Goal: Information Seeking & Learning: Learn about a topic

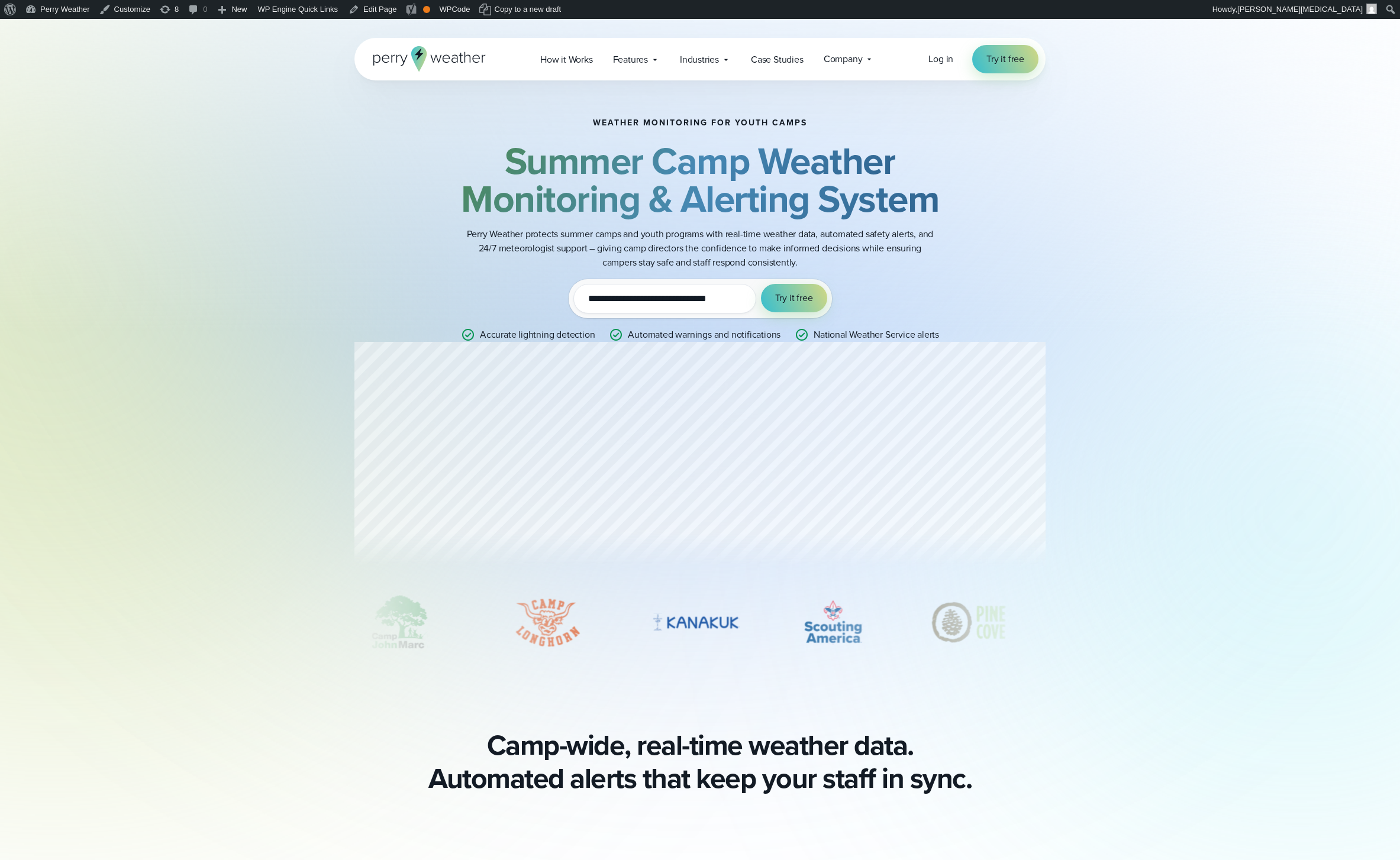
click at [772, 228] on p "Perry Weather protects summer camps and youth programs with real-time weather d…" at bounding box center [700, 248] width 473 height 42
click at [734, 203] on strong "Summer Camp Weather Monitoring & Alerting System" at bounding box center [700, 180] width 478 height 94
click at [733, 203] on strong "Summer Camp Weather Monitoring & Alerting System" at bounding box center [700, 180] width 478 height 94
click at [796, 197] on strong "Summer Camp Weather Monitoring & Alerting System" at bounding box center [700, 180] width 478 height 94
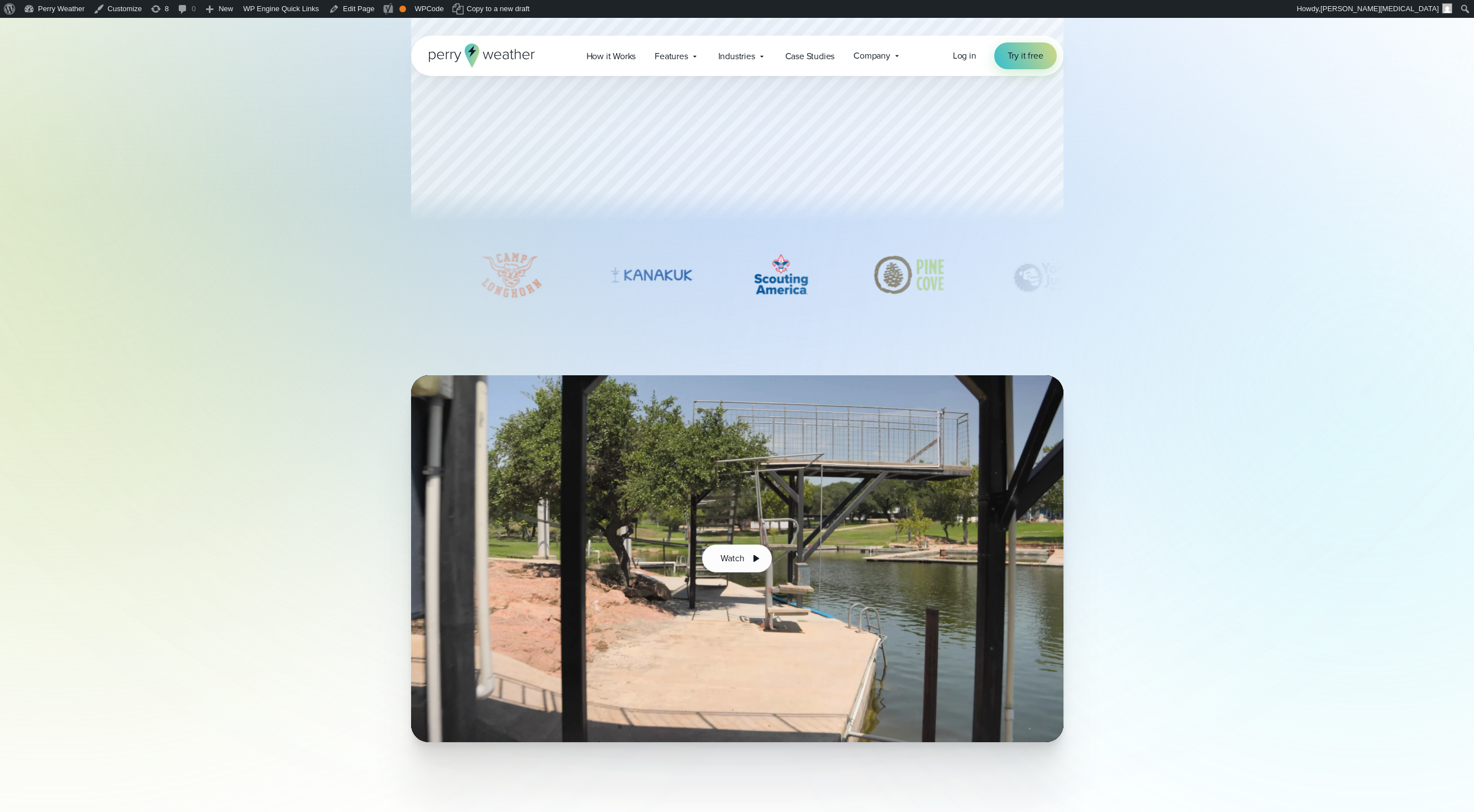
scroll to position [313, 0]
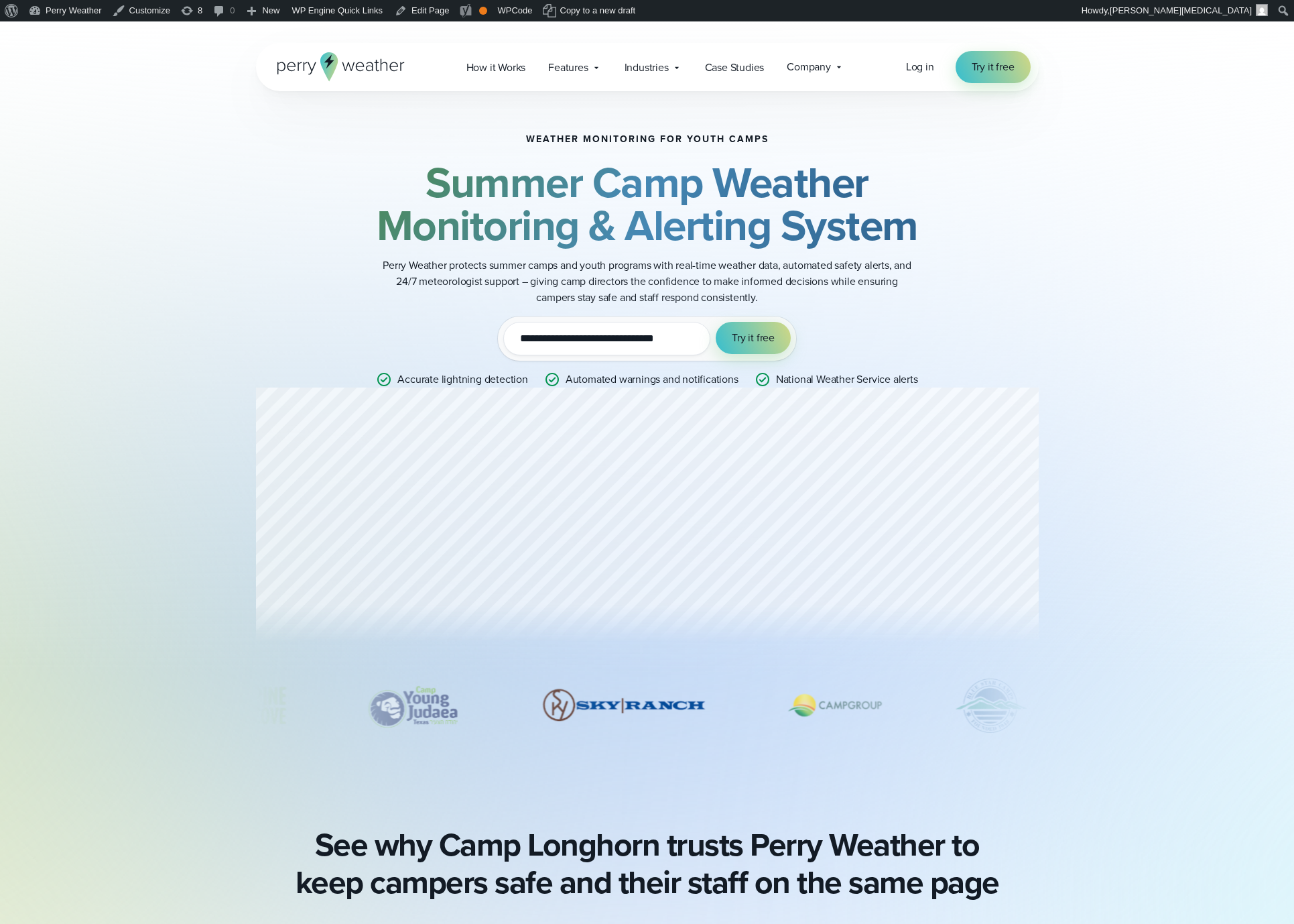
drag, startPoint x: 599, startPoint y: 179, endPoint x: 651, endPoint y: 175, distance: 52.2
click at [613, 177] on strong "Summer Camp Weather Monitoring & Alerting System" at bounding box center [648, 204] width 542 height 106
click at [651, 175] on strong "Summer Camp Weather Monitoring & Alerting System" at bounding box center [648, 204] width 542 height 106
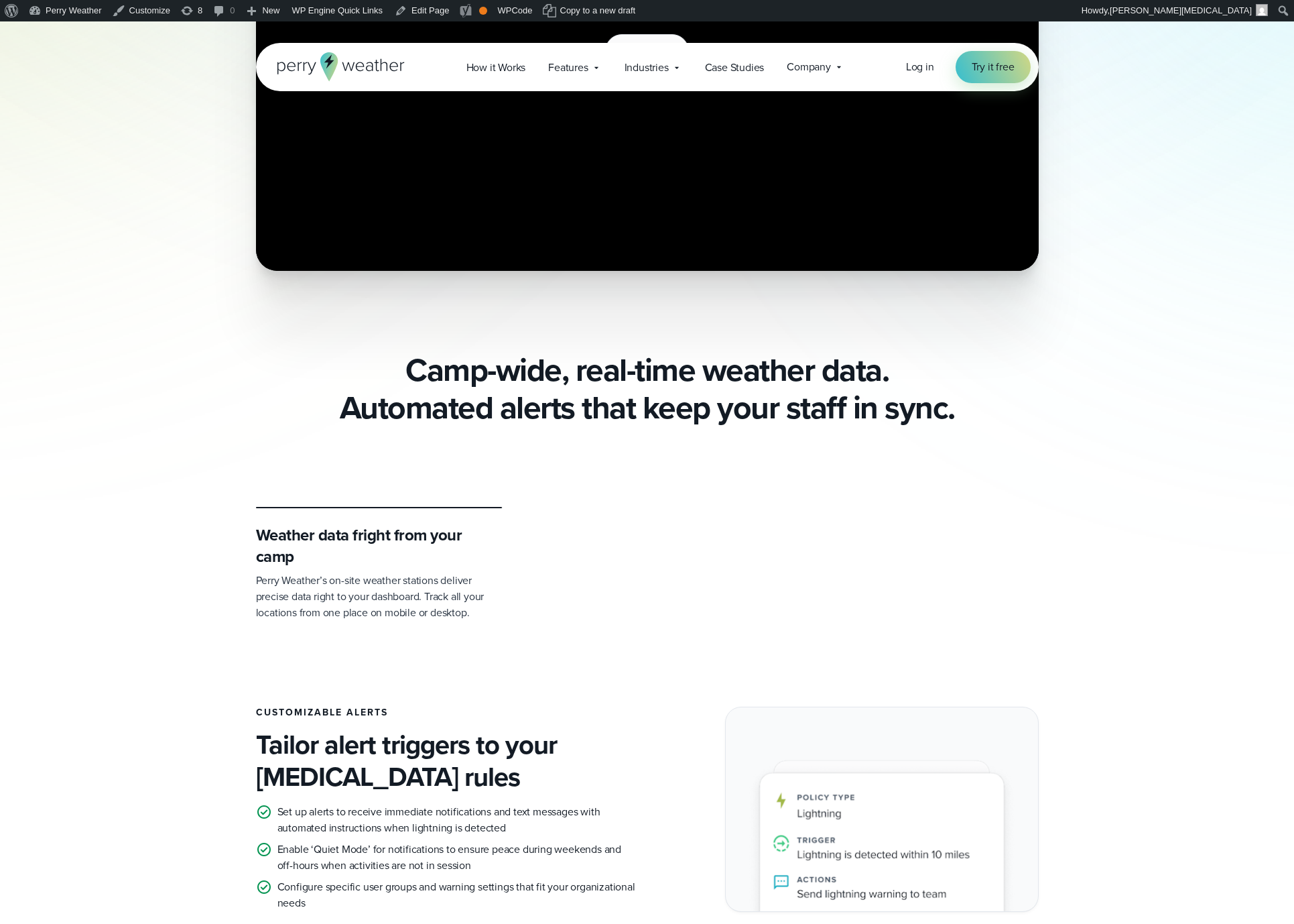
scroll to position [1083, 0]
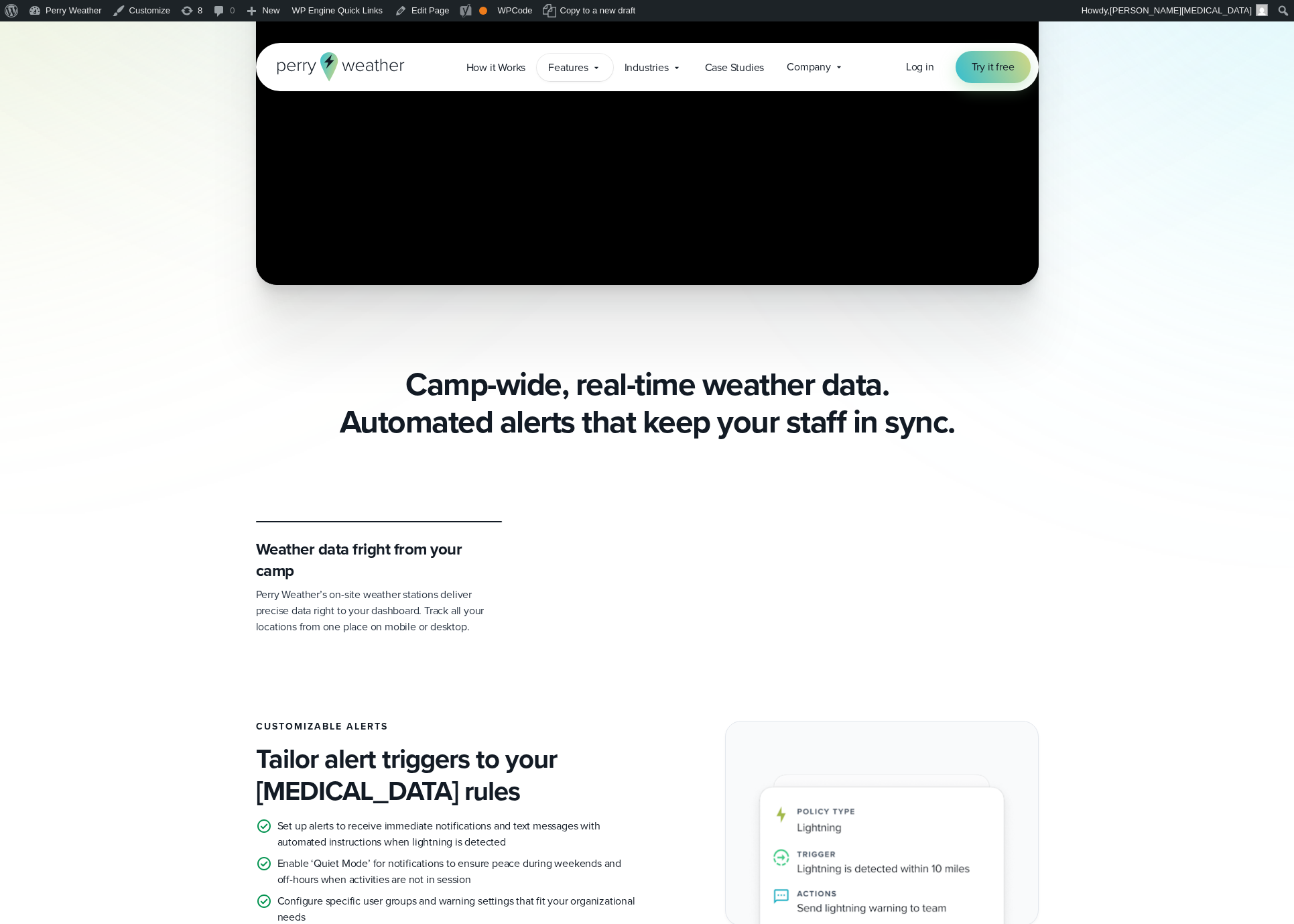
click at [571, 78] on div "Features Explore All Features Explore Perry Weather's on-site weather hardware …" at bounding box center [575, 67] width 76 height 27
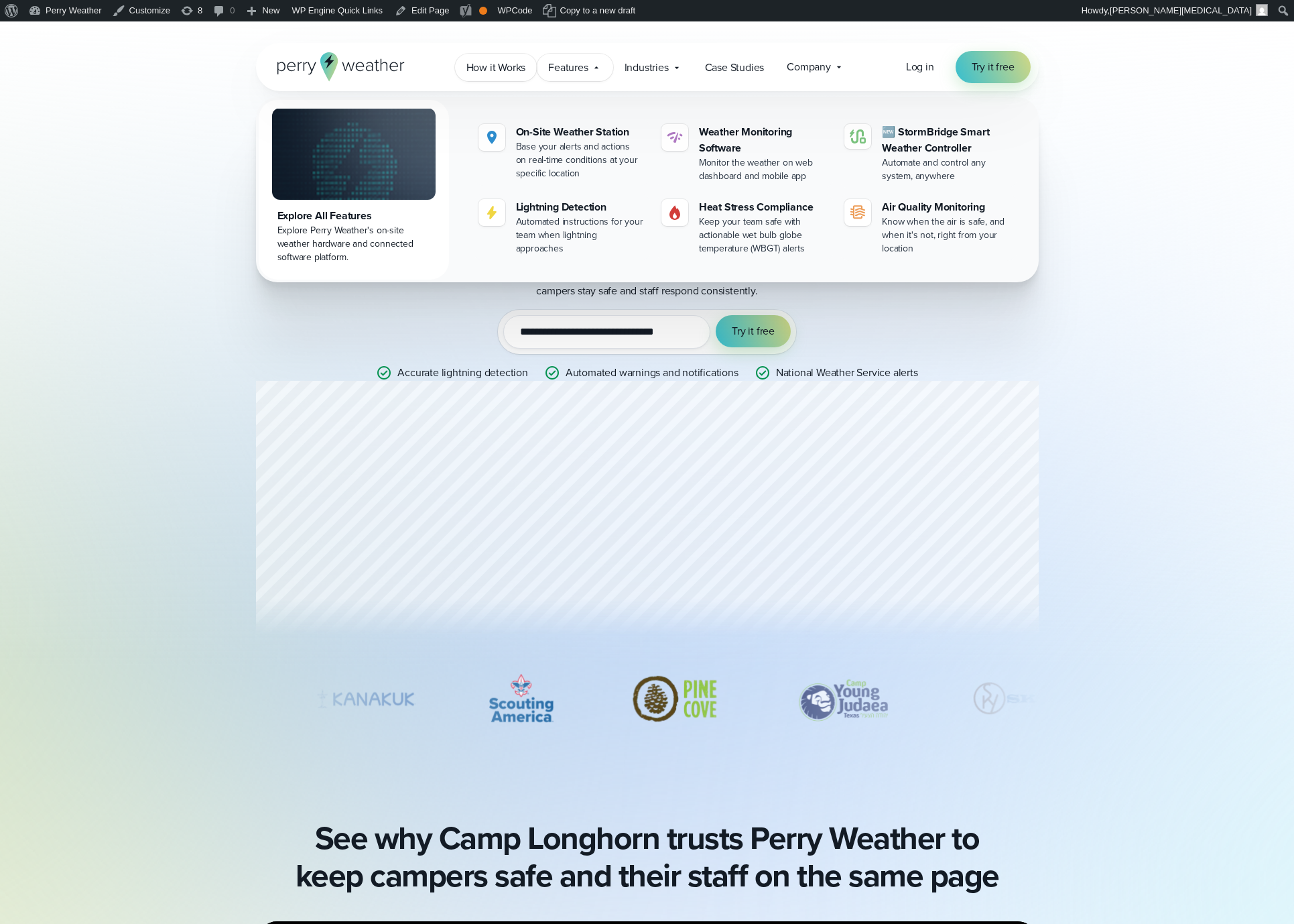
scroll to position [0, 0]
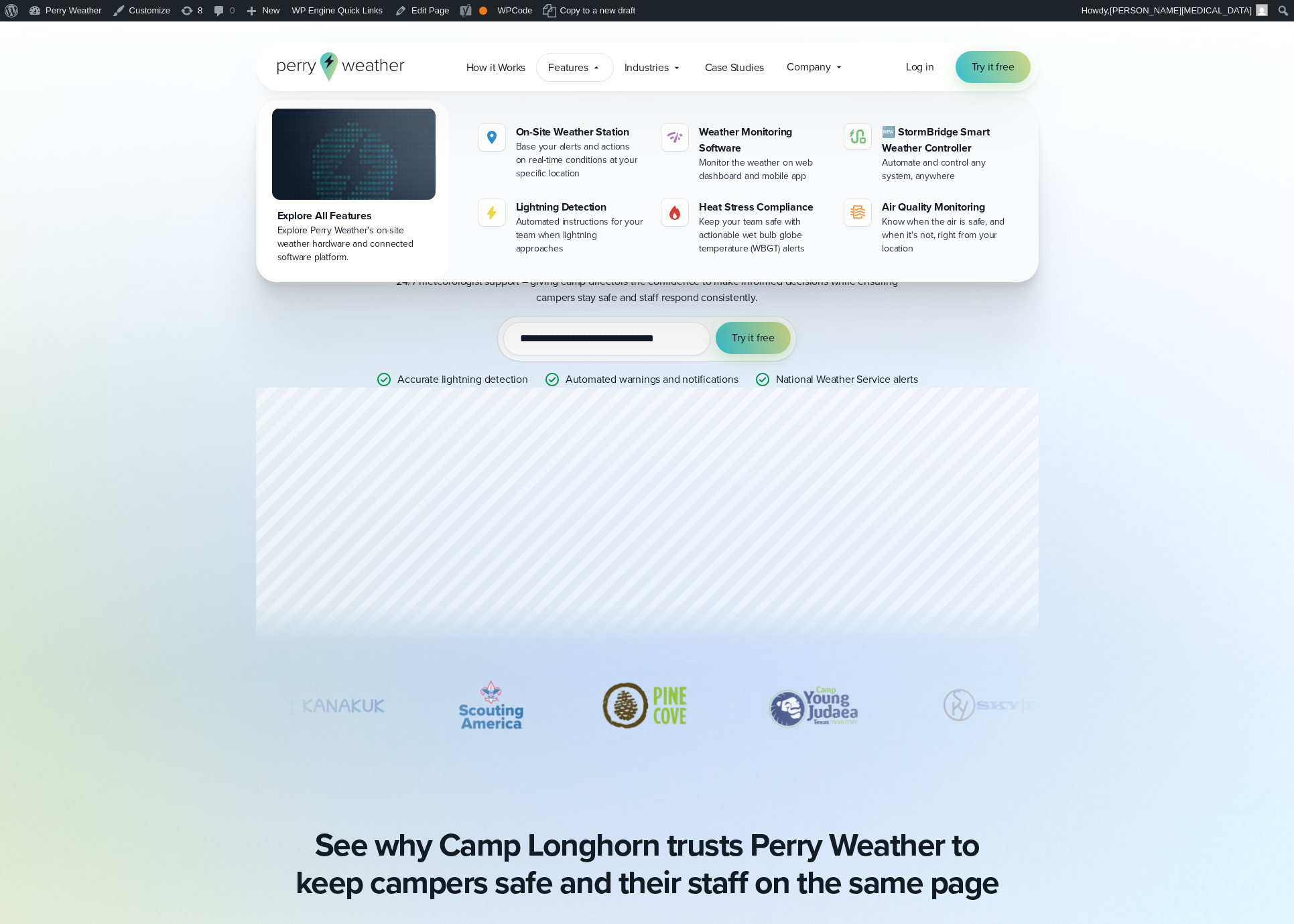
click at [993, 365] on div "**********" at bounding box center [648, 260] width 783 height 340
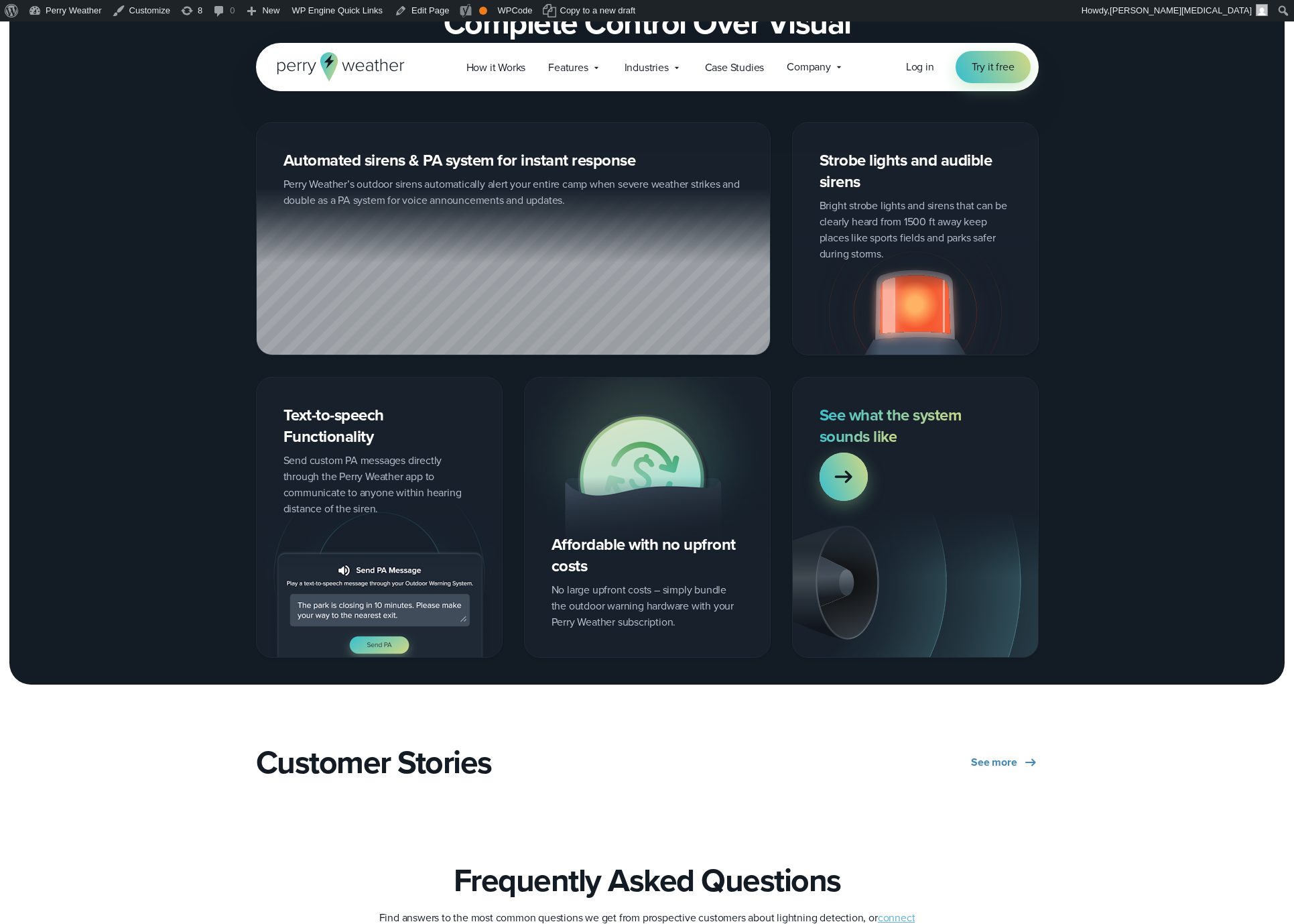
scroll to position [2071, 0]
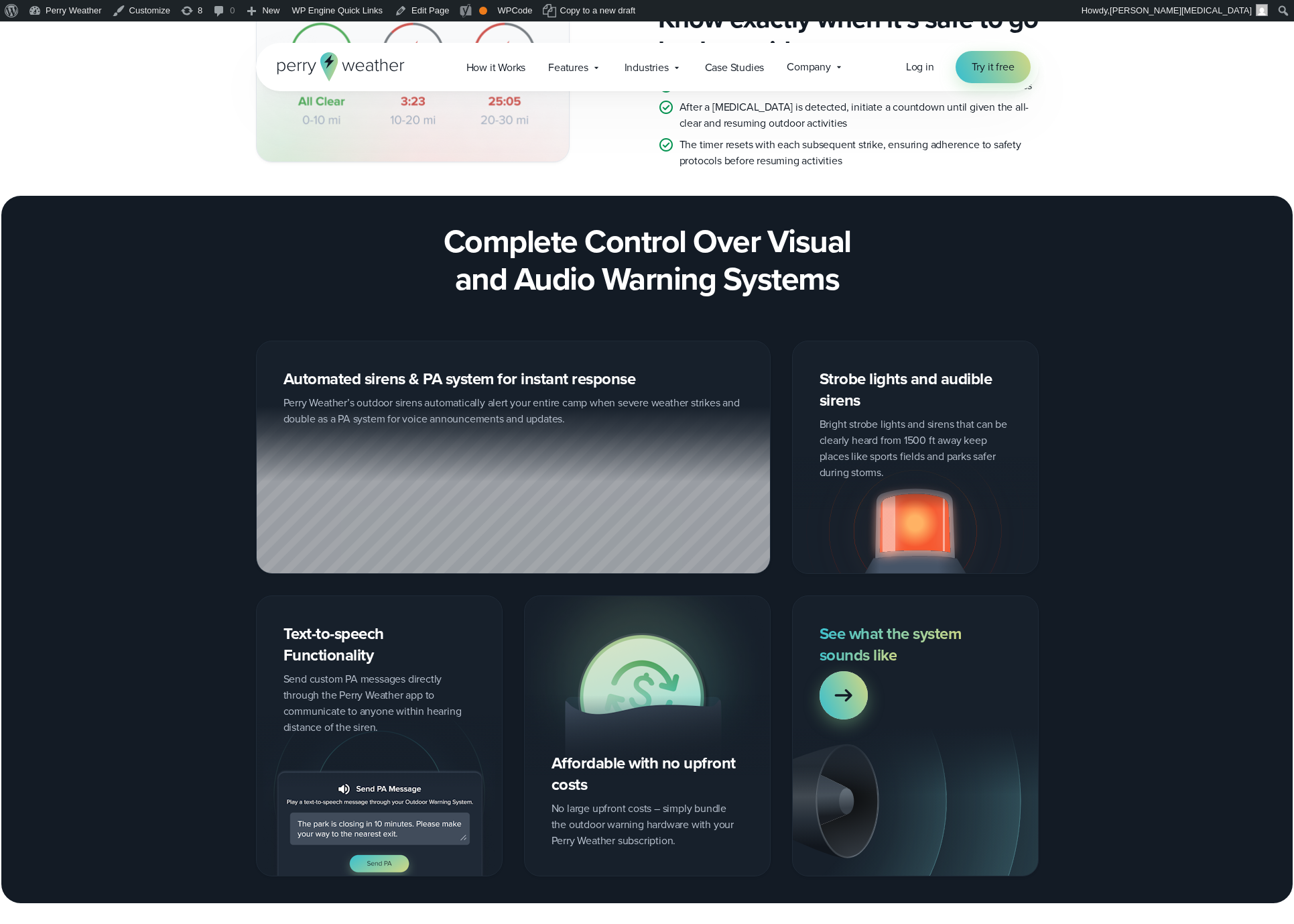
click at [603, 261] on h2 "Complete Control Over Visual and Audio Warning Systems" at bounding box center [648, 260] width 783 height 75
click at [649, 256] on h2 "Complete Control Over Visual and Audio Warning Systems" at bounding box center [648, 260] width 783 height 75
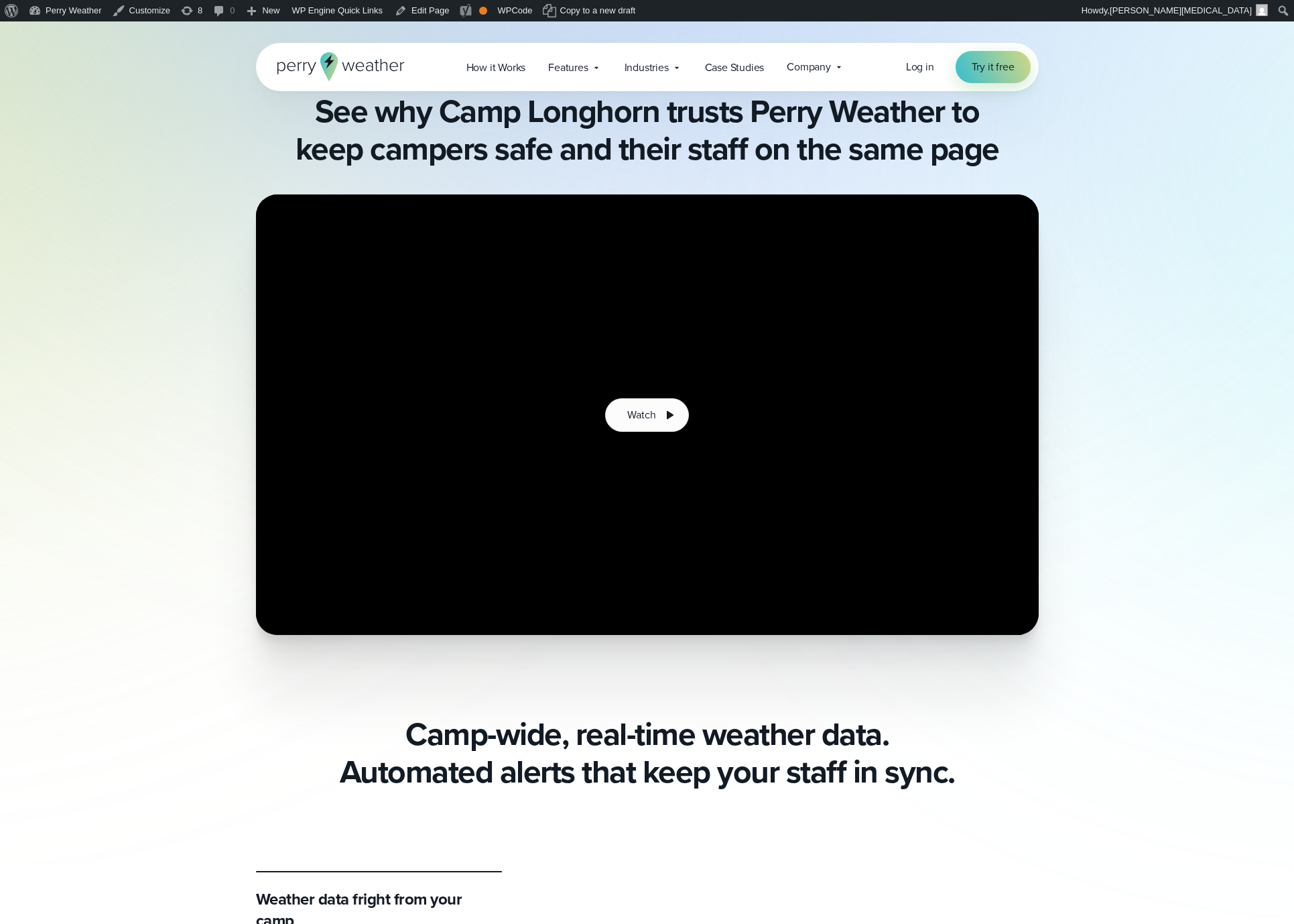
scroll to position [577, 0]
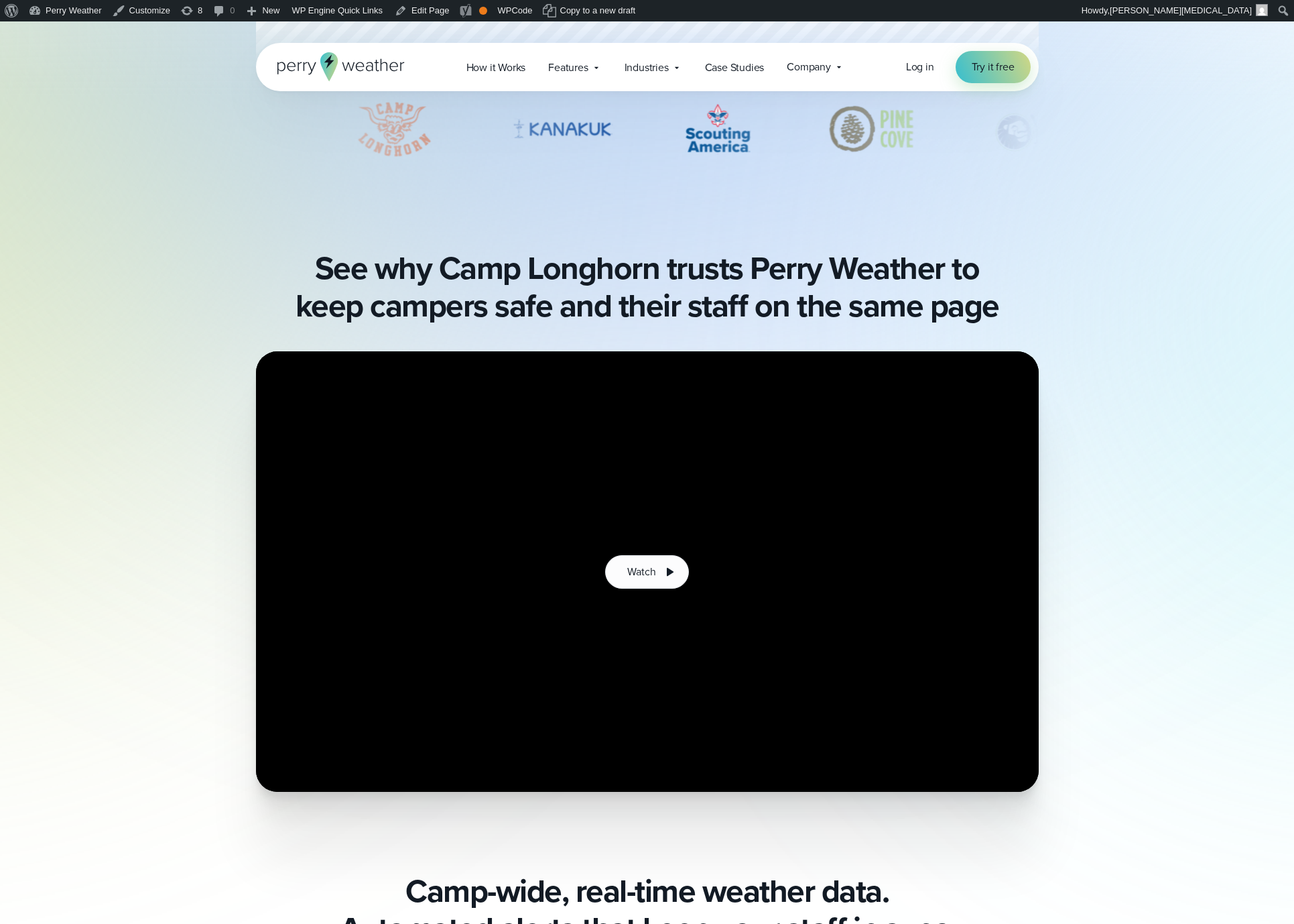
click at [653, 269] on h2 "See why Camp Longhorn trusts Perry Weather to keep campers safe and their staff…" at bounding box center [648, 287] width 783 height 75
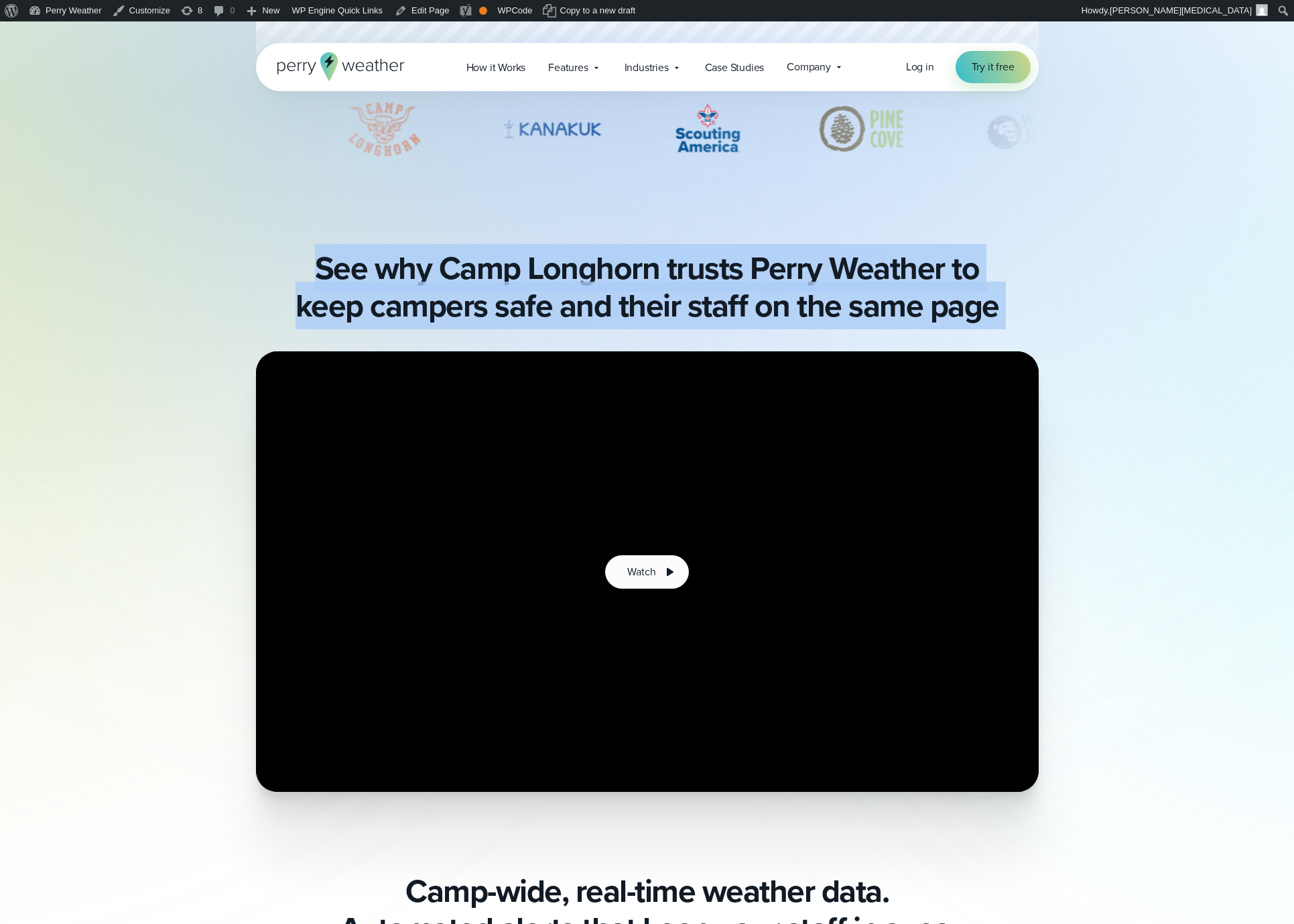
click at [653, 269] on h2 "See why Camp Longhorn trusts Perry Weather to keep campers safe and their staff…" at bounding box center [648, 287] width 783 height 75
click at [676, 268] on h2 "See why Camp Longhorn trusts Perry Weather to keep campers safe and their staff…" at bounding box center [648, 287] width 783 height 75
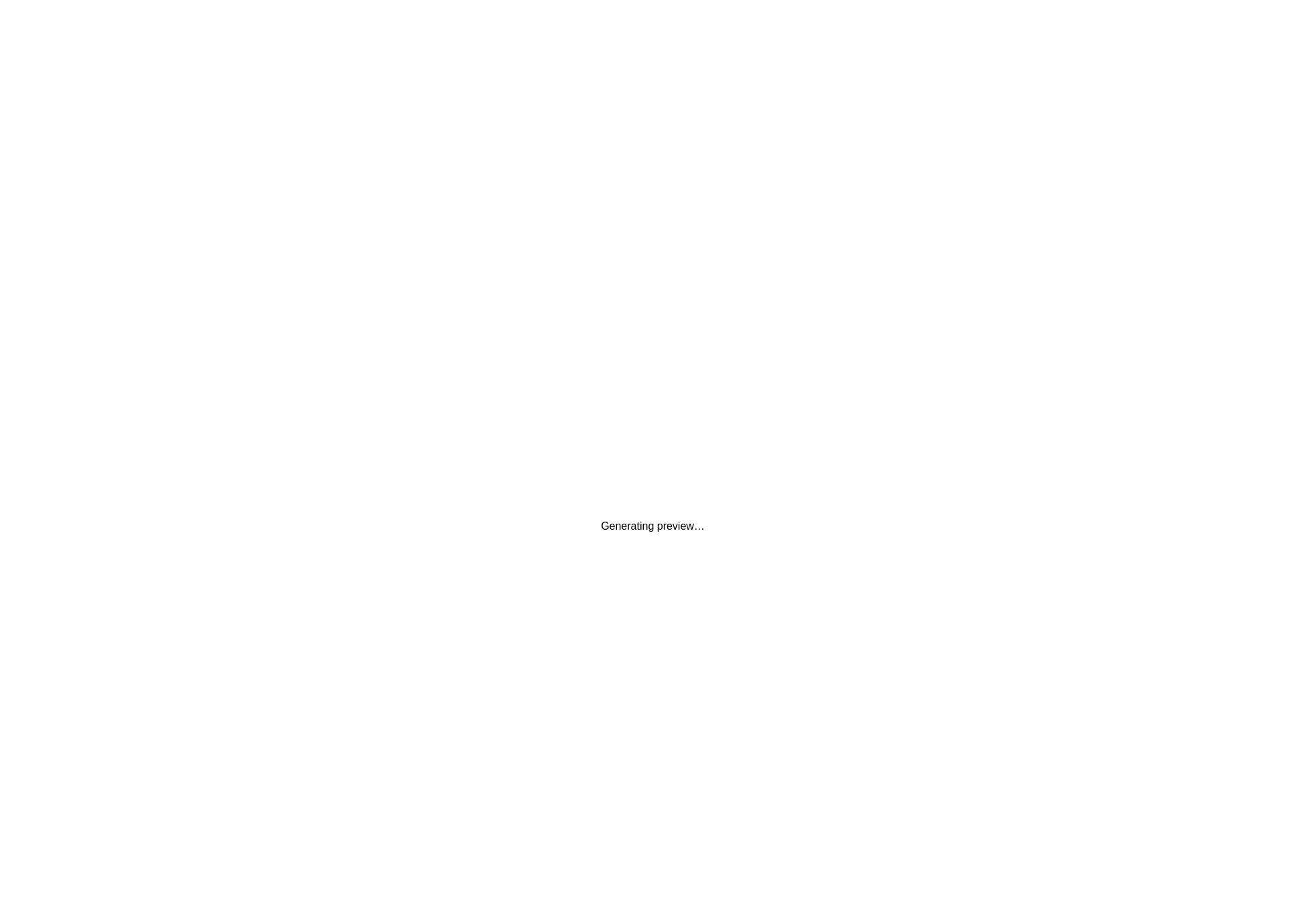
scroll to position [0, 0]
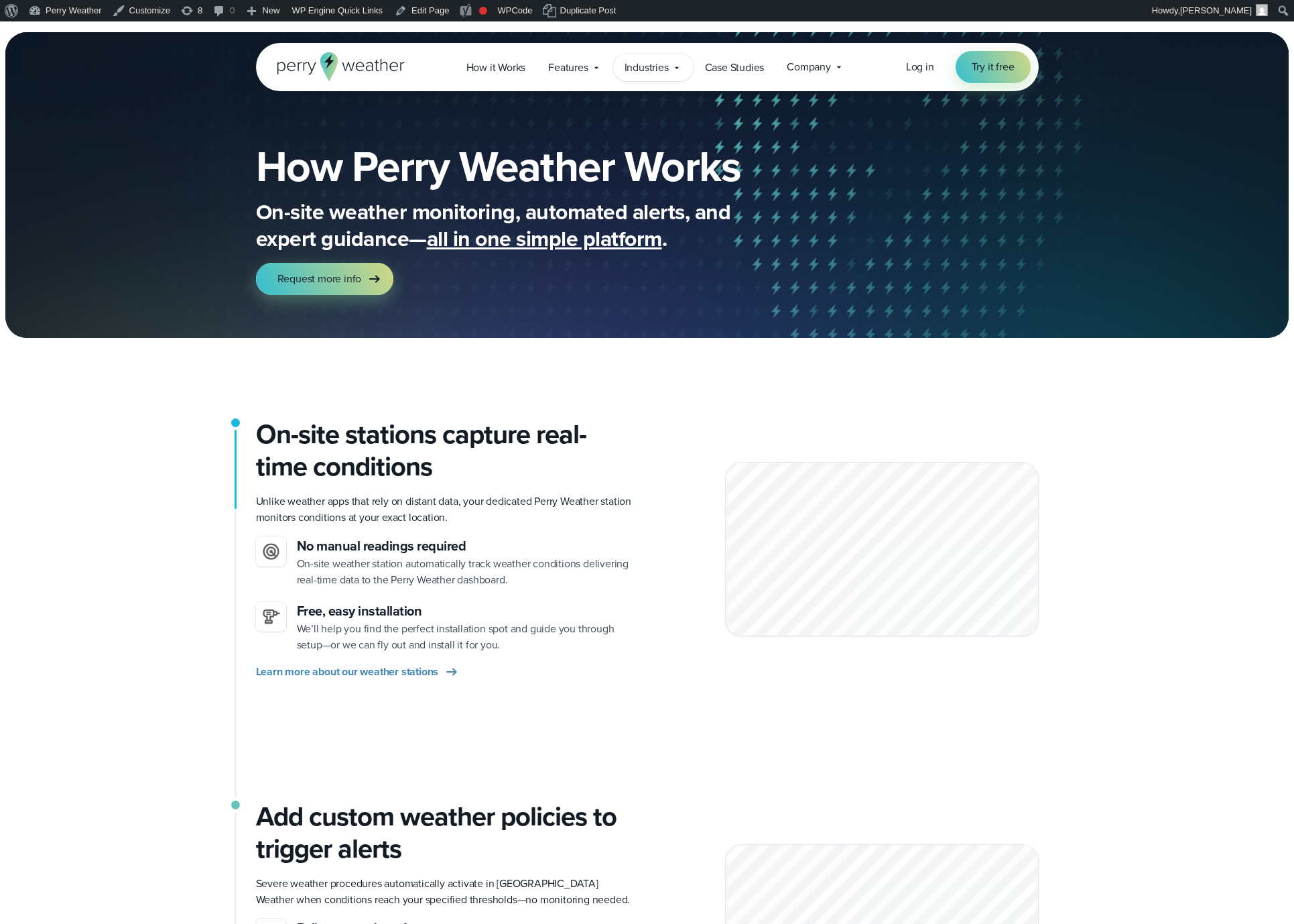
click at [642, 74] on span "Industries" at bounding box center [647, 67] width 44 height 16
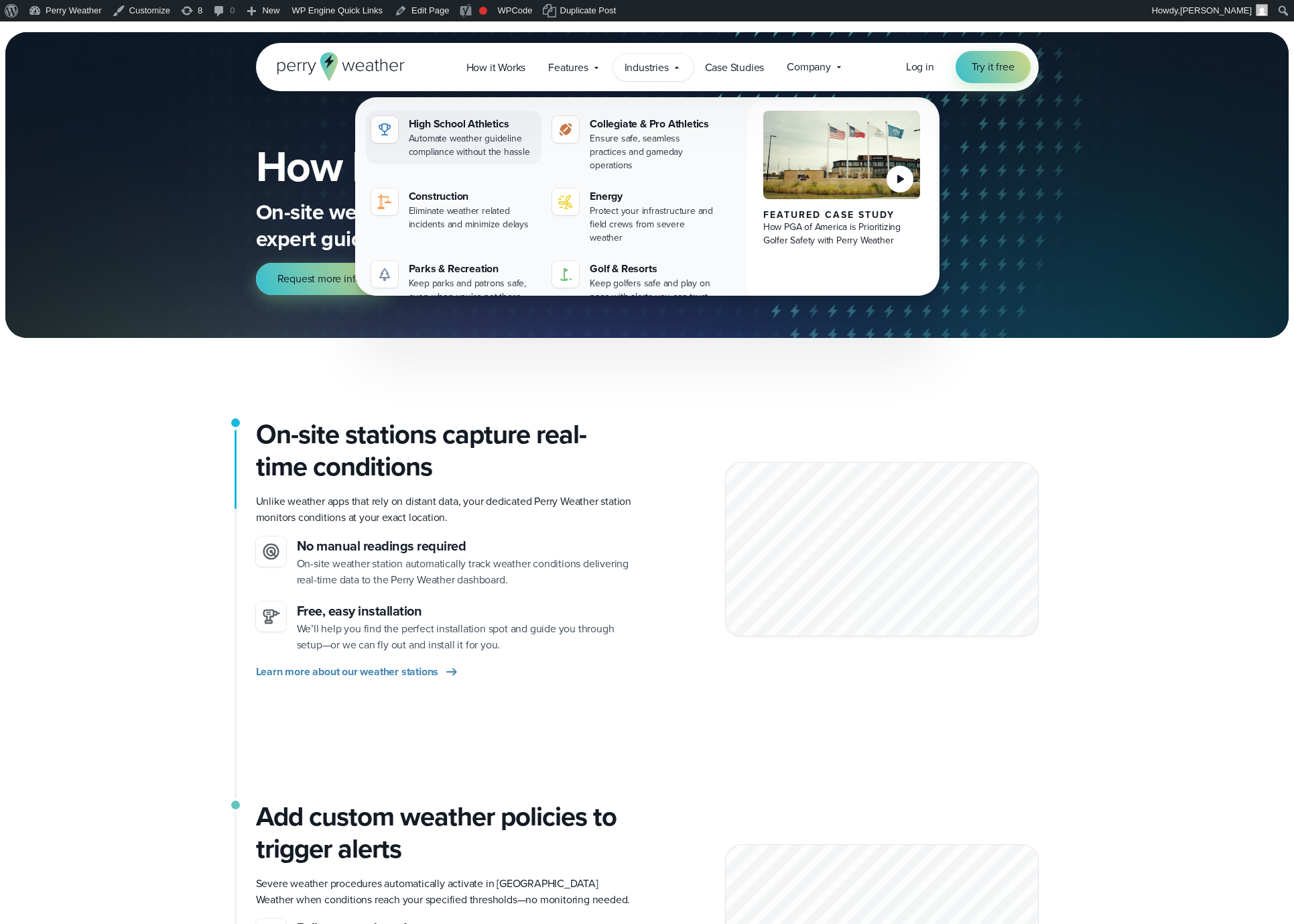
click at [477, 149] on div "Automate weather guideline compliance without the hassle" at bounding box center [473, 145] width 128 height 27
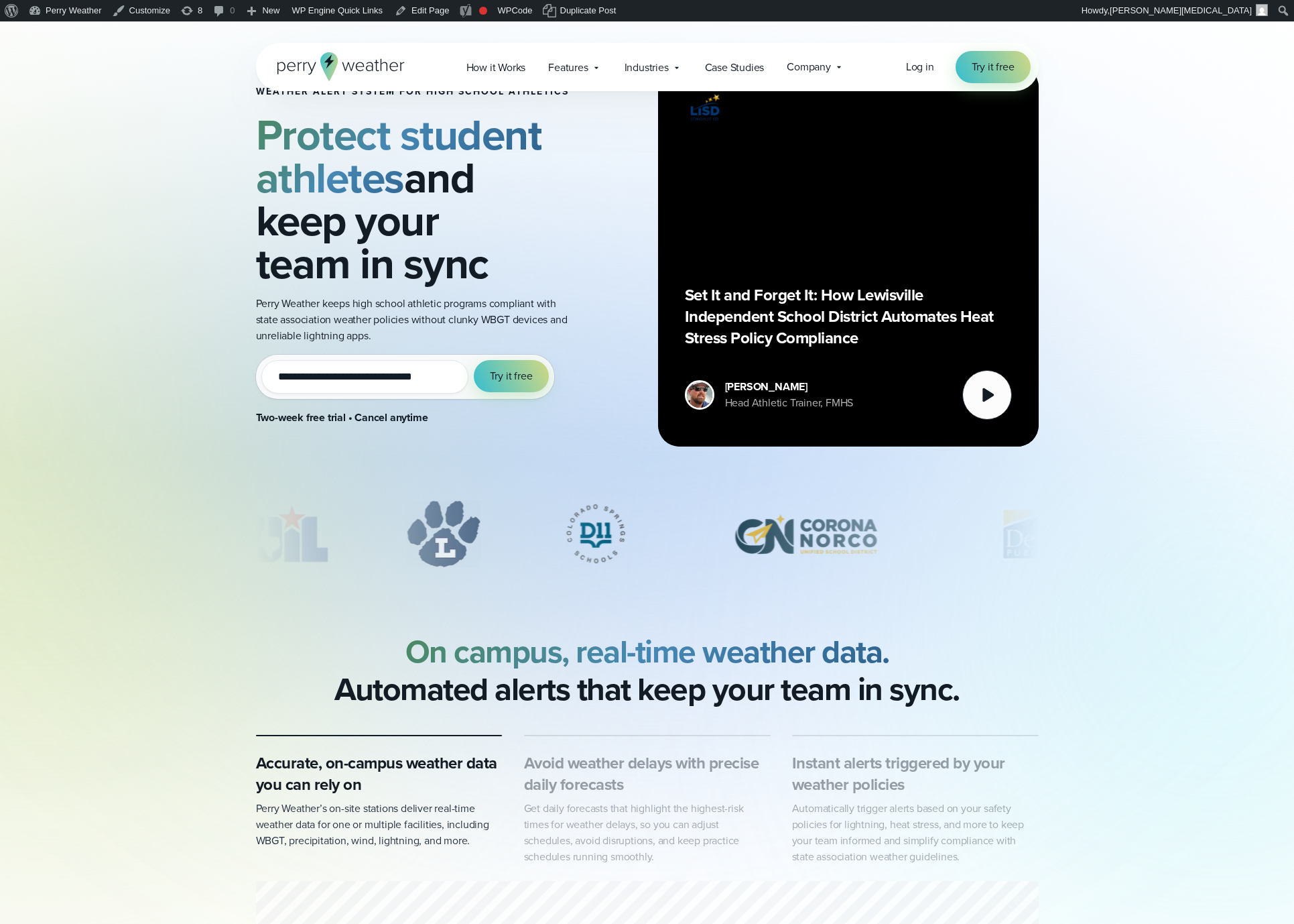
scroll to position [564, 0]
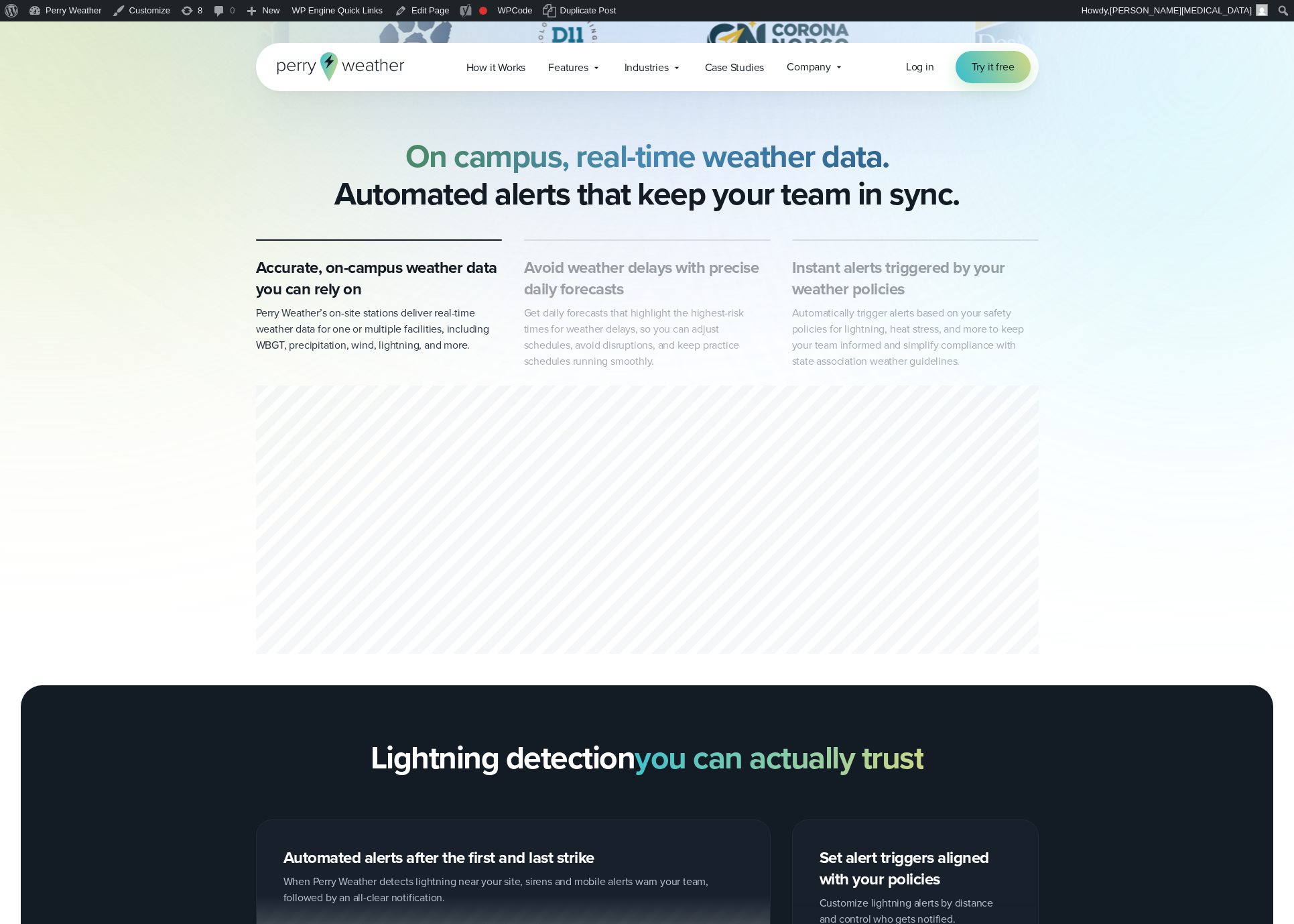
click at [623, 302] on div "Avoid weather delays with precise daily forecasts Get daily forecasts that high…" at bounding box center [647, 313] width 246 height 113
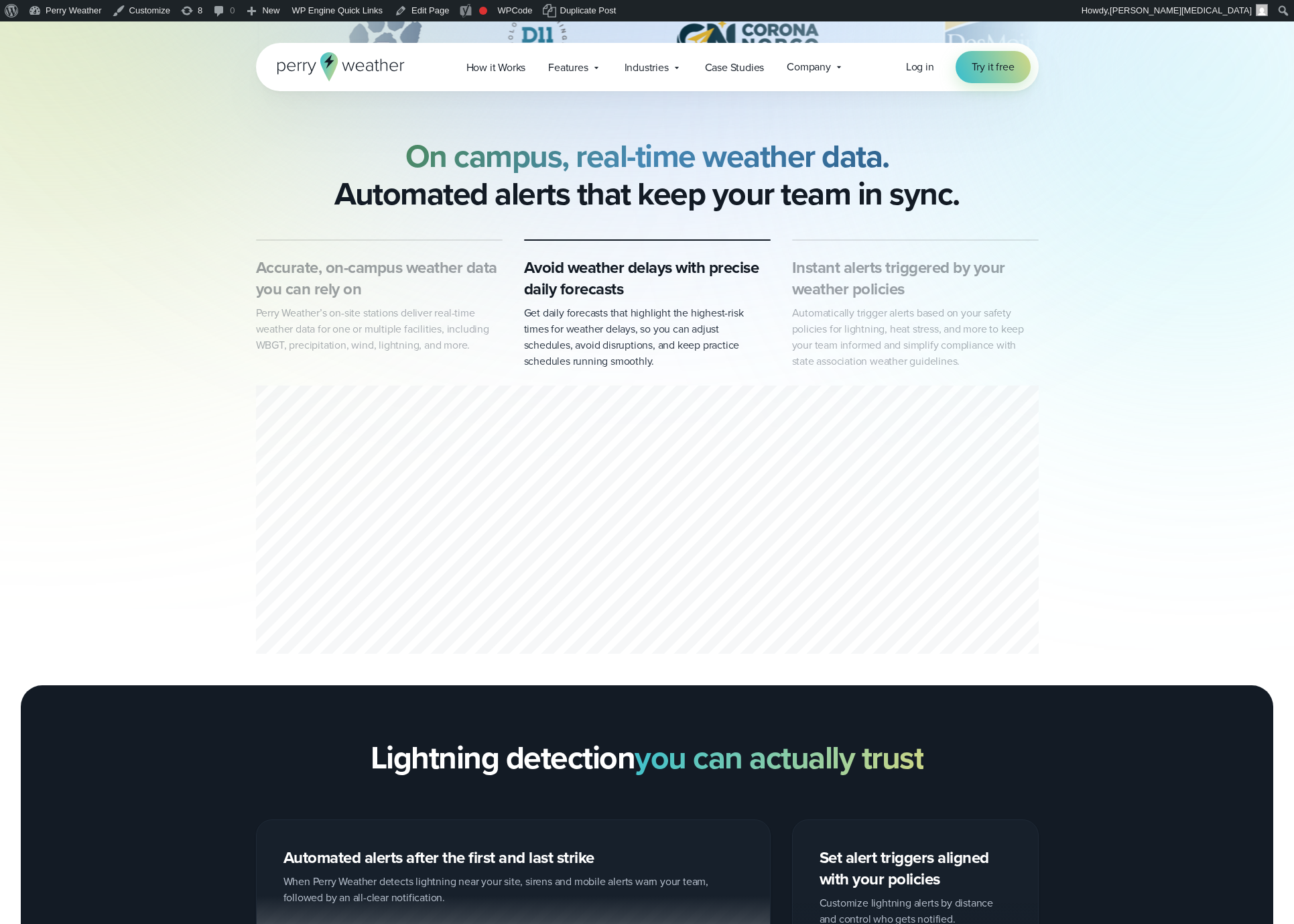
click at [845, 300] on h3 "Instant alerts triggered by your weather policies" at bounding box center [915, 278] width 246 height 43
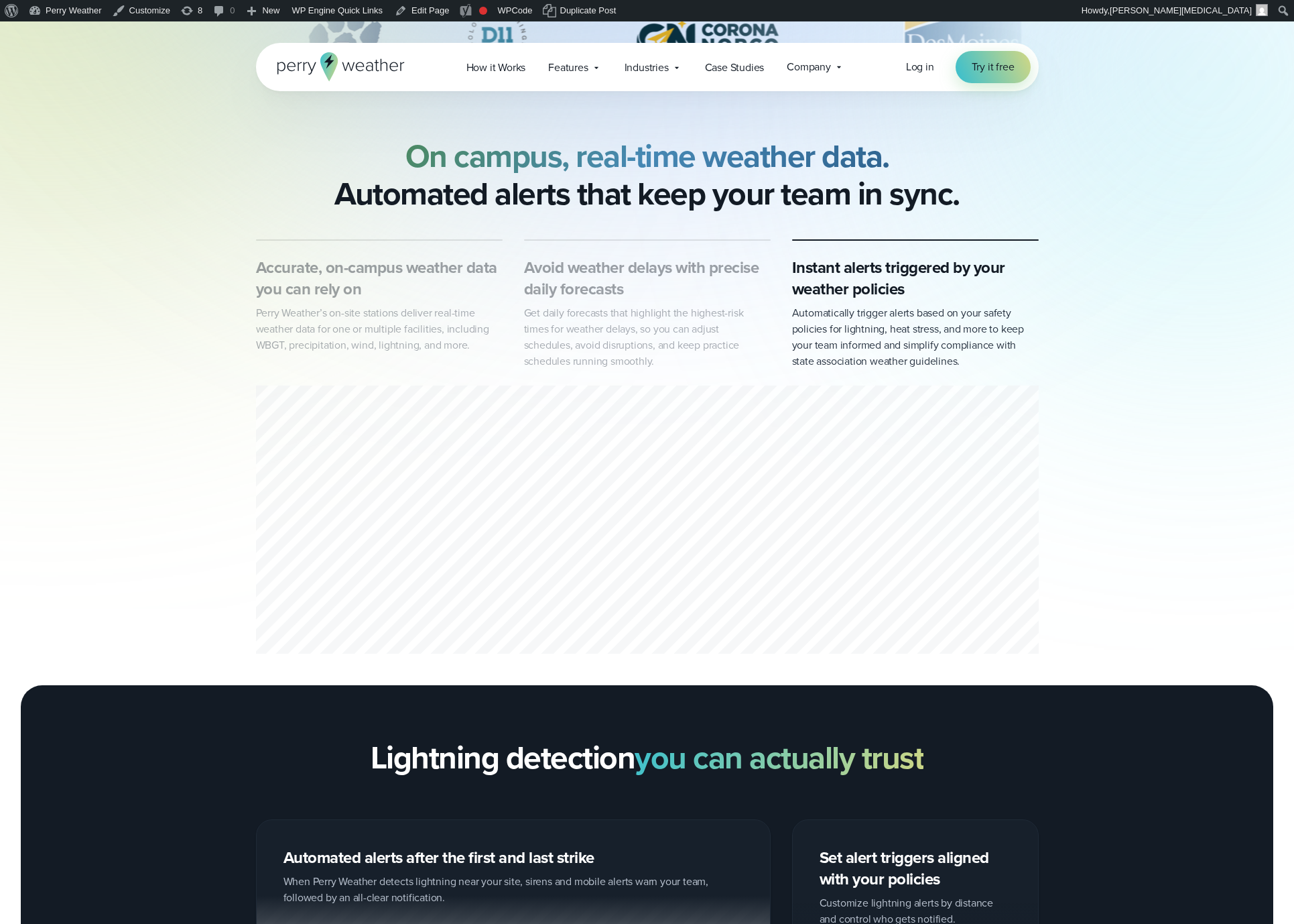
click at [606, 291] on h3 "Avoid weather delays with precise daily forecasts" at bounding box center [647, 278] width 246 height 43
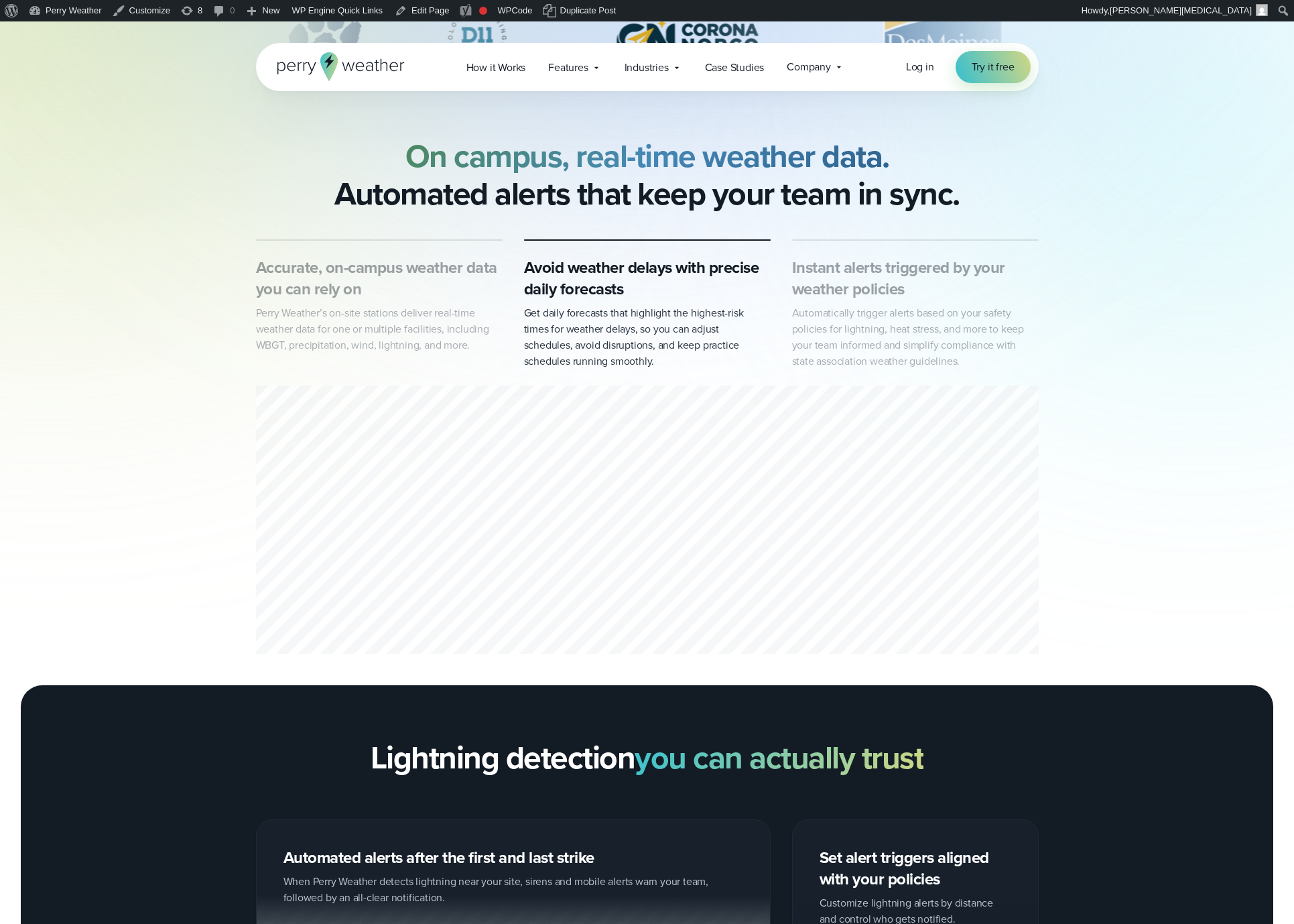
click at [425, 295] on h3 "Accurate, on-campus weather data you can rely on" at bounding box center [379, 278] width 246 height 43
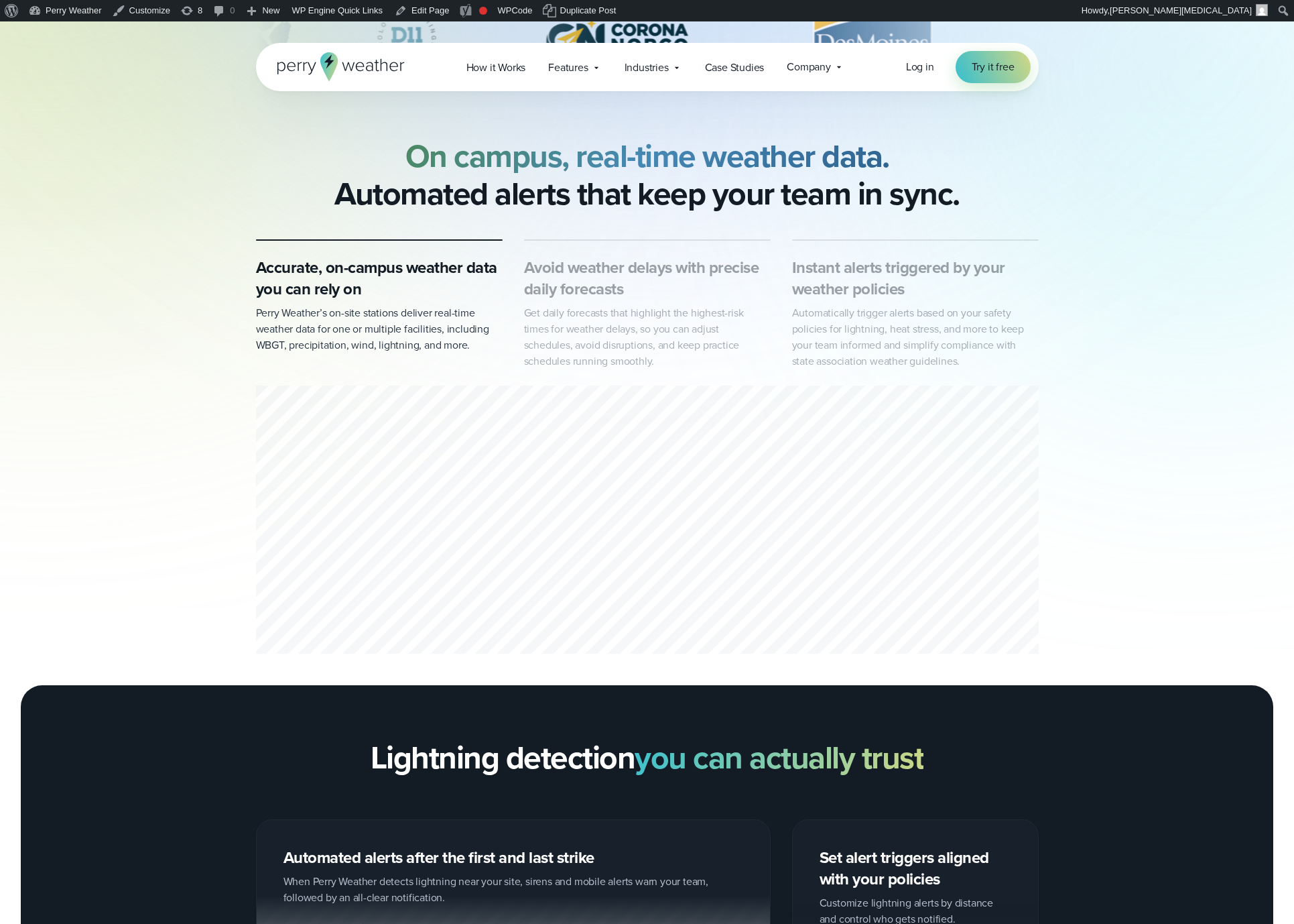
click at [571, 284] on h3 "Avoid weather delays with precise daily forecasts" at bounding box center [647, 278] width 246 height 43
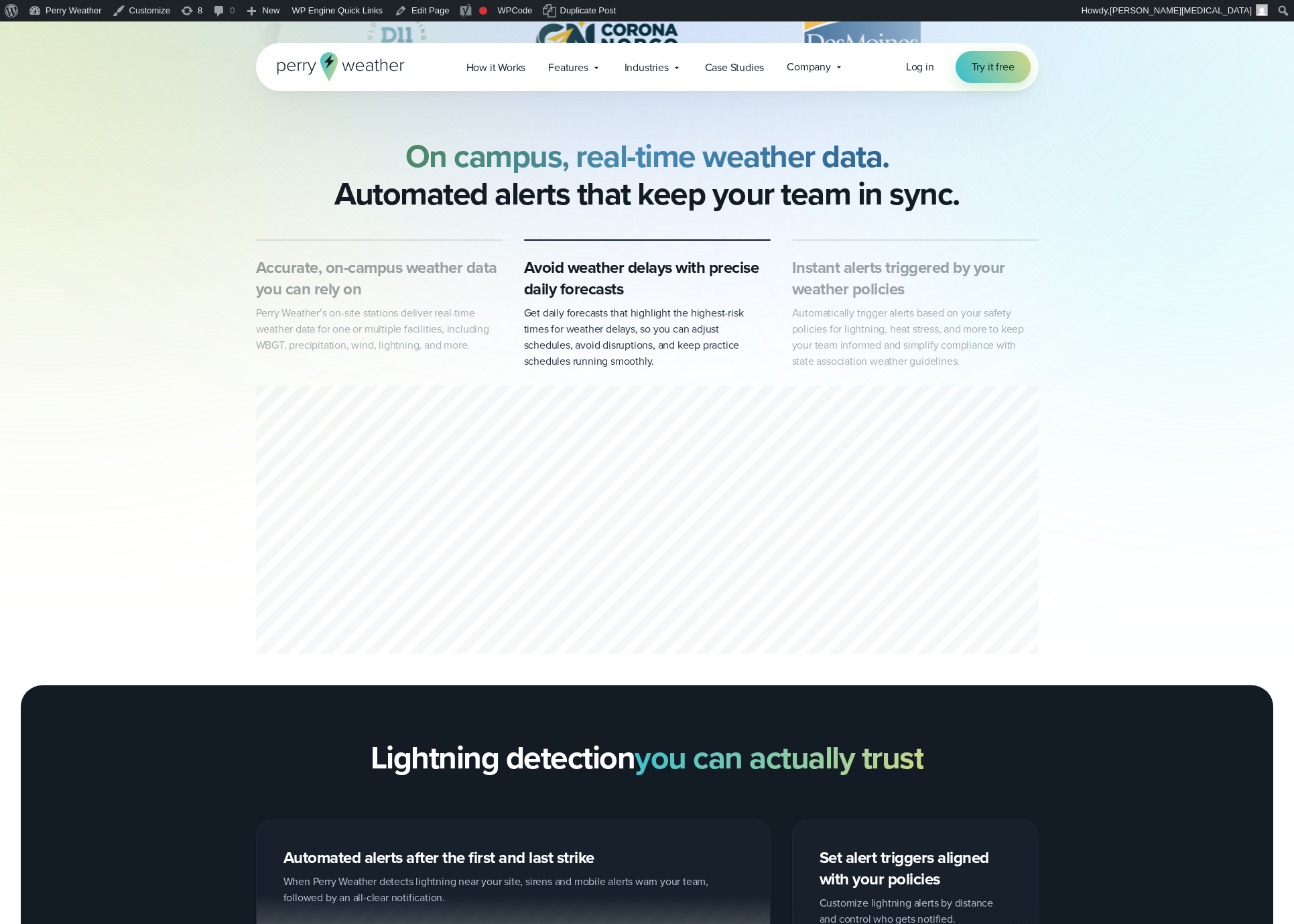
click at [862, 279] on h3 "Instant alerts triggered by your weather policies" at bounding box center [915, 278] width 246 height 43
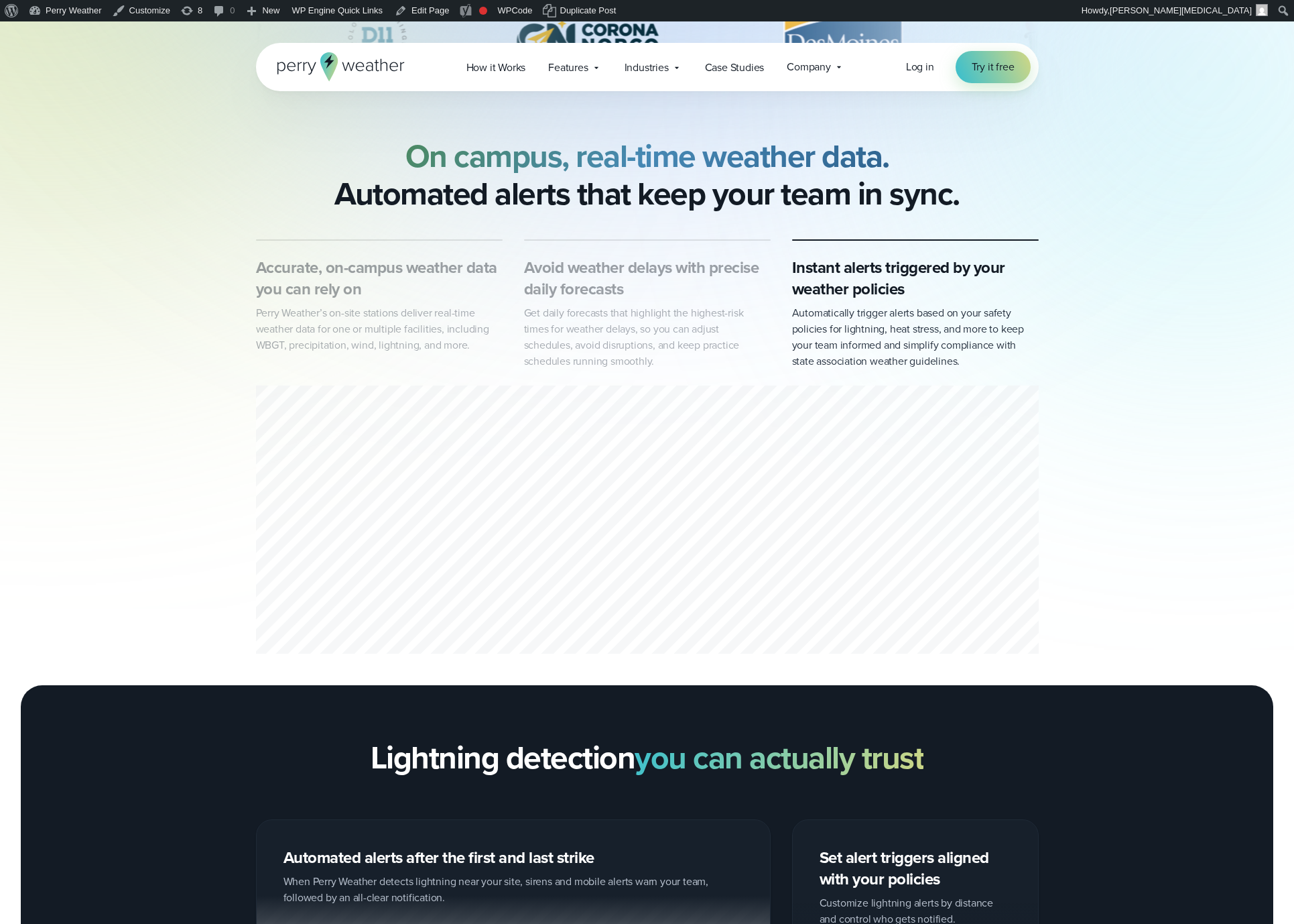
scroll to position [446, 0]
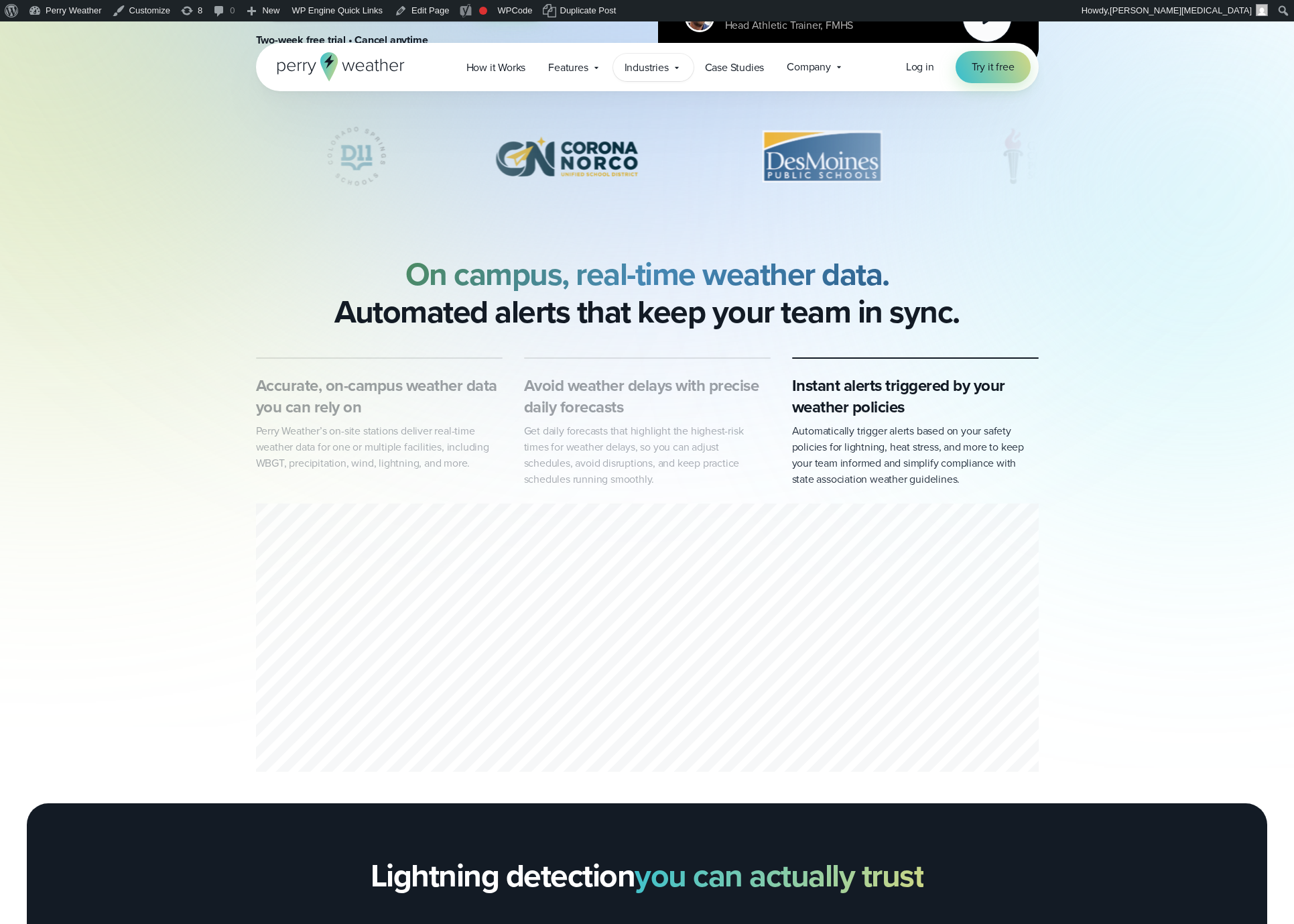
click at [665, 72] on span "Industries" at bounding box center [647, 67] width 44 height 16
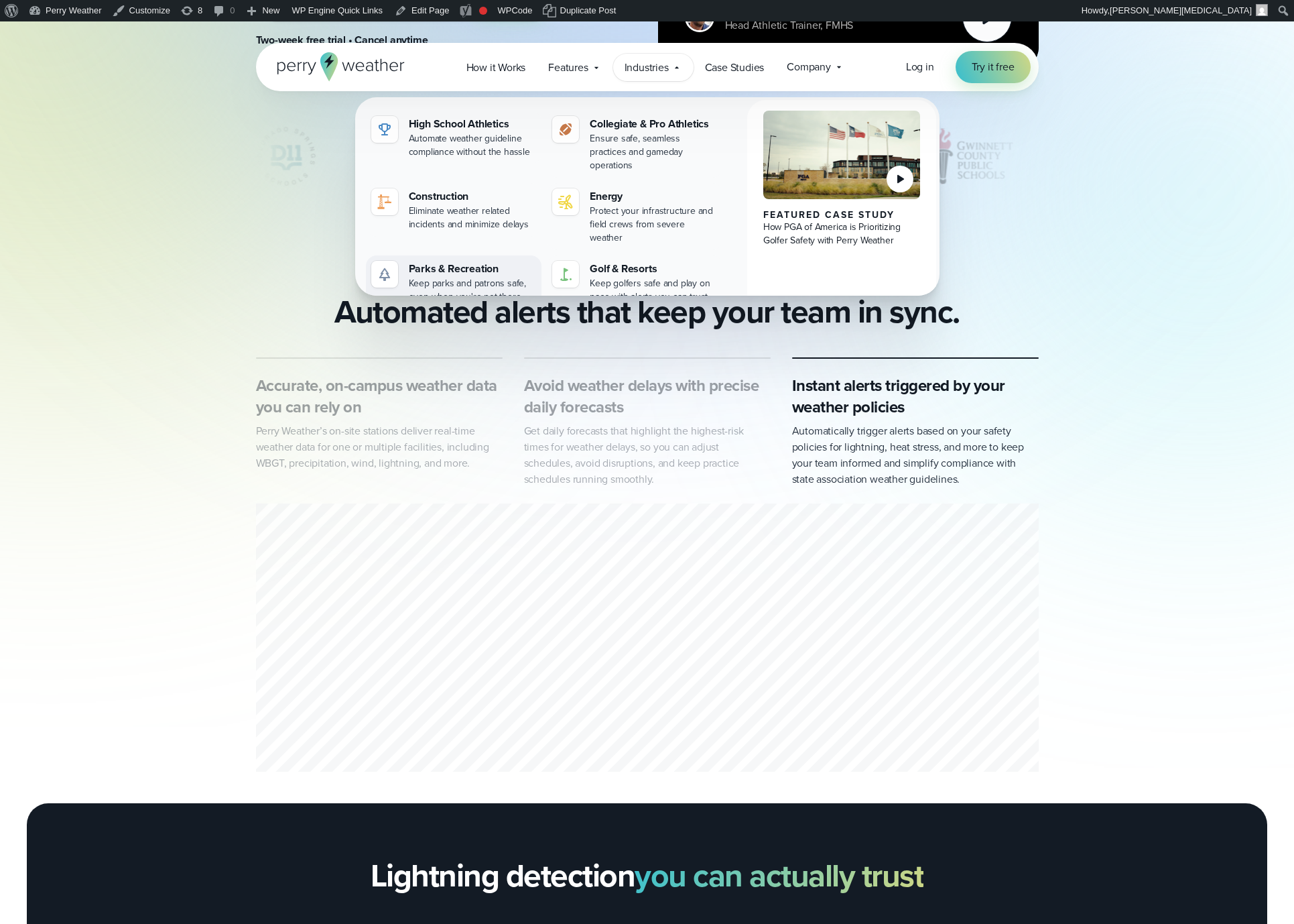
click at [466, 277] on div "Keep parks and patrons safe, even when you're not there" at bounding box center [473, 290] width 128 height 27
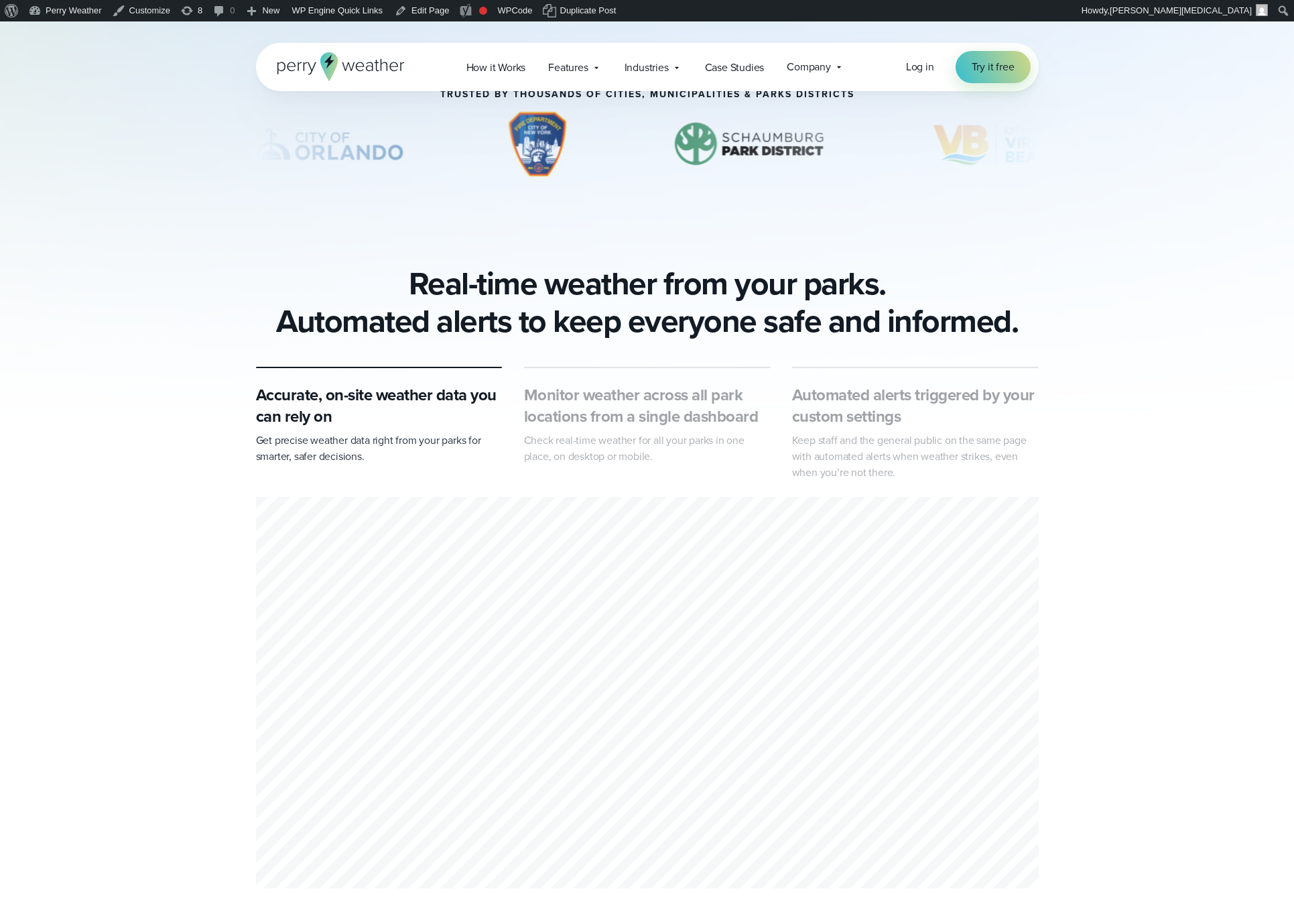
scroll to position [584, 0]
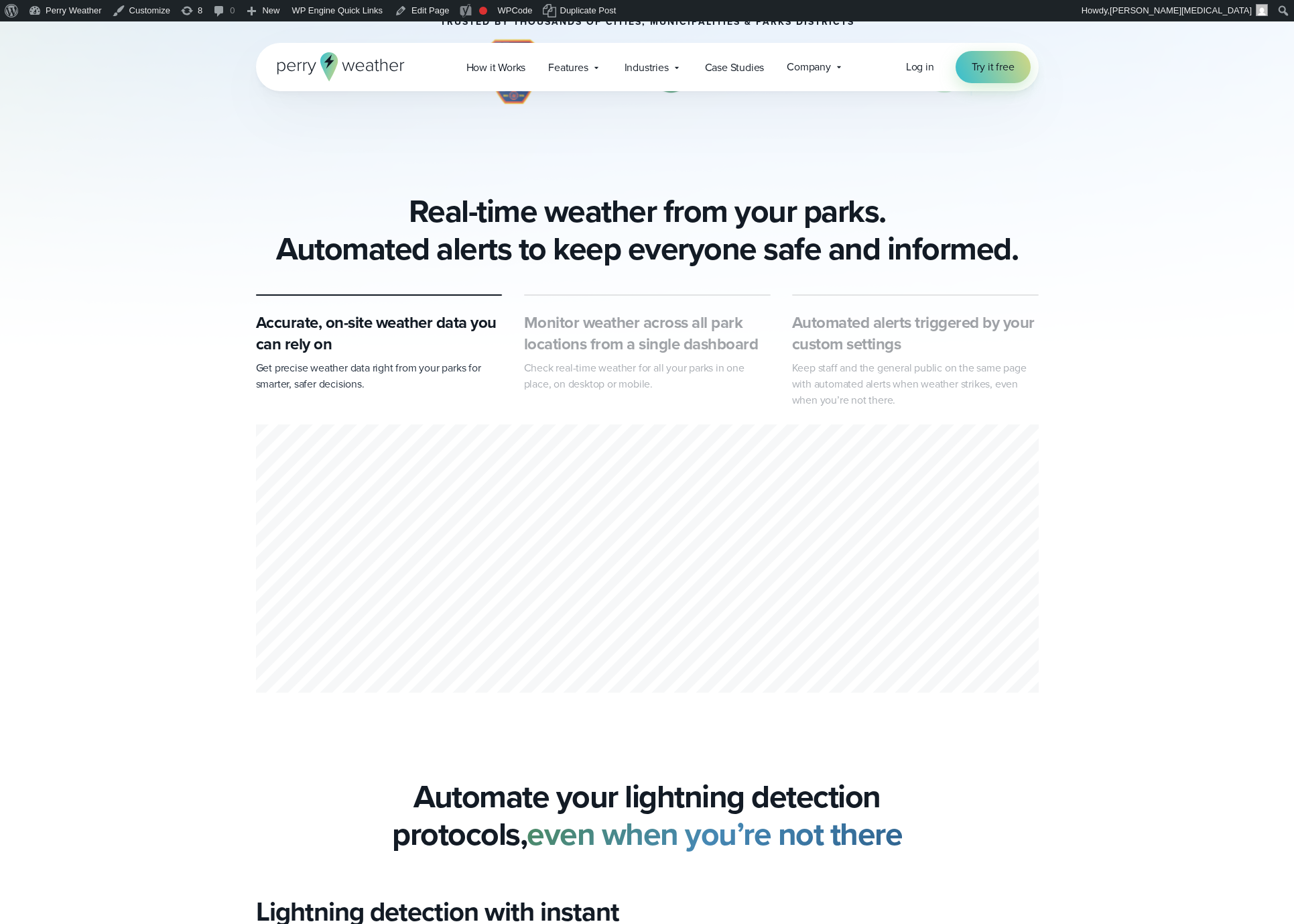
click at [595, 326] on h3 "Monitor weather across all park locations from a single dashboard" at bounding box center [647, 333] width 246 height 43
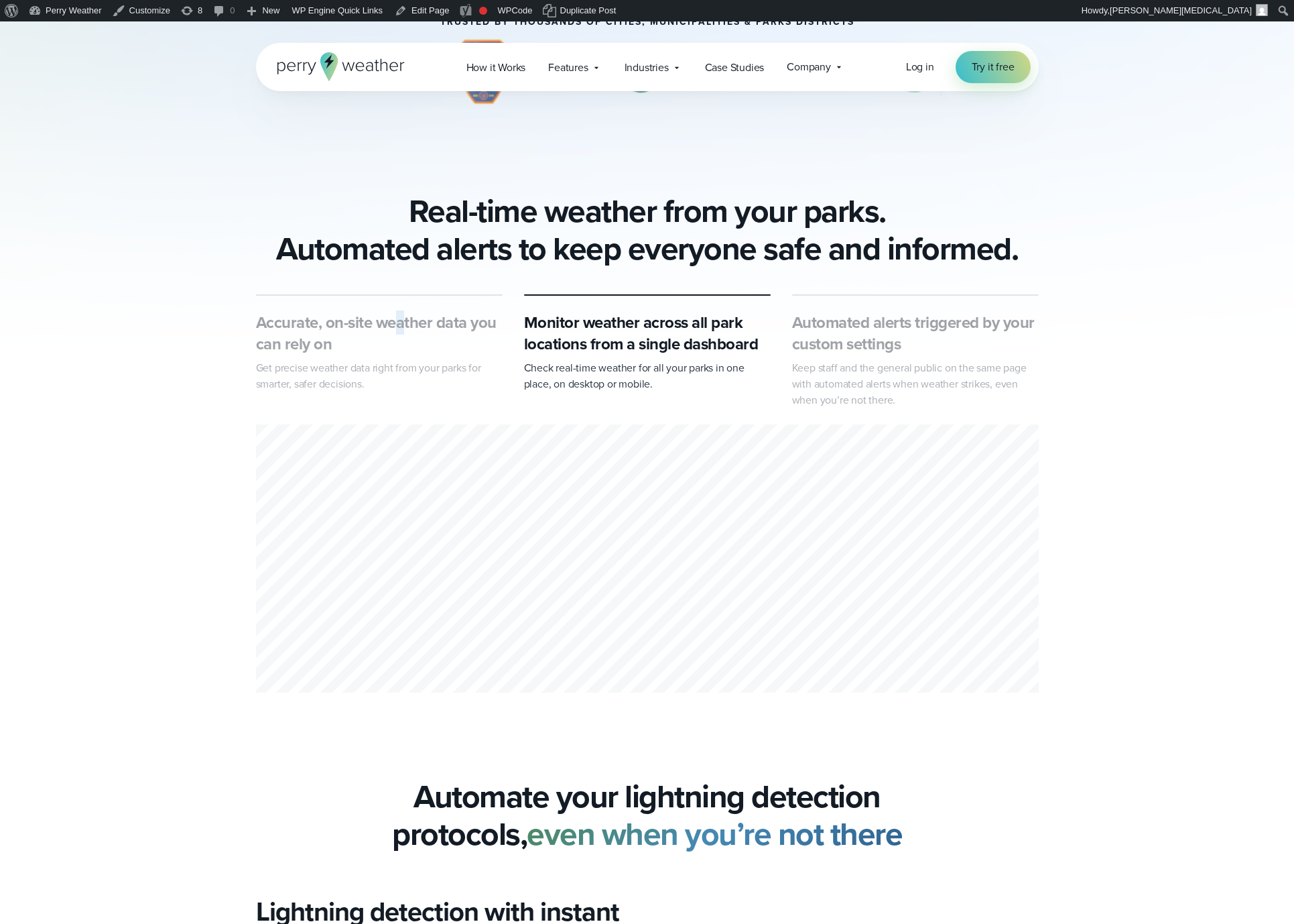
click at [401, 328] on h3 "Accurate, on-site weather data you can rely on" at bounding box center [379, 333] width 246 height 43
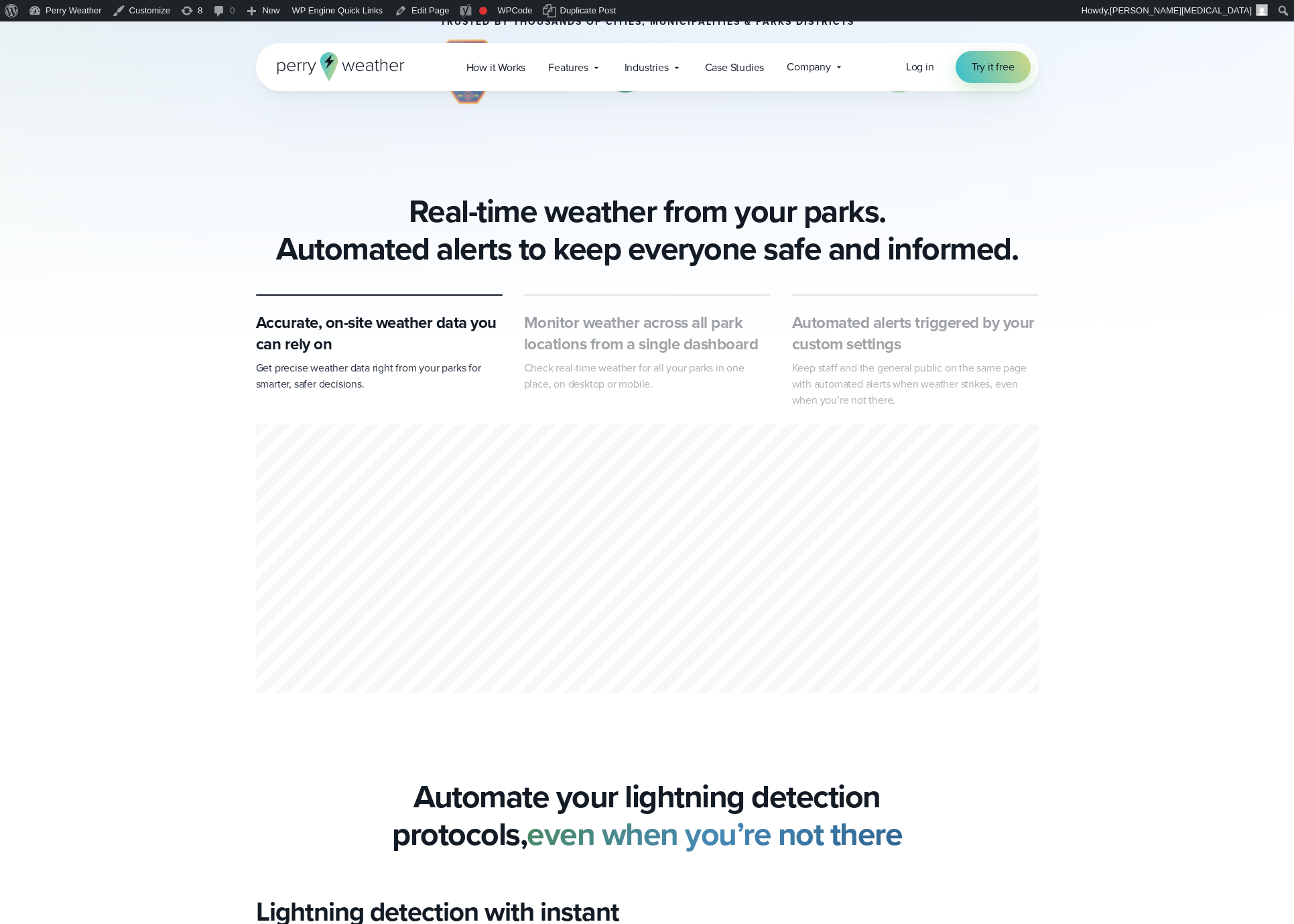
click at [613, 335] on h3 "Monitor weather across all park locations from a single dashboard" at bounding box center [647, 333] width 246 height 43
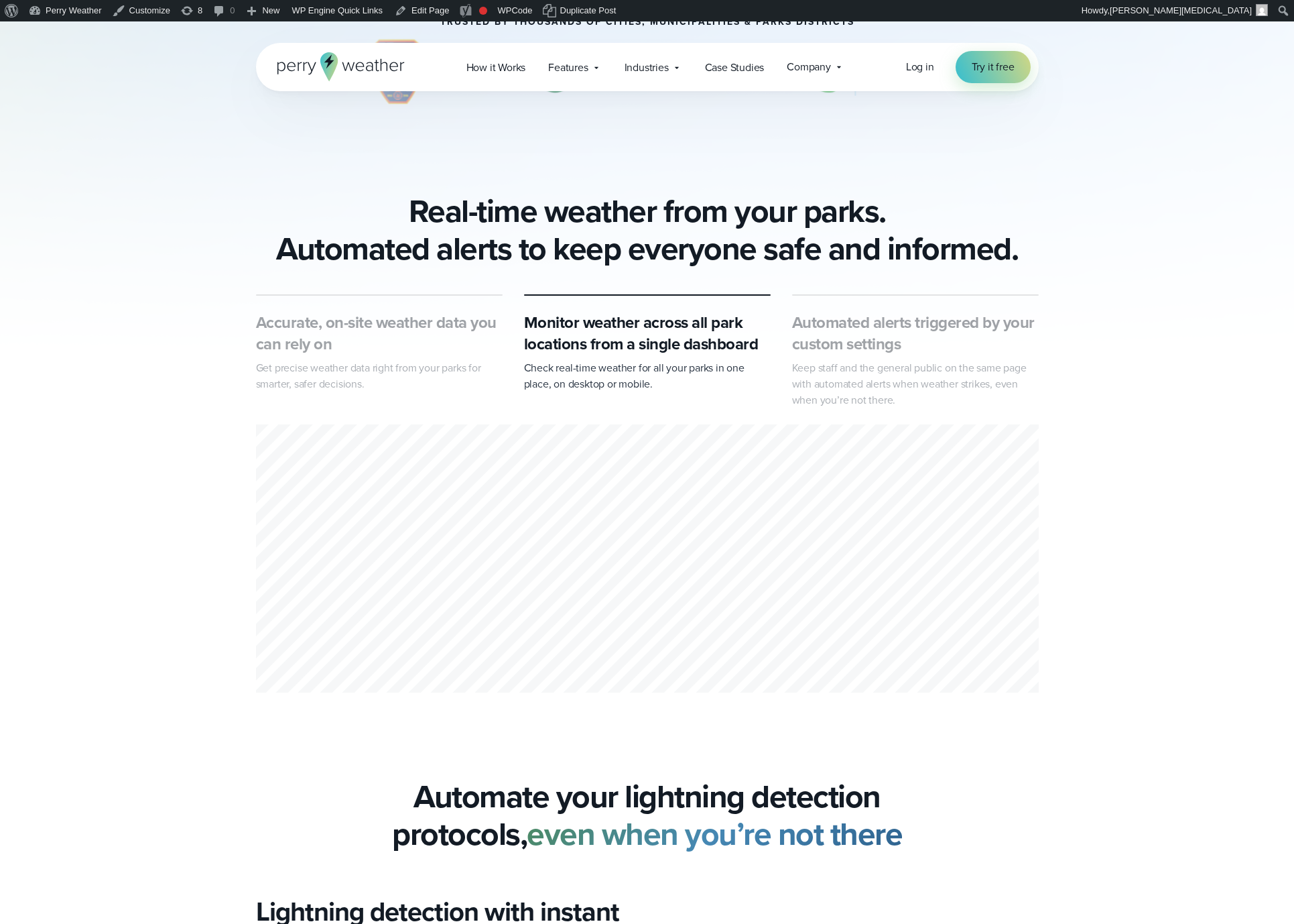
click at [864, 340] on h3 "Automated alerts triggered by your custom settings" at bounding box center [915, 333] width 246 height 43
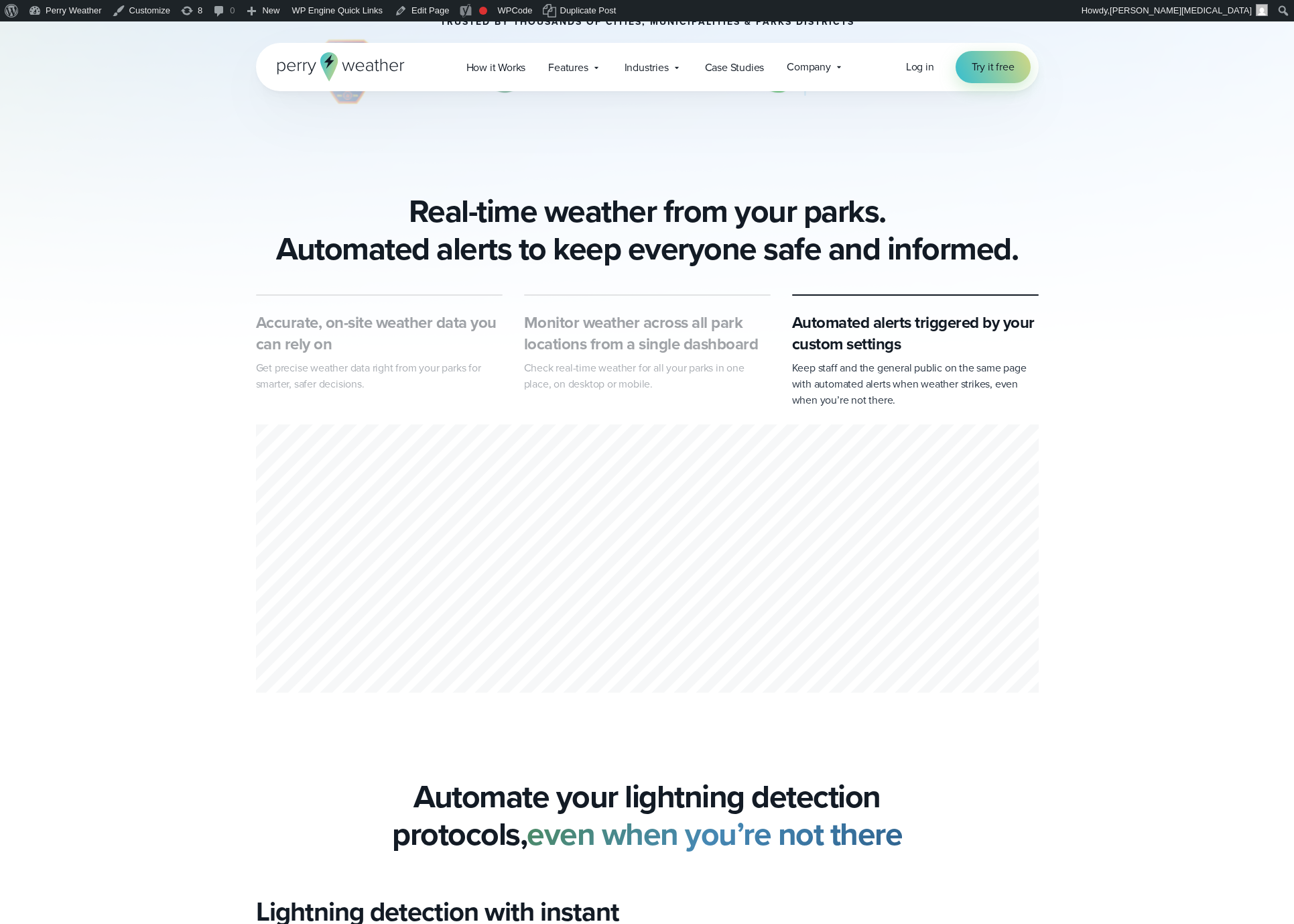
click at [632, 339] on h3 "Monitor weather across all park locations from a single dashboard" at bounding box center [647, 333] width 246 height 43
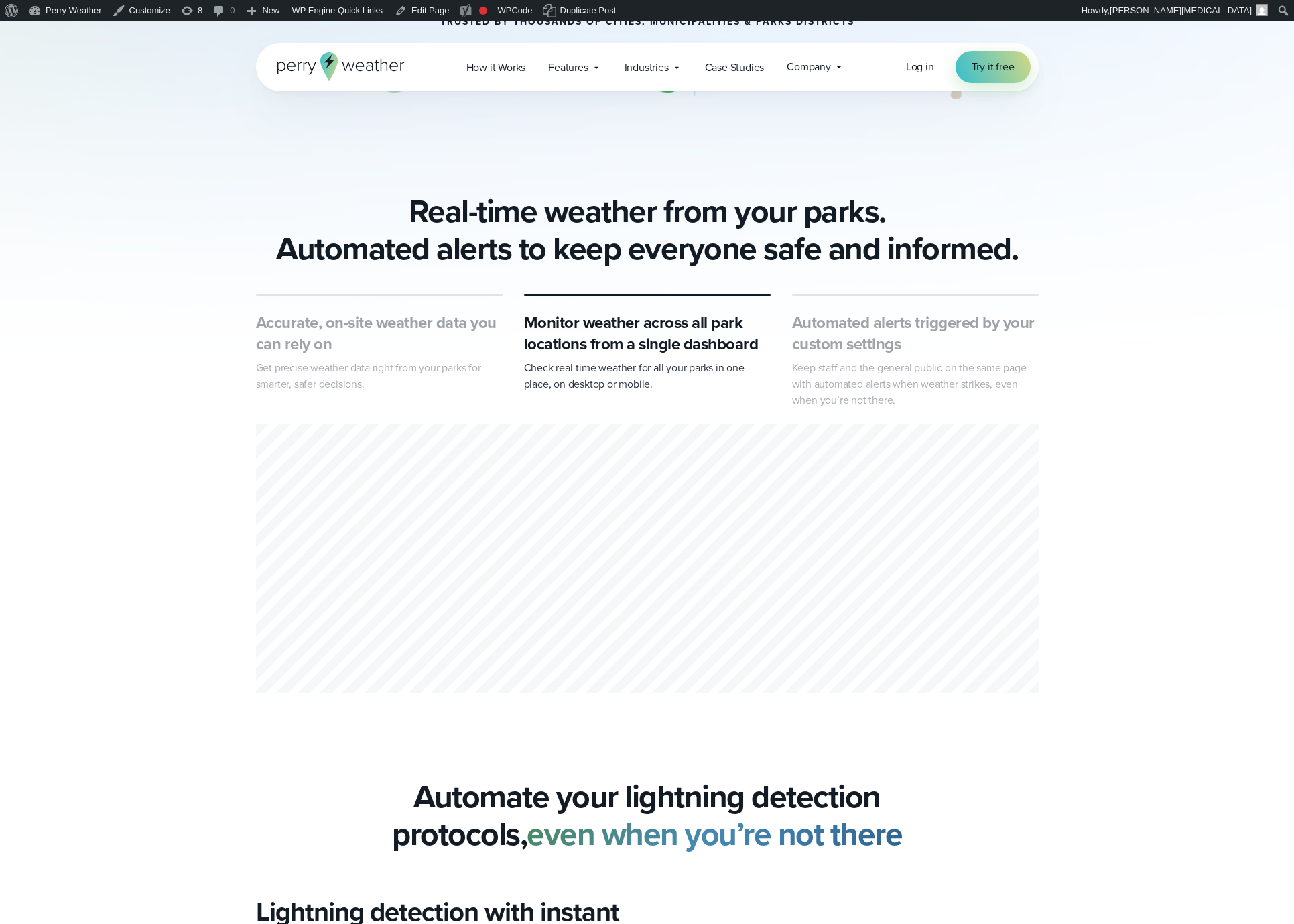
click at [421, 333] on h3 "Accurate, on-site weather data you can rely on" at bounding box center [379, 333] width 246 height 43
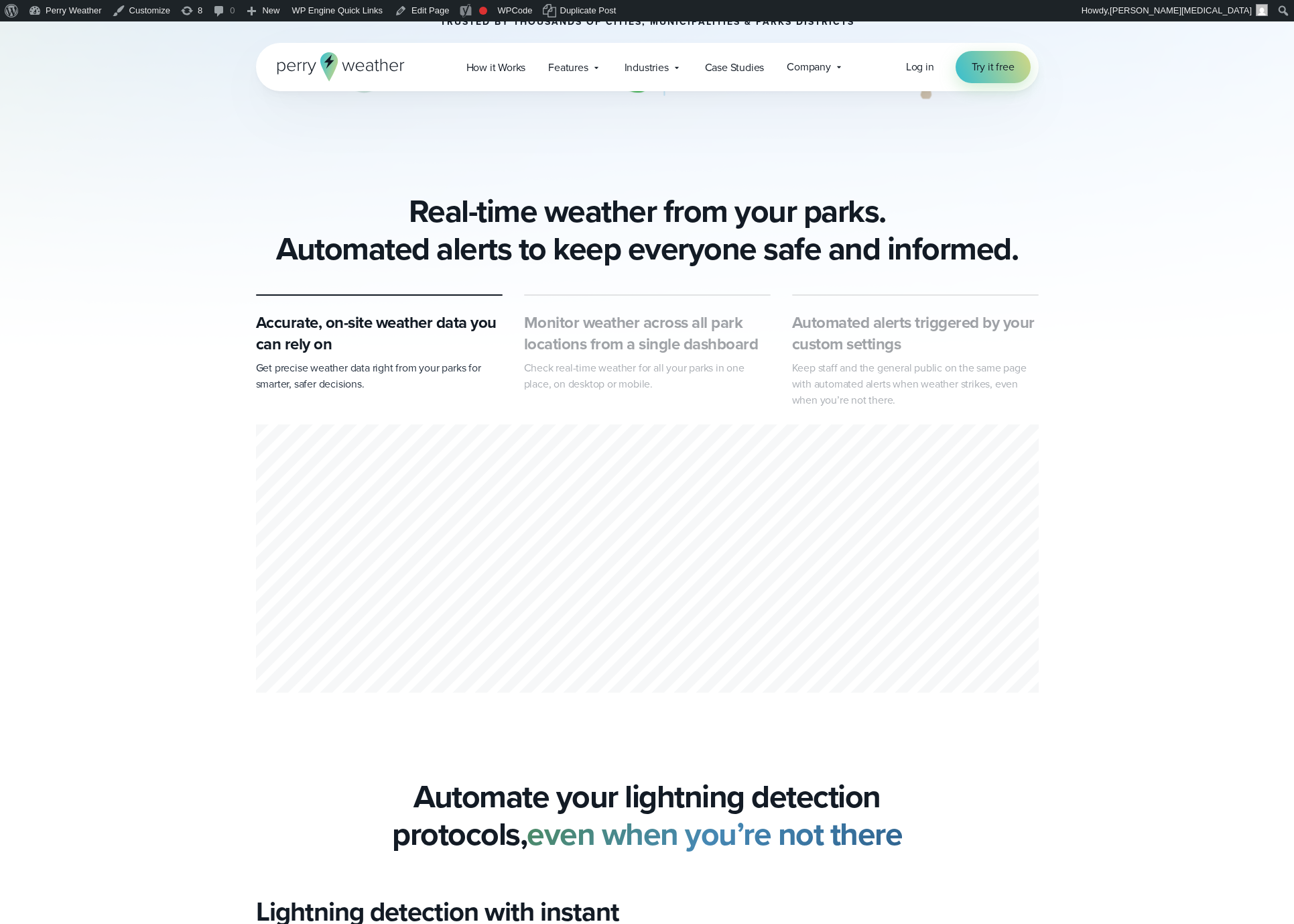
click at [604, 344] on h3 "Monitor weather across all park locations from a single dashboard" at bounding box center [647, 333] width 246 height 43
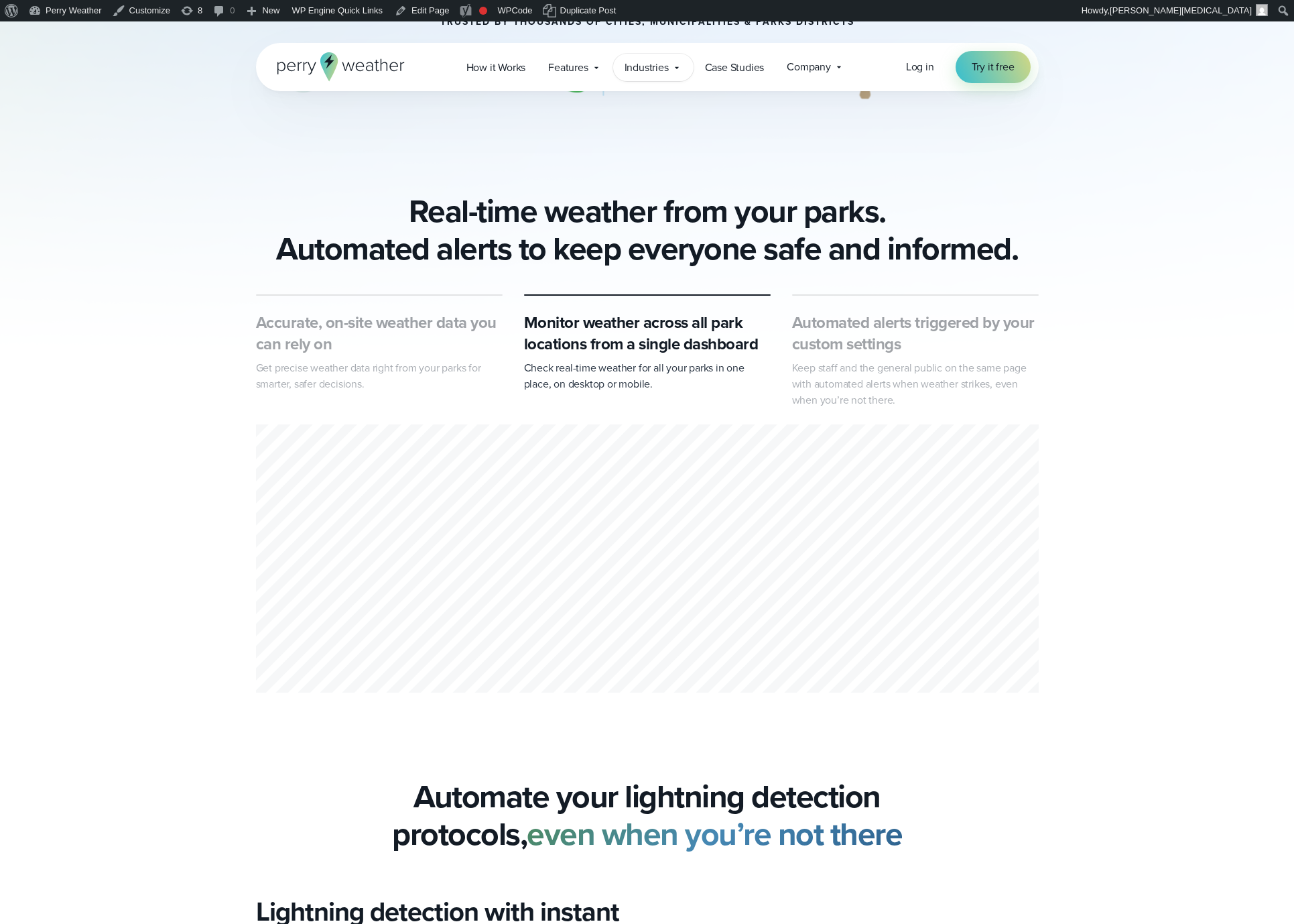
click at [641, 66] on span "Industries" at bounding box center [647, 67] width 44 height 16
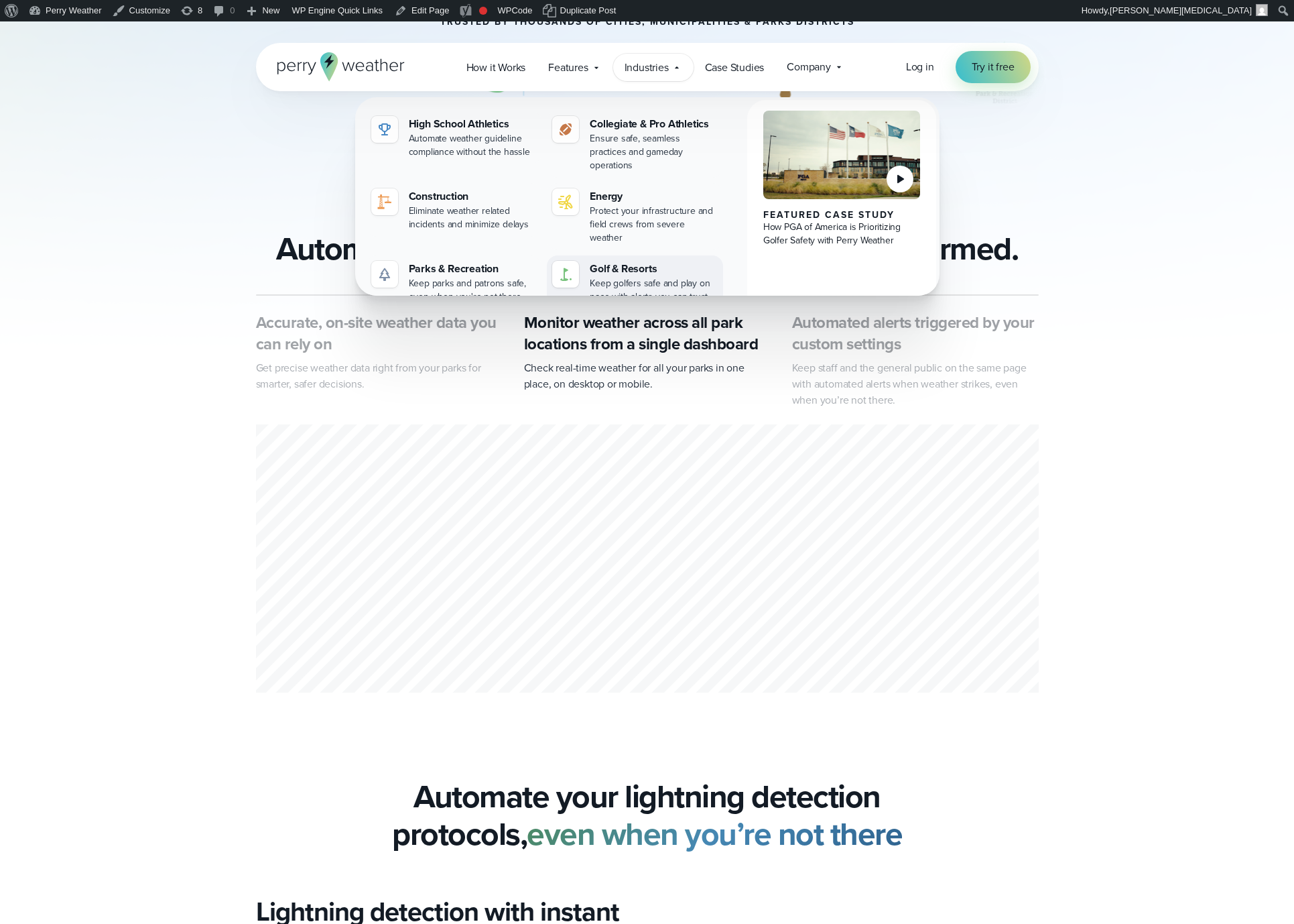
click at [626, 277] on div "Keep golfers safe and play on pace with alerts you can trust" at bounding box center [654, 290] width 128 height 27
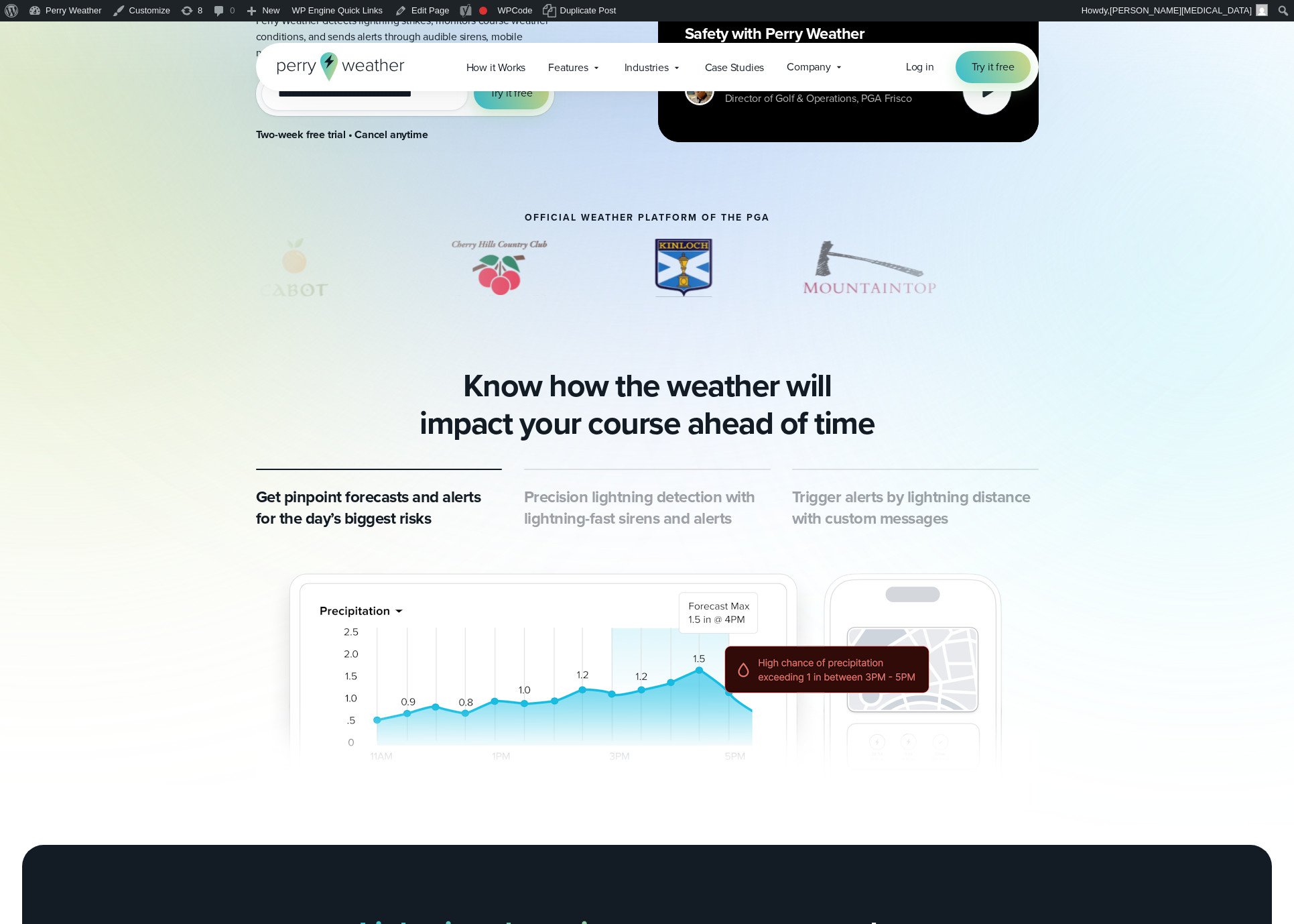
scroll to position [399, 0]
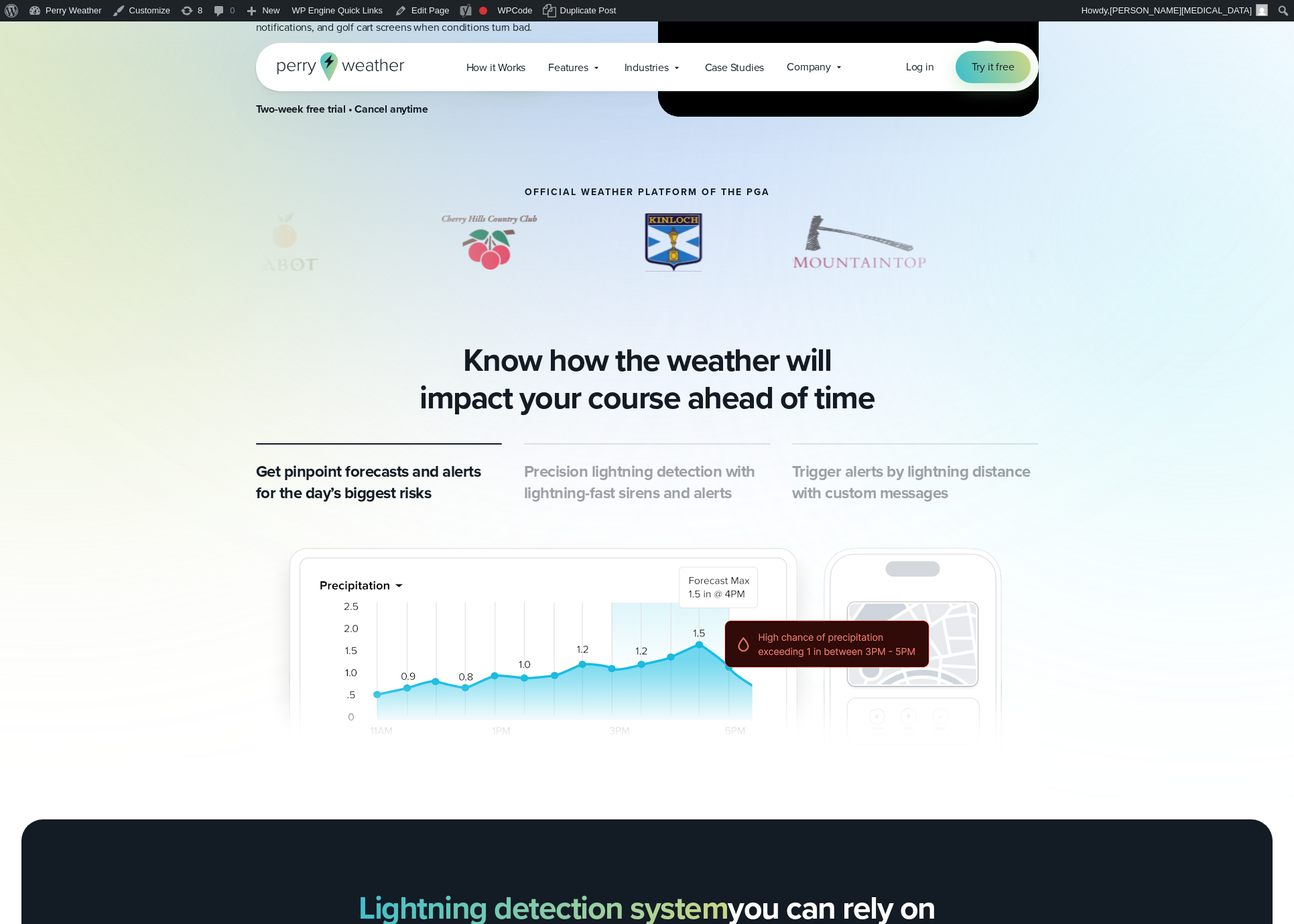
click at [606, 483] on h3 "Precision lightning detection with lightning-fast sirens and alerts" at bounding box center [647, 482] width 246 height 43
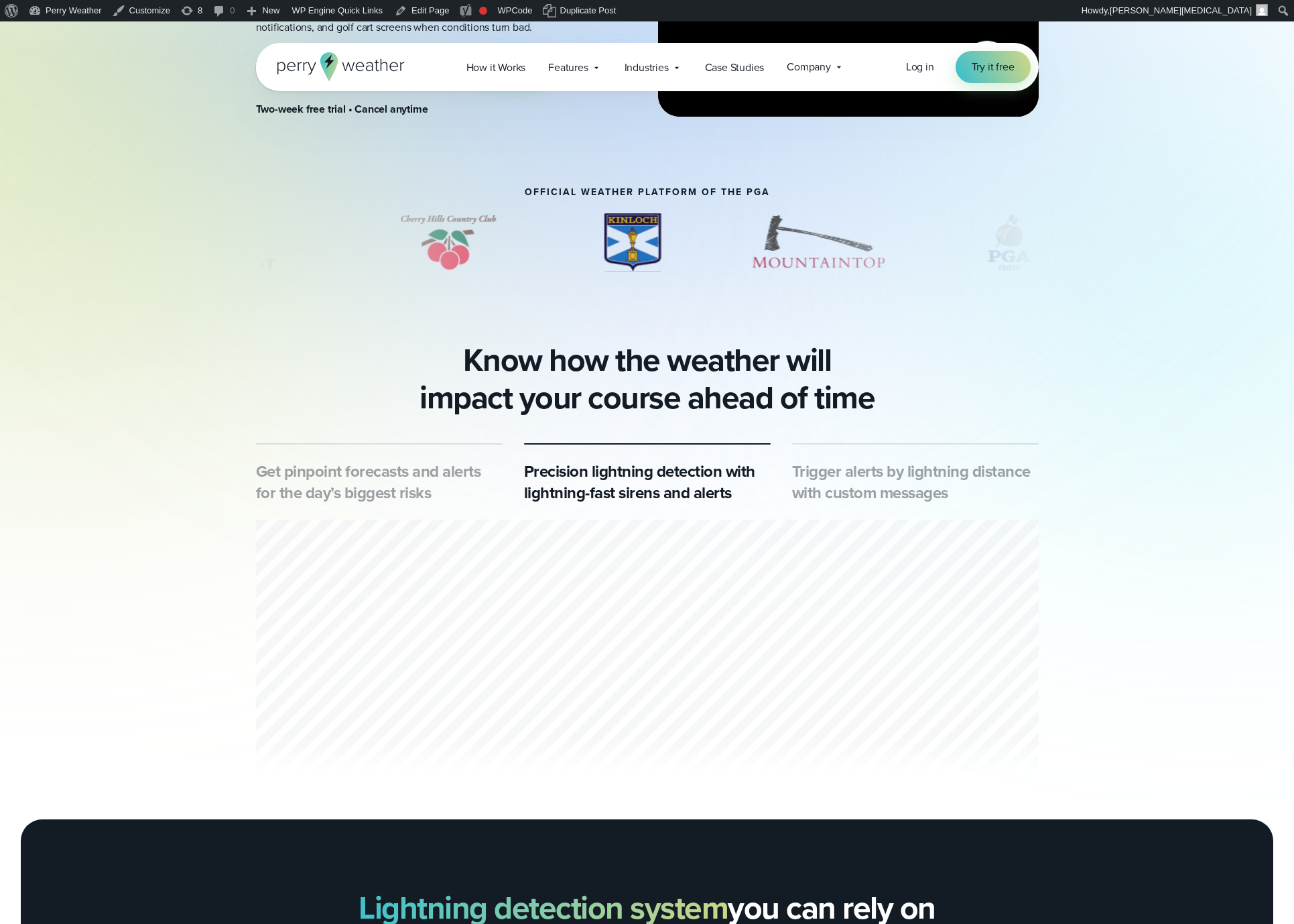
click at [875, 480] on h3 "Trigger alerts by lightning distance with custom messages" at bounding box center [915, 482] width 246 height 43
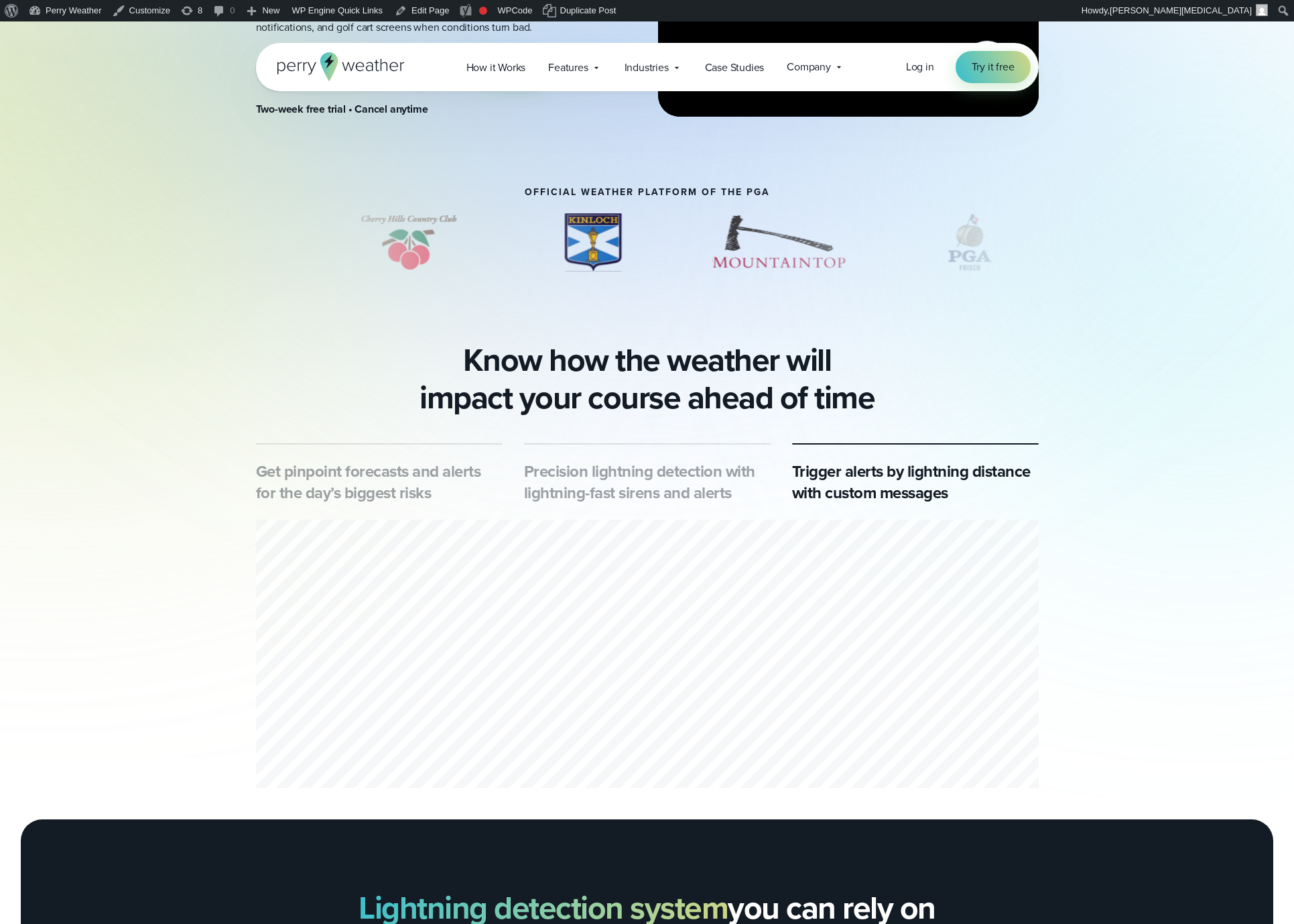
click at [446, 475] on h3 "Get pinpoint forecasts and alerts for the day’s biggest risks" at bounding box center [379, 482] width 246 height 43
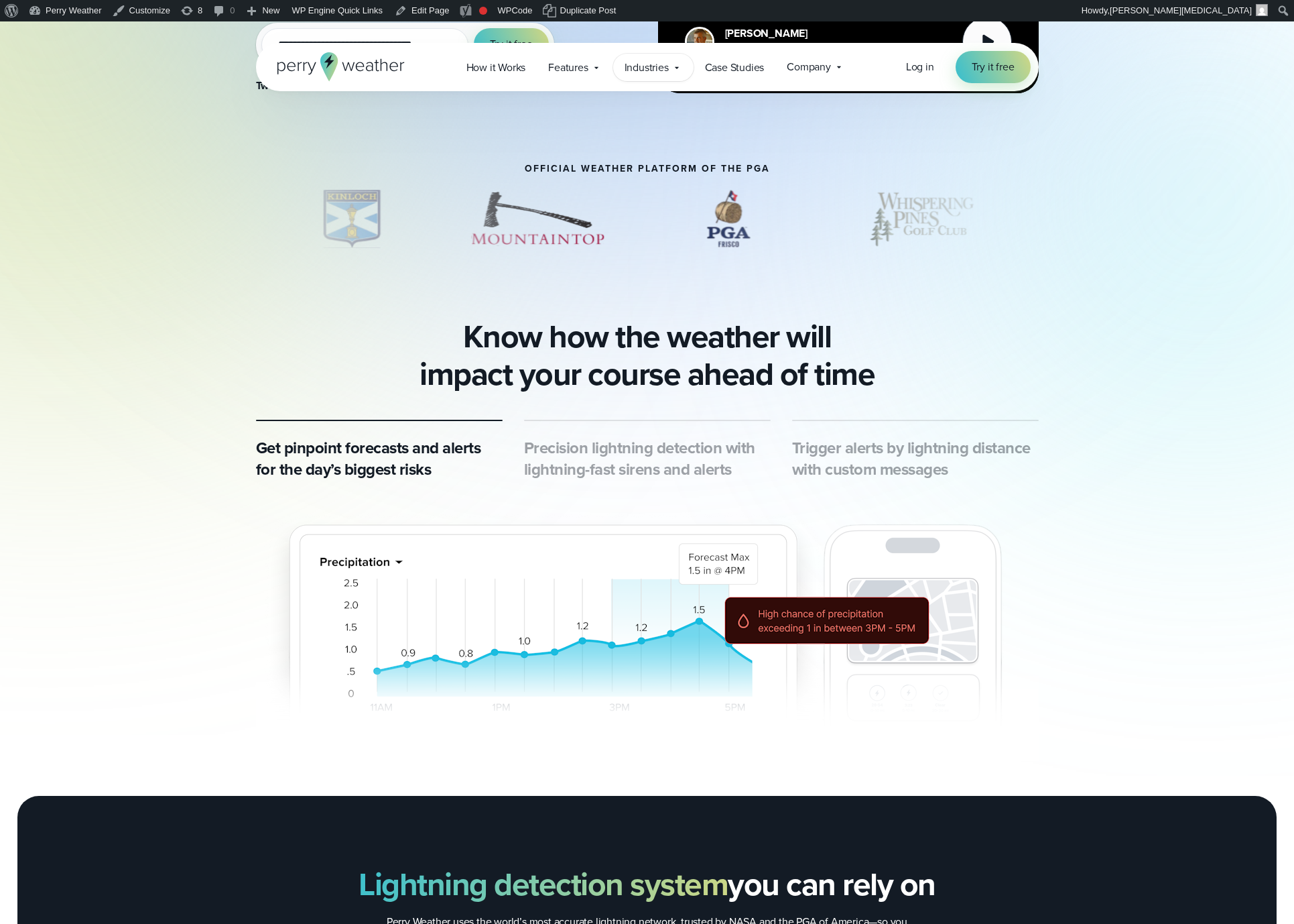
scroll to position [188, 0]
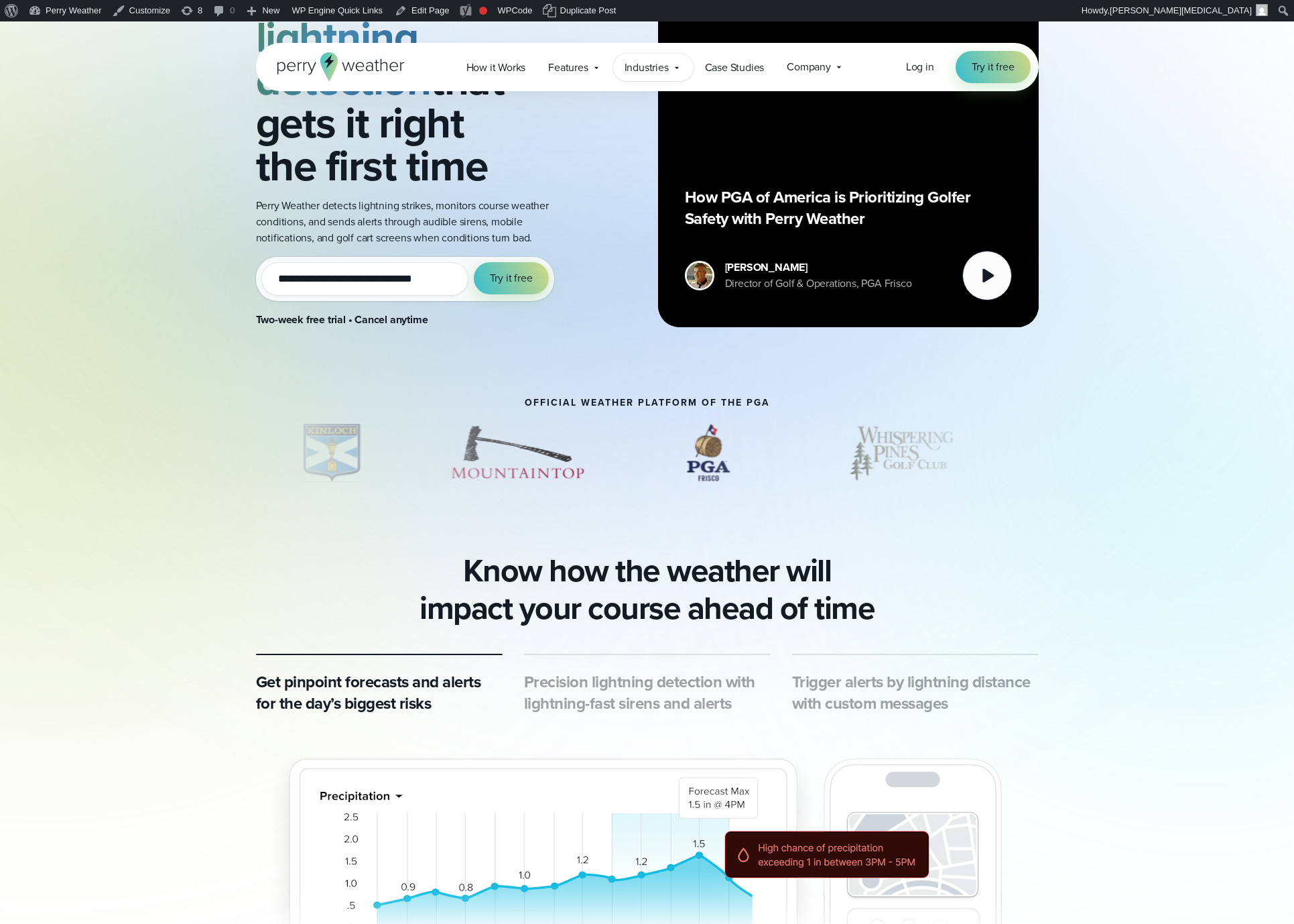
click at [639, 66] on span "Industries" at bounding box center [647, 67] width 44 height 16
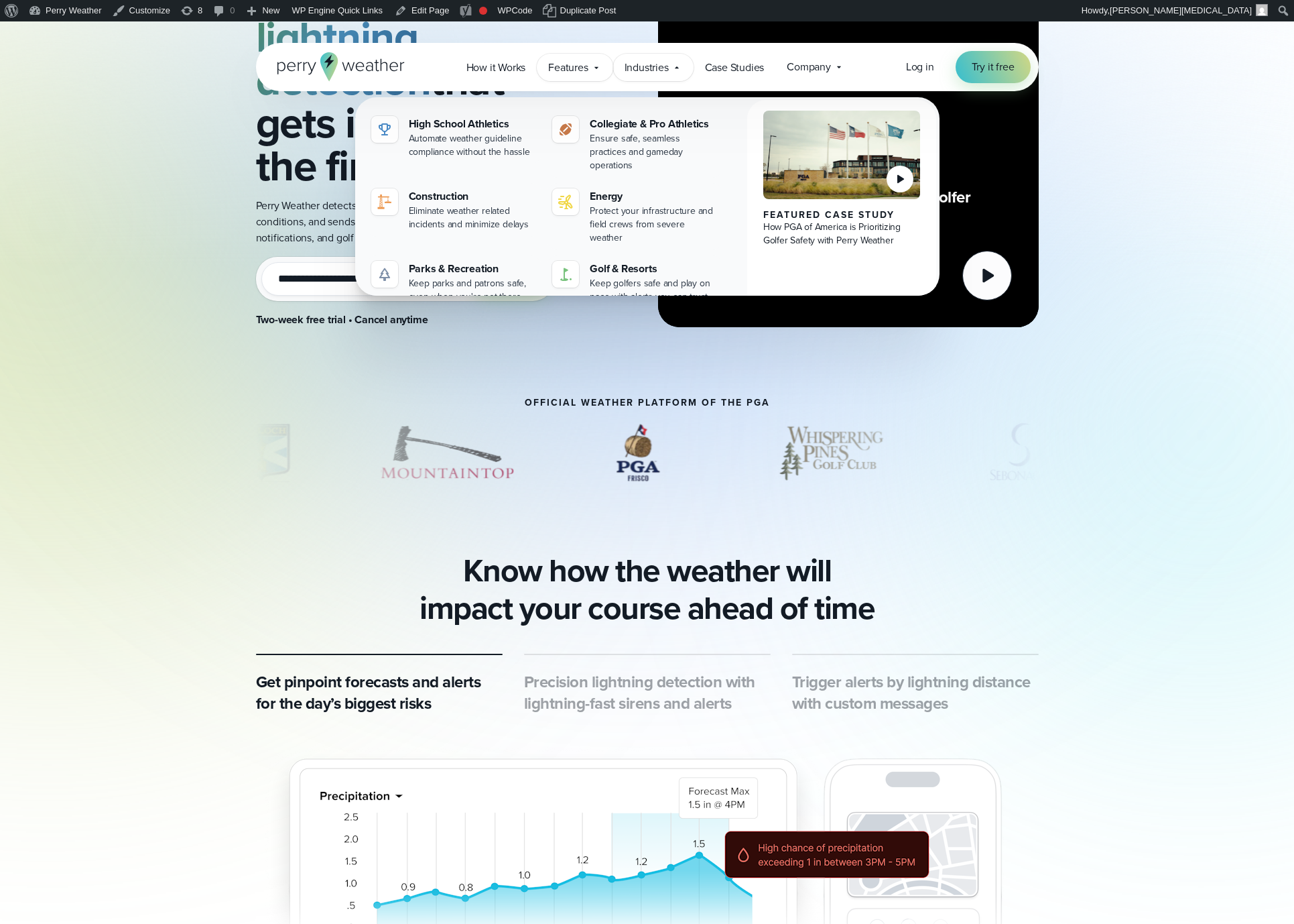
click at [582, 64] on span "Features" at bounding box center [568, 67] width 40 height 16
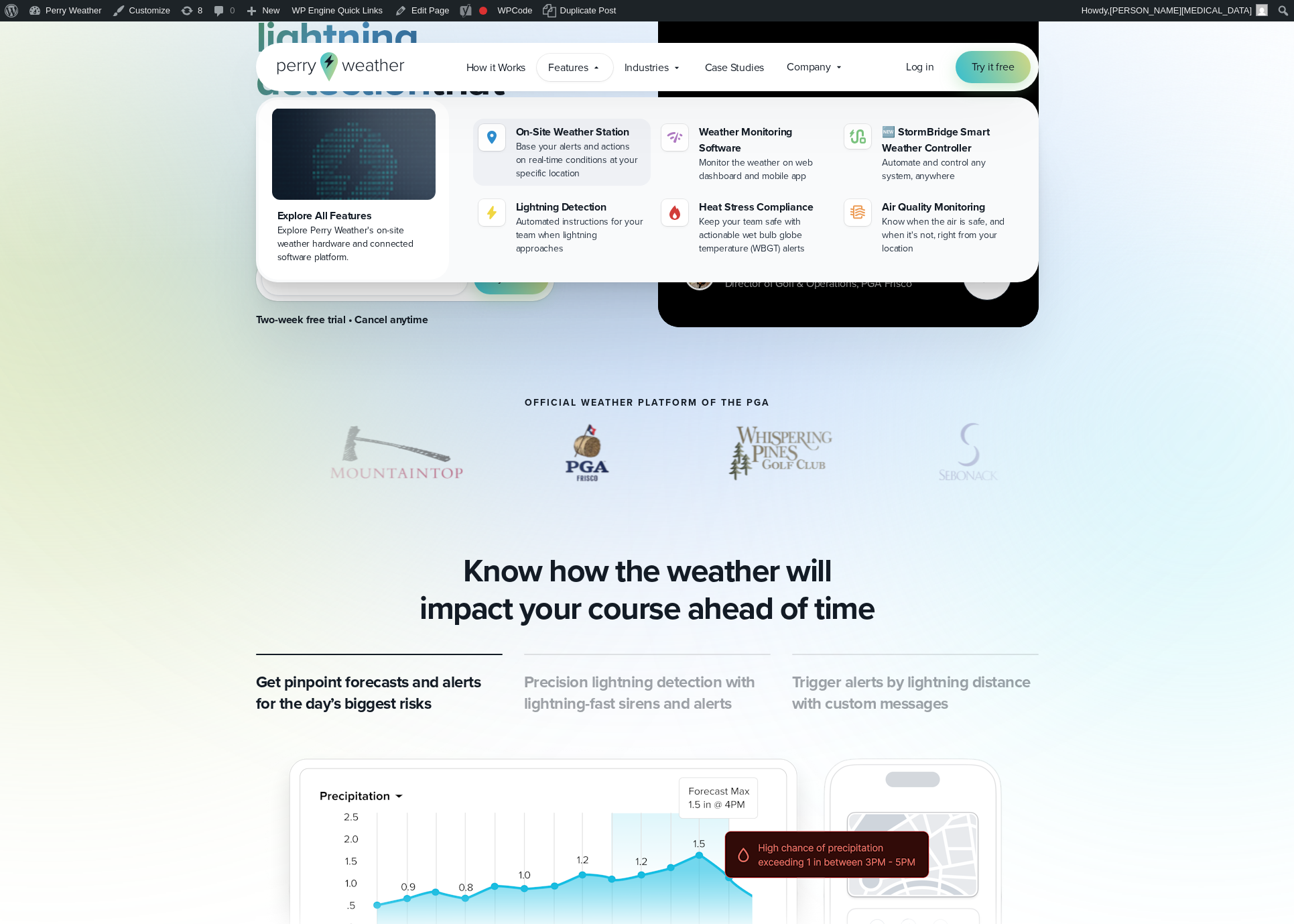
click at [576, 156] on div "Base your alerts and actions on real-time conditions at your specific location" at bounding box center [581, 160] width 130 height 40
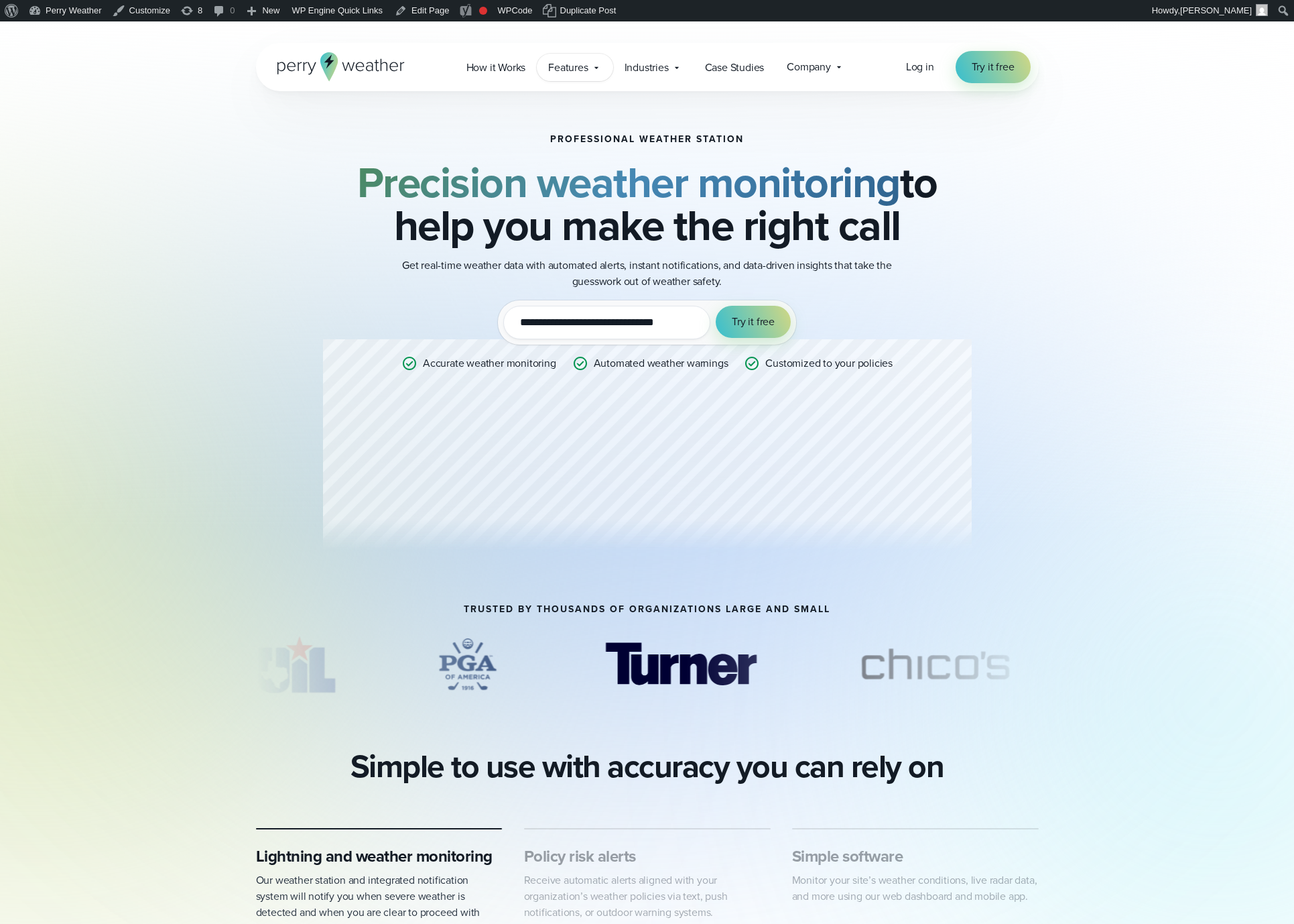
click at [572, 60] on span "Features" at bounding box center [568, 67] width 40 height 16
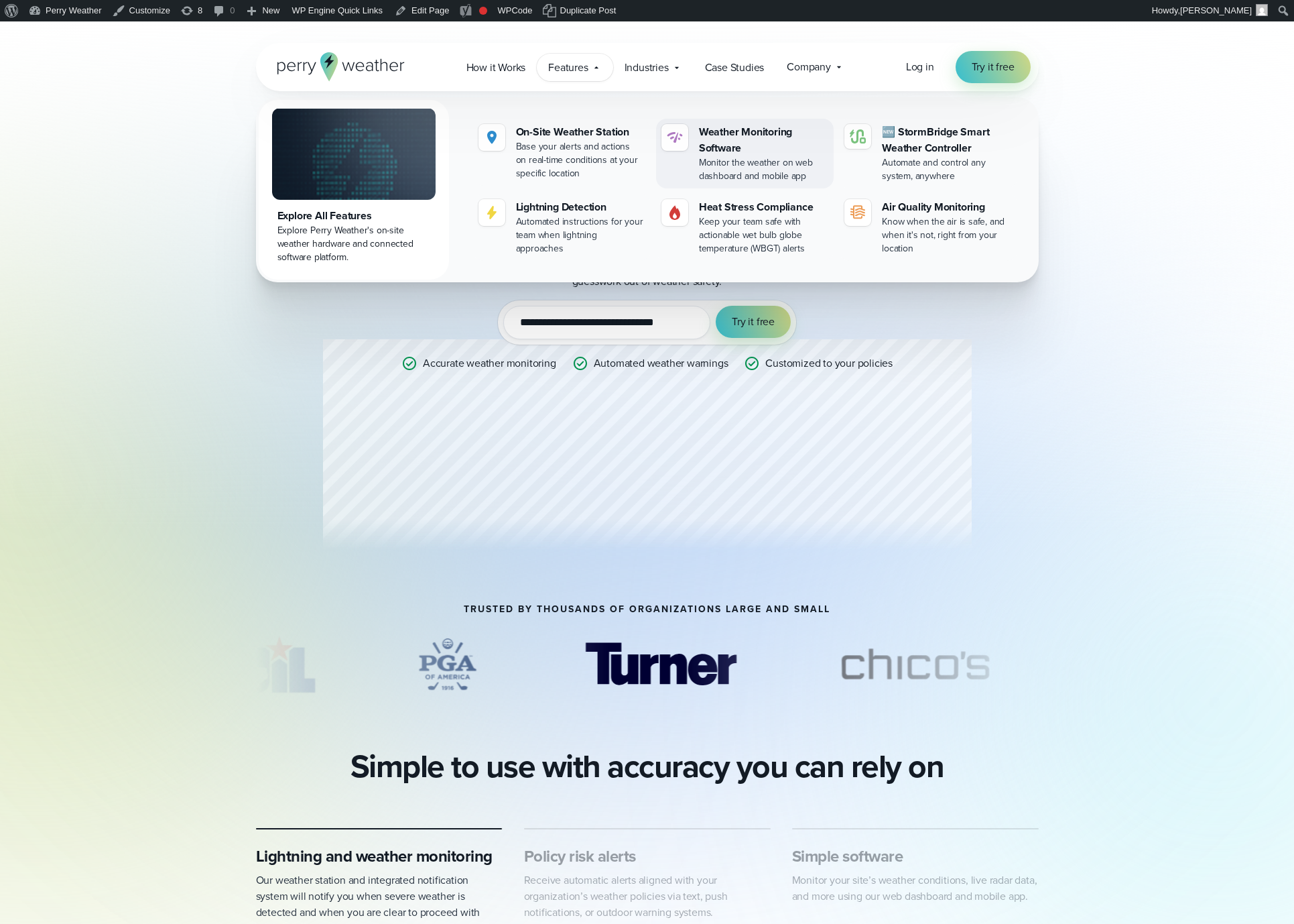
click at [718, 146] on div "Weather Monitoring Software" at bounding box center [764, 140] width 130 height 32
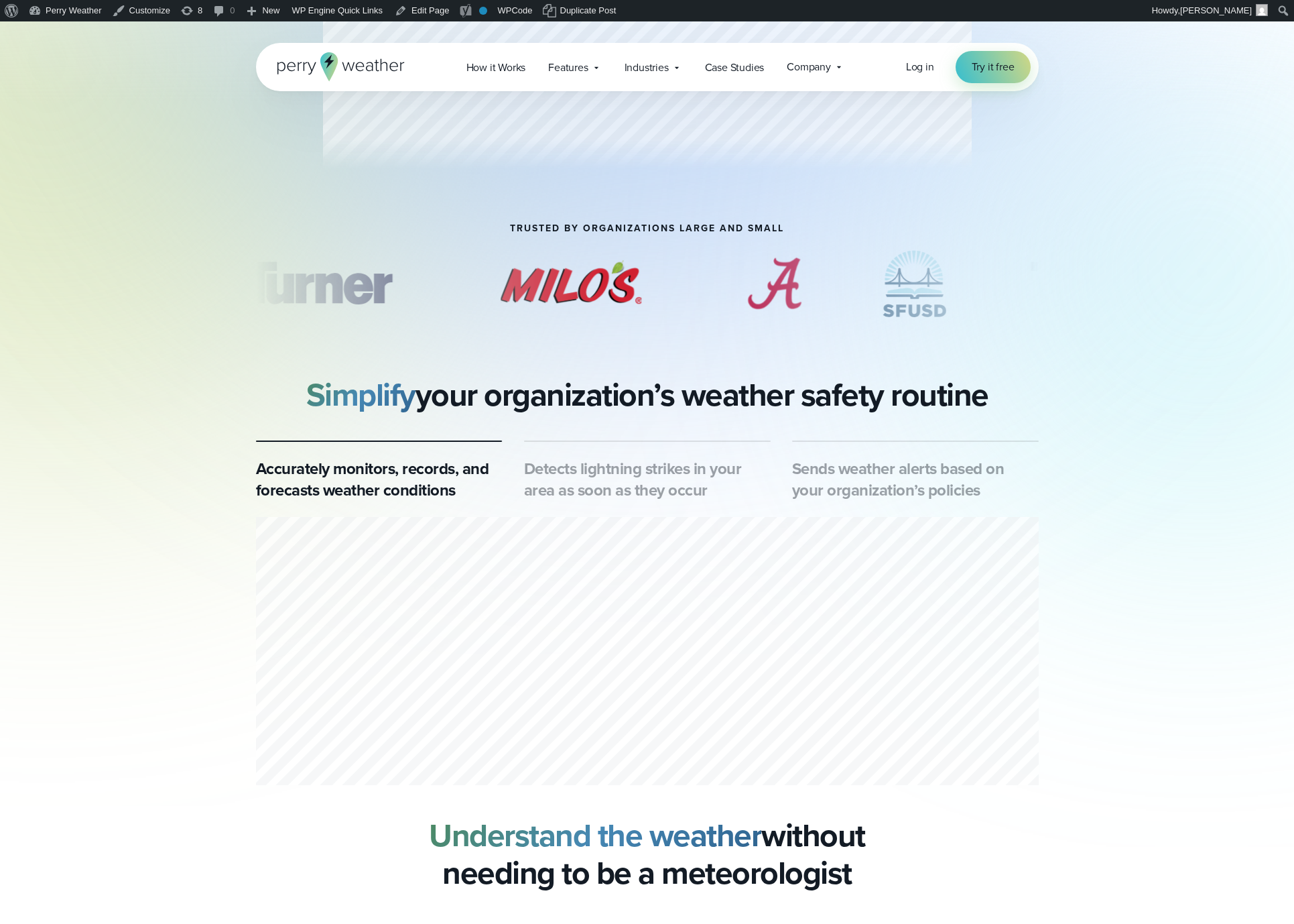
scroll to position [403, 0]
click at [636, 452] on div "Detects lightning strikes in your area as soon as they occur" at bounding box center [647, 469] width 246 height 60
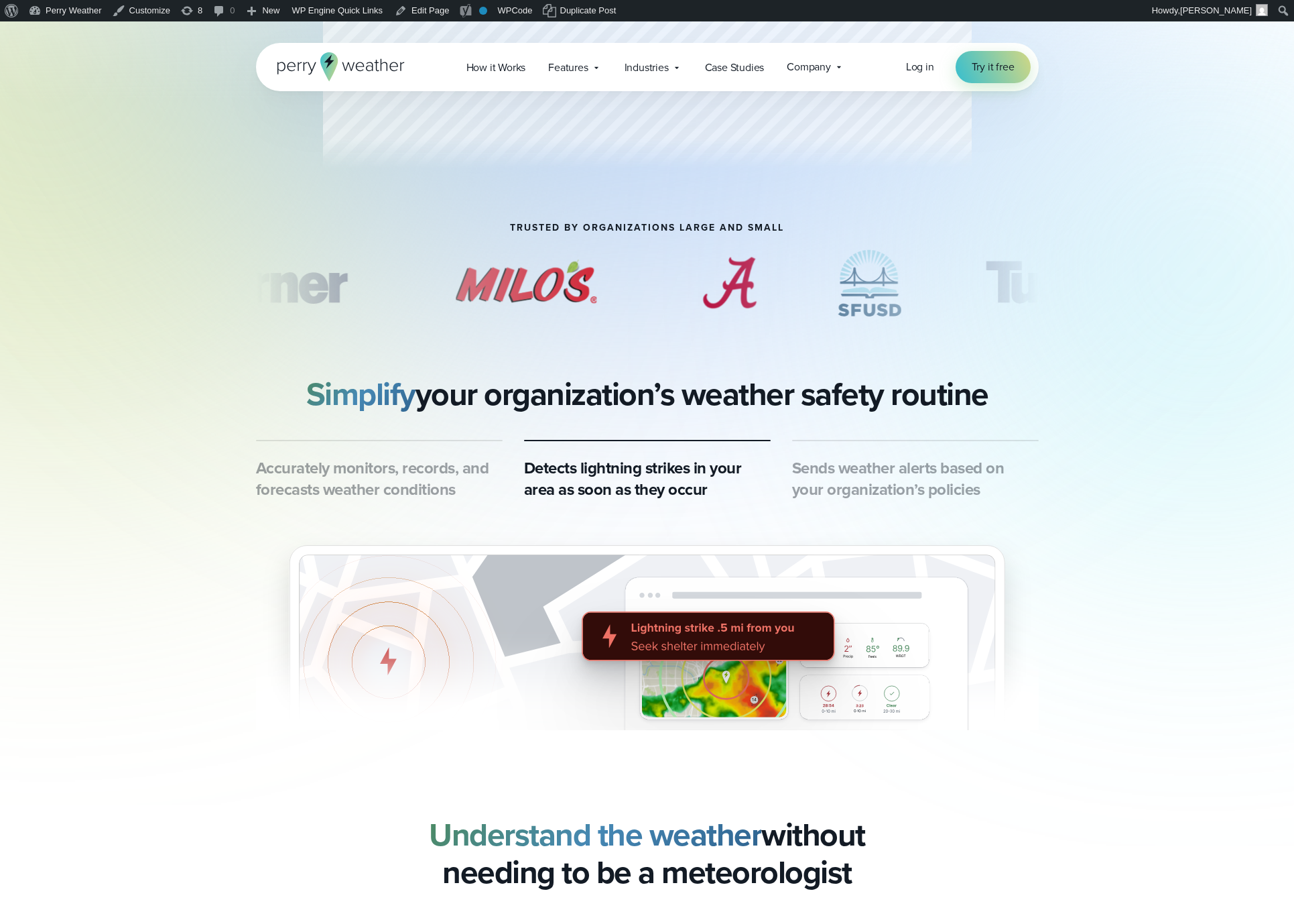
click at [867, 473] on h3 "Sends weather alerts based on your organization’s policies" at bounding box center [915, 478] width 246 height 43
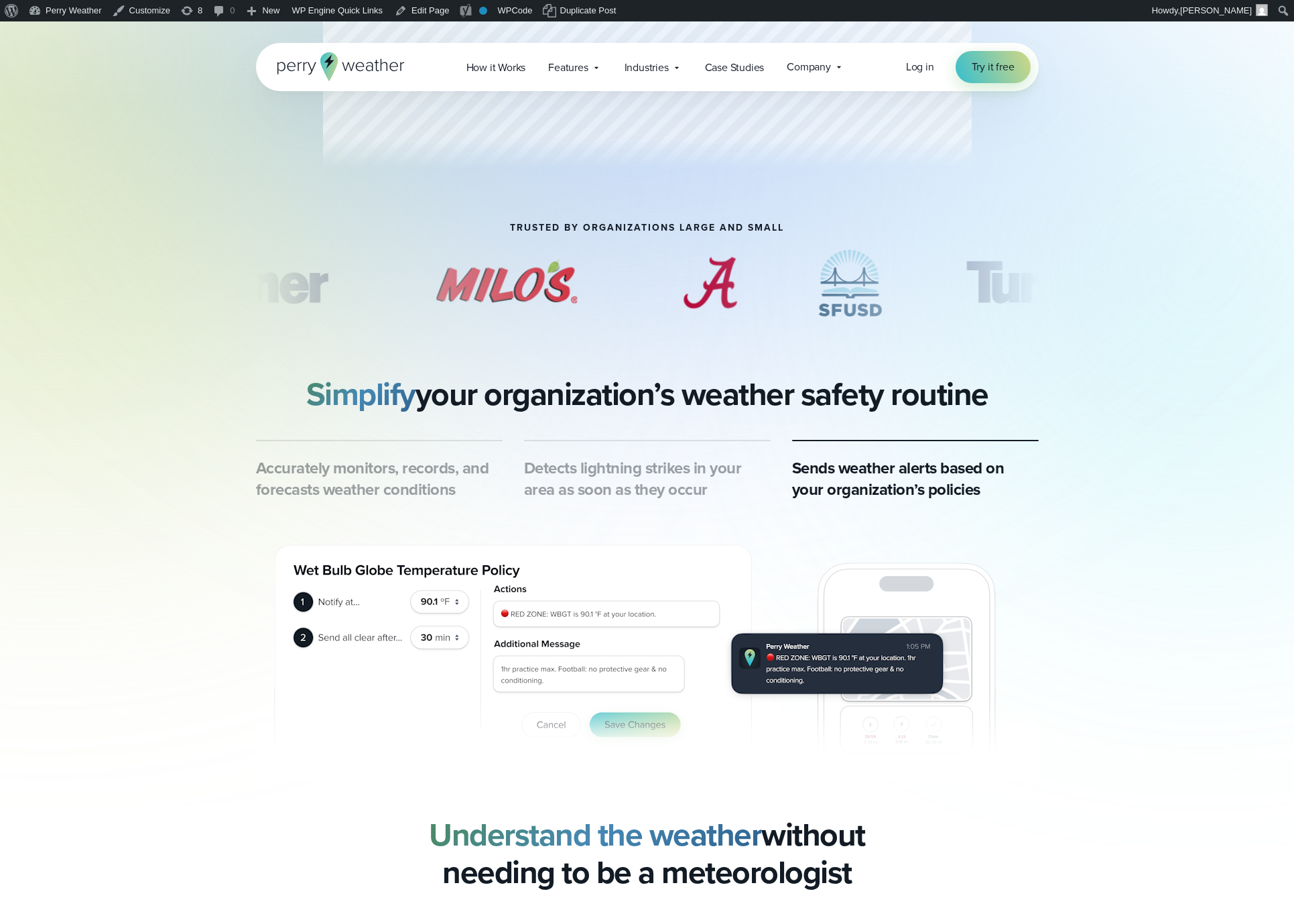
click at [655, 484] on h3 "Detects lightning strikes in your area as soon as they occur" at bounding box center [647, 478] width 246 height 43
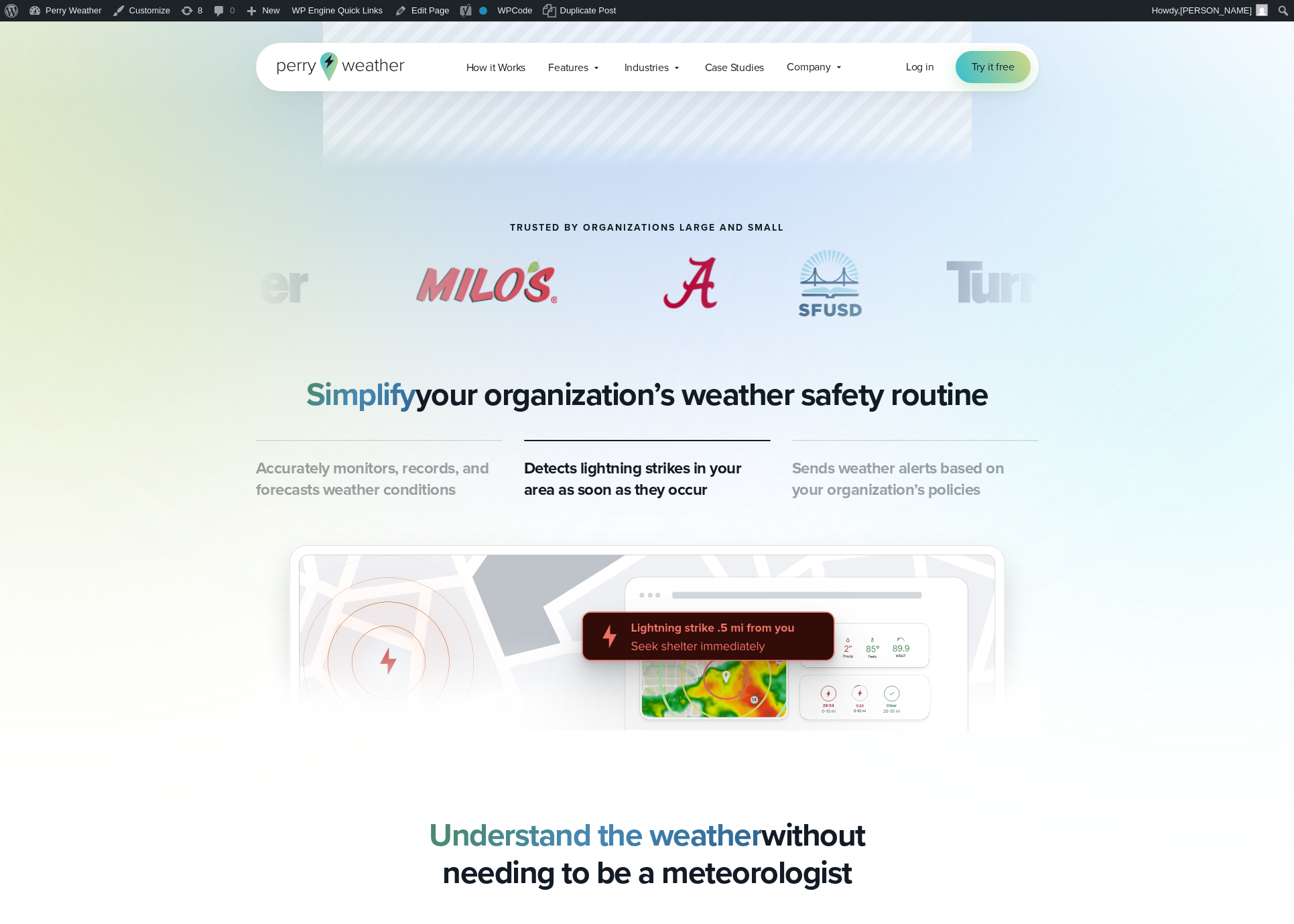
click at [430, 479] on h3 "Accurately monitors, records, and forecasts weather conditions" at bounding box center [379, 478] width 246 height 43
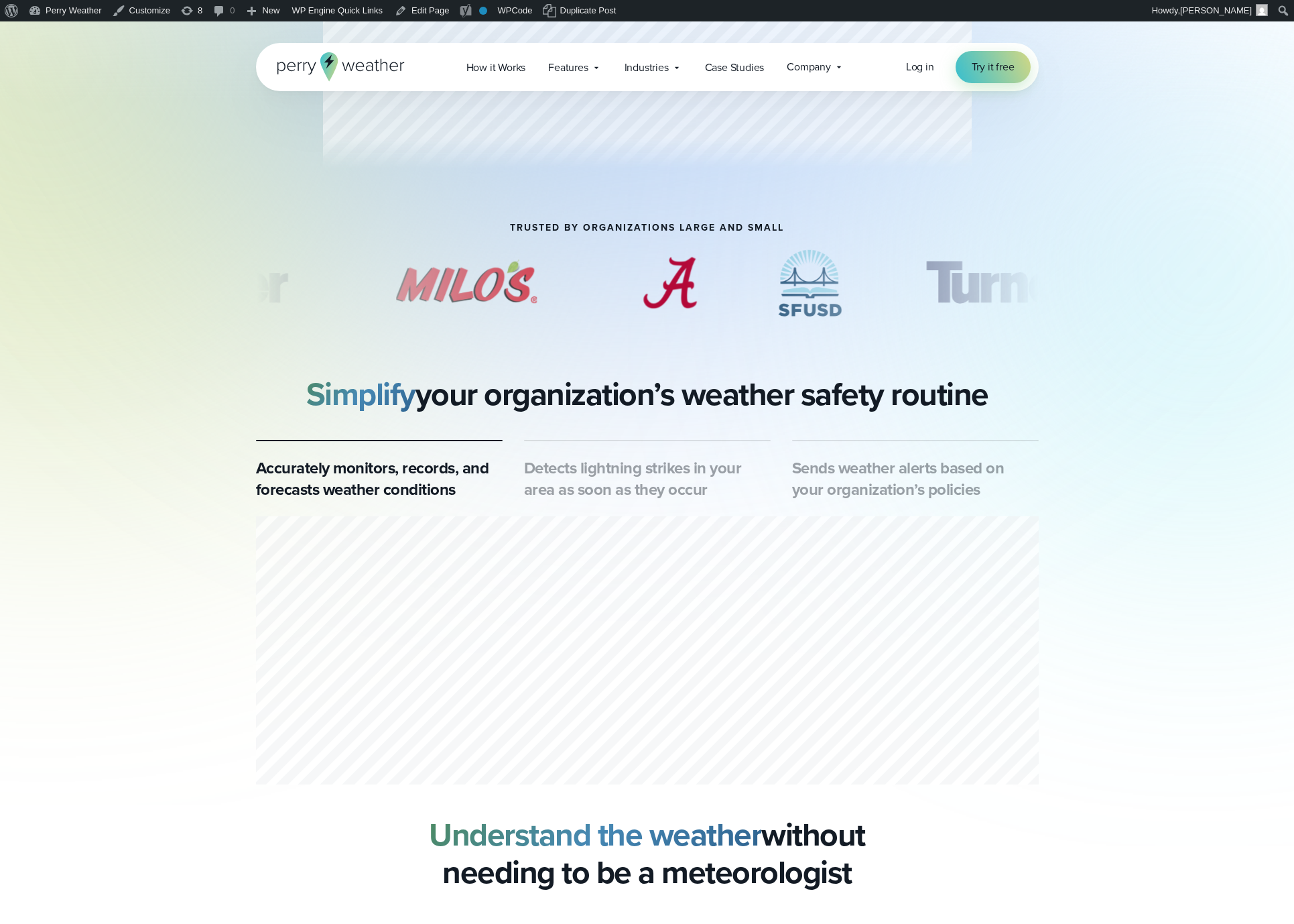
click at [636, 477] on h3 "Detects lightning strikes in your area as soon as they occur" at bounding box center [647, 478] width 246 height 43
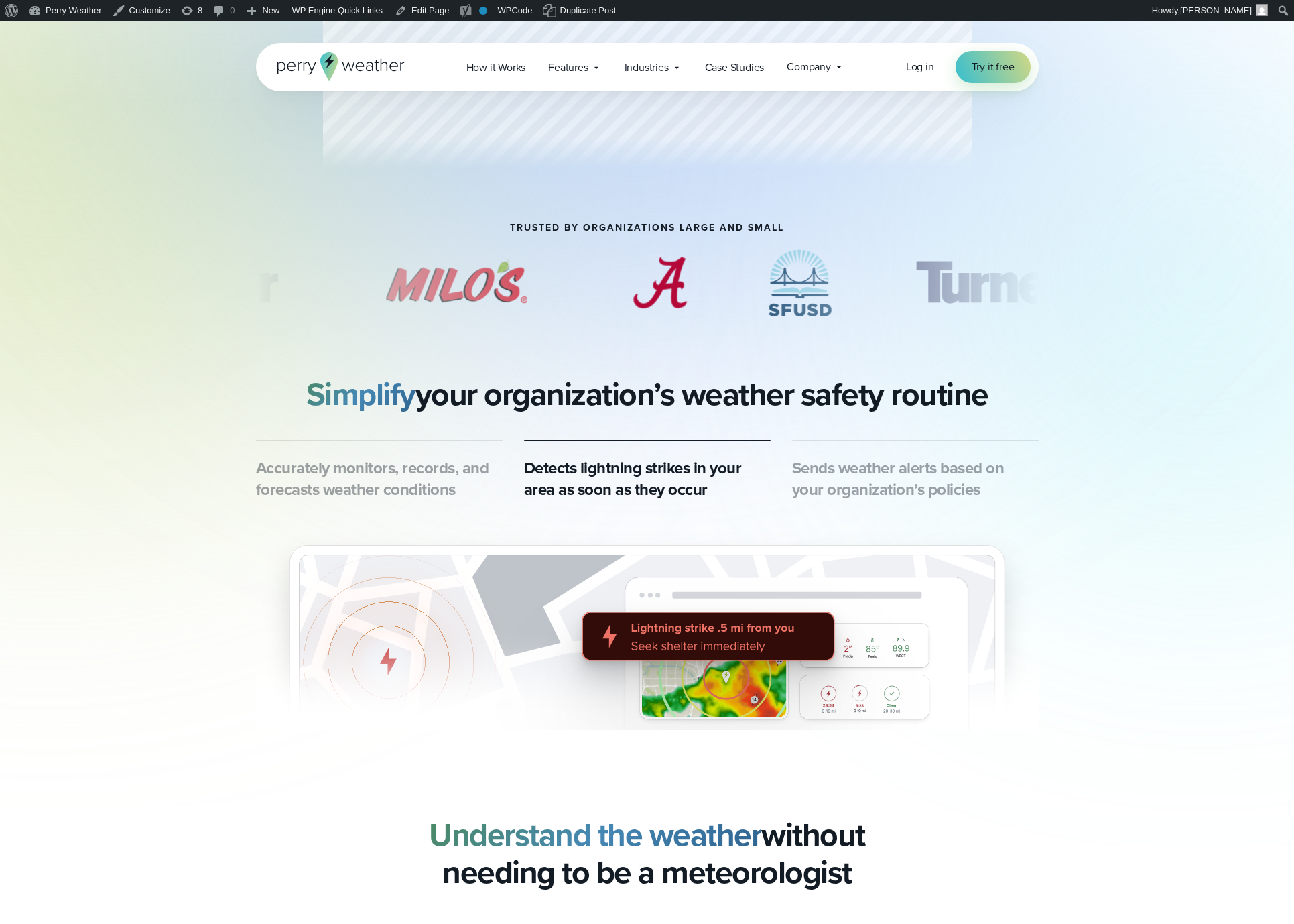
click at [876, 480] on h3 "Sends weather alerts based on your organization’s policies" at bounding box center [915, 478] width 246 height 43
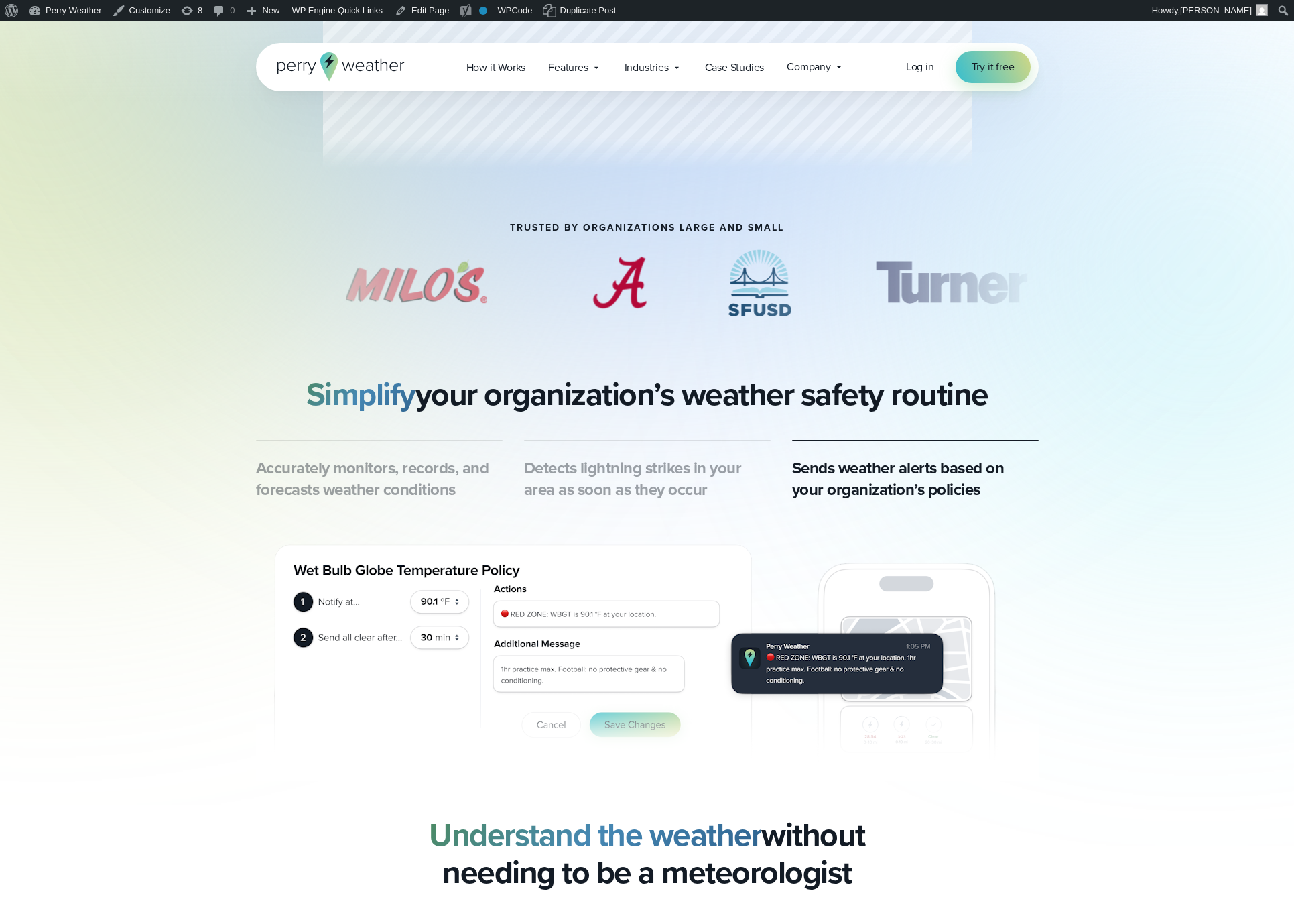
click at [616, 488] on h3 "Detects lightning strikes in your area as soon as they occur" at bounding box center [647, 478] width 246 height 43
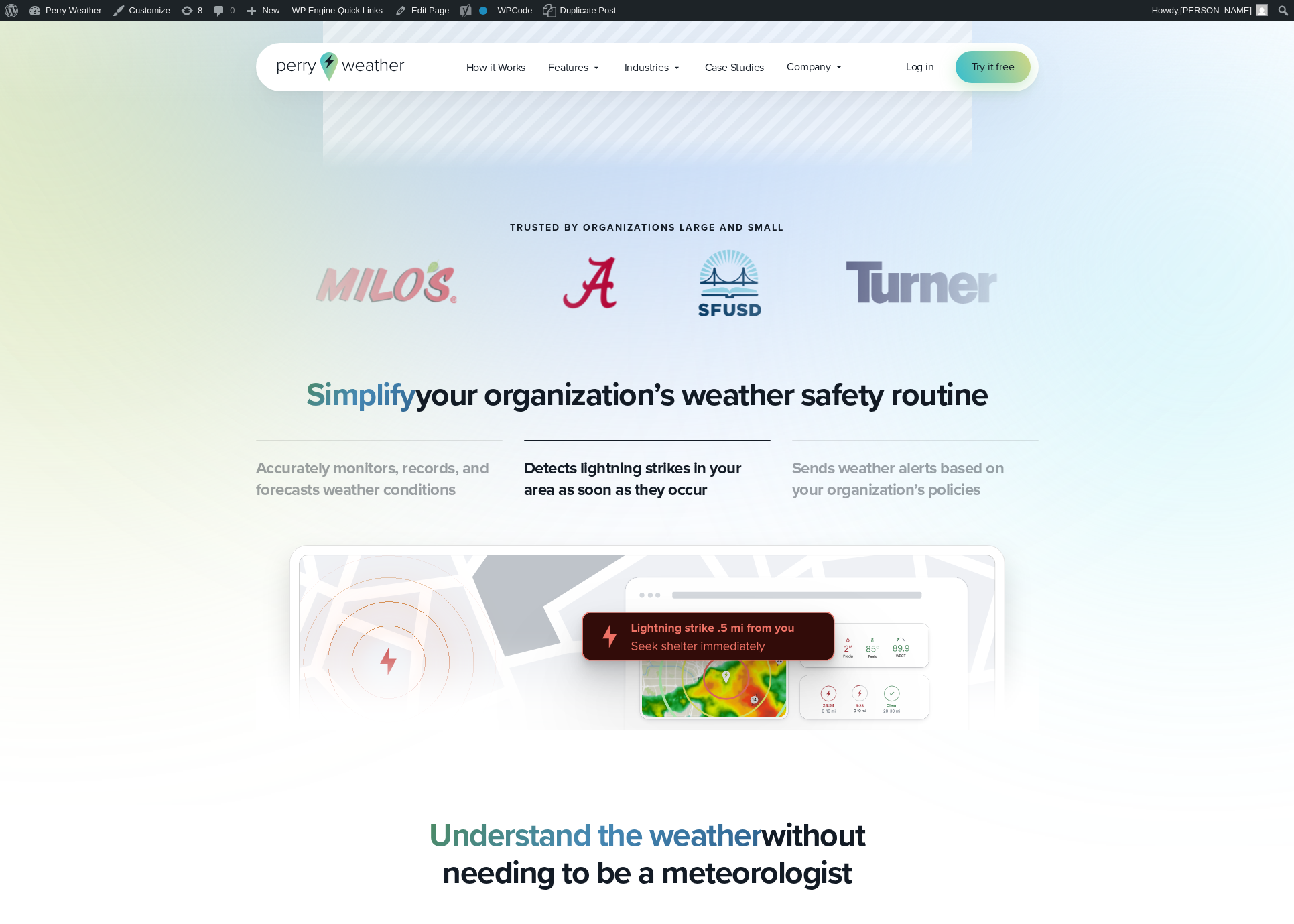
click at [404, 476] on h3 "Accurately monitors, records, and forecasts weather conditions" at bounding box center [379, 478] width 246 height 43
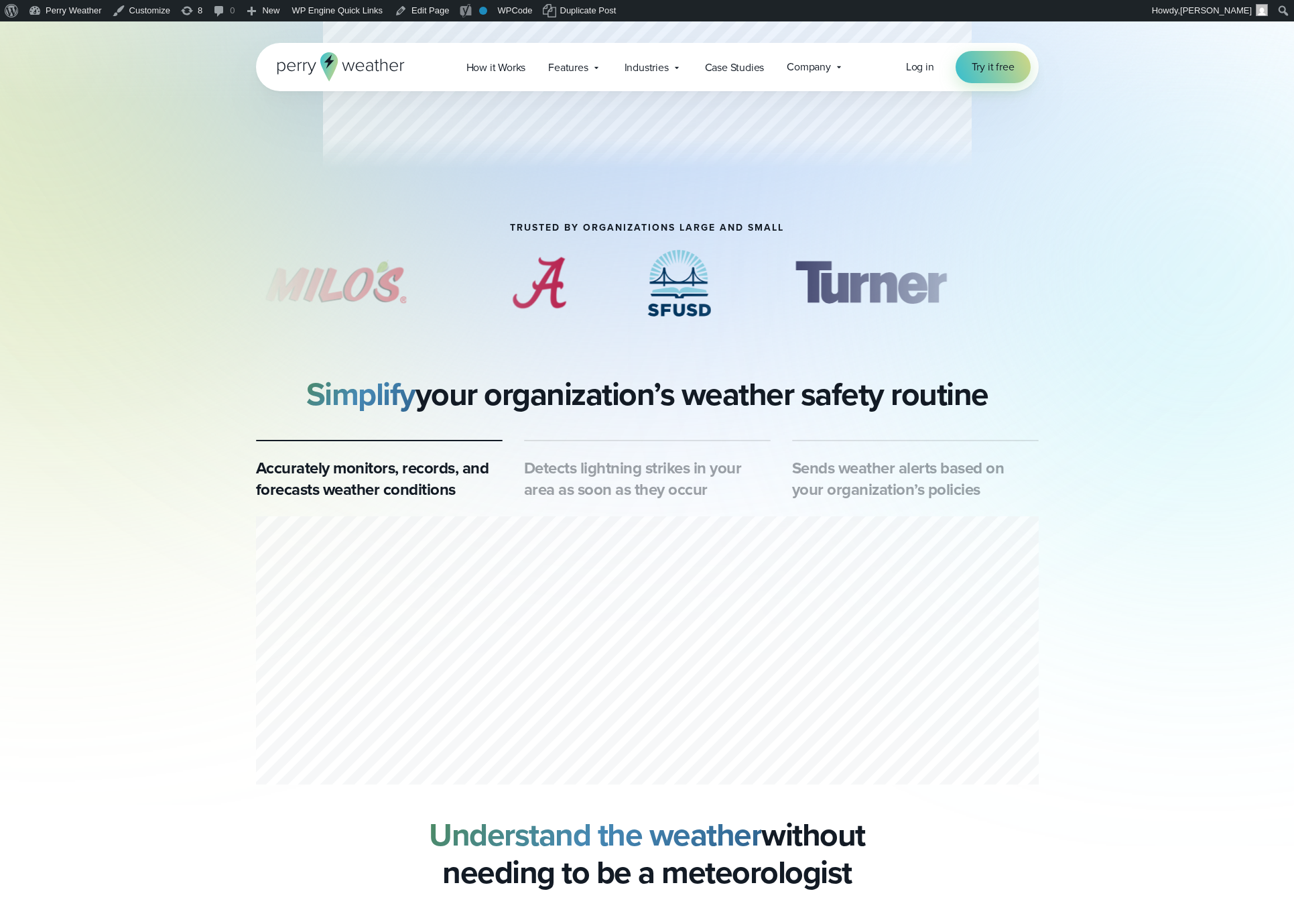
click at [877, 488] on h3 "Sends weather alerts based on your organization’s policies" at bounding box center [915, 478] width 246 height 43
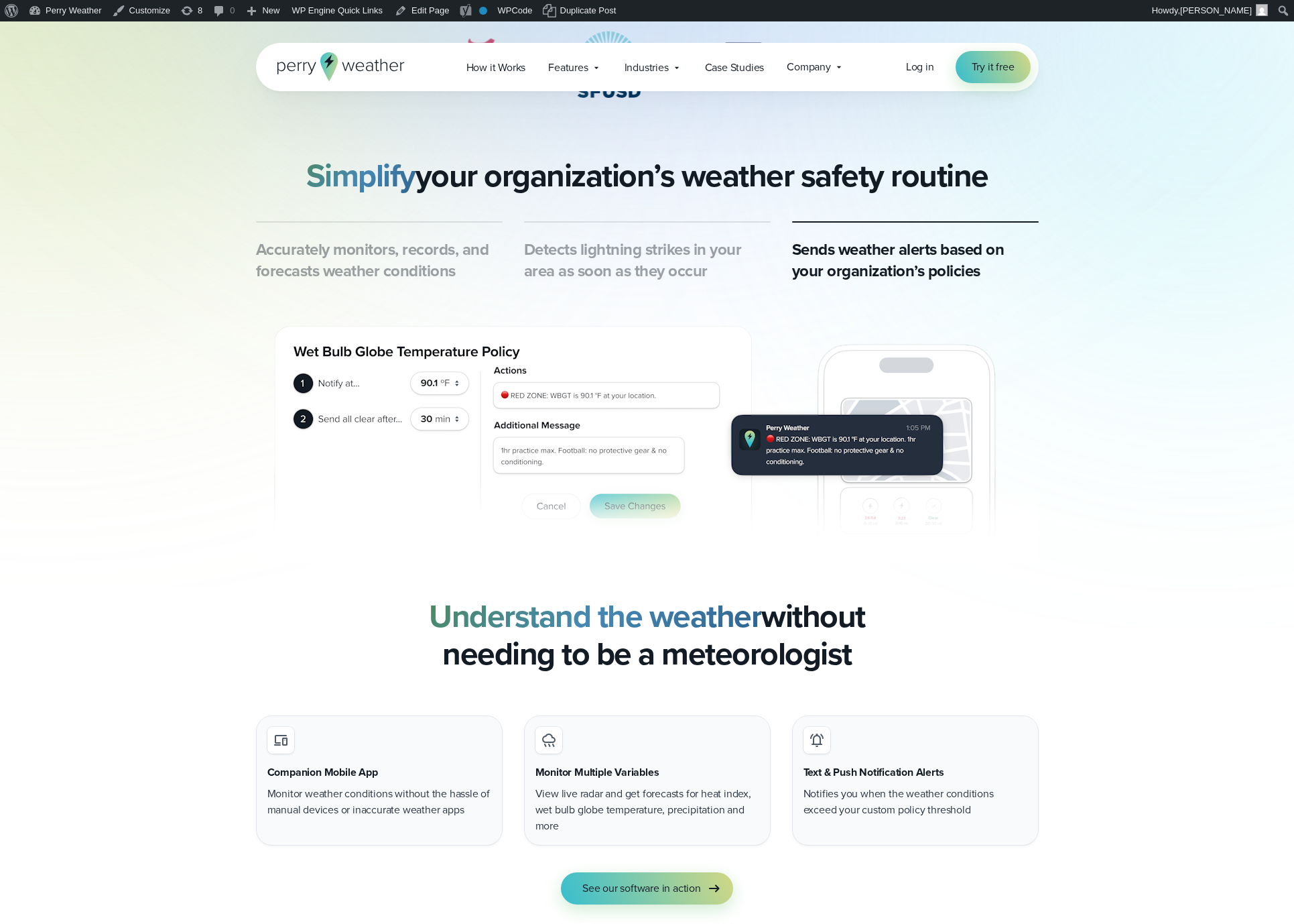
scroll to position [622, 0]
click at [421, 264] on h3 "Accurately monitors, records, and forecasts weather conditions" at bounding box center [379, 259] width 246 height 43
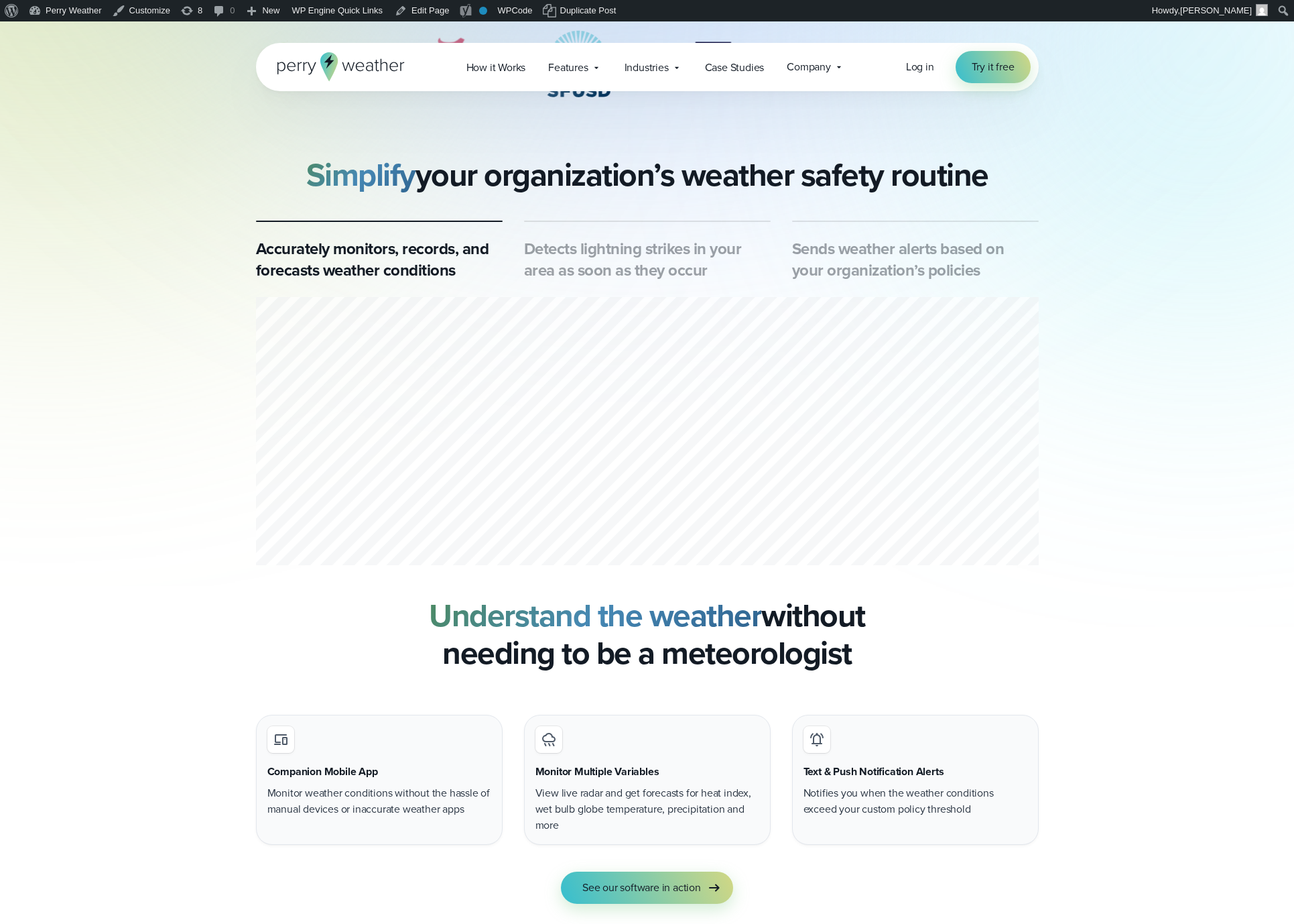
click at [644, 267] on h3 "Detects lightning strikes in your area as soon as they occur" at bounding box center [647, 259] width 246 height 43
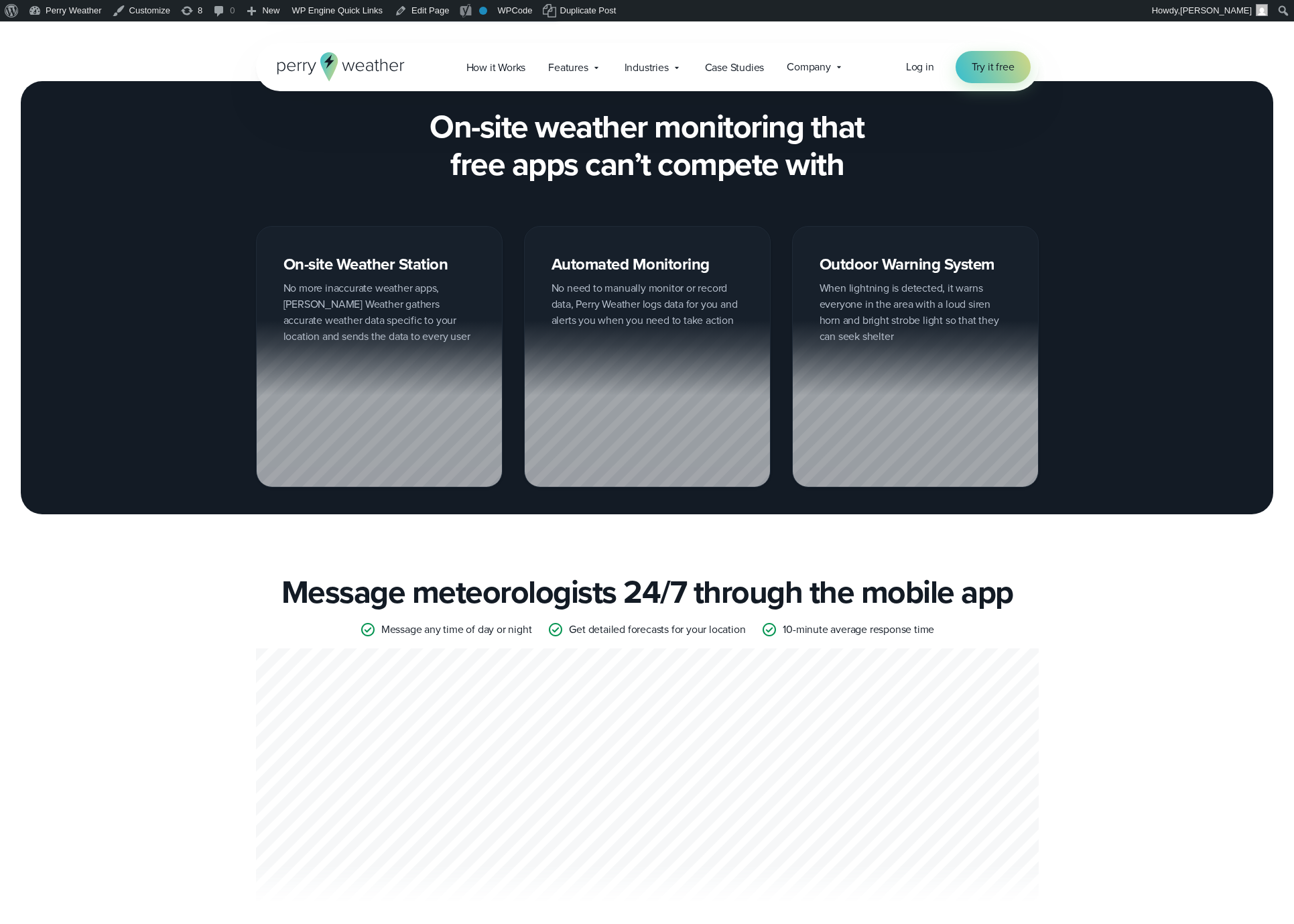
scroll to position [1696, 0]
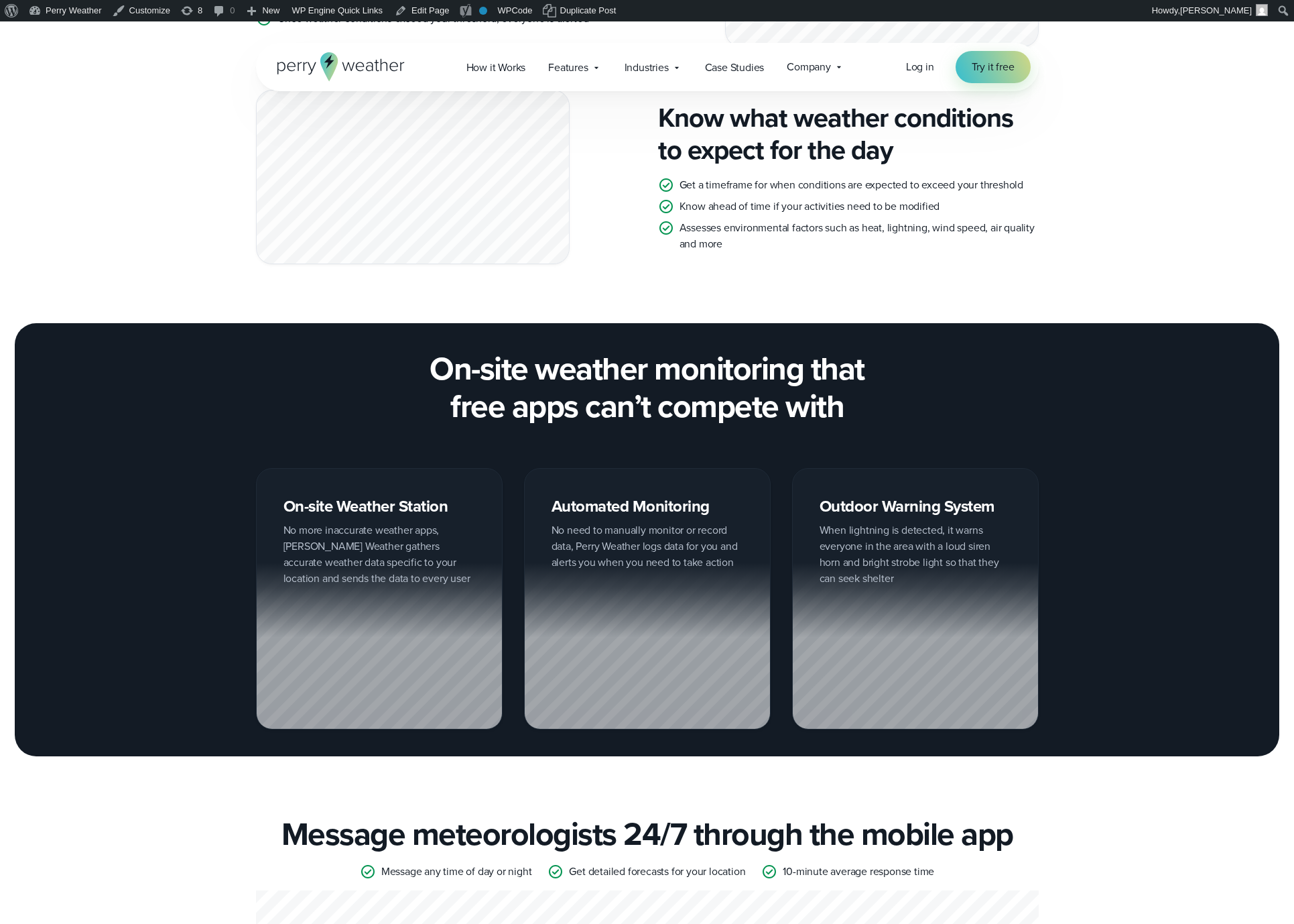
click at [610, 359] on h2 "On-site weather monitoring that free apps can’t compete with" at bounding box center [648, 388] width 783 height 75
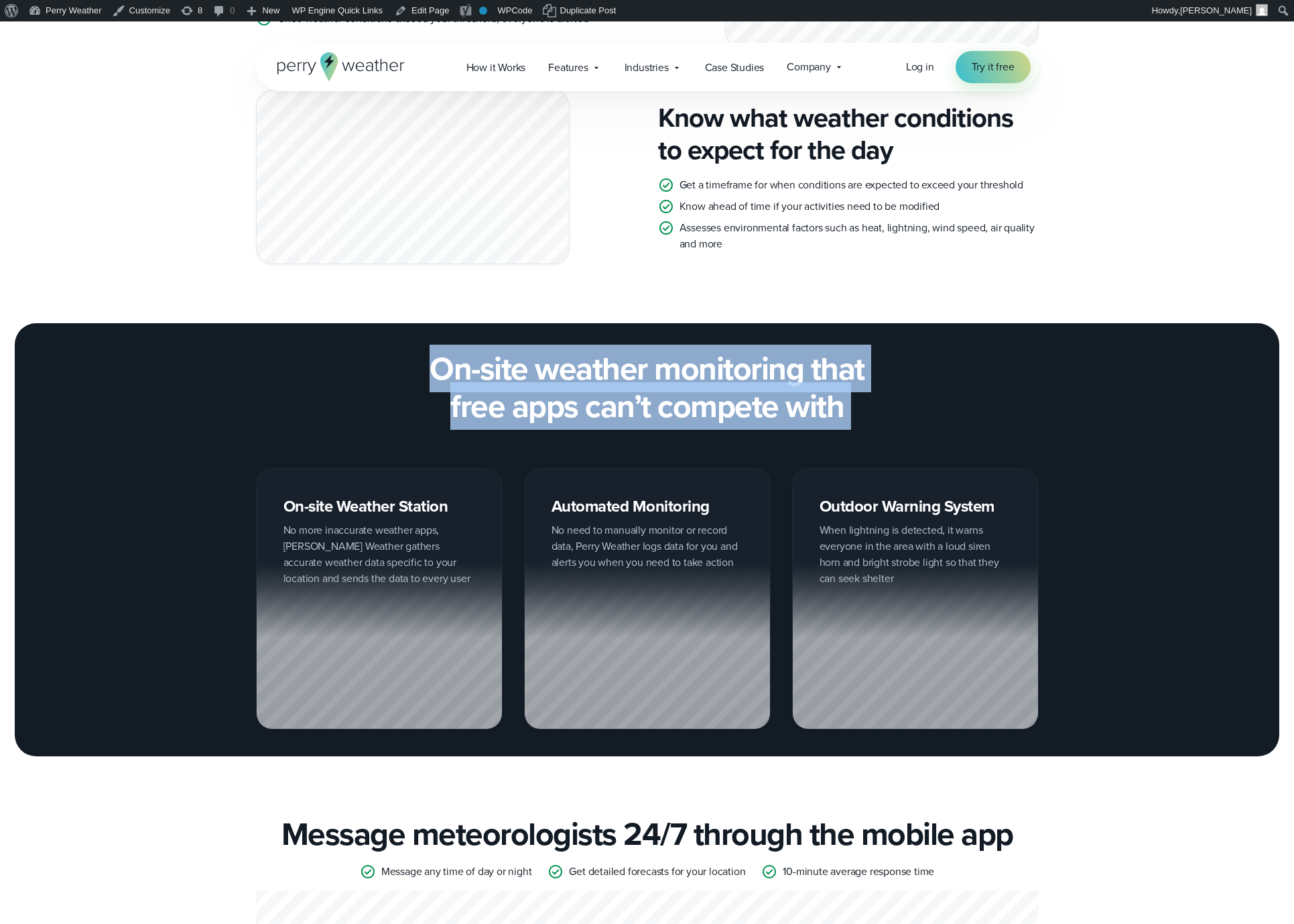
drag, startPoint x: 610, startPoint y: 359, endPoint x: 657, endPoint y: 362, distance: 47.1
click at [610, 359] on h2 "On-site weather monitoring that free apps can’t compete with" at bounding box center [648, 388] width 783 height 75
click at [669, 362] on h2 "On-site weather monitoring that free apps can’t compete with" at bounding box center [648, 388] width 783 height 75
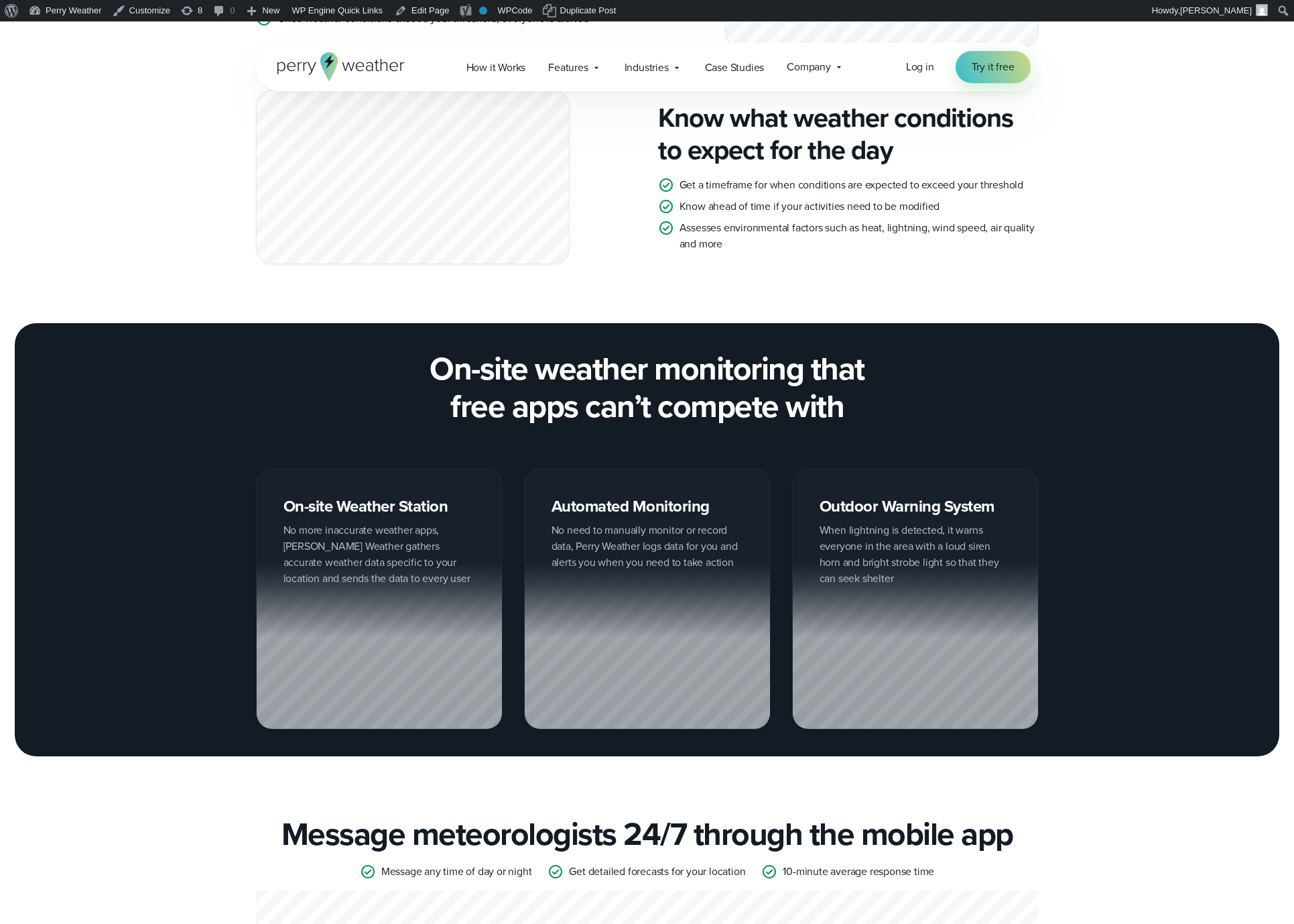
click at [619, 378] on h2 "On-site weather monitoring that free apps can’t compete with" at bounding box center [648, 388] width 783 height 75
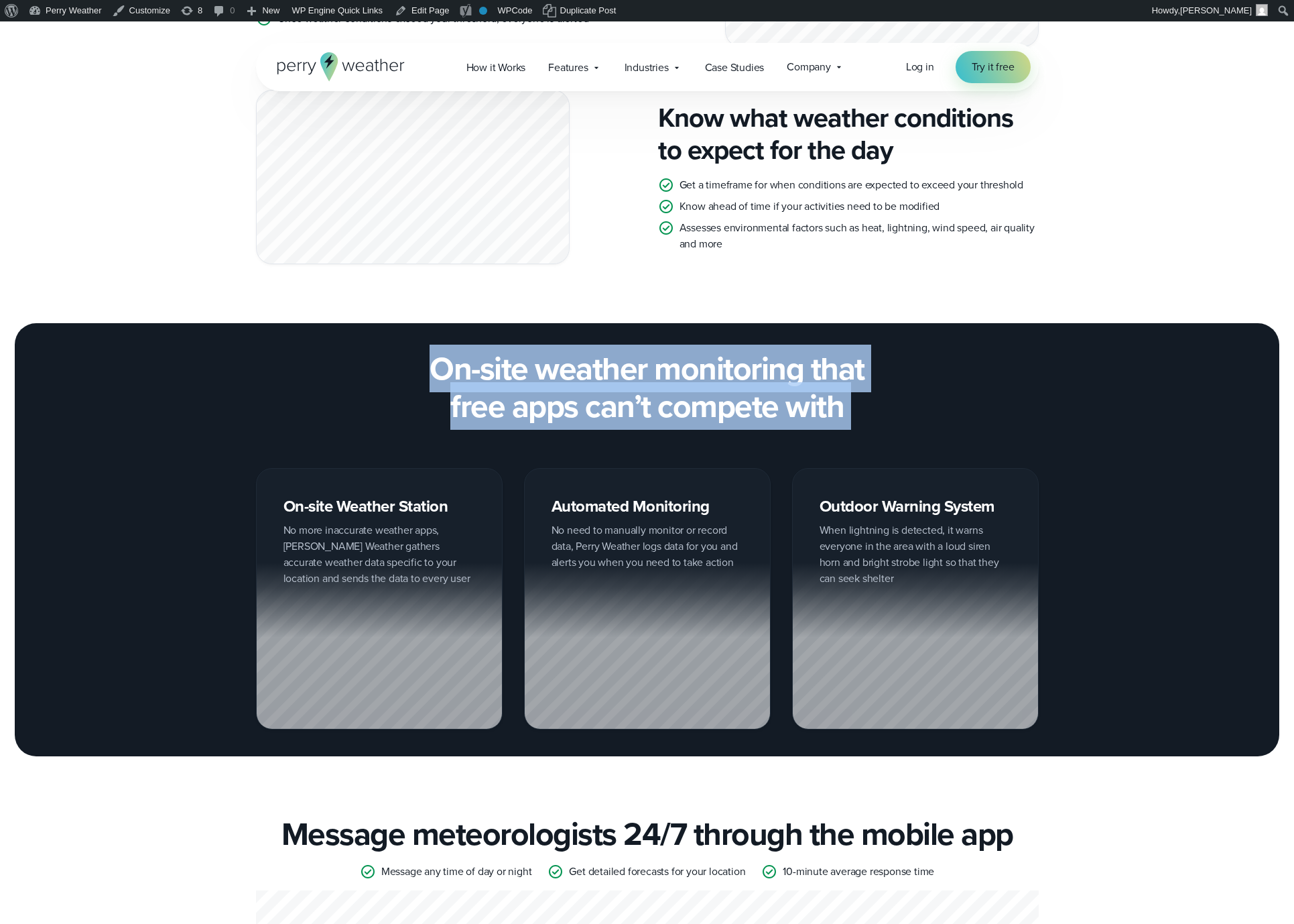
click at [619, 378] on h2 "On-site weather monitoring that free apps can’t compete with" at bounding box center [648, 388] width 783 height 75
click at [656, 375] on h2 "On-site weather monitoring that free apps can’t compete with" at bounding box center [648, 388] width 783 height 75
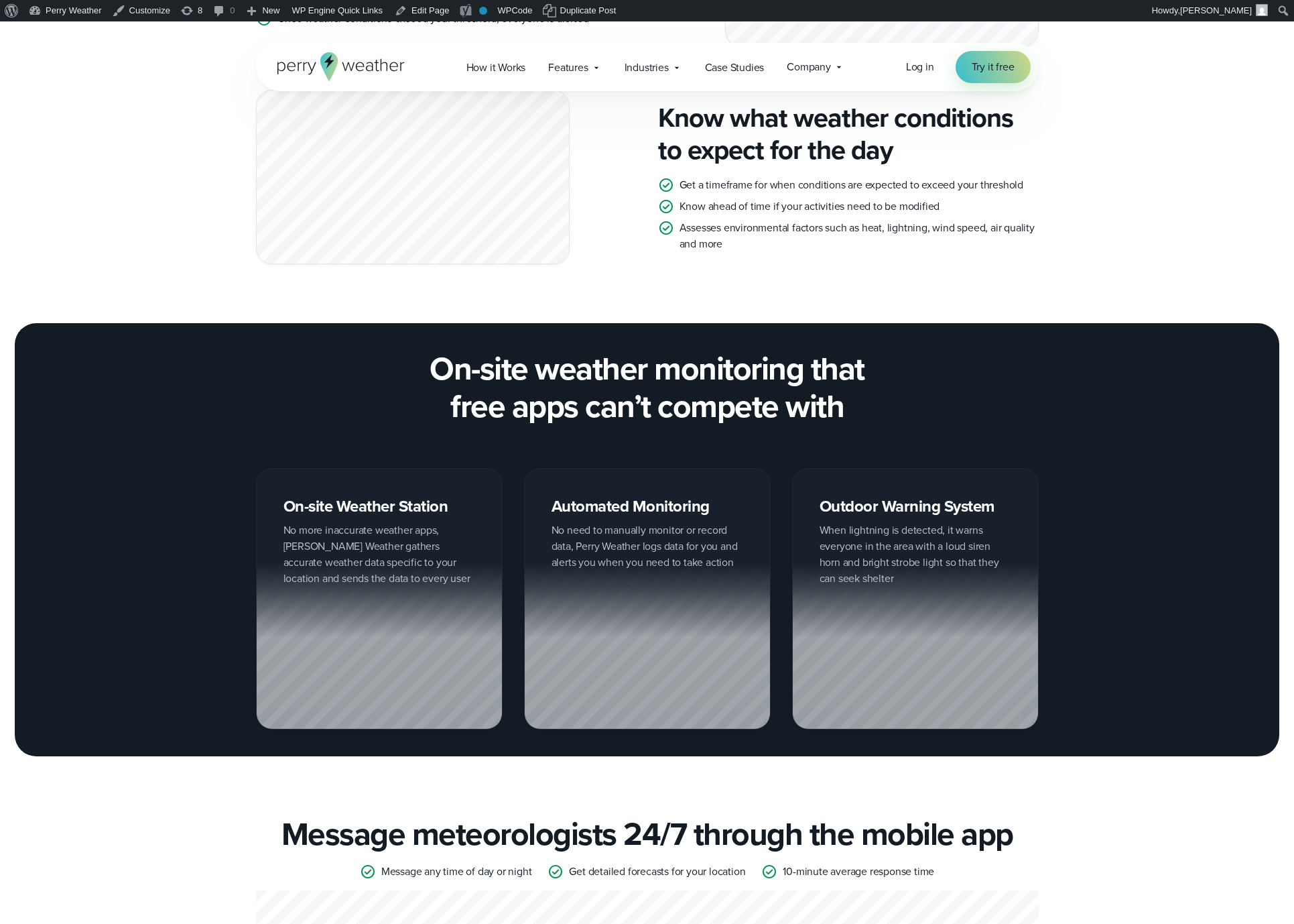
click at [616, 385] on h2 "On-site weather monitoring that free apps can’t compete with" at bounding box center [648, 388] width 783 height 75
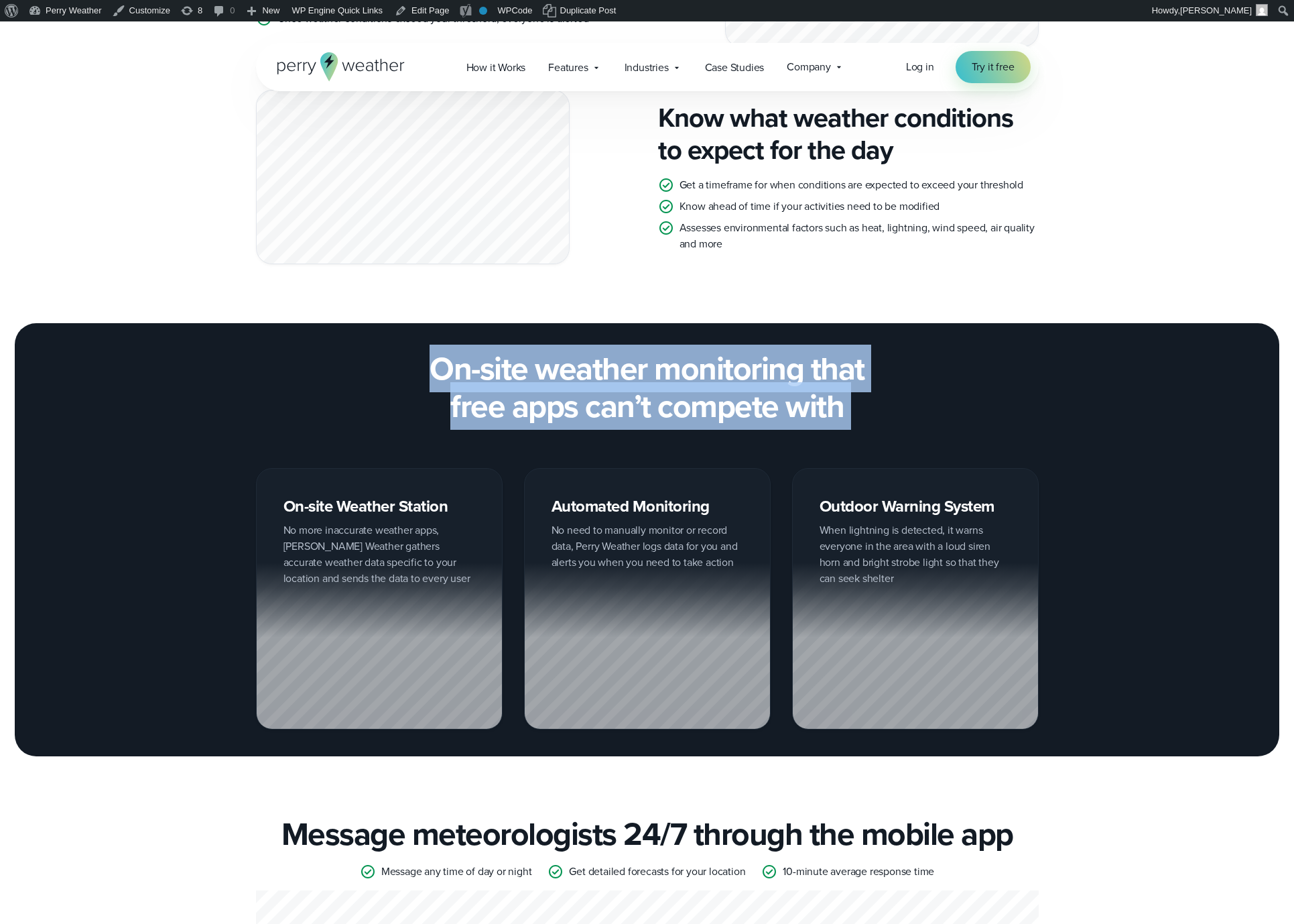
click at [616, 385] on h2 "On-site weather monitoring that free apps can’t compete with" at bounding box center [648, 388] width 783 height 75
click at [652, 382] on h2 "On-site weather monitoring that free apps can’t compete with" at bounding box center [648, 388] width 783 height 75
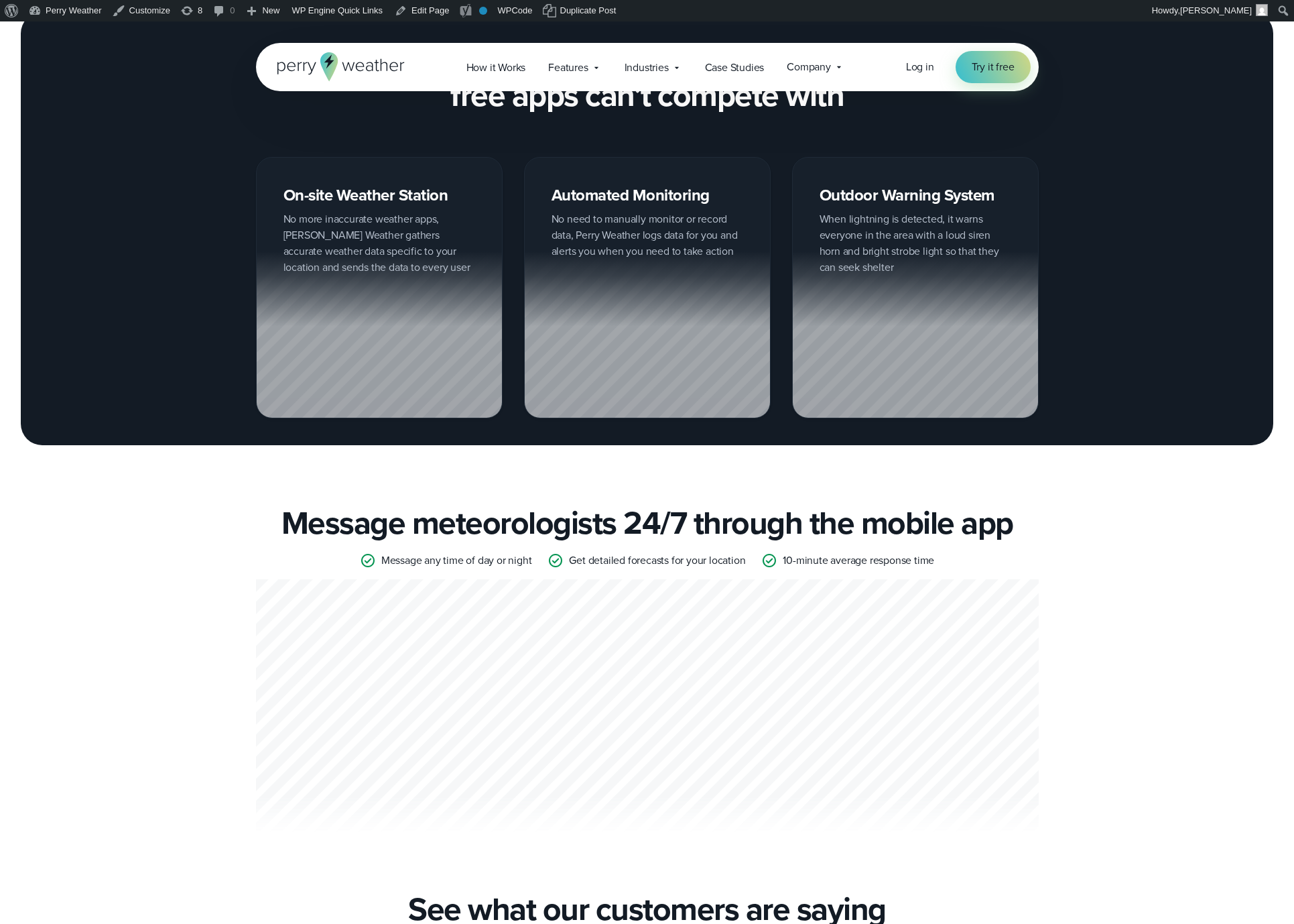
scroll to position [2087, 0]
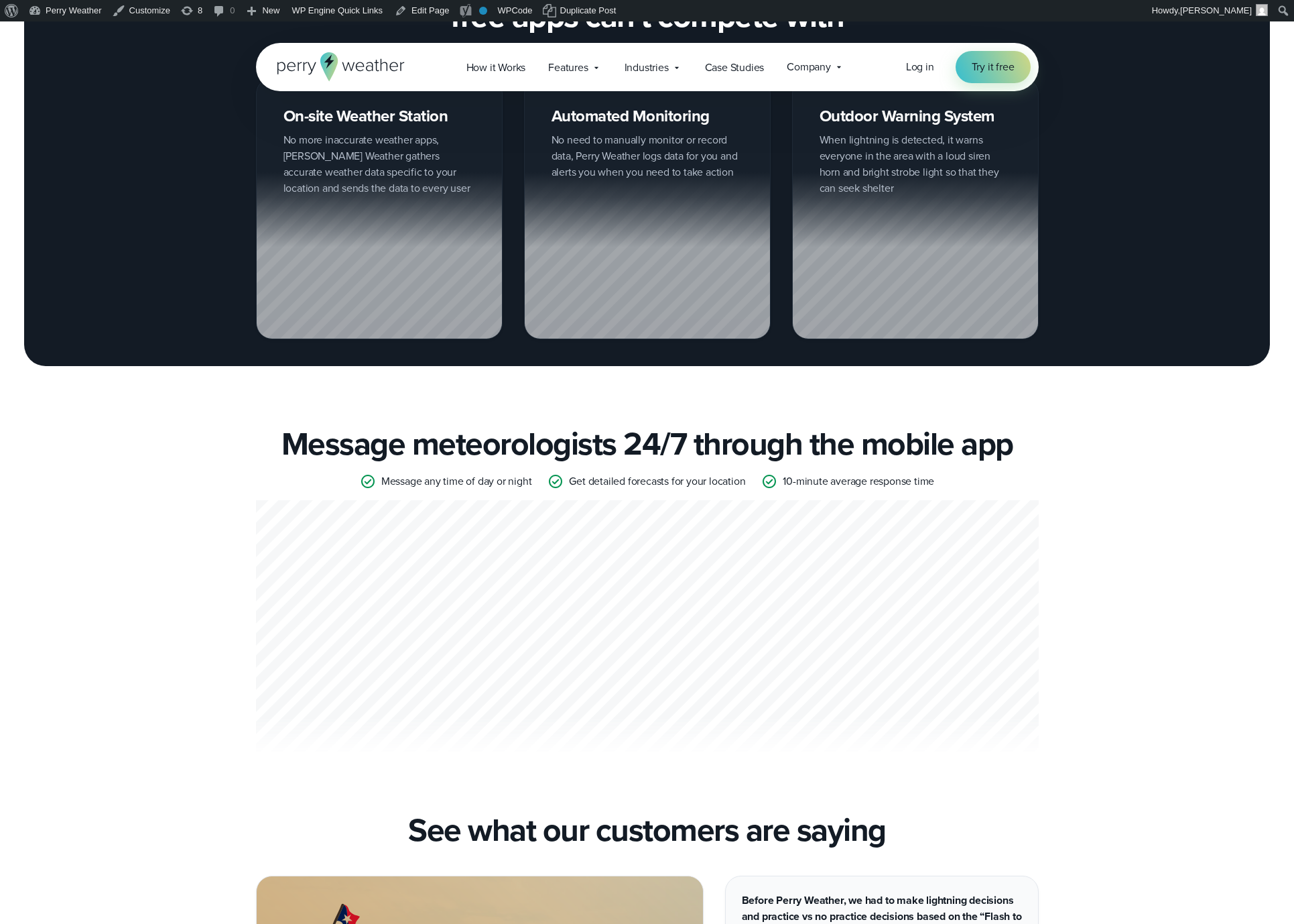
click at [641, 439] on h2 "Message meteorologists 24/7 through the mobile app" at bounding box center [647, 443] width 732 height 37
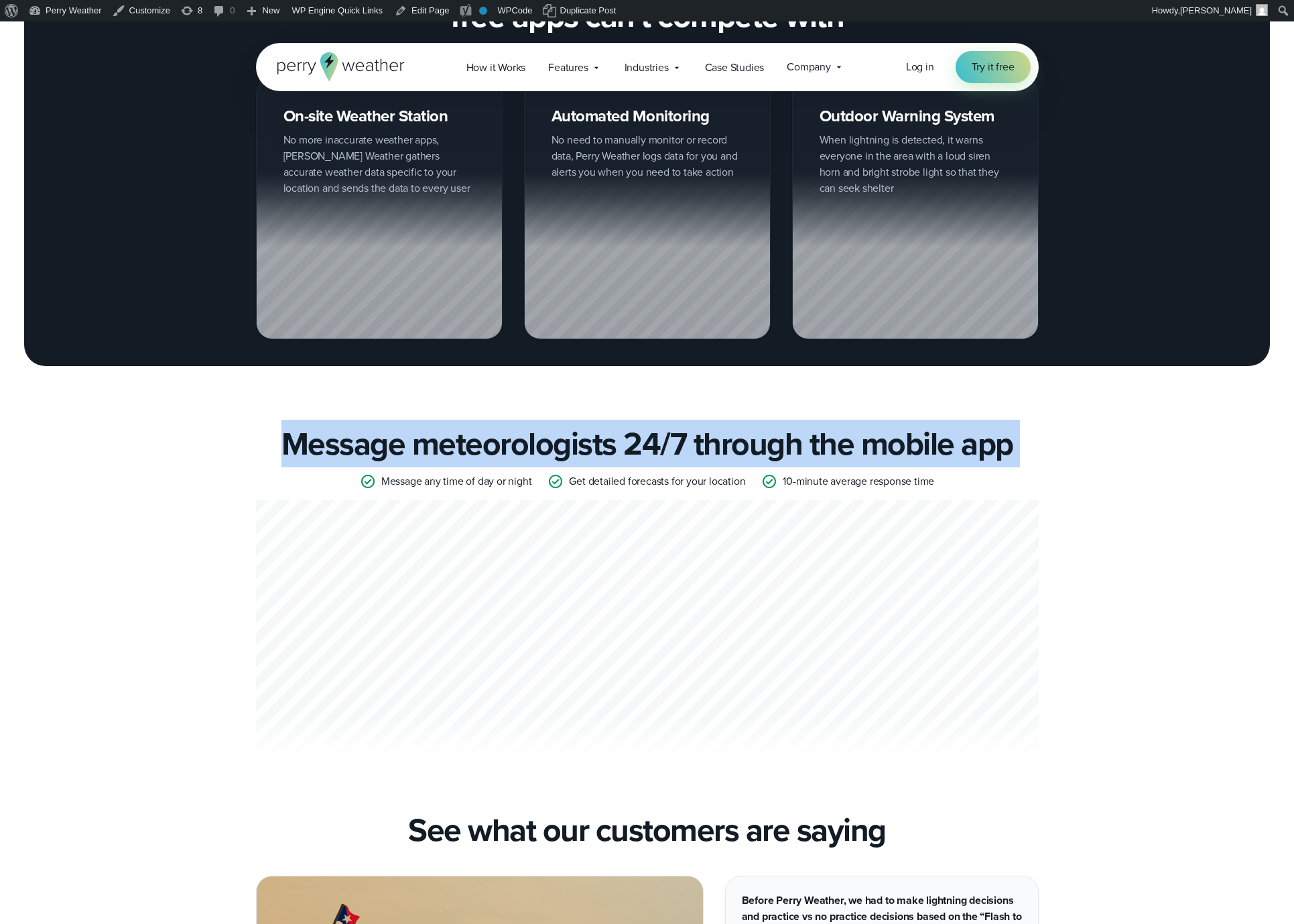
drag, startPoint x: 641, startPoint y: 439, endPoint x: 675, endPoint y: 433, distance: 34.5
click at [641, 439] on h2 "Message meteorologists 24/7 through the mobile app" at bounding box center [647, 443] width 732 height 37
click at [681, 433] on h2 "Message meteorologists 24/7 through the mobile app" at bounding box center [647, 443] width 732 height 37
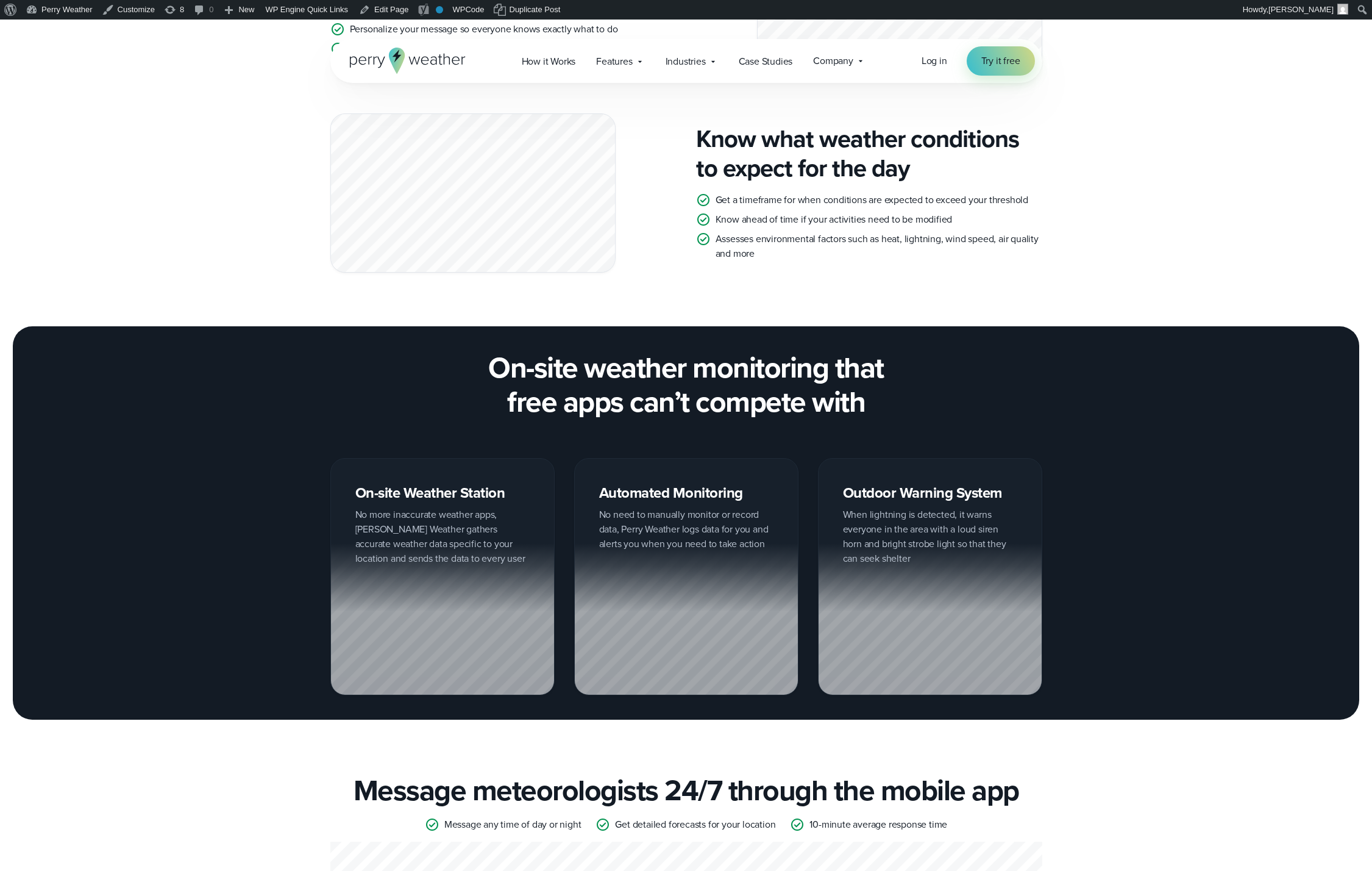
scroll to position [1512, 0]
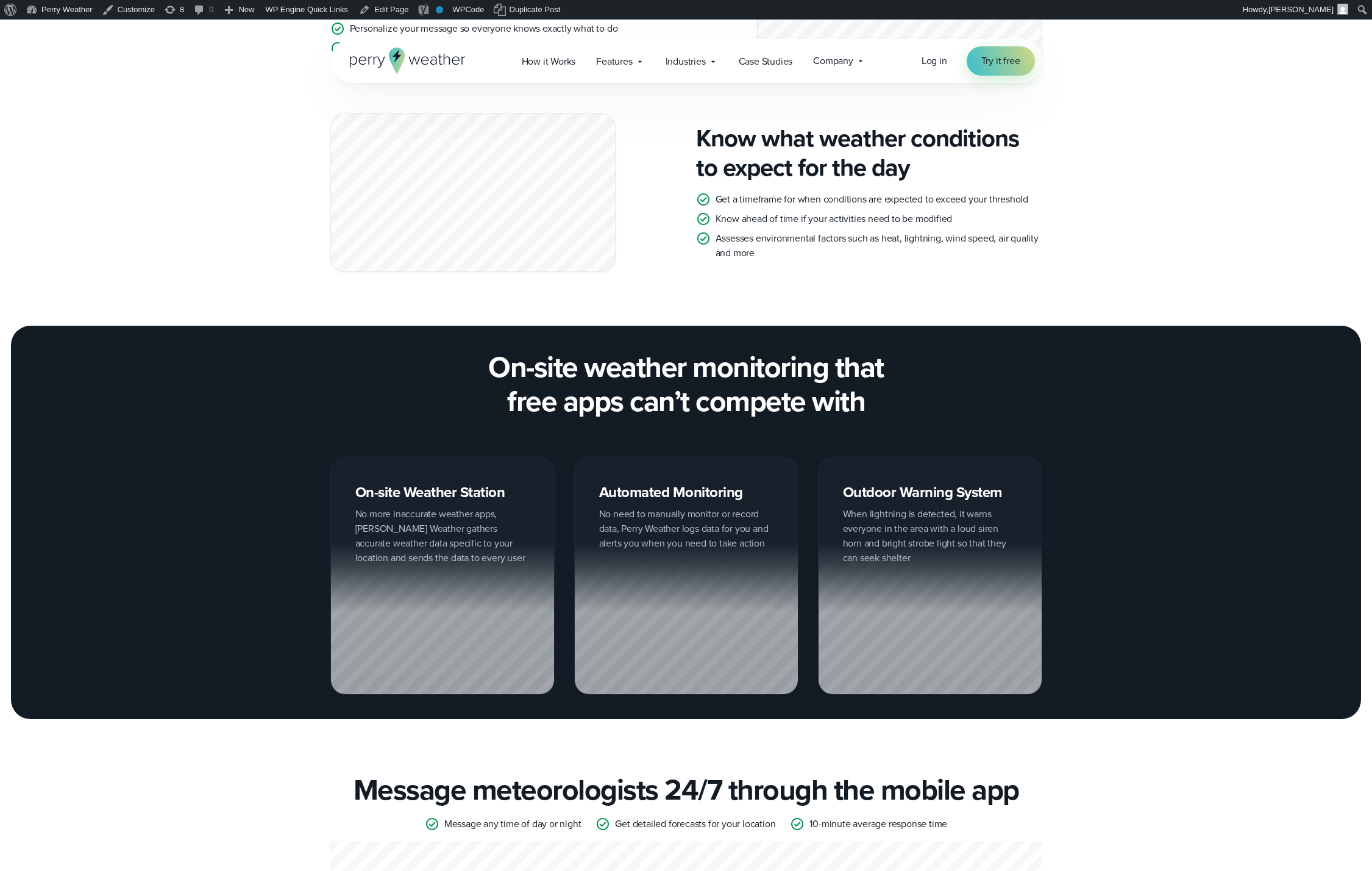
drag, startPoint x: 359, startPoint y: 492, endPoint x: 434, endPoint y: 555, distance: 97.9
click at [431, 557] on div "On-site Weather Station No more inaccurate weather apps, Perry Weather gathers …" at bounding box center [442, 576] width 224 height 238
click at [434, 555] on div at bounding box center [443, 618] width 223 height 152
drag, startPoint x: 434, startPoint y: 557, endPoint x: 513, endPoint y: 489, distance: 104.2
click at [513, 489] on div "On-site Weather Station No more inaccurate weather apps, Perry Weather gathers …" at bounding box center [442, 576] width 224 height 238
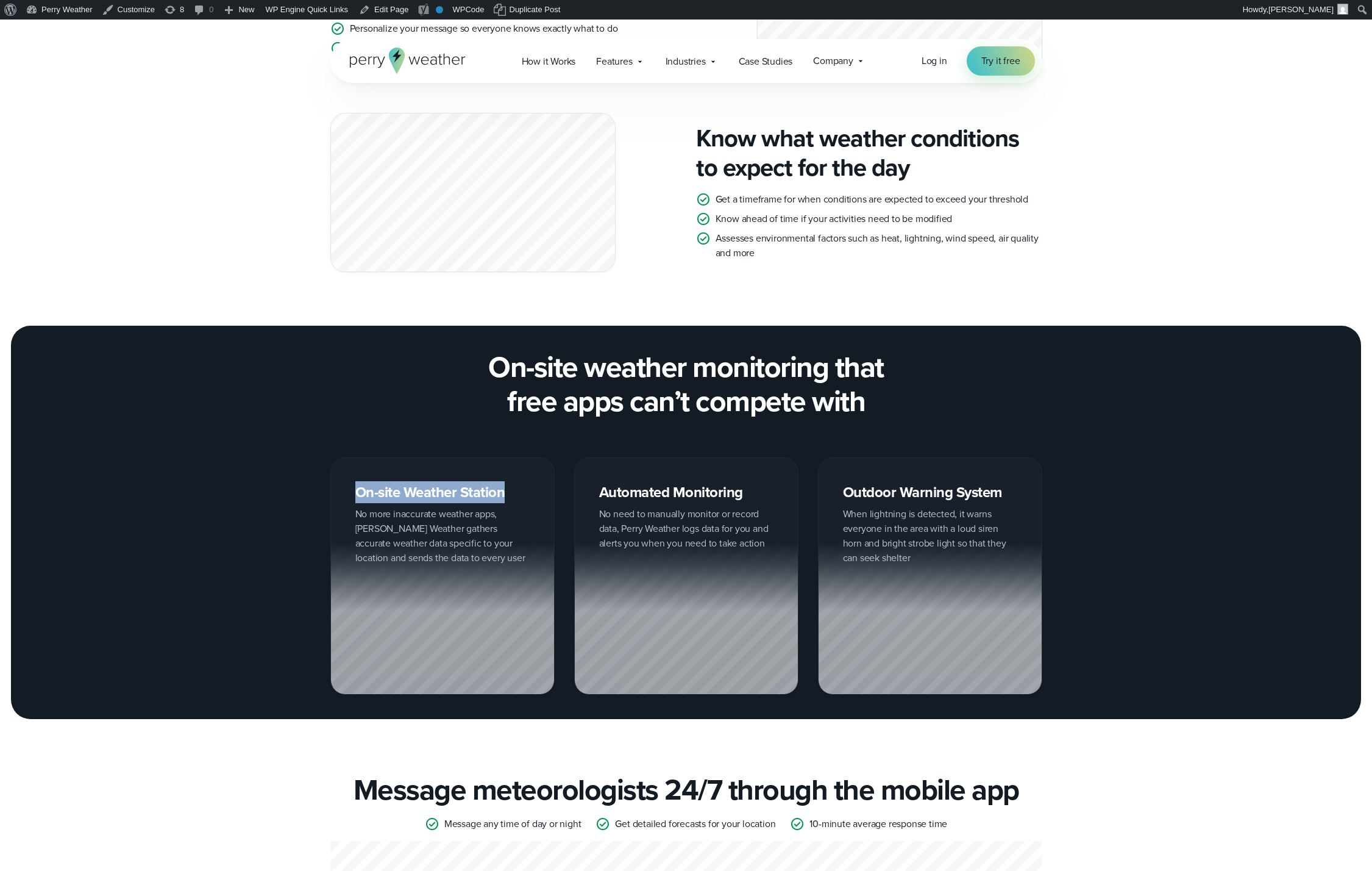
copy h2 "On-site Weather Station"
drag, startPoint x: 354, startPoint y: 517, endPoint x: 410, endPoint y: 550, distance: 65.0
click at [410, 552] on div "On-site Weather Station No more inaccurate weather apps, Perry Weather gathers …" at bounding box center [442, 576] width 224 height 238
click at [412, 548] on div at bounding box center [443, 618] width 223 height 152
click at [412, 548] on div at bounding box center [443, 618] width 223 height 152
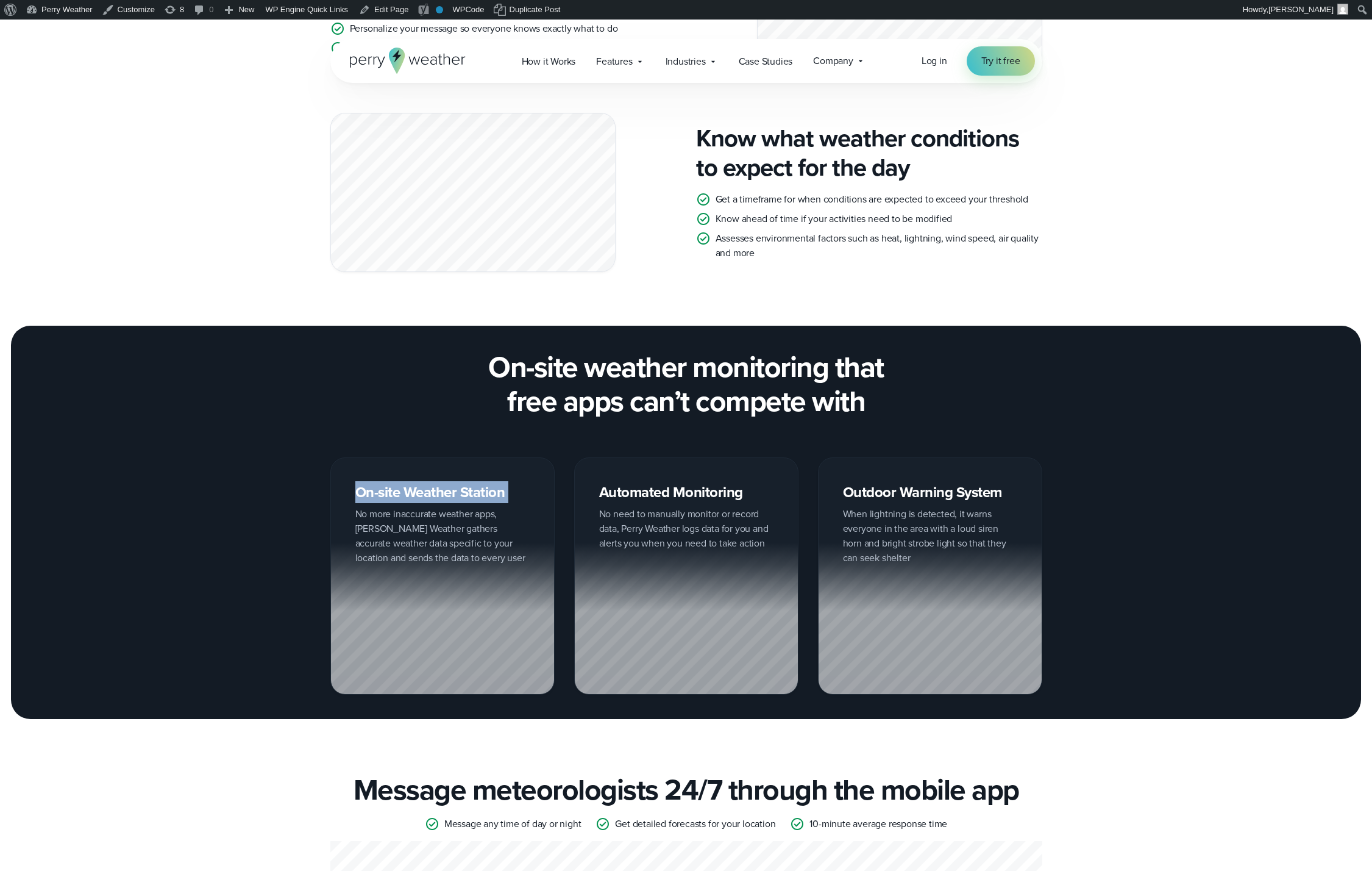
click at [412, 548] on div at bounding box center [443, 618] width 223 height 152
click at [390, 532] on div "On-site Weather Station No more inaccurate weather apps, Perry Weather gathers …" at bounding box center [442, 576] width 224 height 238
drag, startPoint x: 359, startPoint y: 495, endPoint x: 413, endPoint y: 534, distance: 66.6
click at [413, 534] on div "On-site Weather Station No more inaccurate weather apps, Perry Weather gathers …" at bounding box center [442, 576] width 224 height 238
click at [407, 530] on div "On-site Weather Station No more inaccurate weather apps, Perry Weather gathers …" at bounding box center [442, 576] width 224 height 238
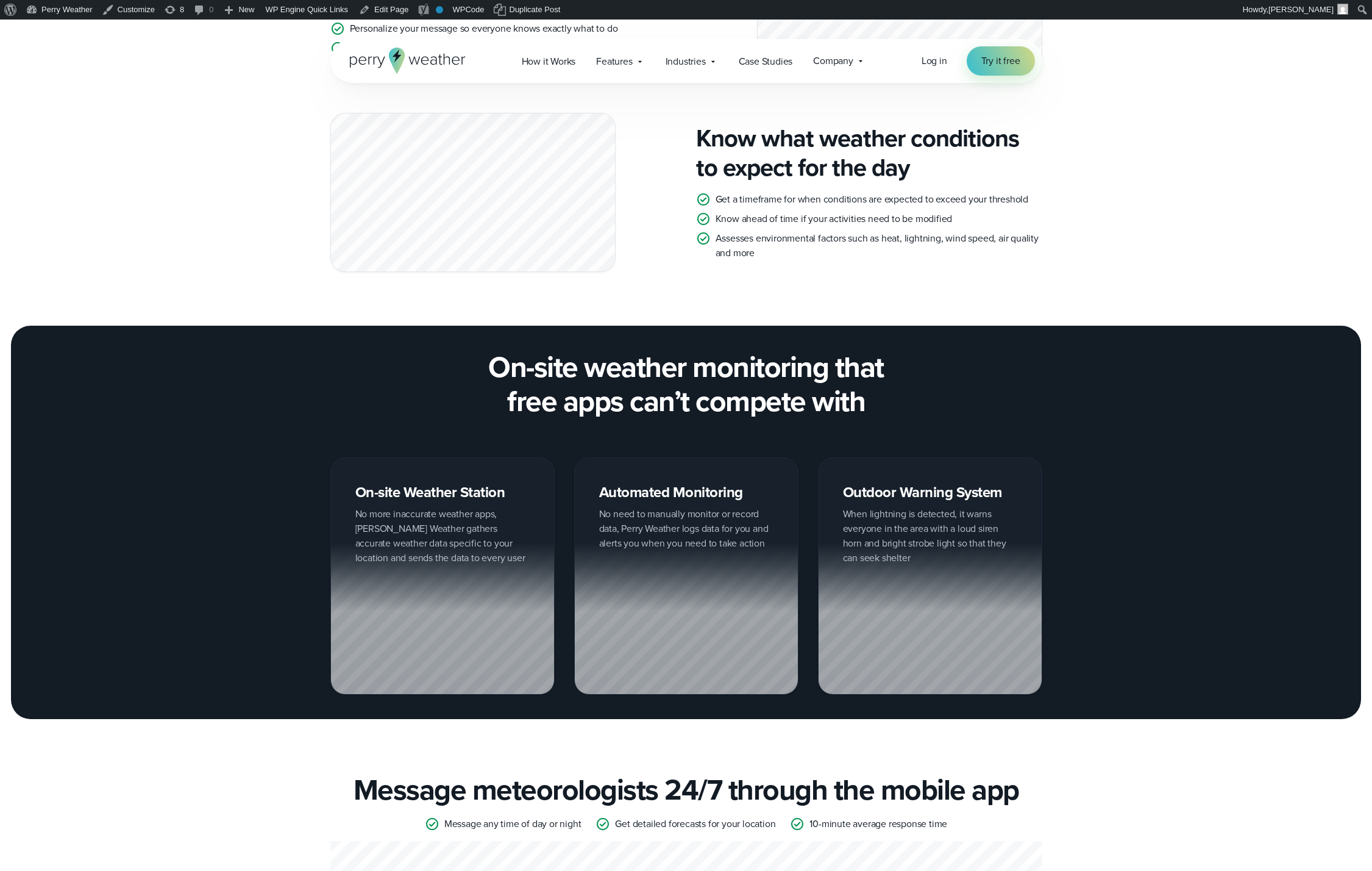
click at [848, 227] on ul "Get a timeframe for when conditions are expected to exceed your threshold Know …" at bounding box center [868, 226] width 346 height 68
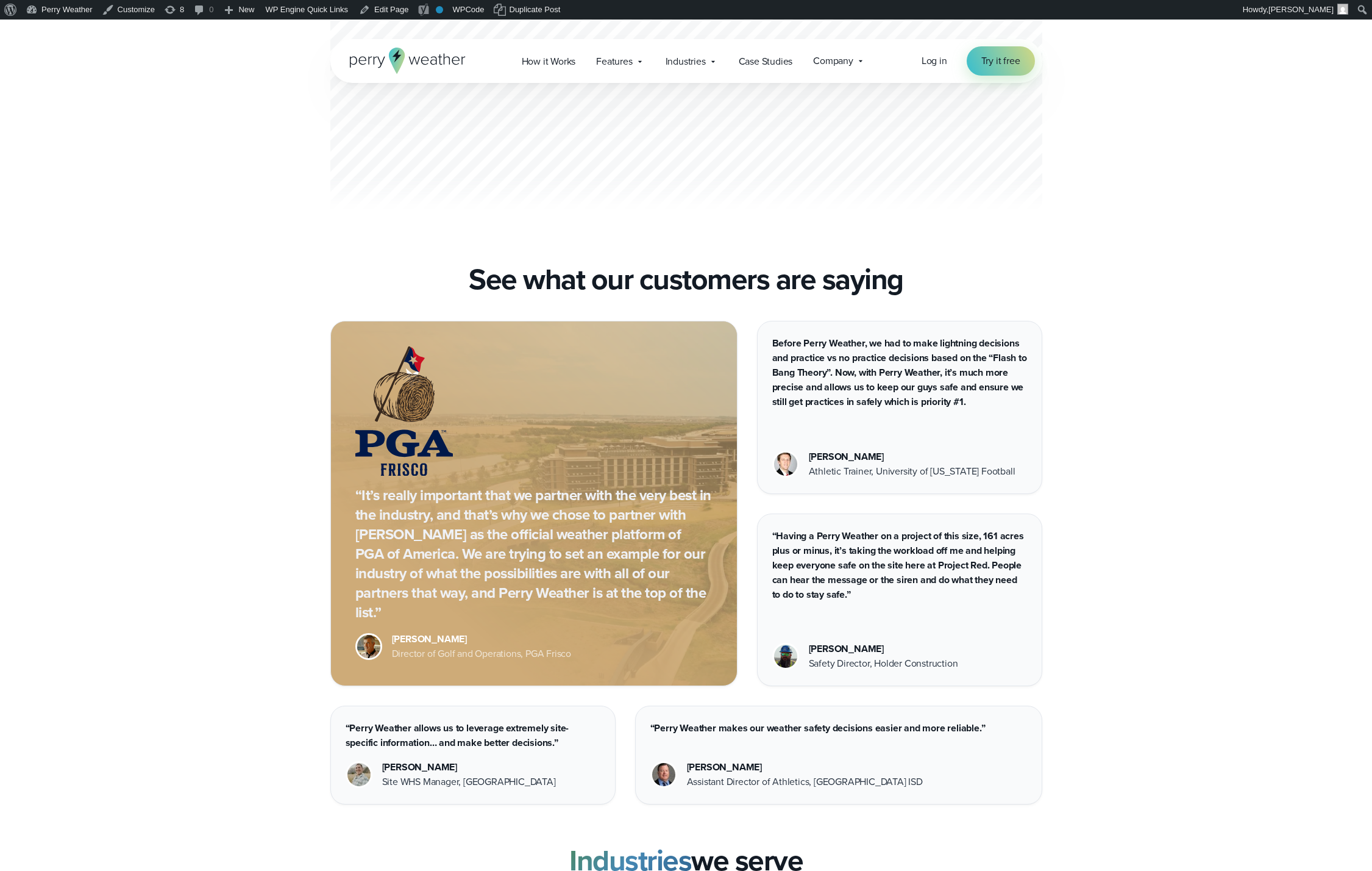
scroll to position [2750, 0]
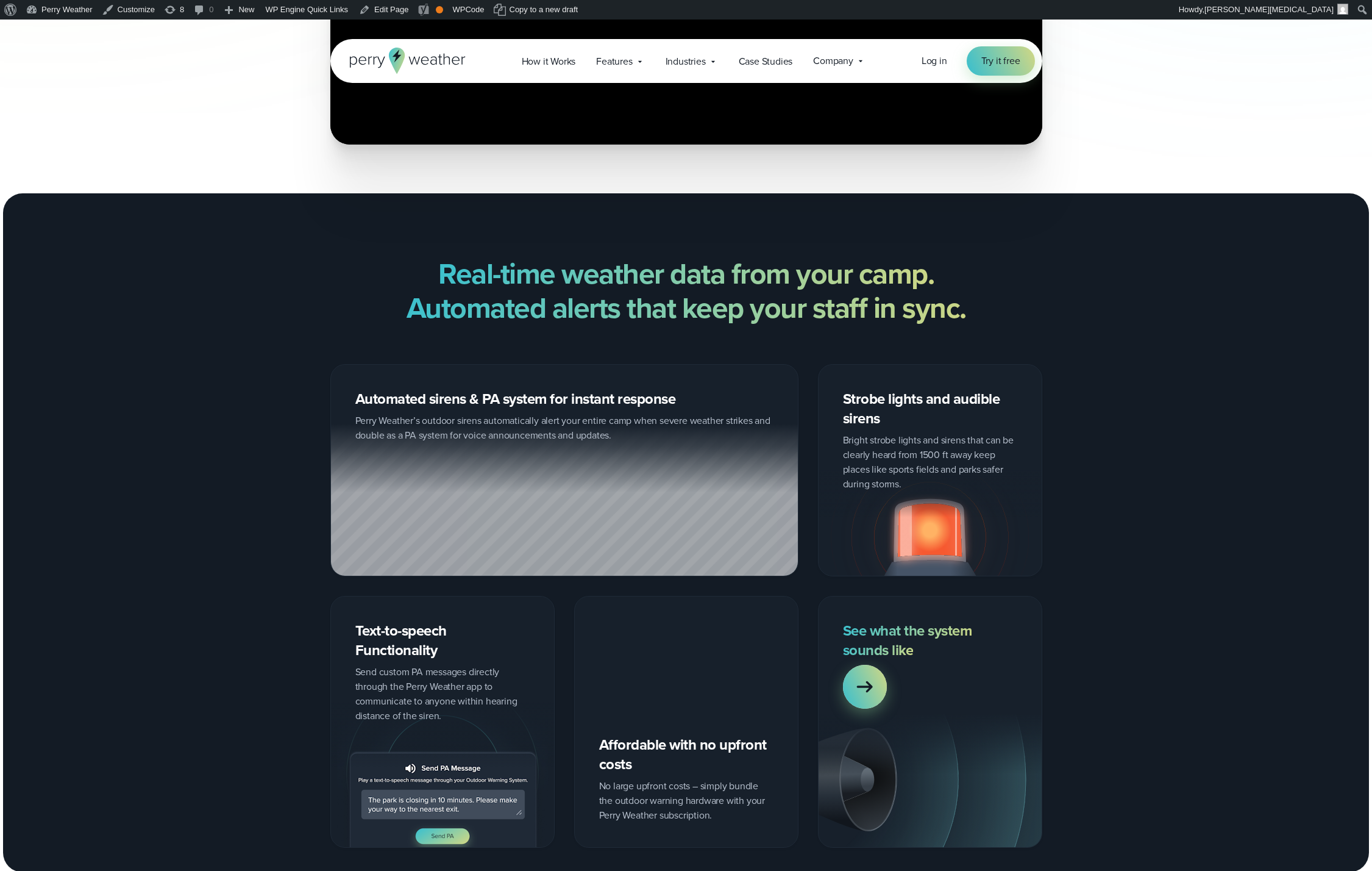
scroll to position [1156, 0]
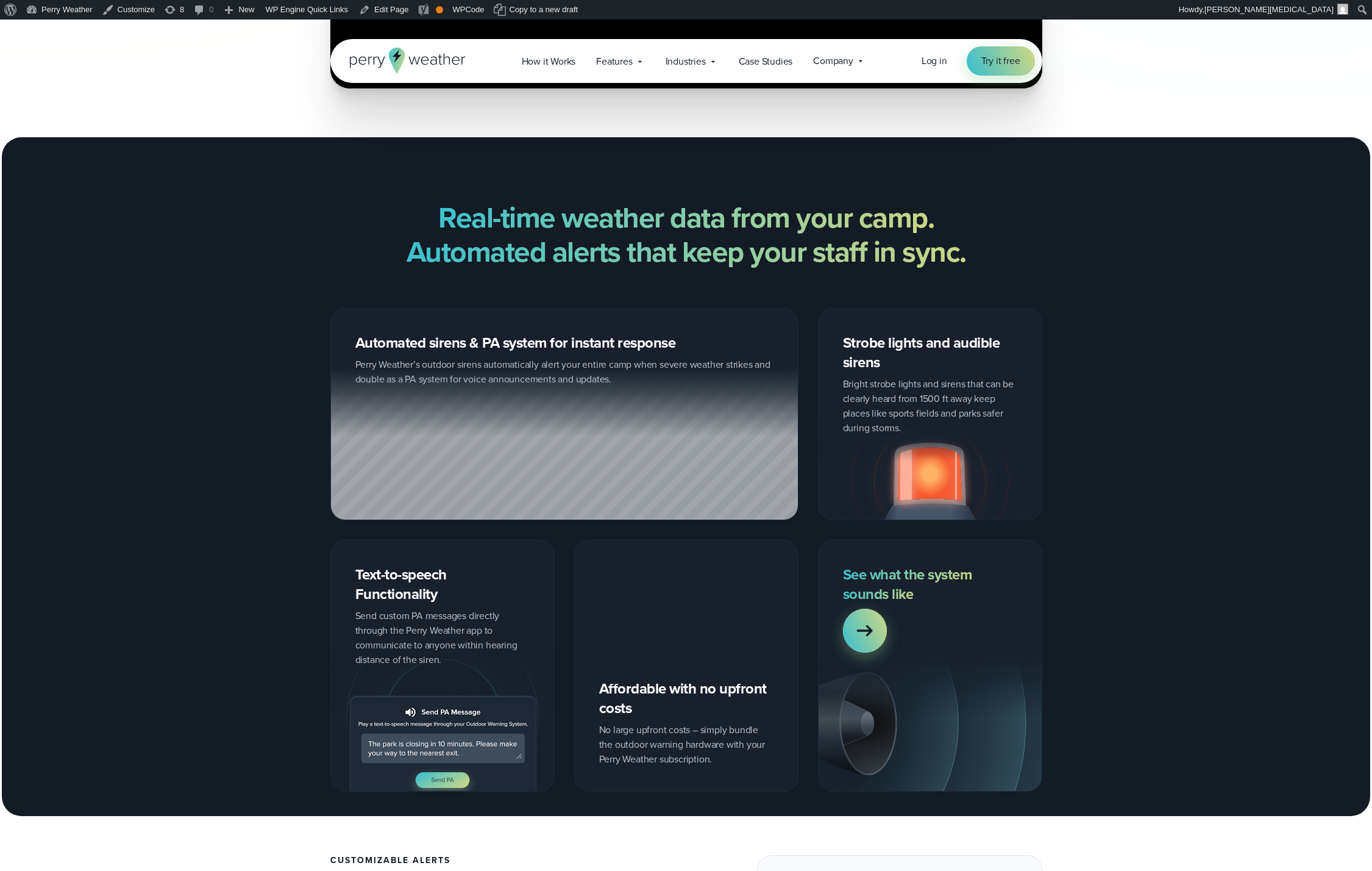
click at [741, 251] on strong "Real-time weather data from your camp. Automated alerts that keep your staff in…" at bounding box center [686, 235] width 559 height 78
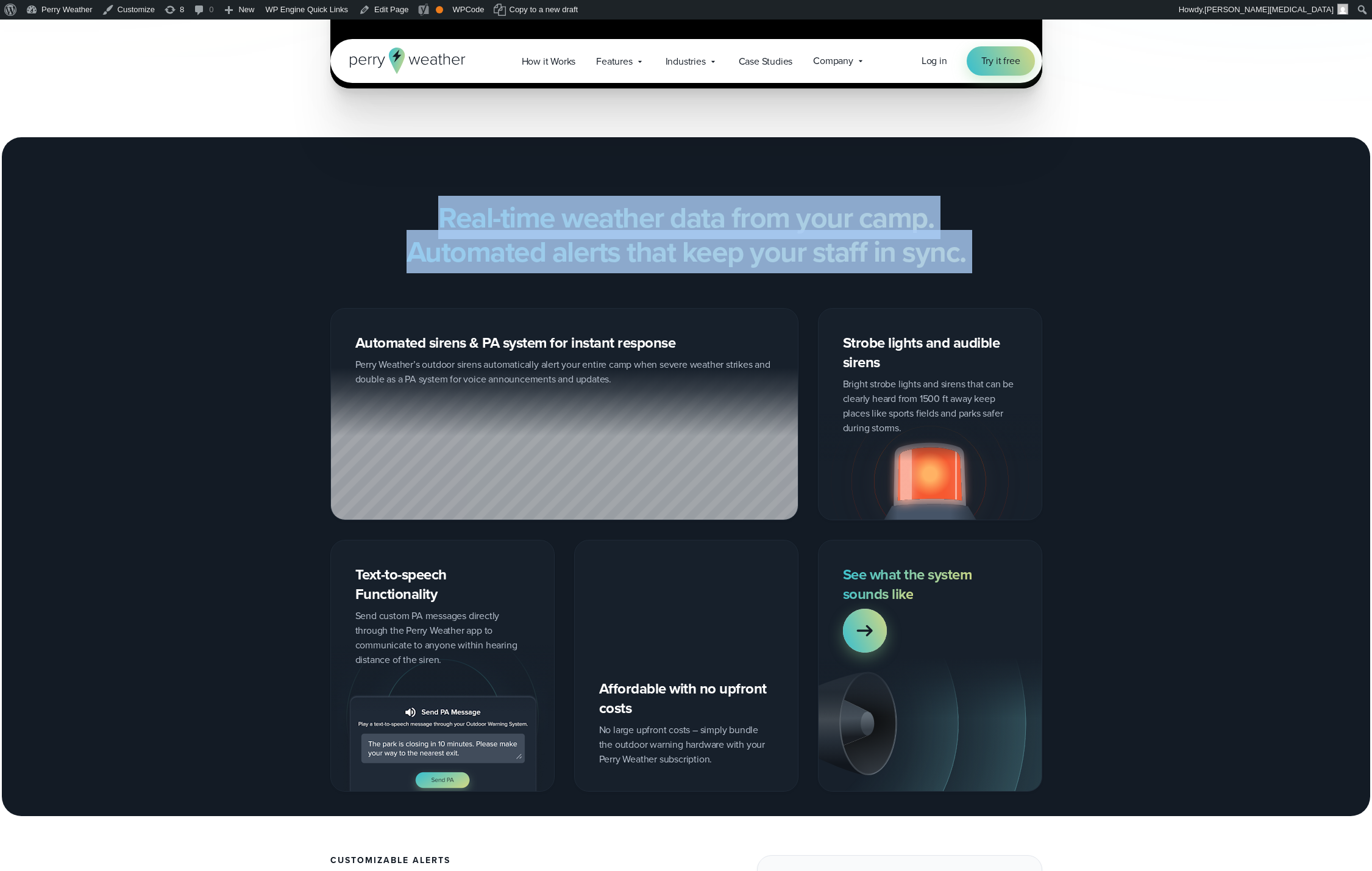
click at [741, 251] on strong "Real-time weather data from your camp. Automated alerts that keep your staff in…" at bounding box center [686, 235] width 559 height 78
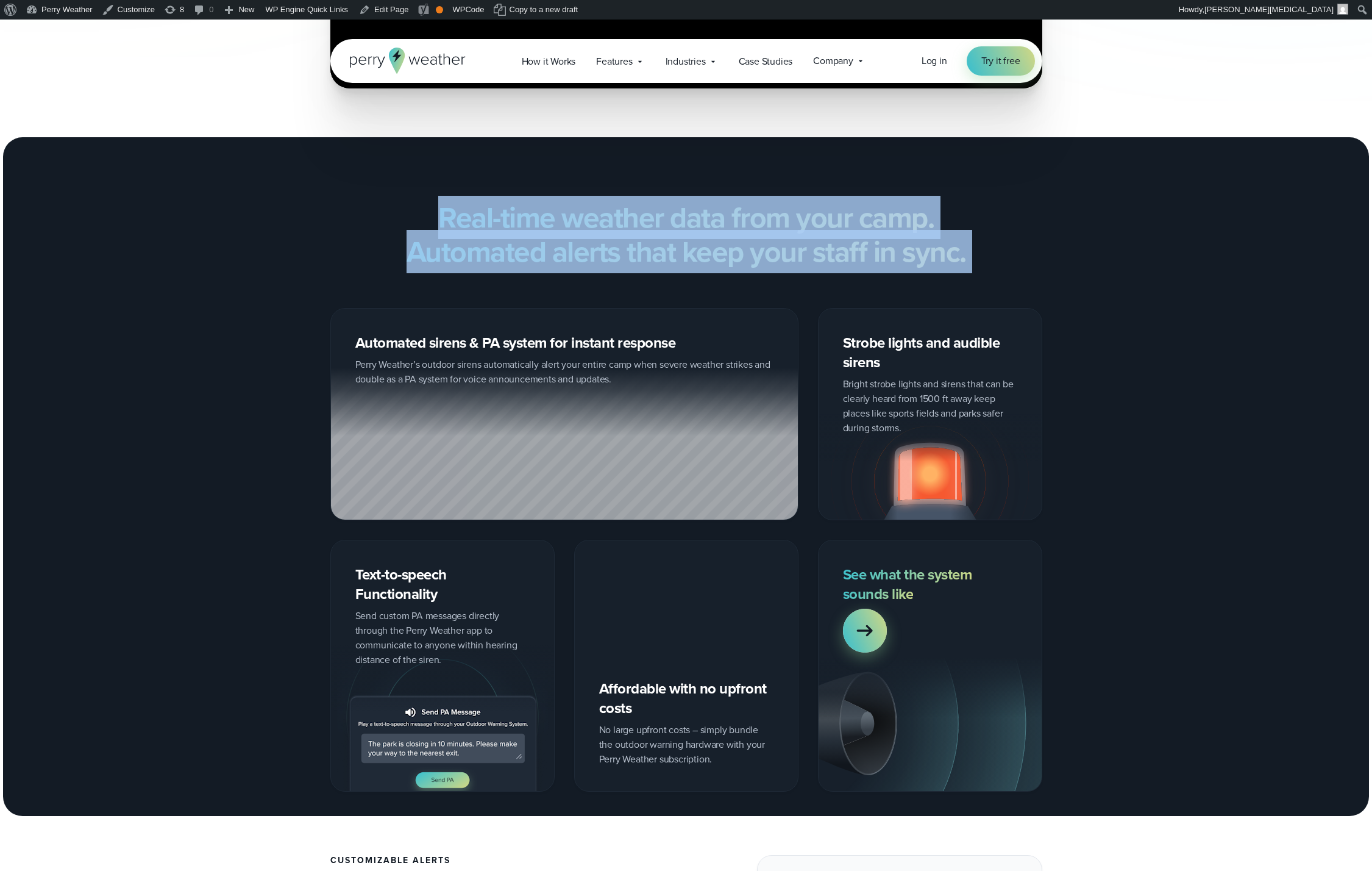
click at [751, 225] on strong "Real-time weather data from your camp. Automated alerts that keep your staff in…" at bounding box center [686, 235] width 559 height 78
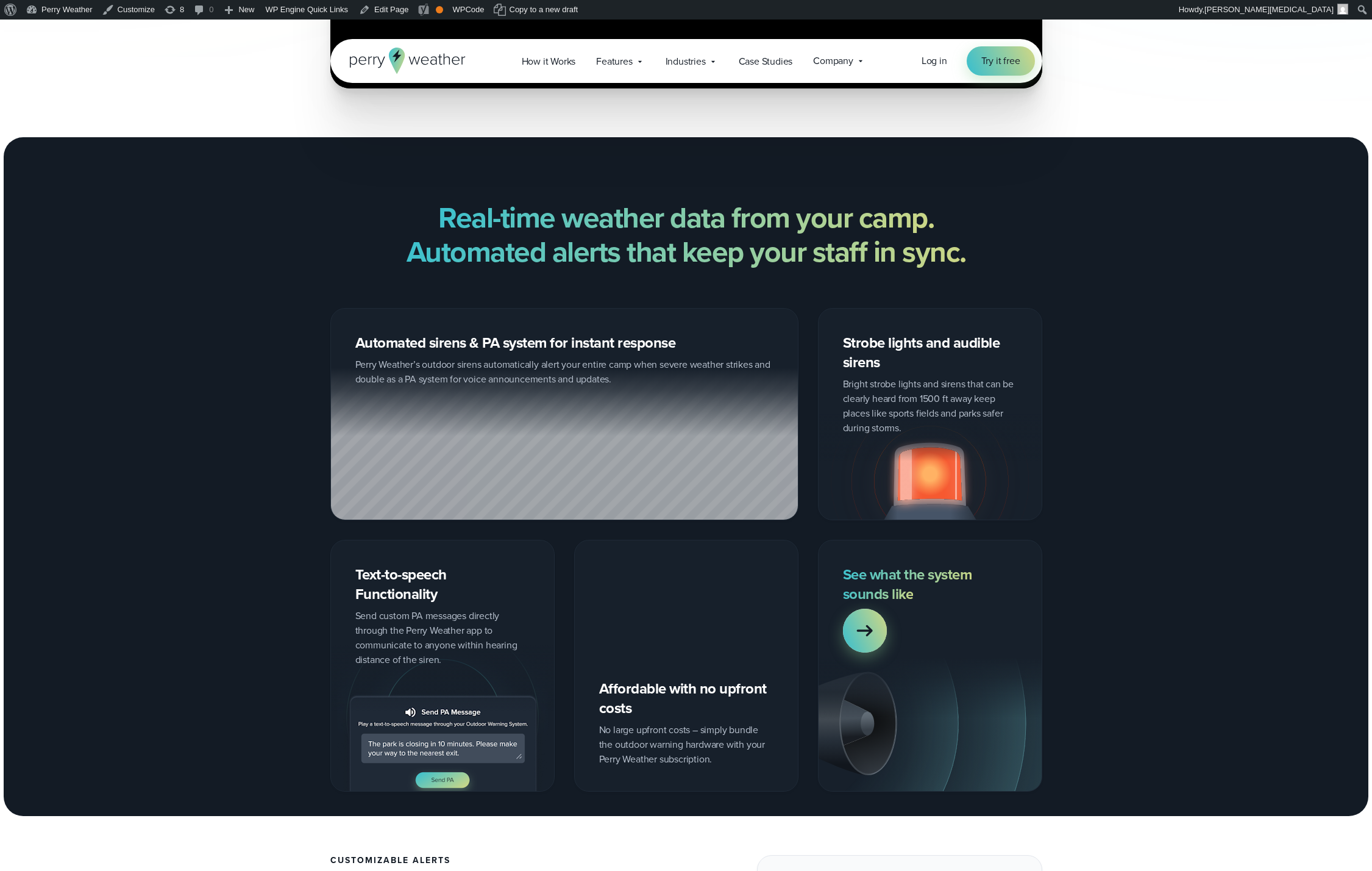
click at [751, 228] on strong "Real-time weather data from your camp. Automated alerts that keep your staff in…" at bounding box center [686, 235] width 559 height 78
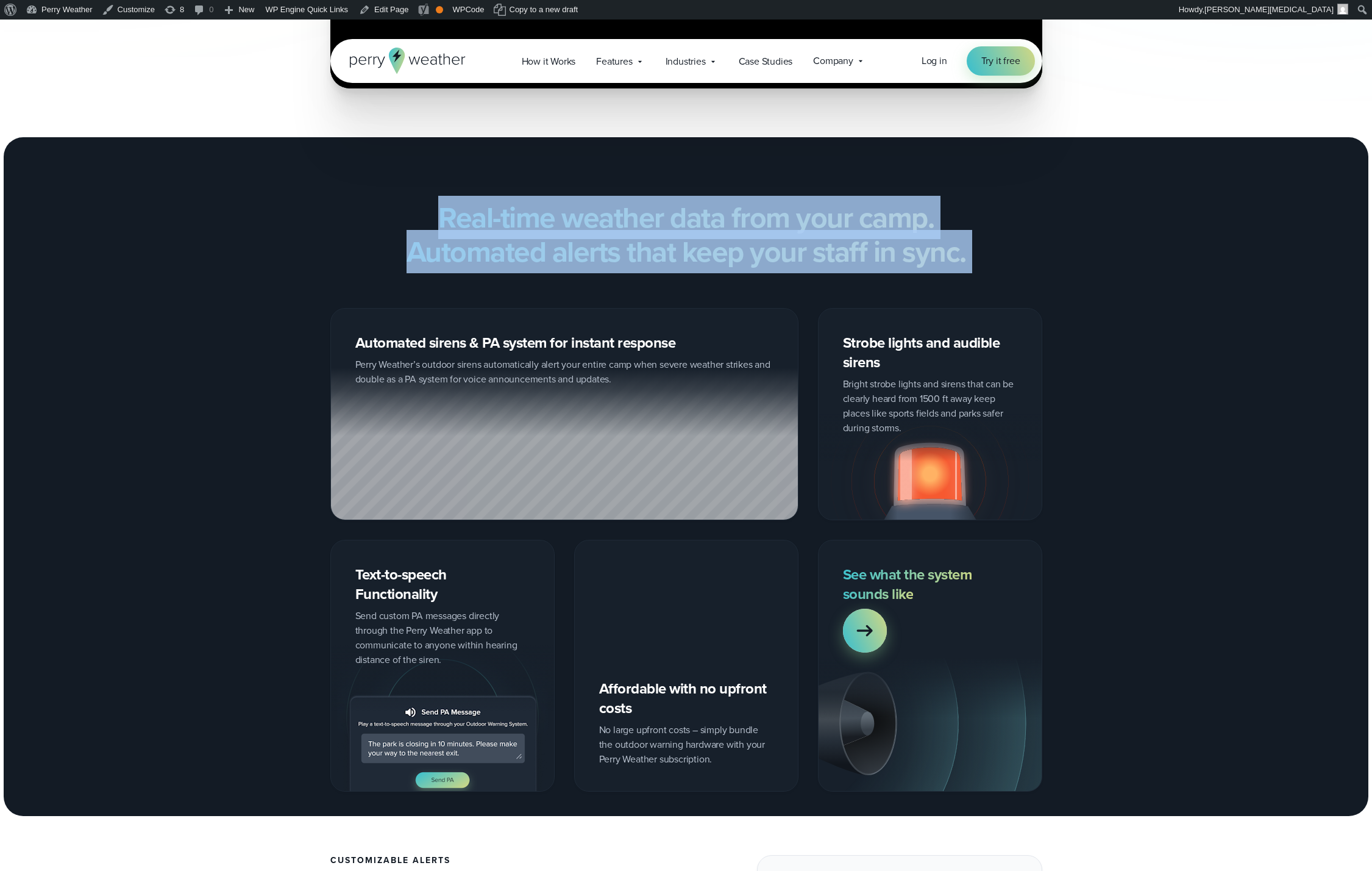
click at [751, 228] on strong "Real-time weather data from your camp. Automated alerts that keep your staff in…" at bounding box center [686, 235] width 559 height 78
click at [797, 225] on strong "Real-time weather data from your camp. Automated alerts that keep your staff in…" at bounding box center [686, 235] width 559 height 78
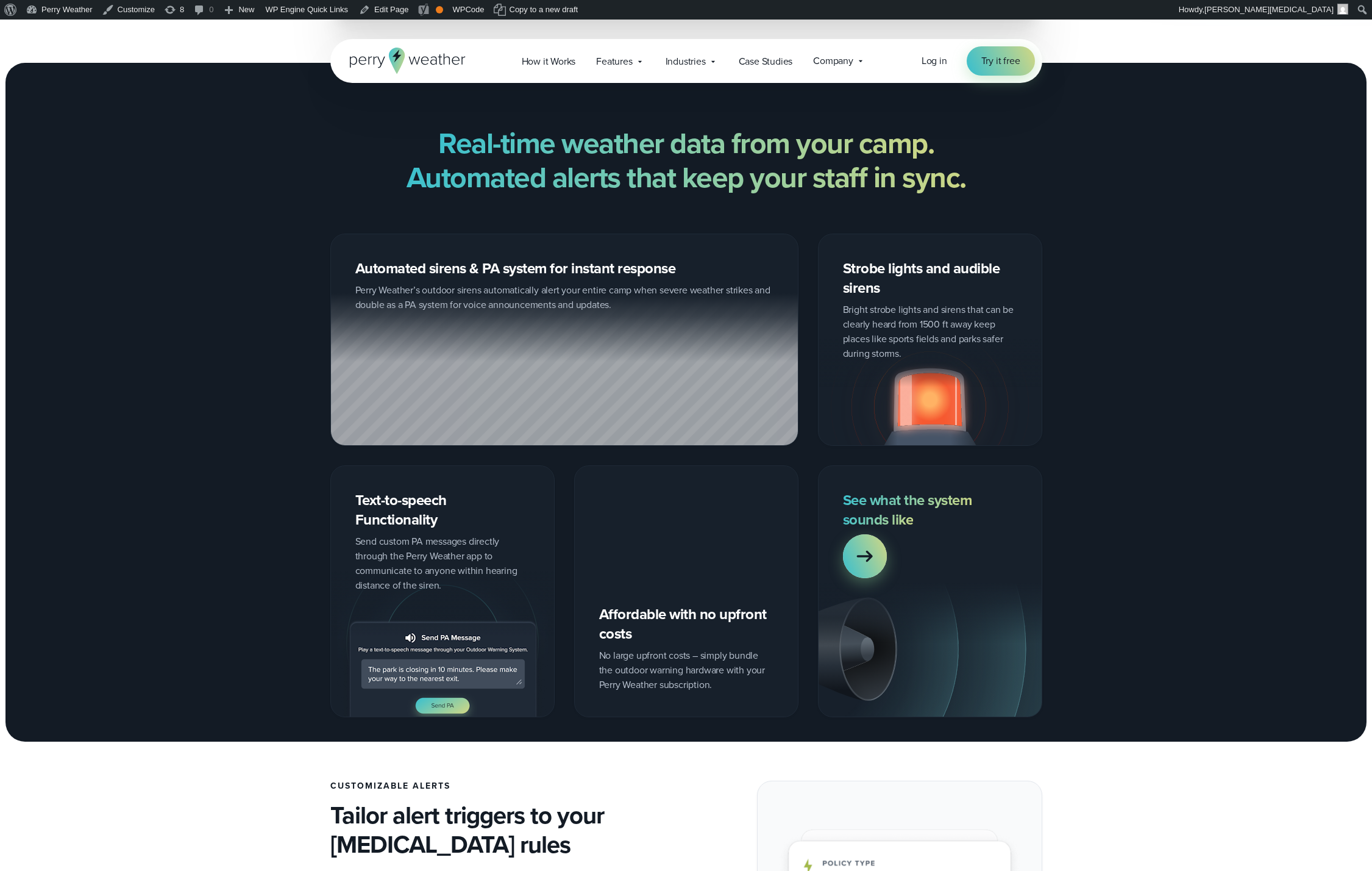
scroll to position [1232, 0]
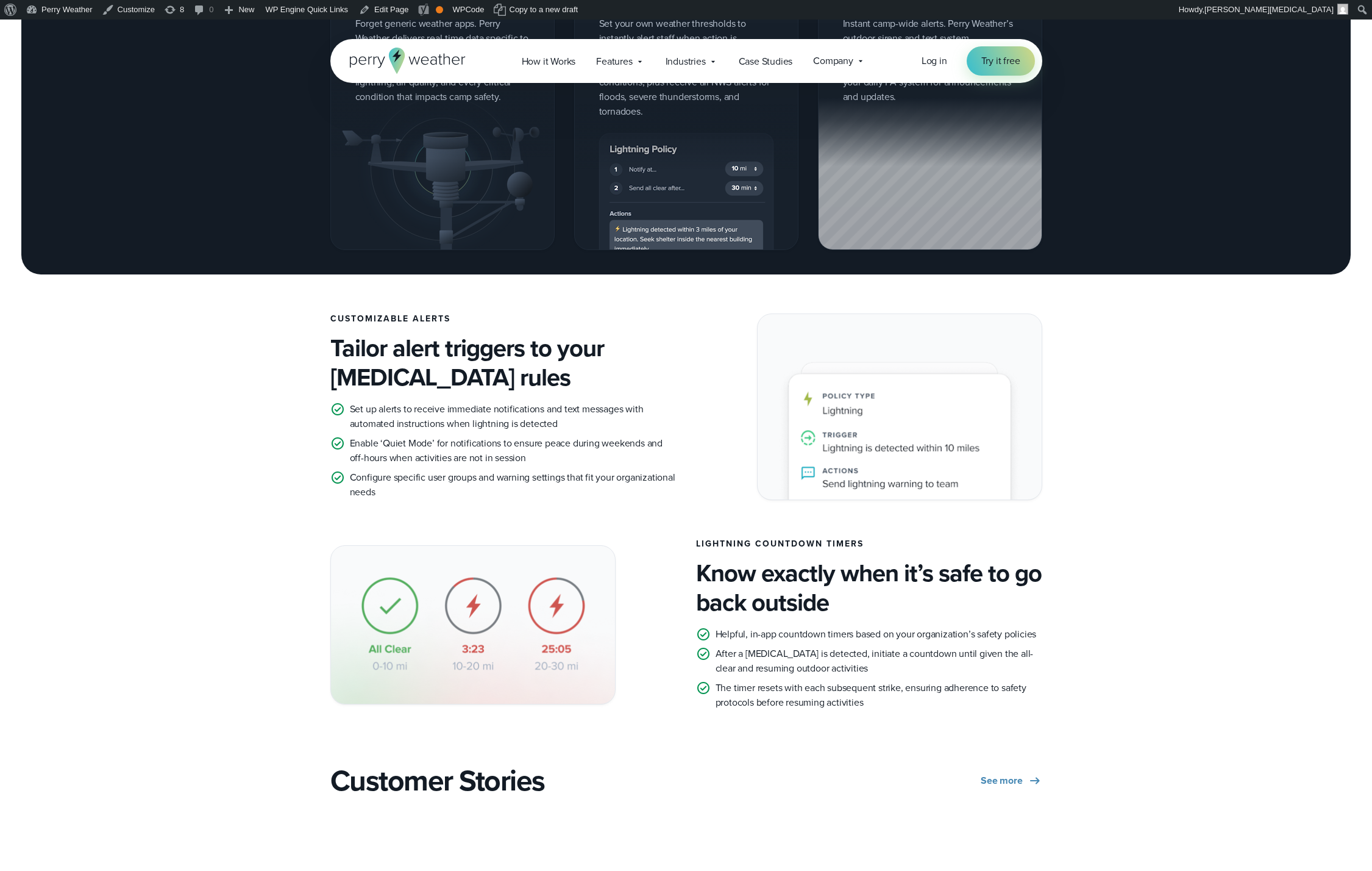
scroll to position [1532, 0]
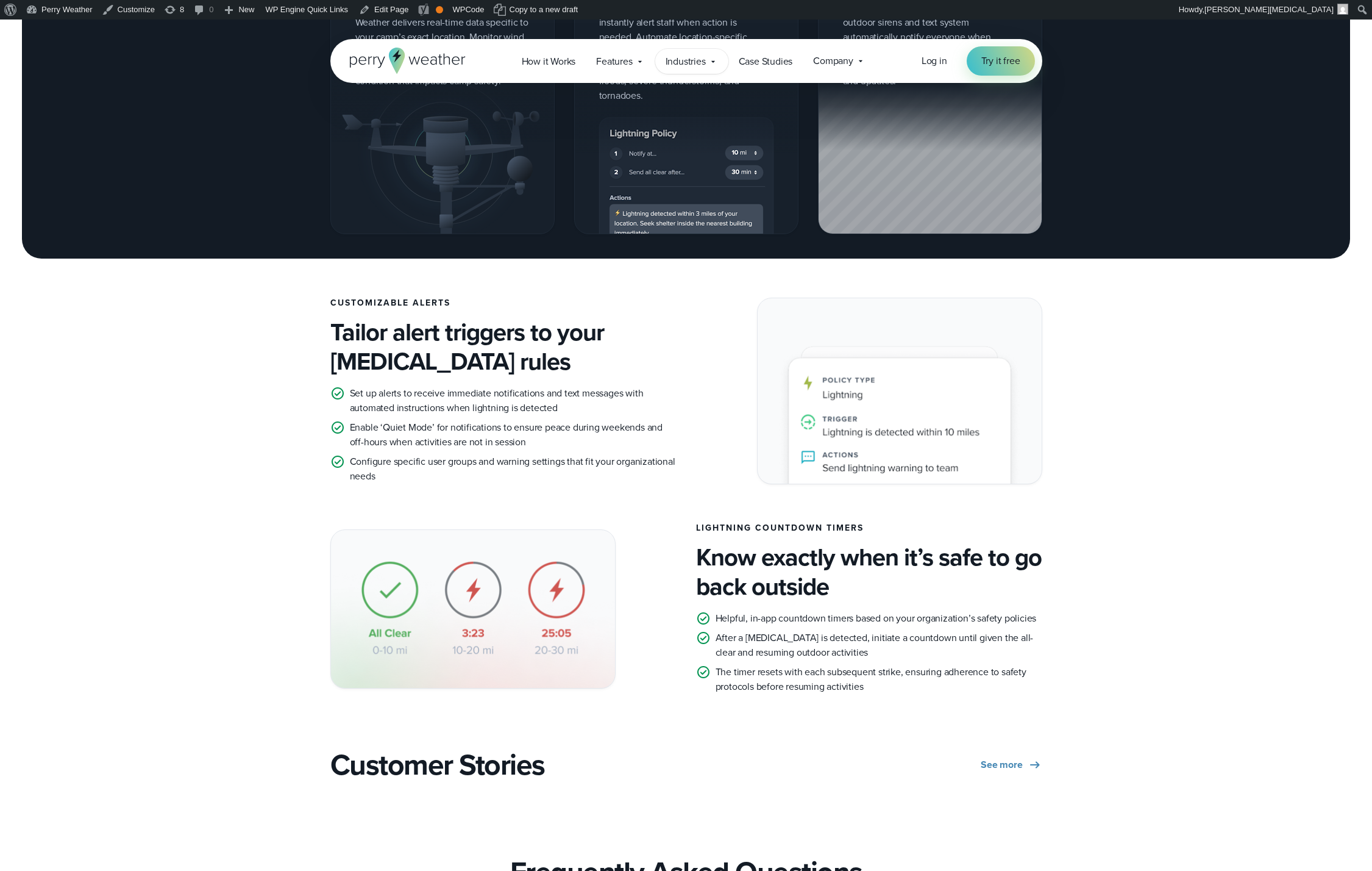
click at [681, 58] on span "Industries" at bounding box center [685, 61] width 40 height 15
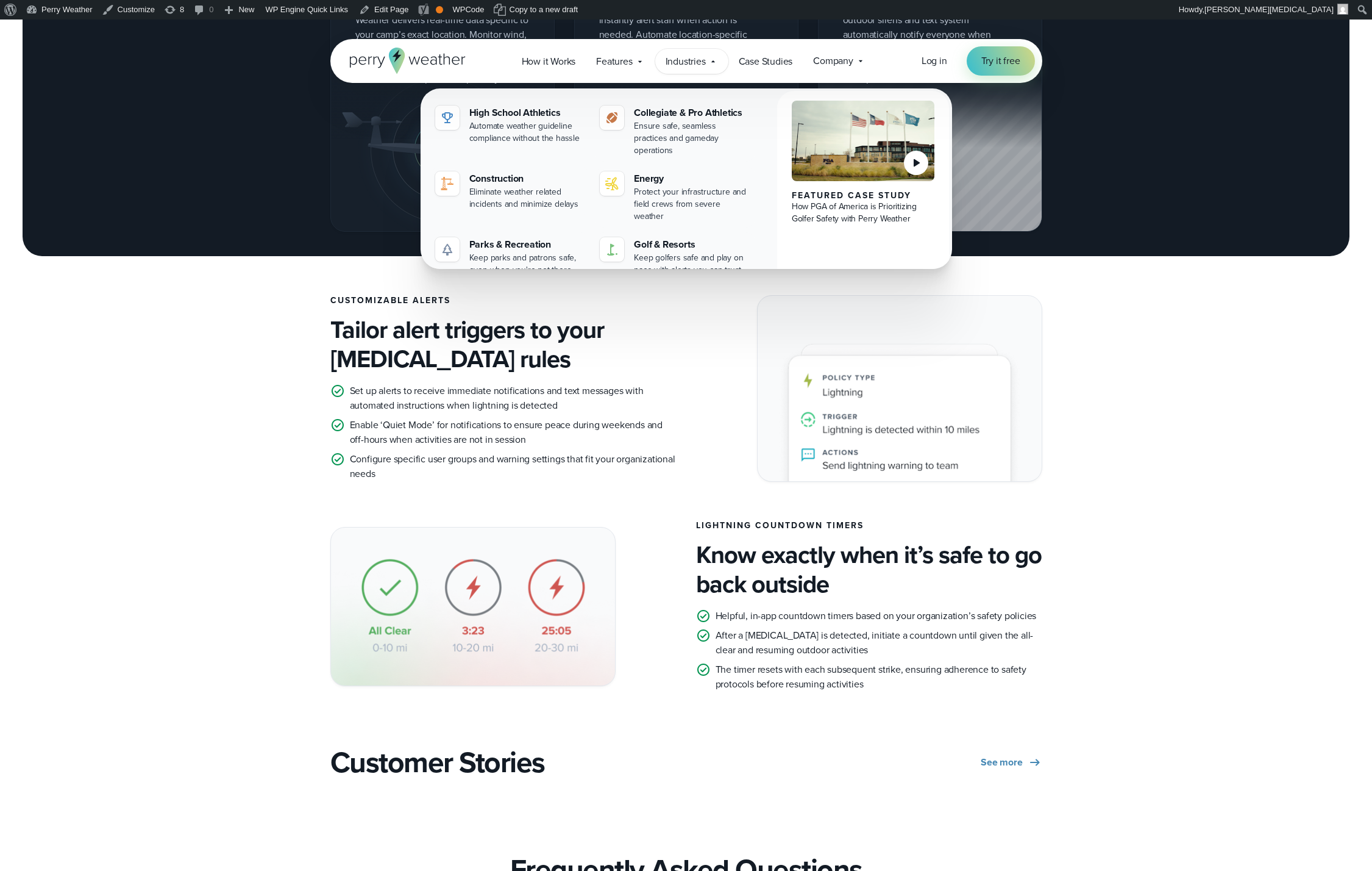
click at [617, 370] on h4 "Tailor alert triggers to your lightning safety rules" at bounding box center [503, 344] width 346 height 58
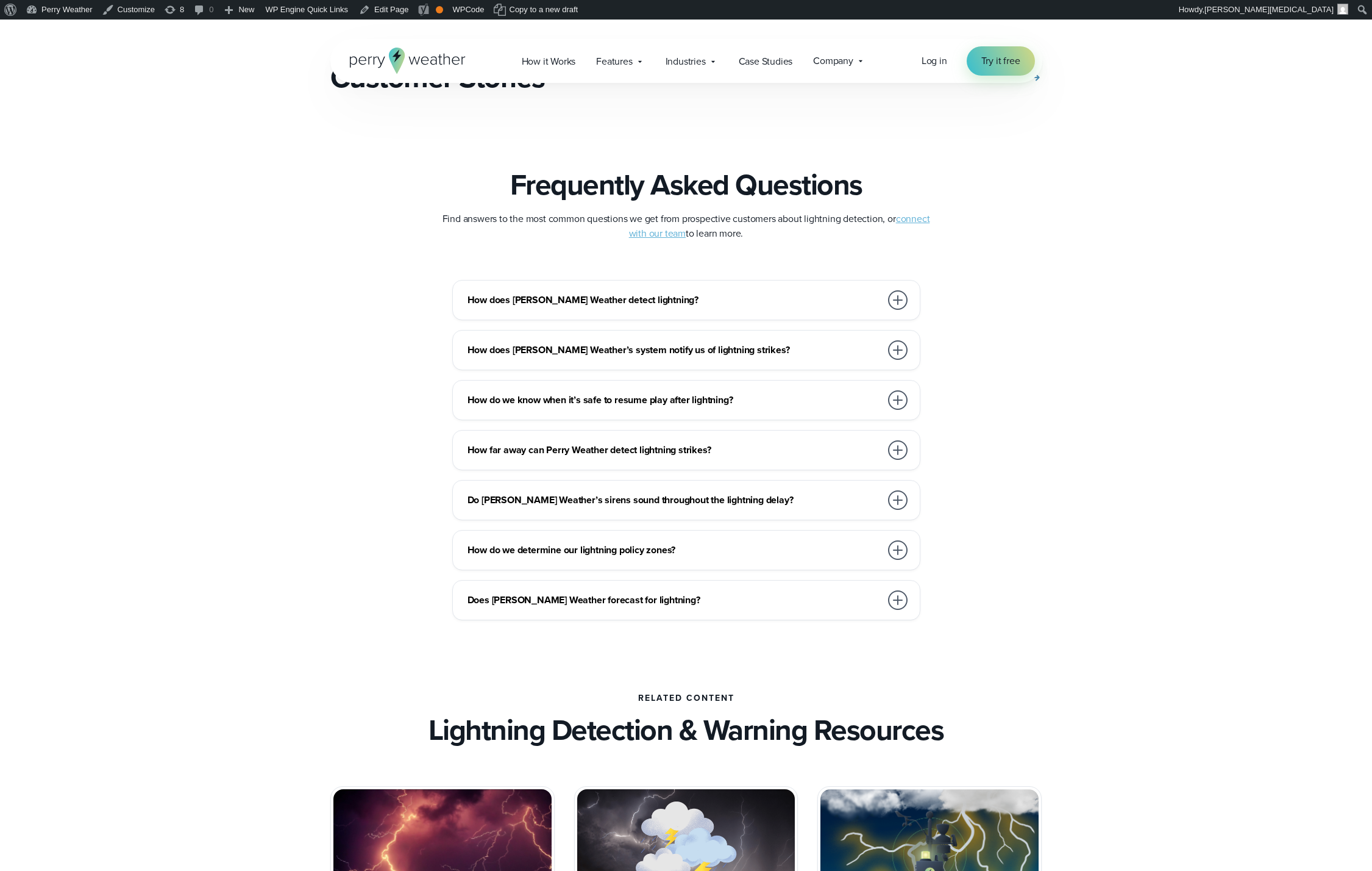
scroll to position [2181, 0]
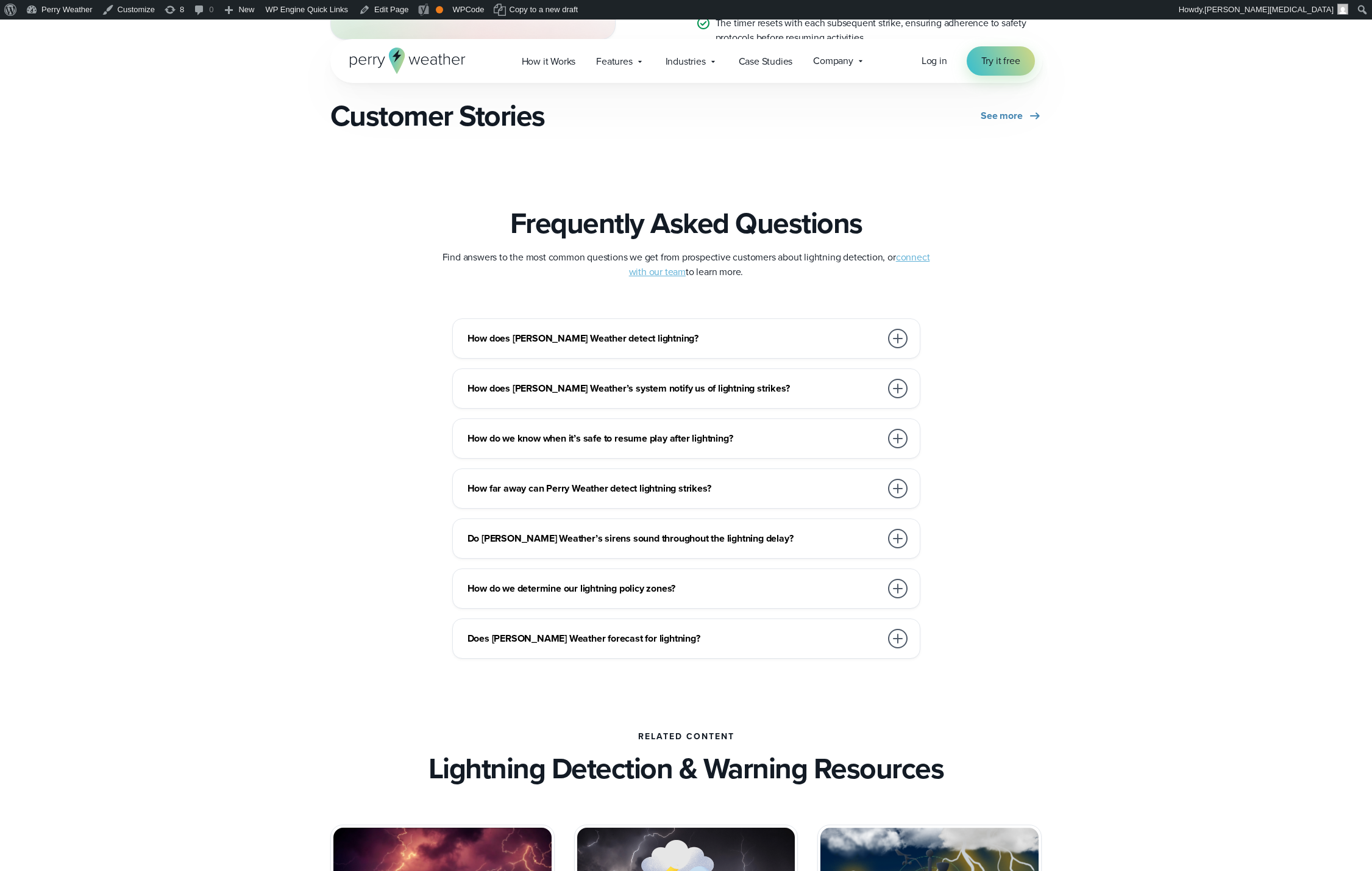
click at [646, 334] on h3 "How does Perry Weather detect lightning?" at bounding box center [674, 338] width 413 height 15
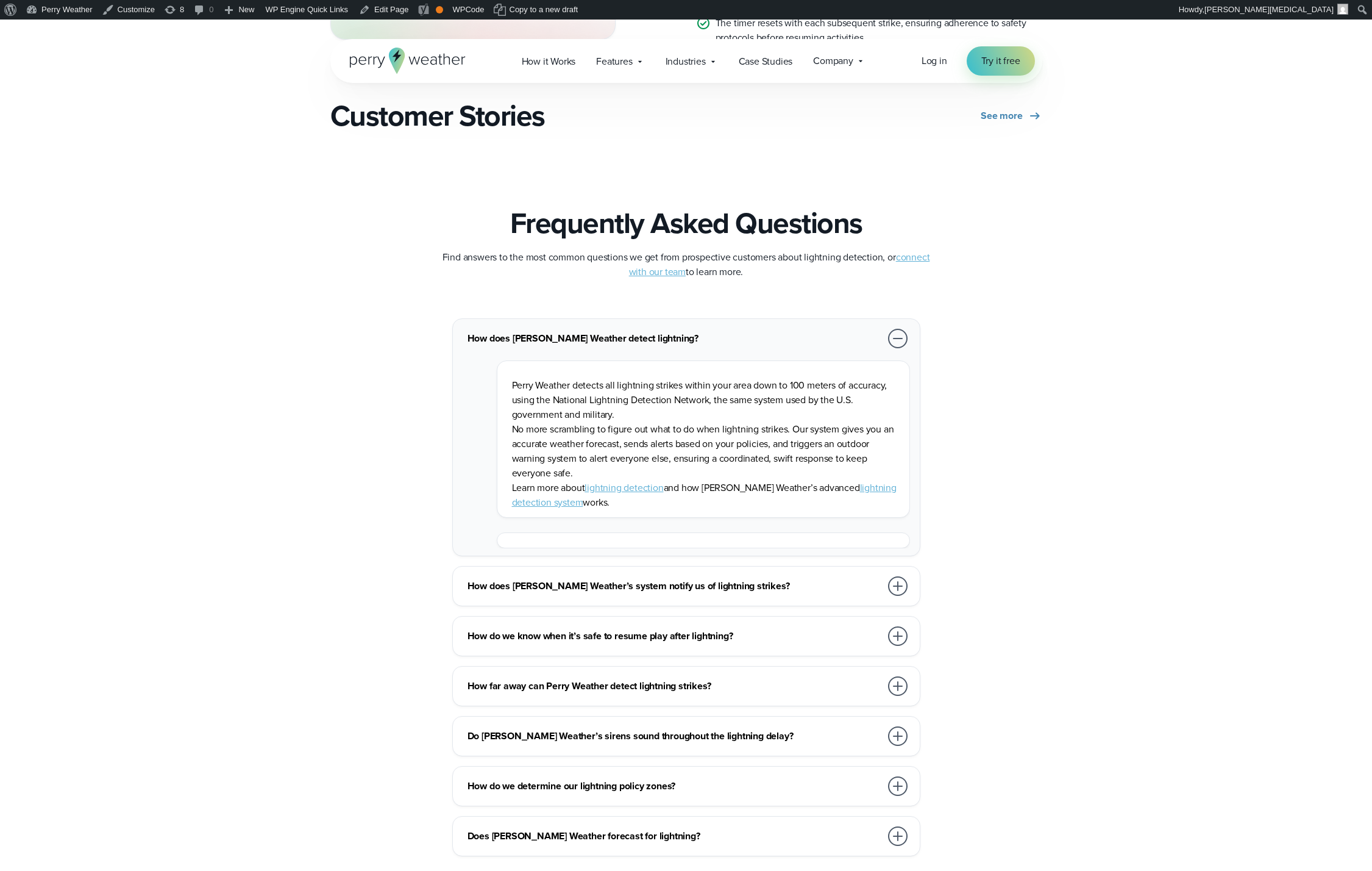
click at [647, 337] on h3 "How does Perry Weather detect lightning?" at bounding box center [674, 338] width 413 height 15
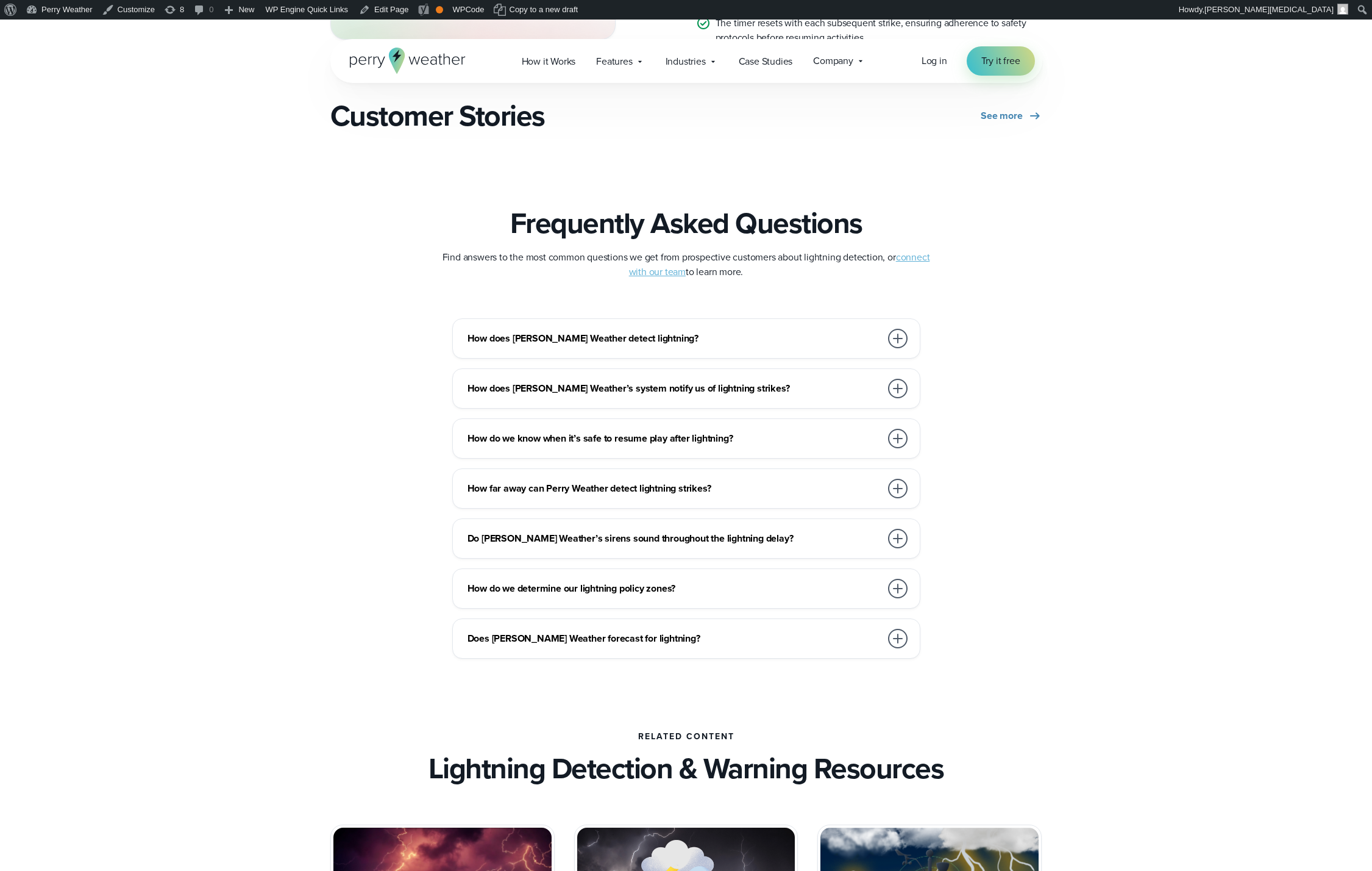
click at [649, 337] on h3 "How does Perry Weather detect lightning?" at bounding box center [674, 338] width 413 height 15
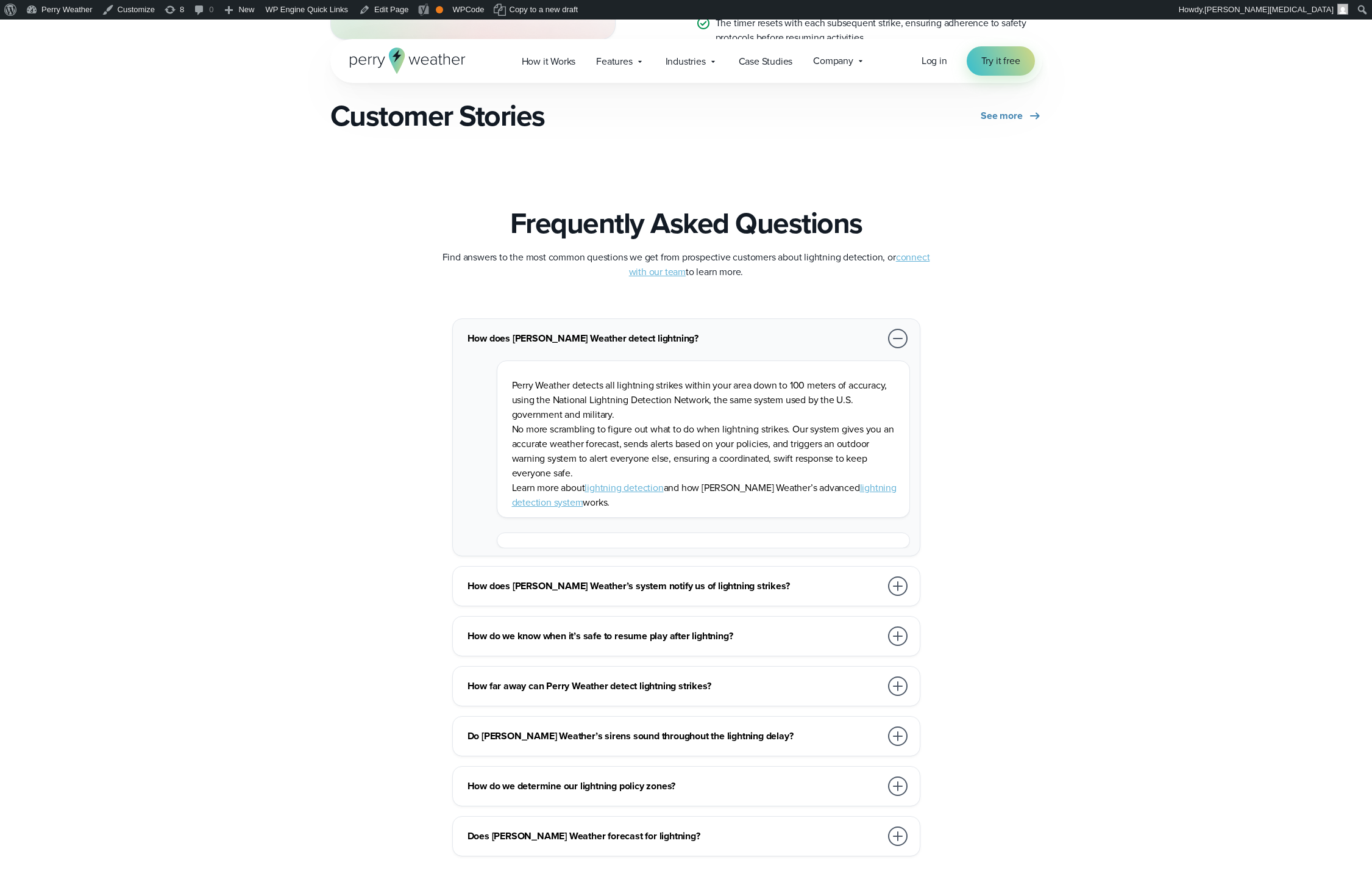
click at [649, 337] on h3 "How does Perry Weather detect lightning?" at bounding box center [674, 338] width 413 height 15
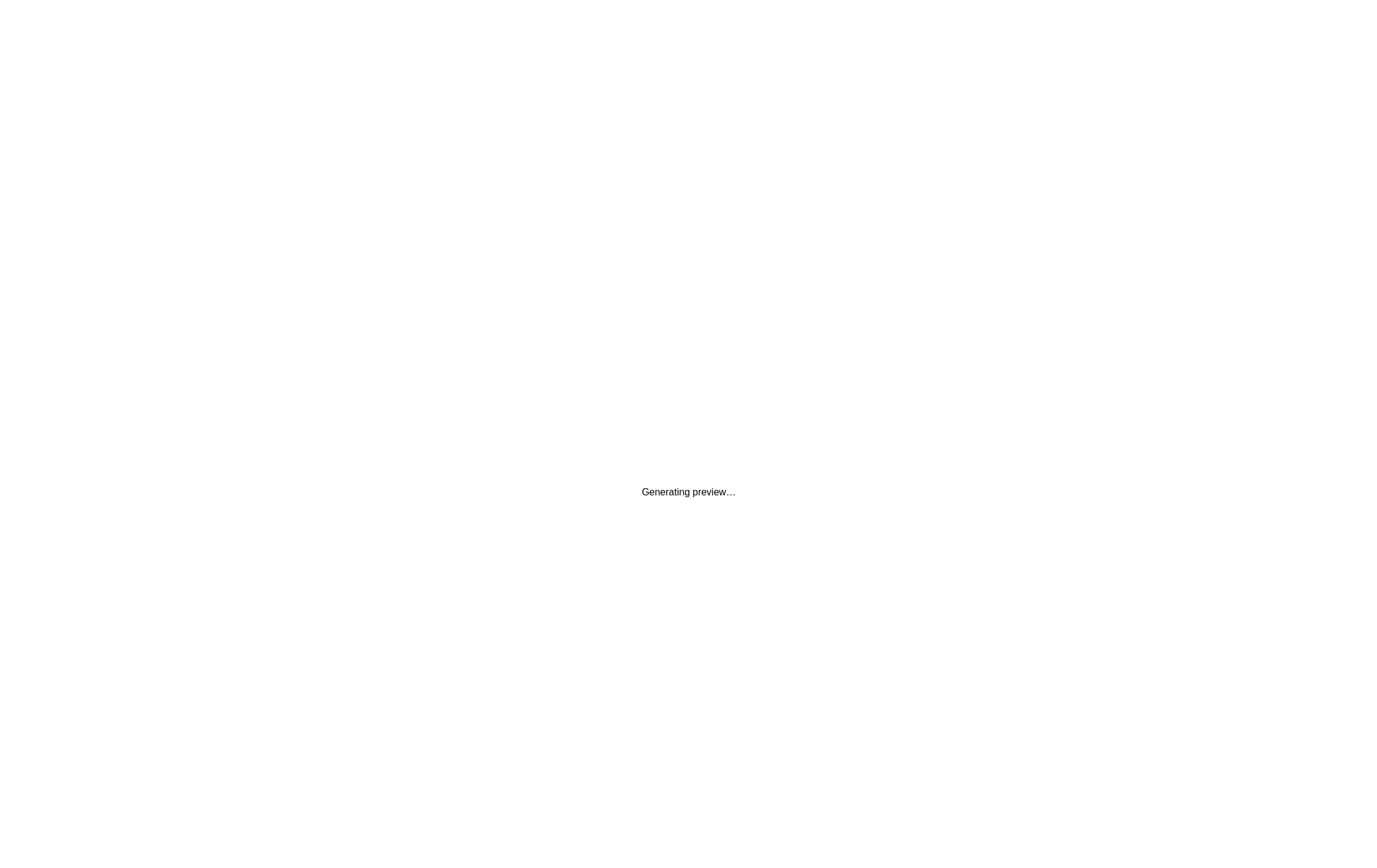
scroll to position [0, 0]
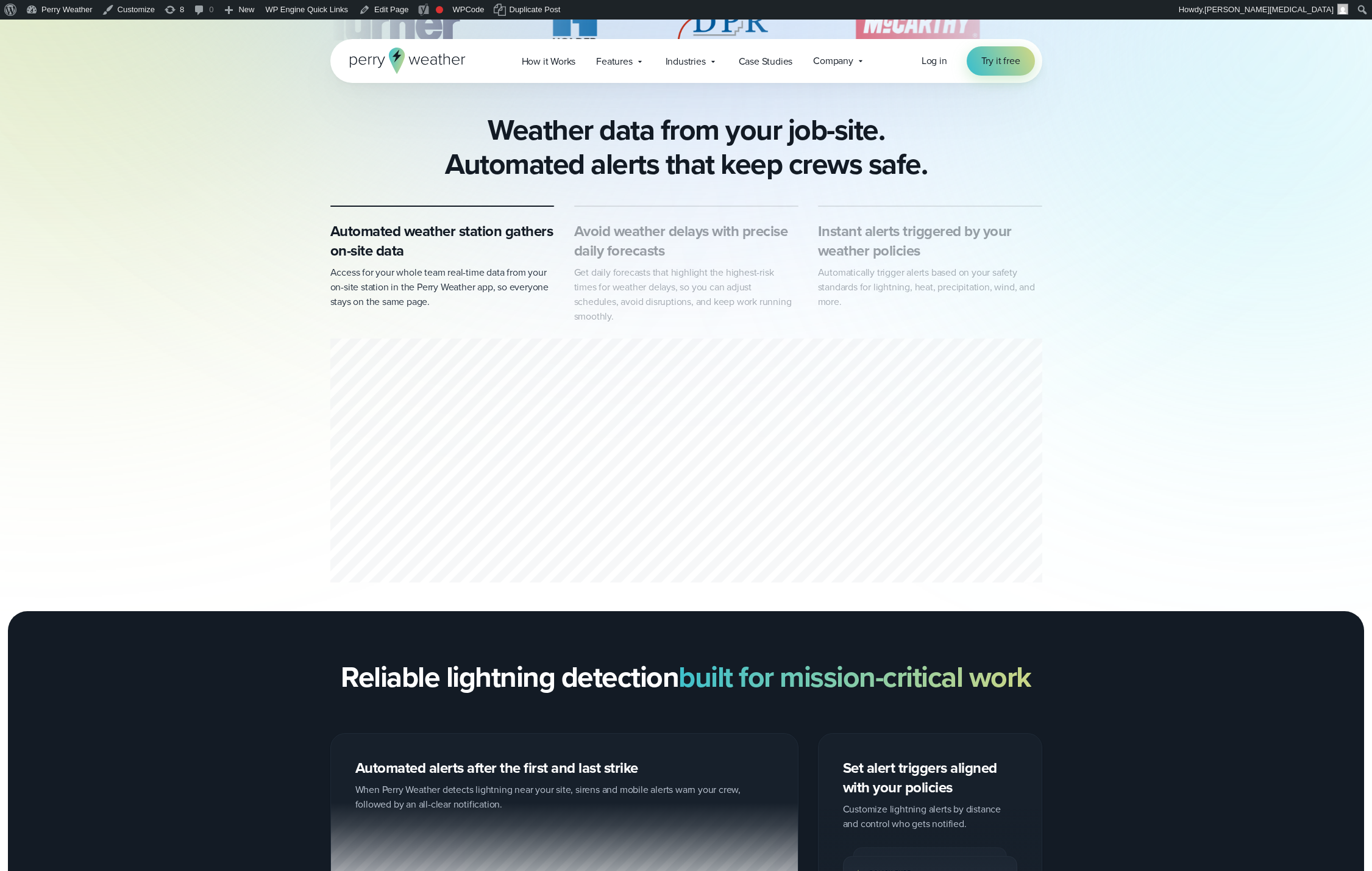
scroll to position [516, 0]
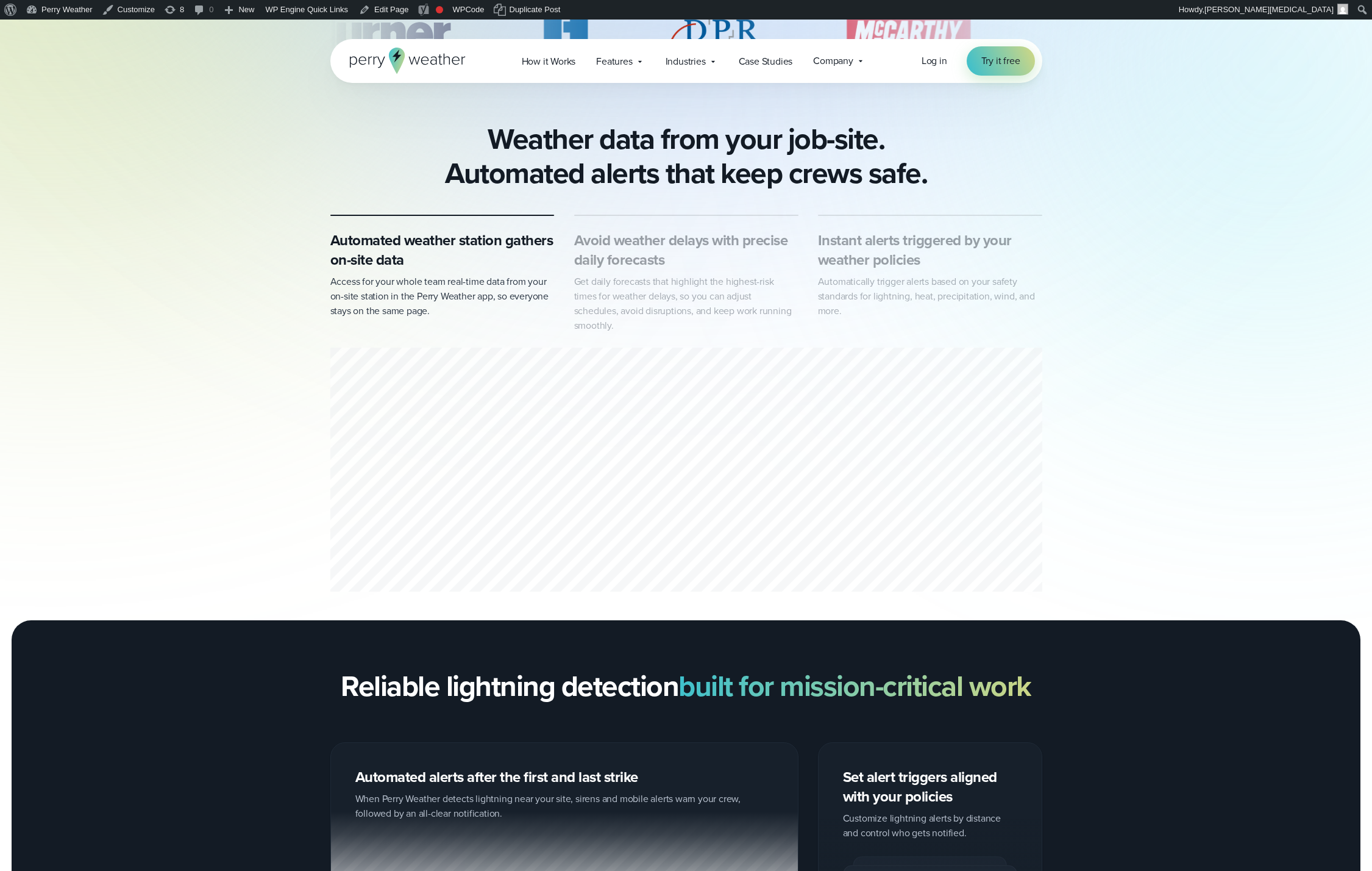
click at [686, 271] on div "Avoid weather delays with precise daily forecasts Get daily forecasts that high…" at bounding box center [686, 282] width 224 height 103
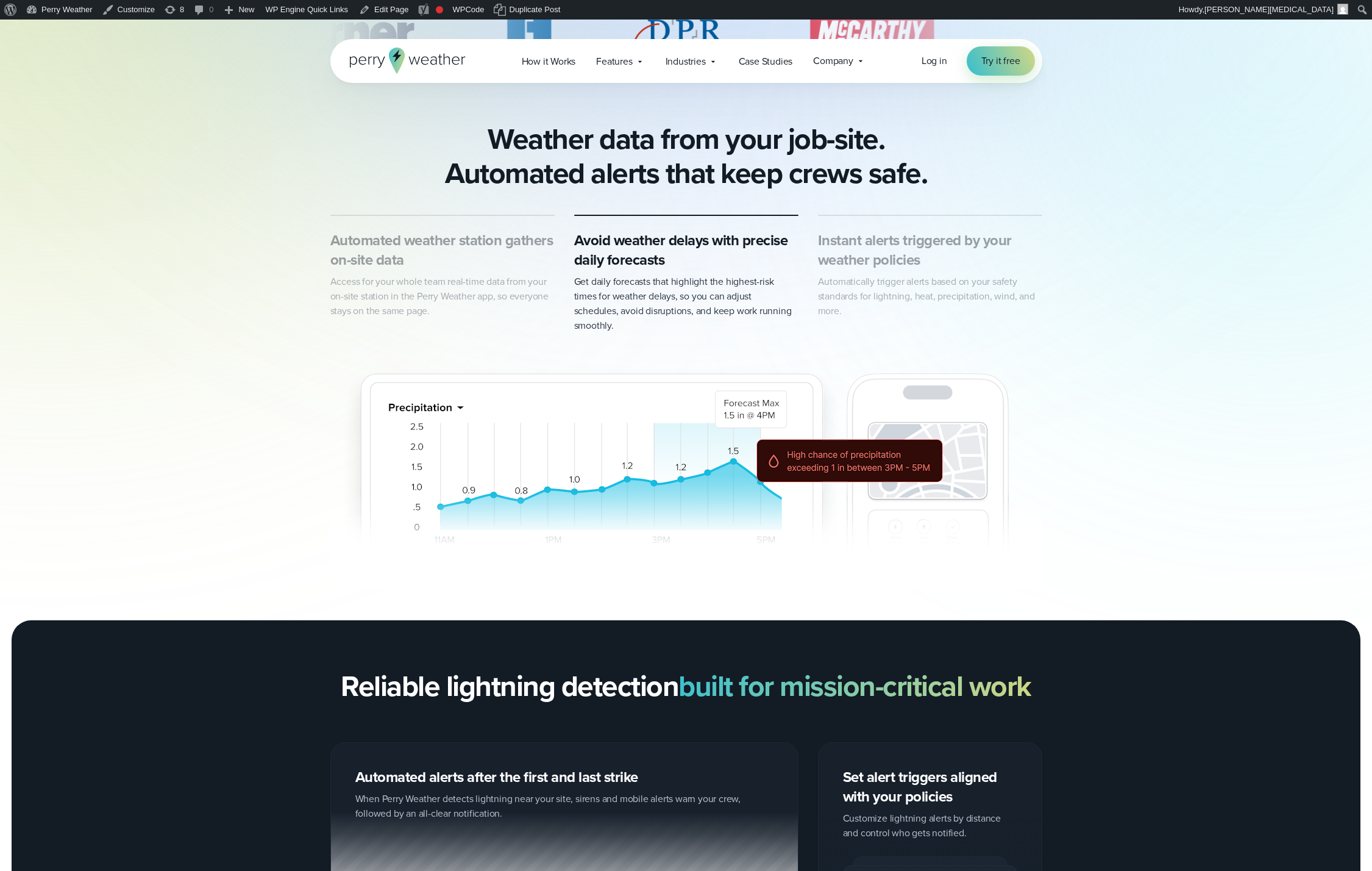
click at [886, 257] on h3 "Instant alerts triggered by your weather policies" at bounding box center [929, 250] width 224 height 39
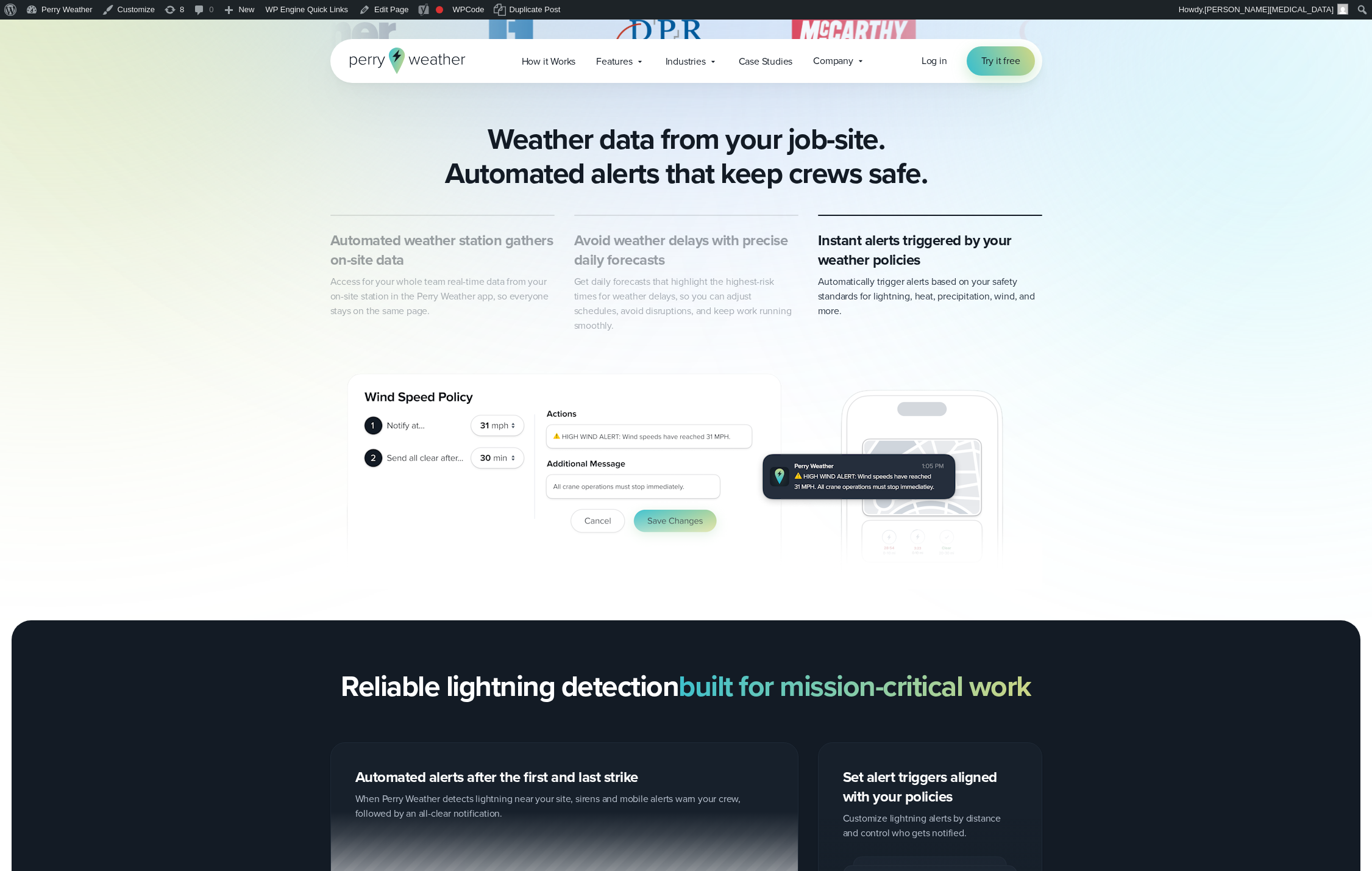
click at [703, 263] on h3 "Avoid weather delays with precise daily forecasts" at bounding box center [686, 250] width 224 height 39
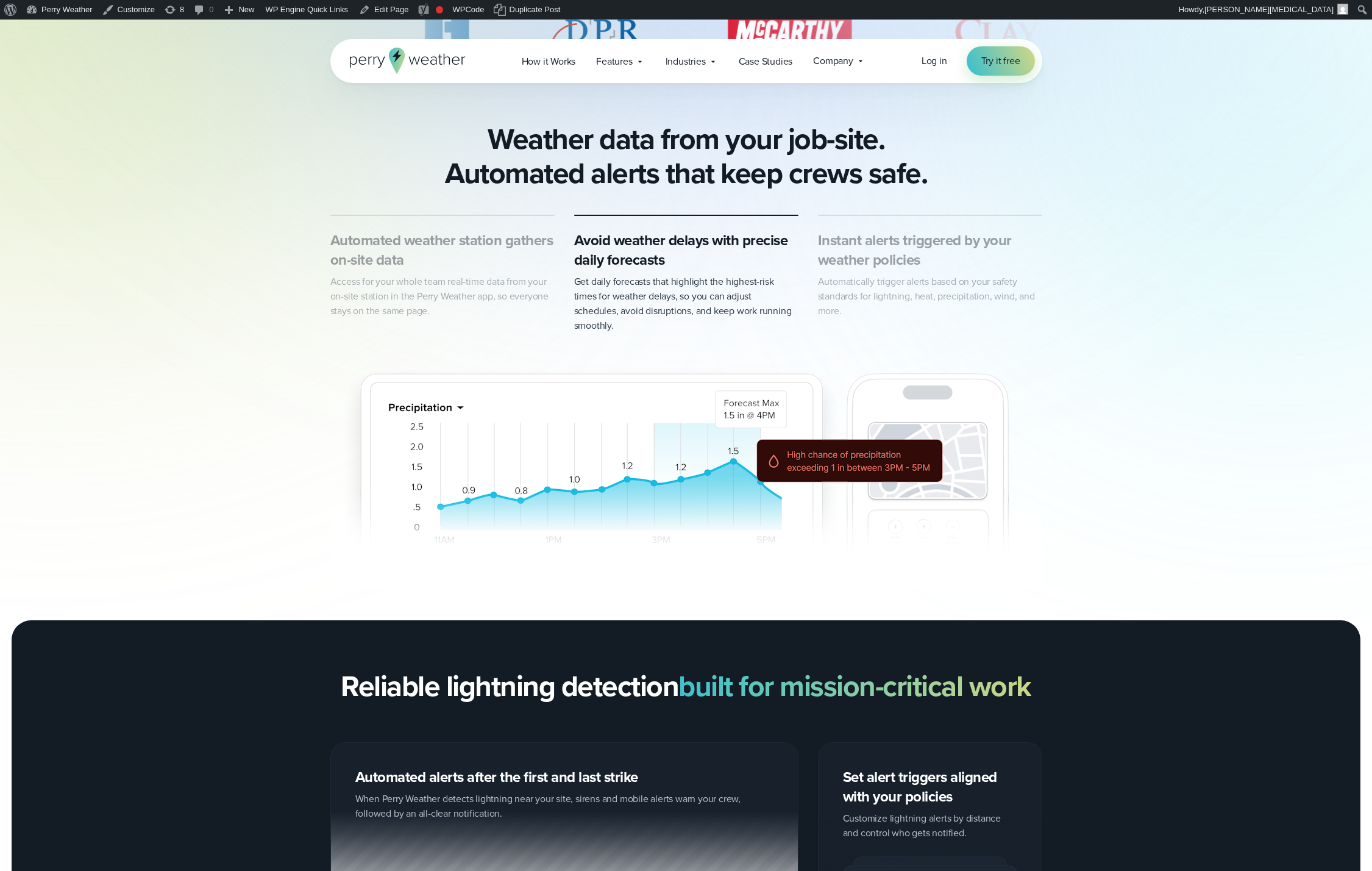
click at [861, 251] on h3 "Instant alerts triggered by your weather policies" at bounding box center [929, 250] width 224 height 39
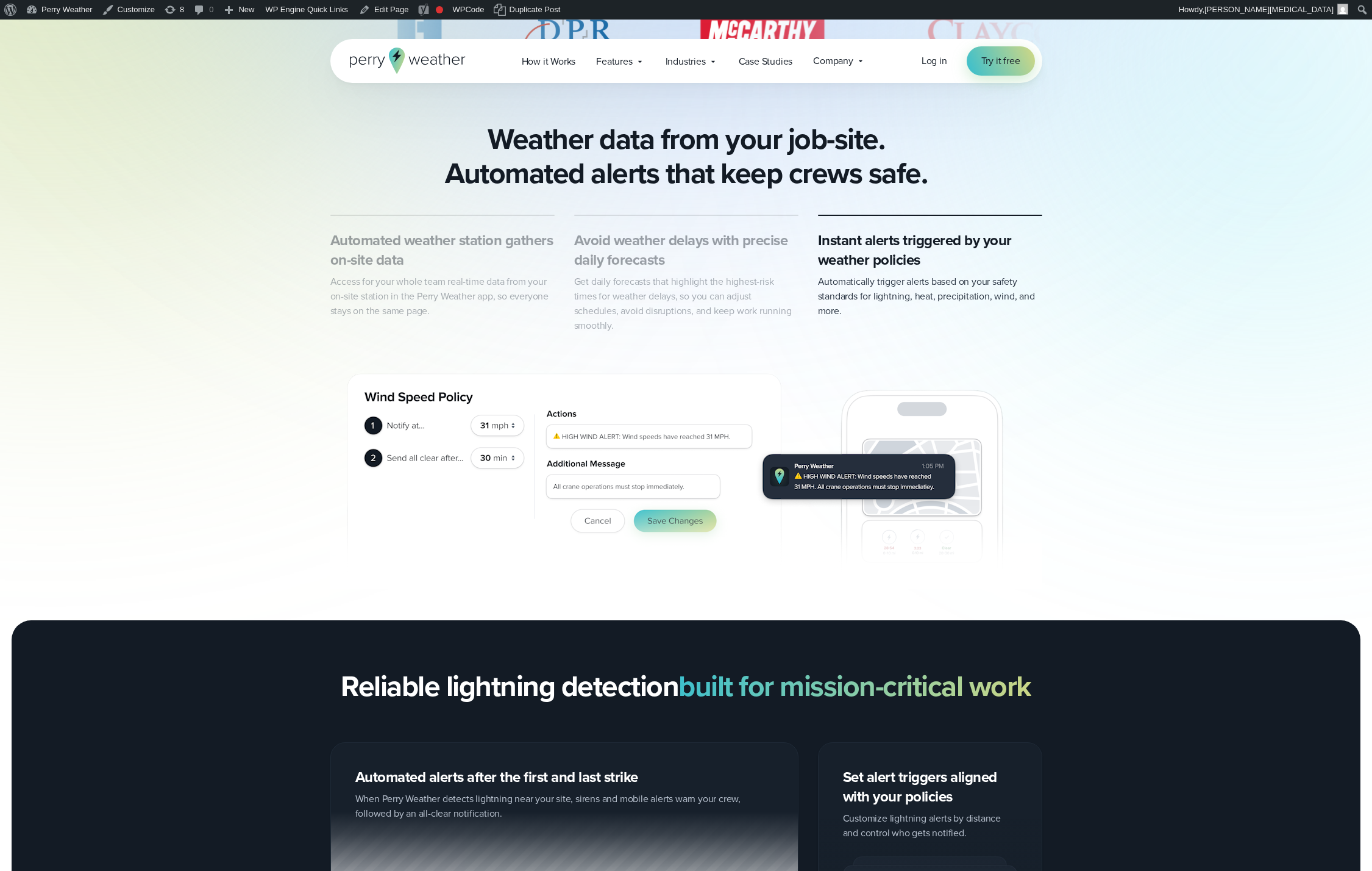
click at [723, 253] on h3 "Avoid weather delays with precise daily forecasts" at bounding box center [686, 250] width 224 height 39
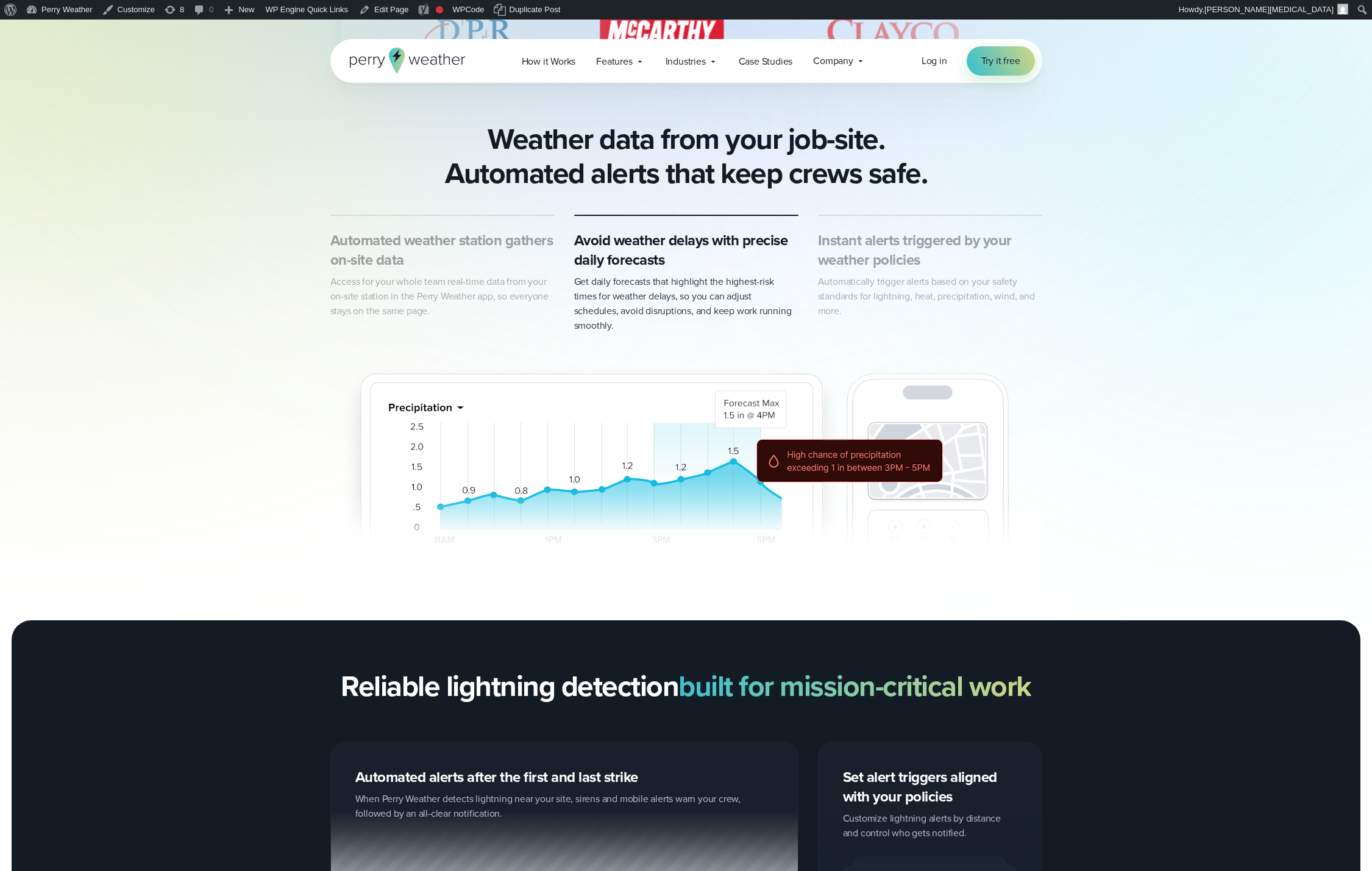
click at [885, 319] on div "Automated weather station gathers on-site data Access for your whole team real-…" at bounding box center [686, 405] width 712 height 381
click at [884, 289] on p "Automatically trigger alerts based on your safety standards for lightning, heat…" at bounding box center [929, 296] width 224 height 44
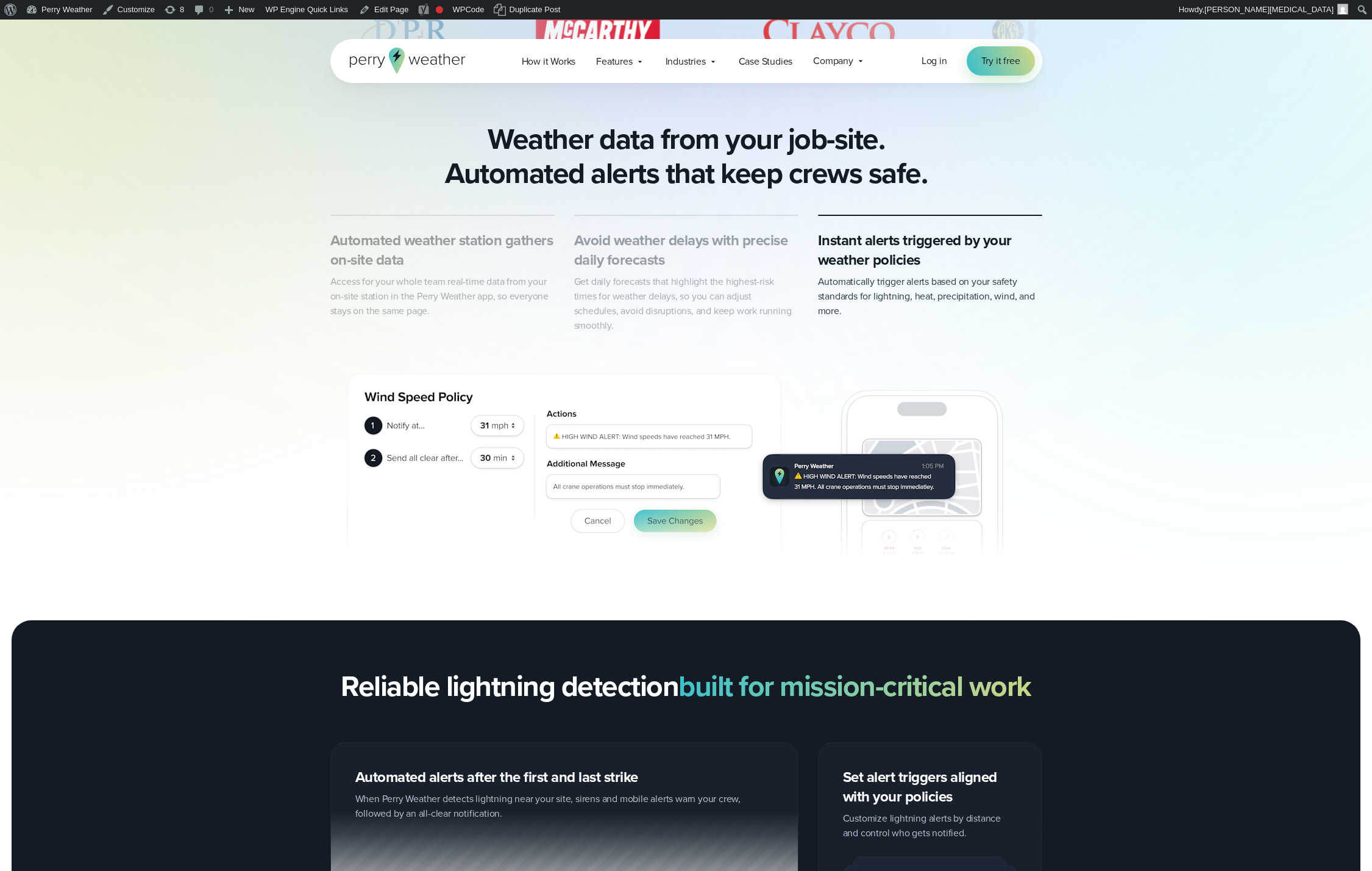
click at [722, 230] on h3 "Avoid weather delays with precise daily forecasts" at bounding box center [686, 250] width 224 height 39
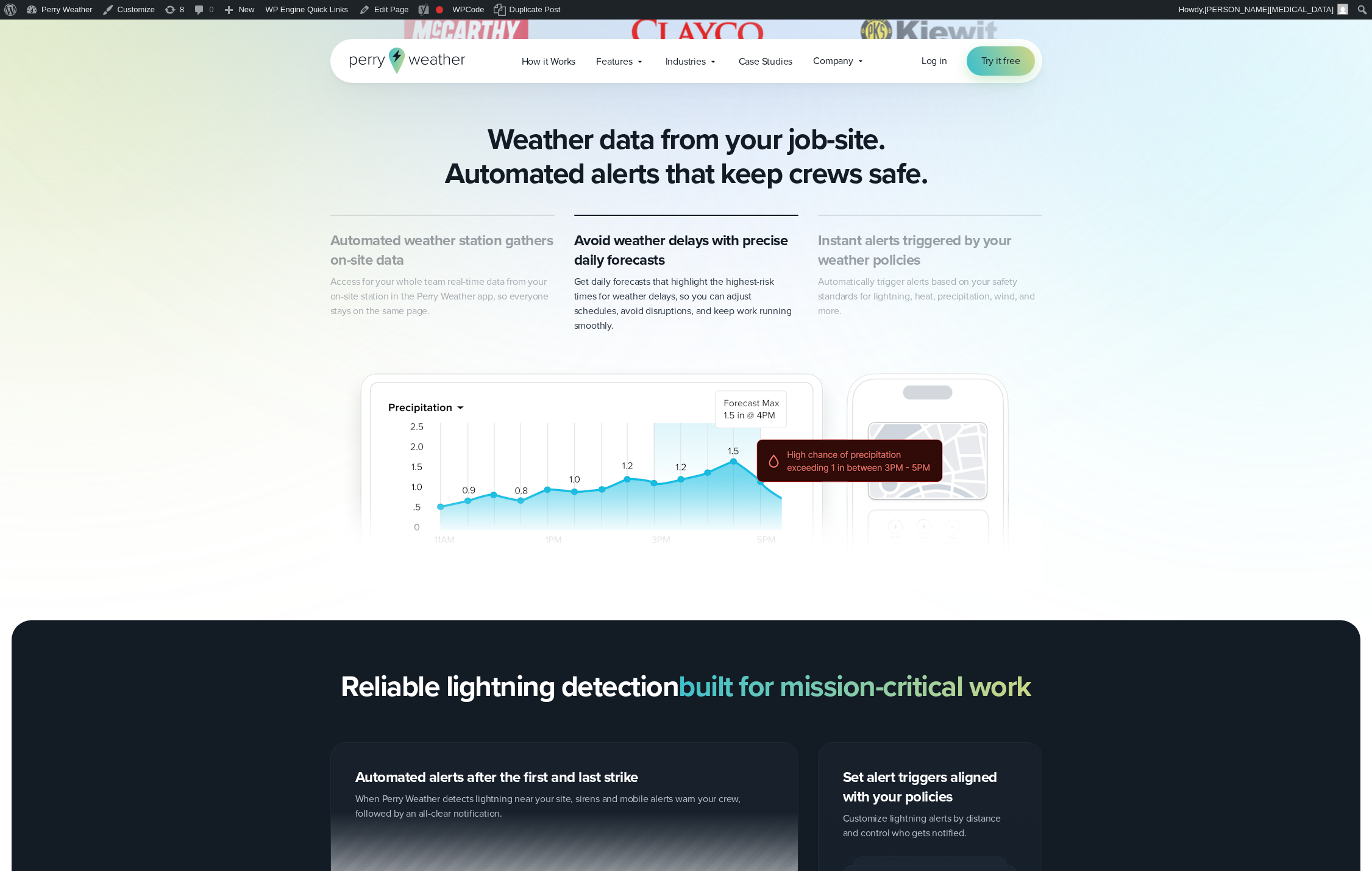
scroll to position [886, 0]
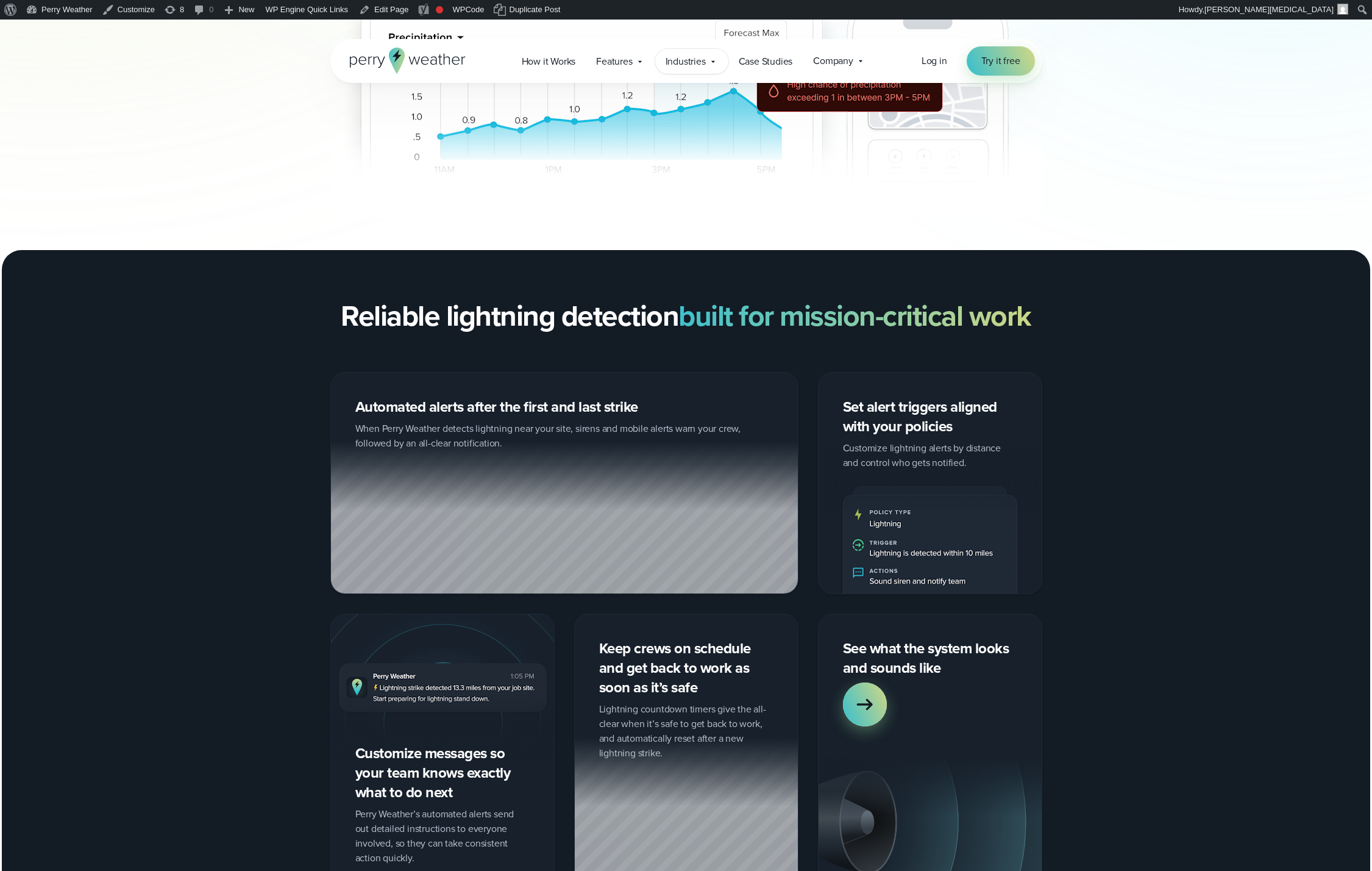
click at [676, 66] on span "Industries" at bounding box center [685, 61] width 40 height 15
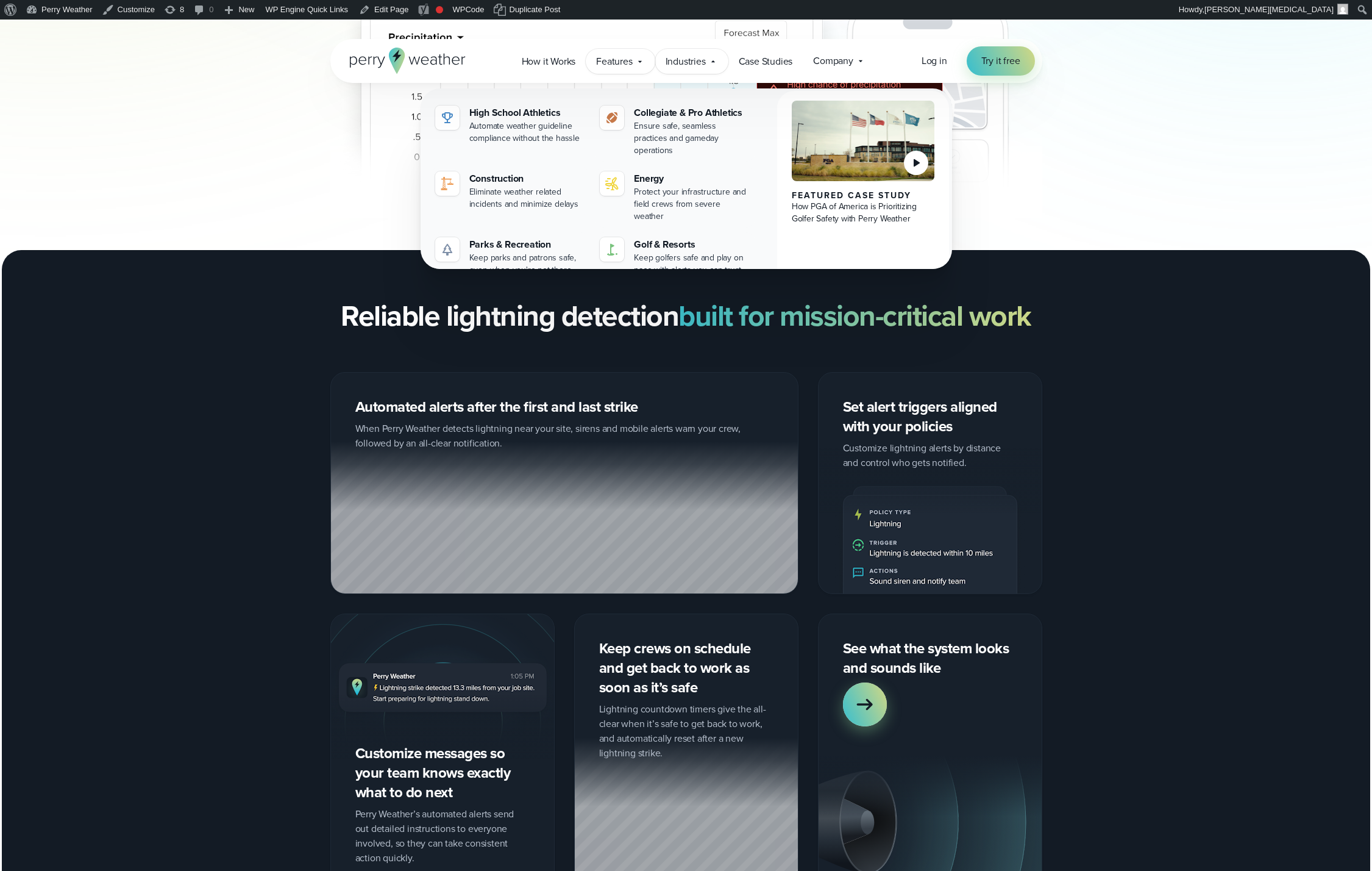
click at [624, 69] on div "Features Explore All Features Explore Perry Weather's on-site weather hardware …" at bounding box center [619, 61] width 69 height 25
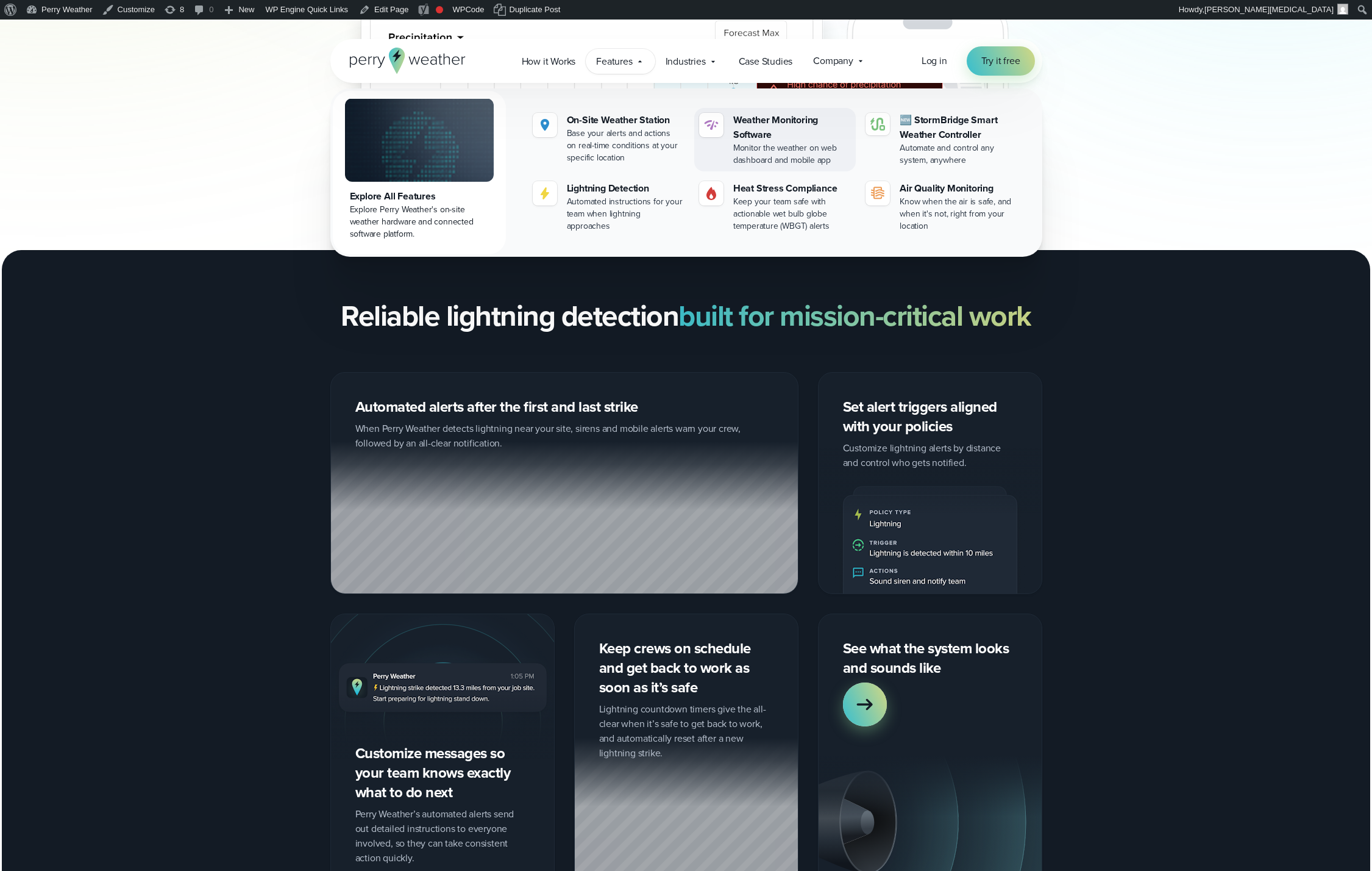
click at [787, 153] on div "Monitor the weather on web dashboard and mobile app" at bounding box center [792, 154] width 118 height 24
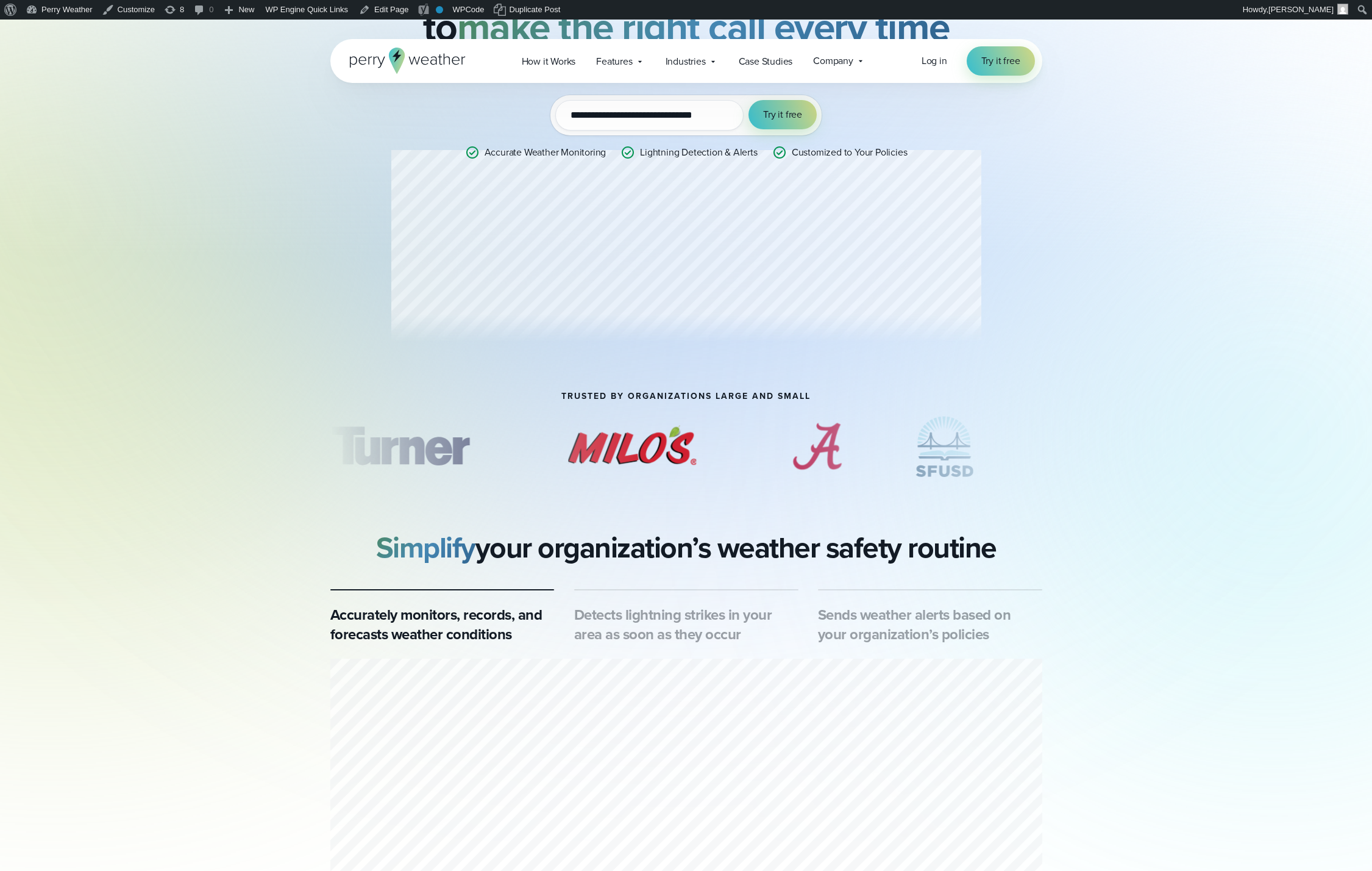
scroll to position [528, 0]
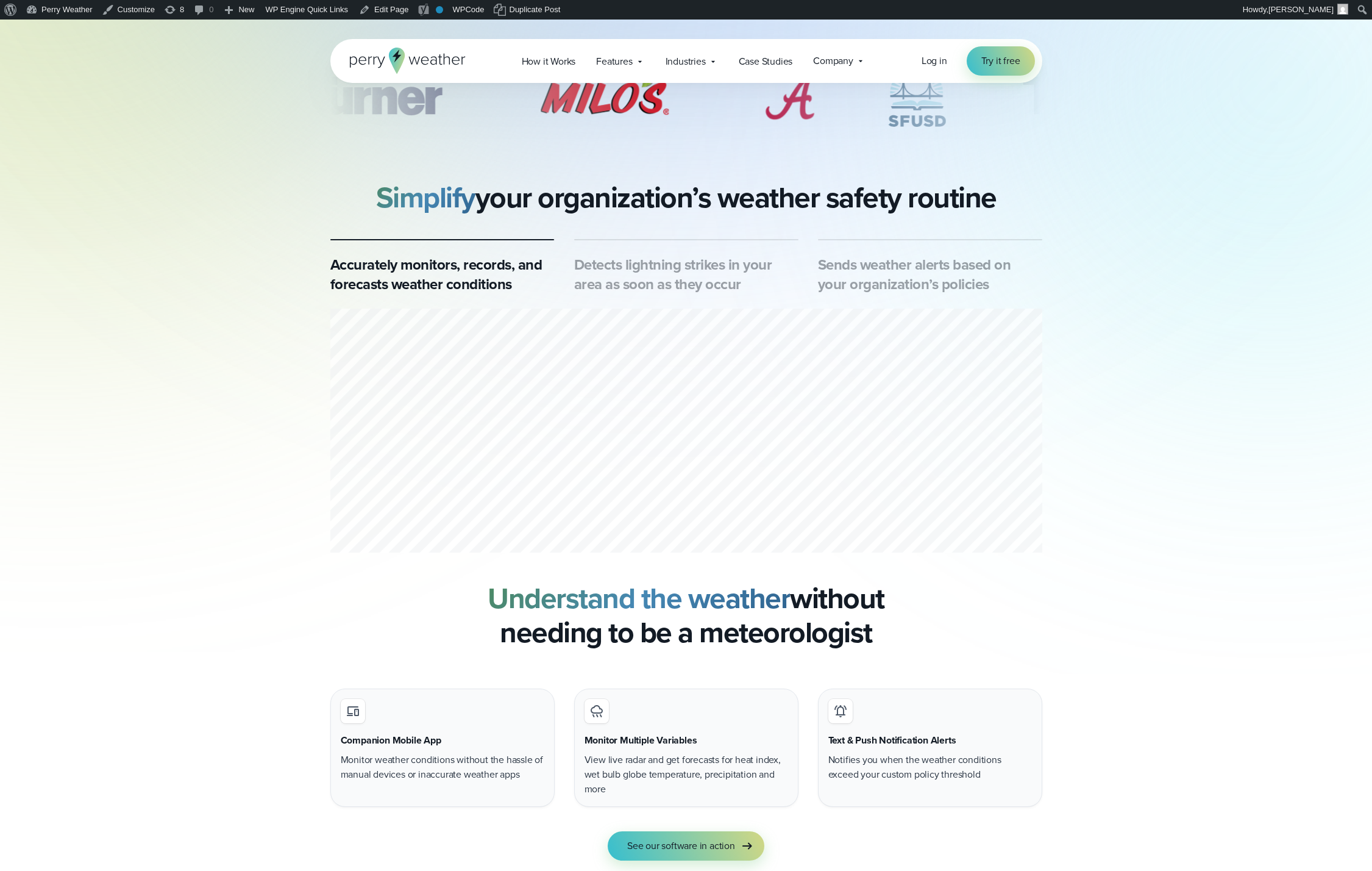
click at [678, 278] on h3 "Detects lightning strikes in your area as soon as they occur" at bounding box center [686, 274] width 224 height 39
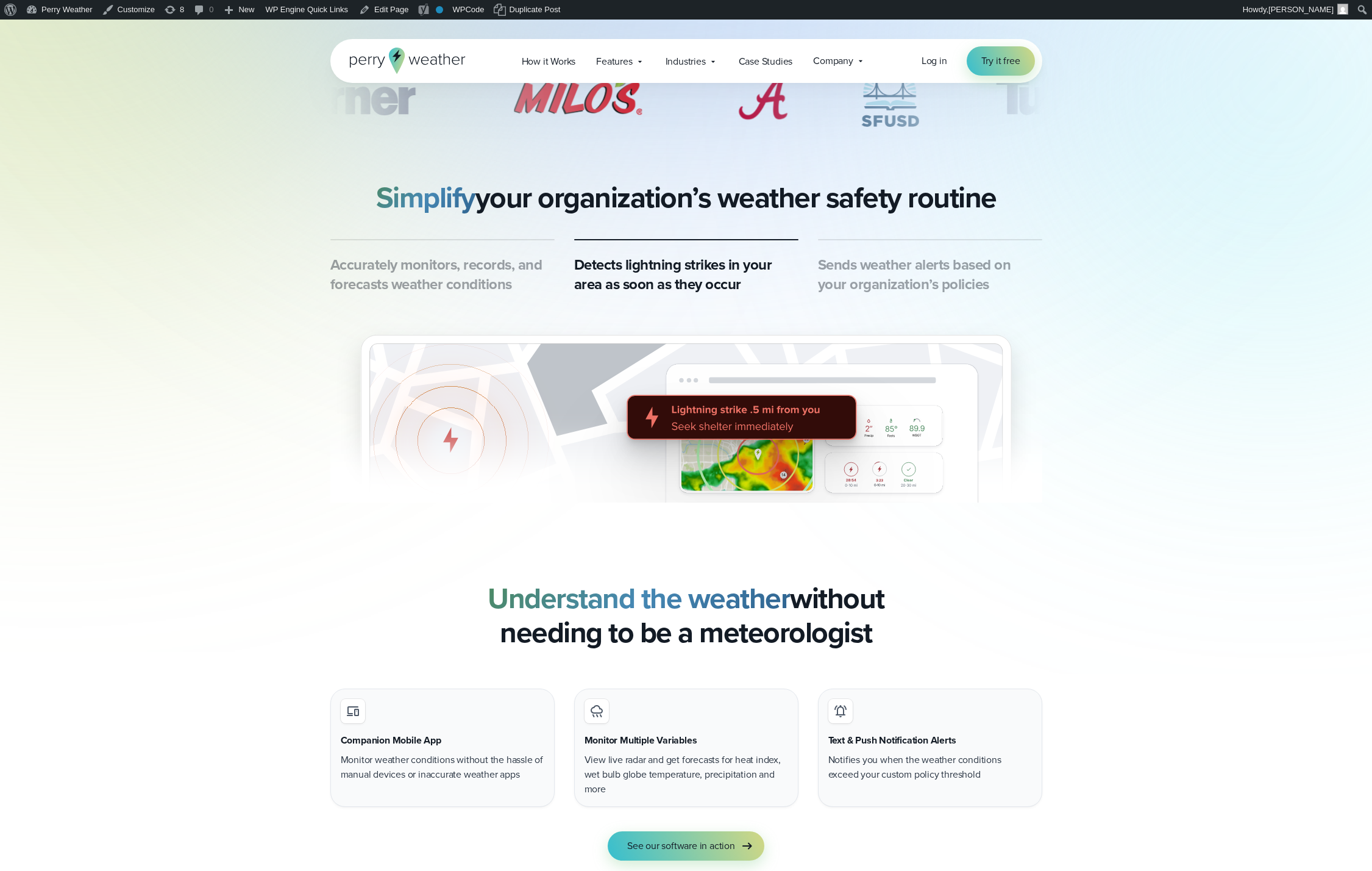
click at [875, 277] on h3 "Sends weather alerts based on your organization’s policies" at bounding box center [929, 274] width 224 height 39
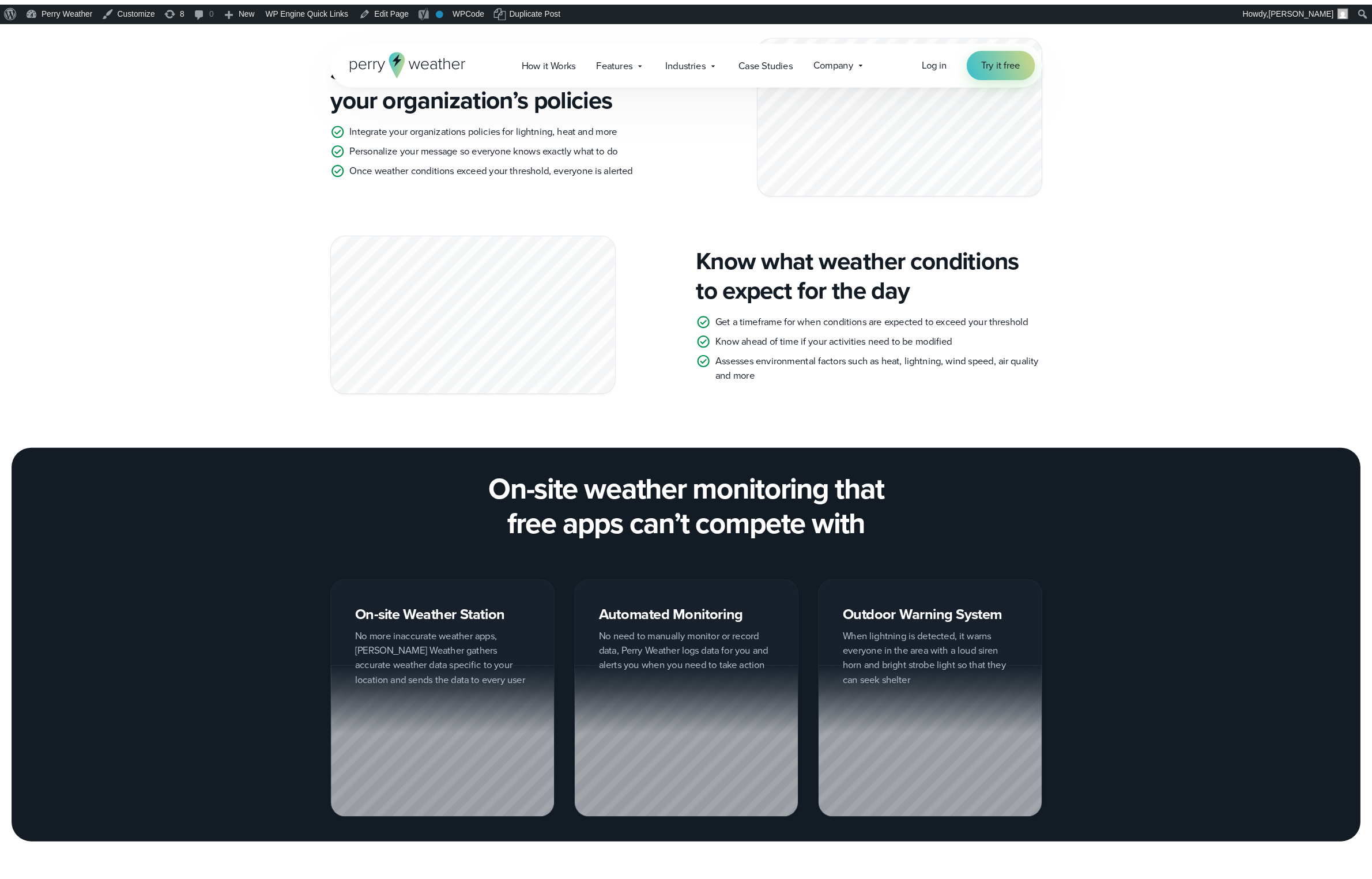
scroll to position [1782, 0]
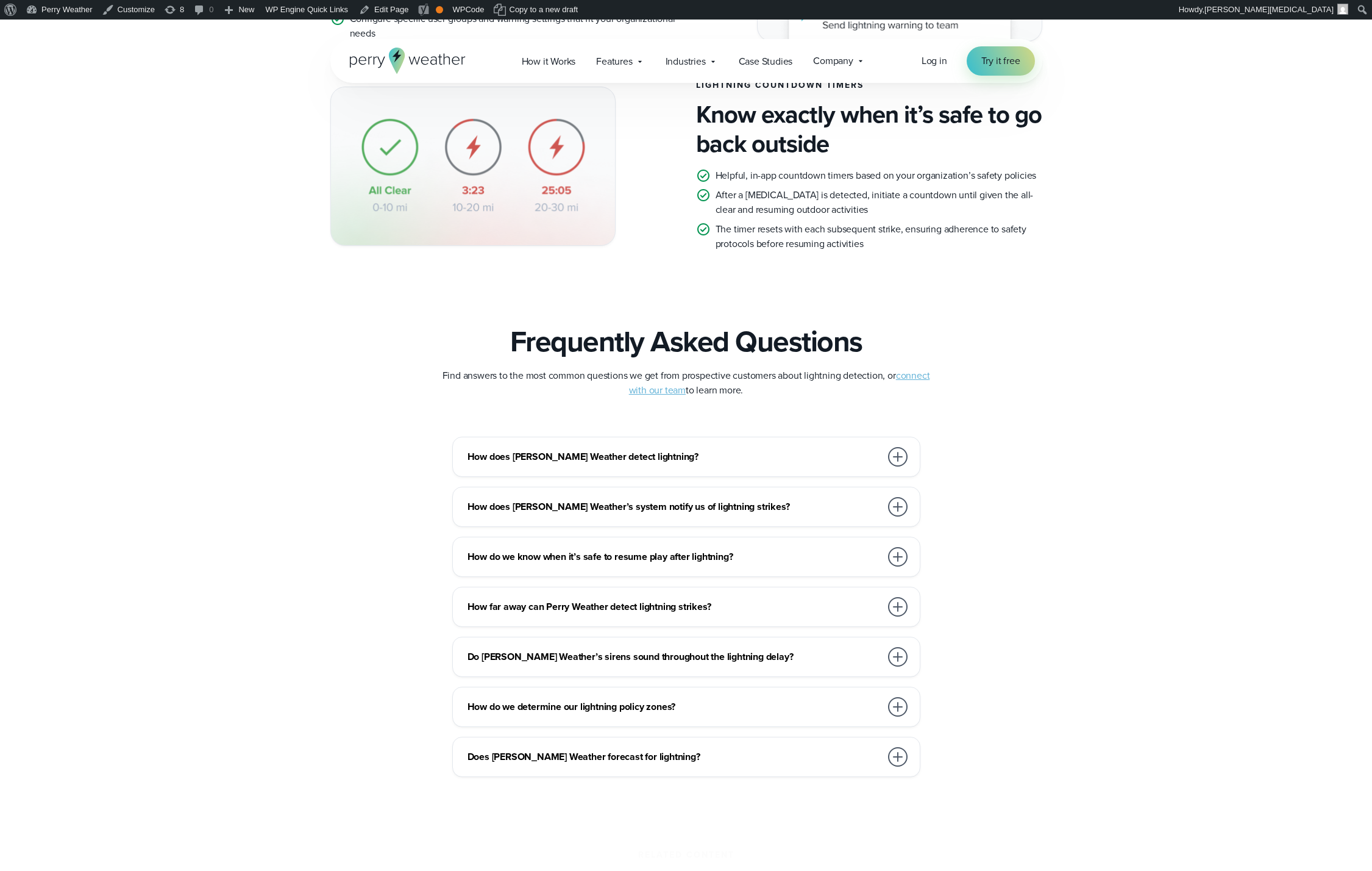
scroll to position [2106, 0]
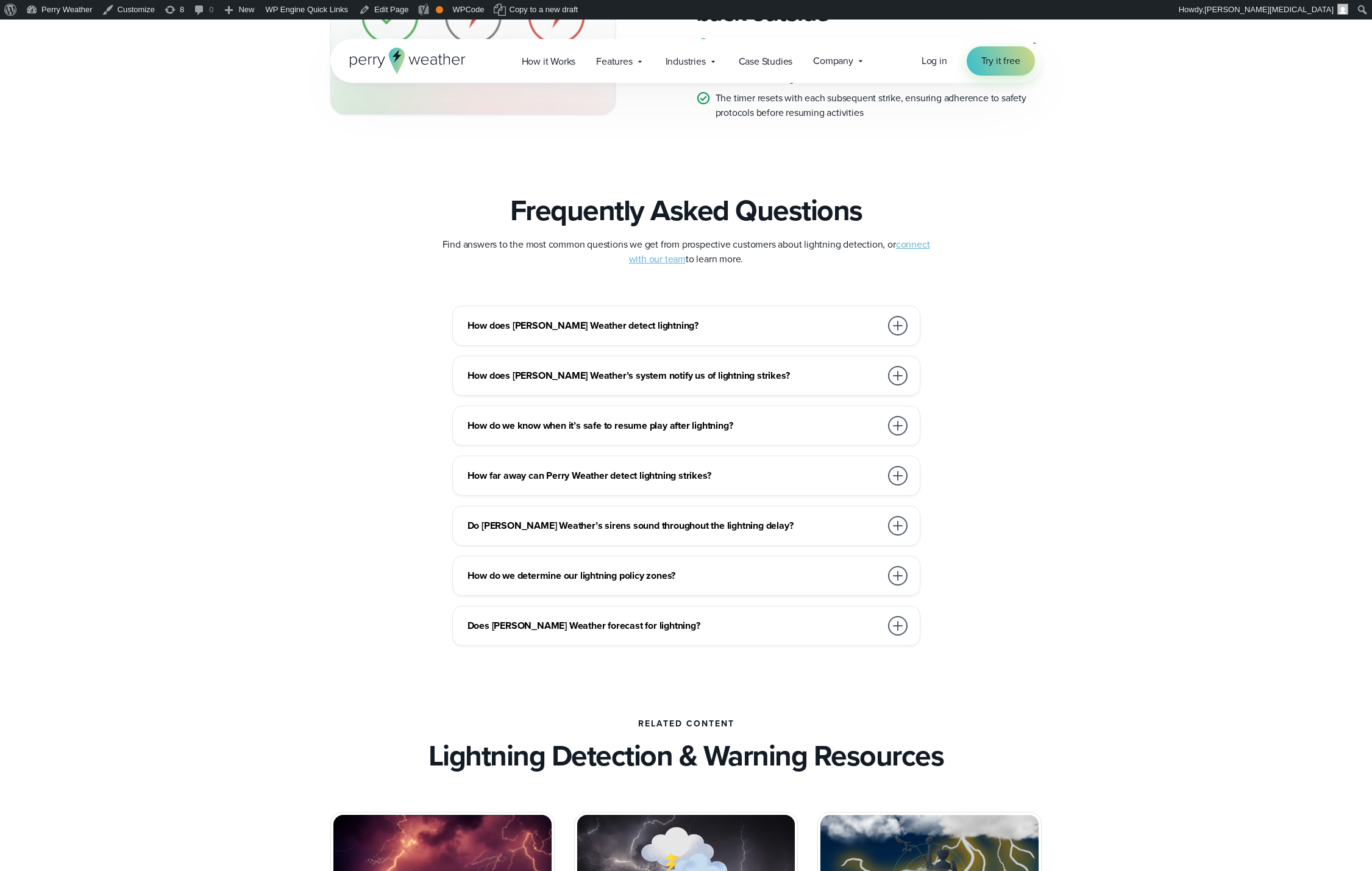
click at [720, 317] on div "How does [PERSON_NAME] Weather detect lightning?" at bounding box center [689, 325] width 443 height 24
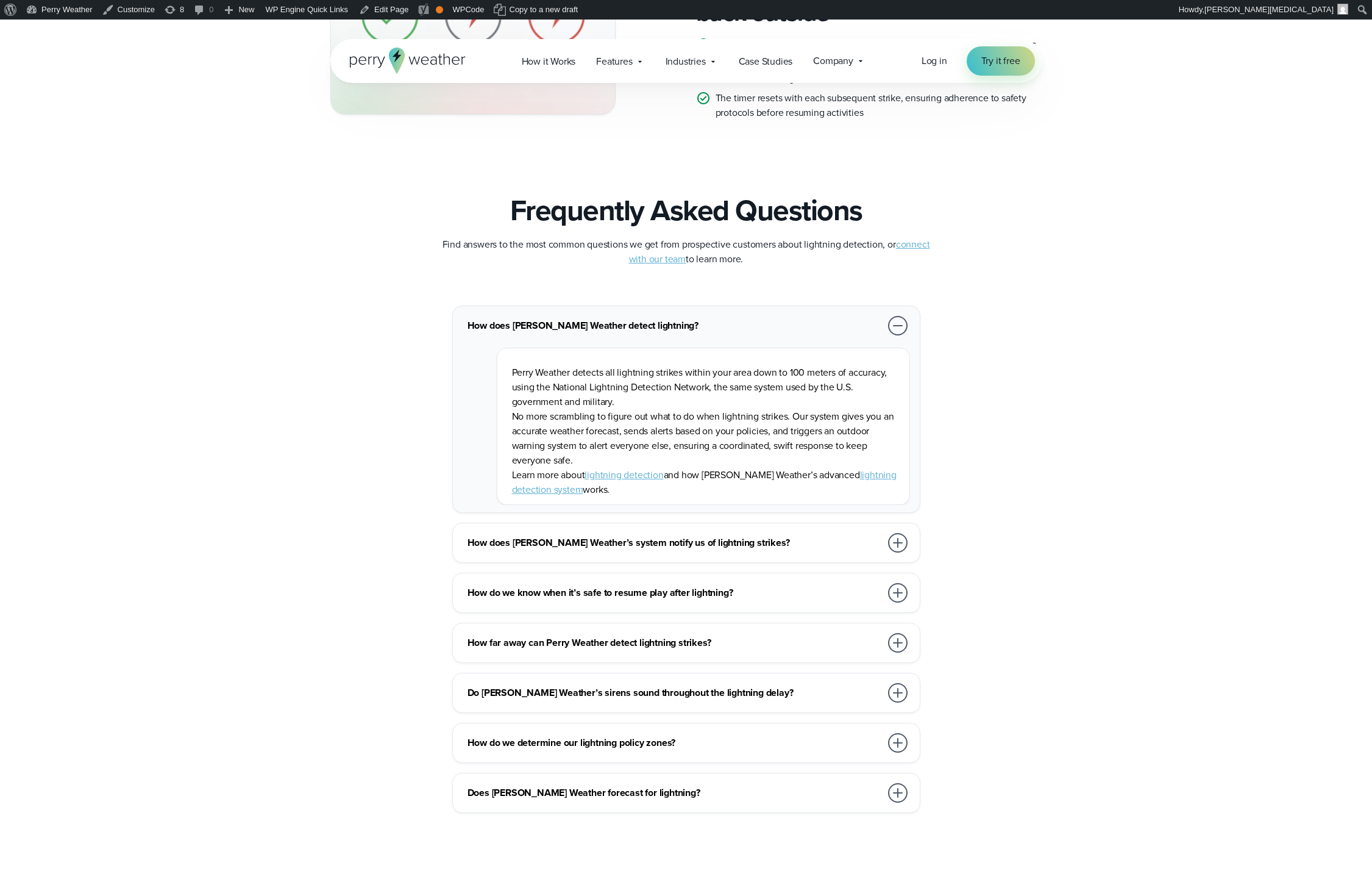
click at [718, 321] on h3 "How does [PERSON_NAME] Weather detect lightning?" at bounding box center [674, 325] width 413 height 15
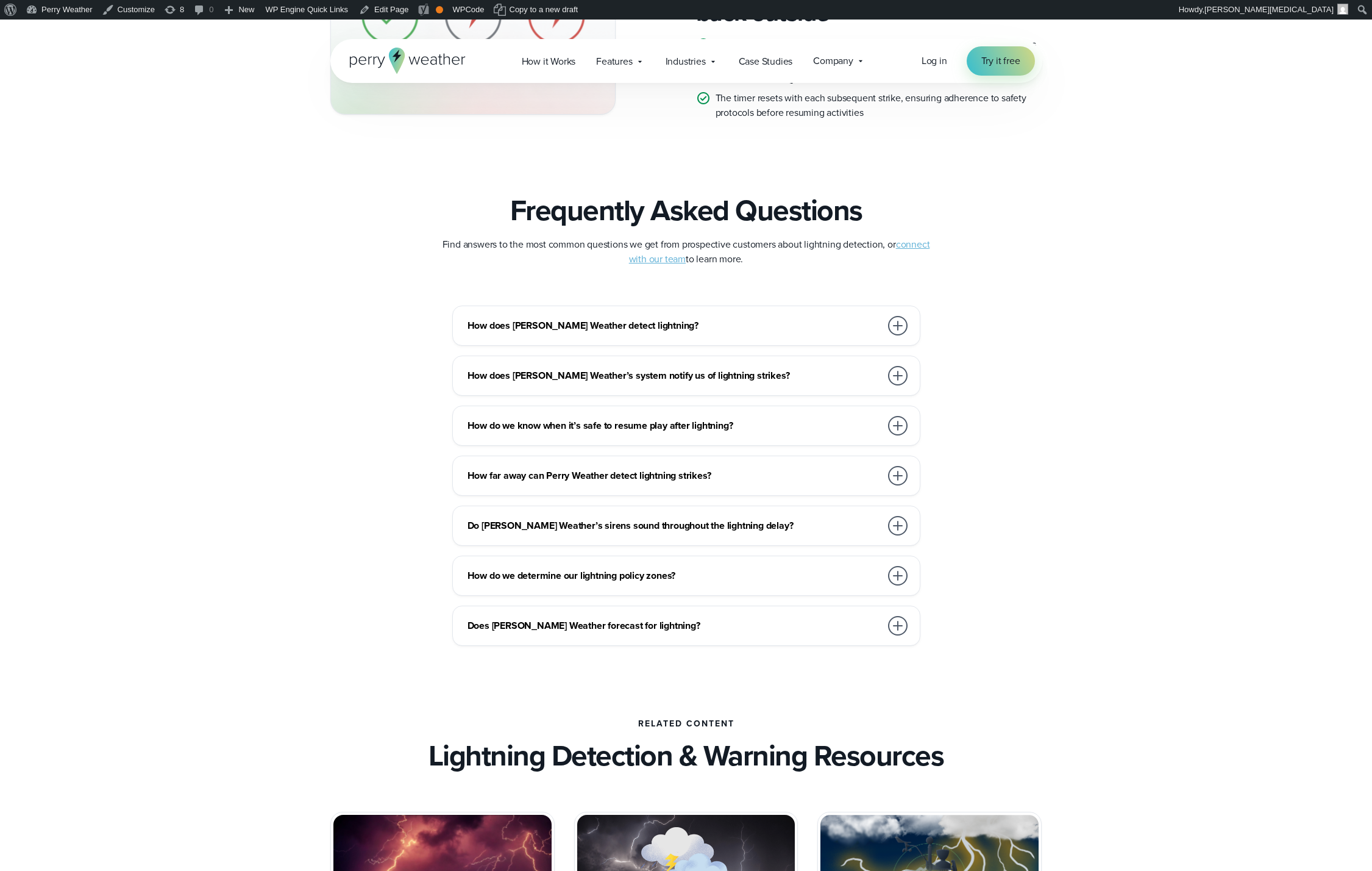
click at [689, 403] on div "How does [PERSON_NAME] Weather detect lightning? Perry Weather detects all ligh…" at bounding box center [686, 475] width 712 height 340
click at [701, 378] on h3 "How does [PERSON_NAME] Weather’s system notify us of lightning strikes?" at bounding box center [674, 375] width 413 height 15
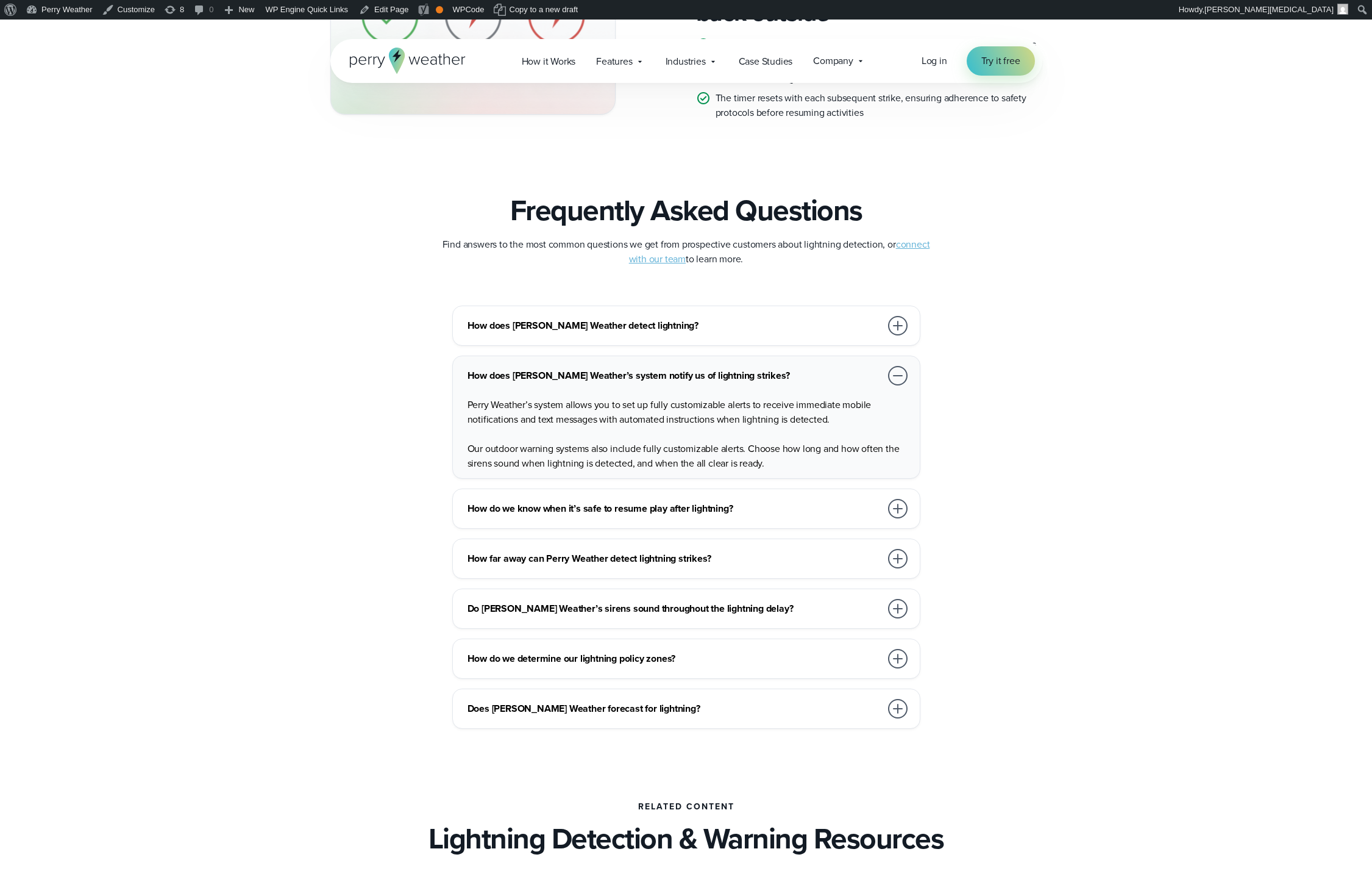
click at [721, 374] on h3 "How does [PERSON_NAME] Weather’s system notify us of lightning strikes?" at bounding box center [674, 375] width 413 height 15
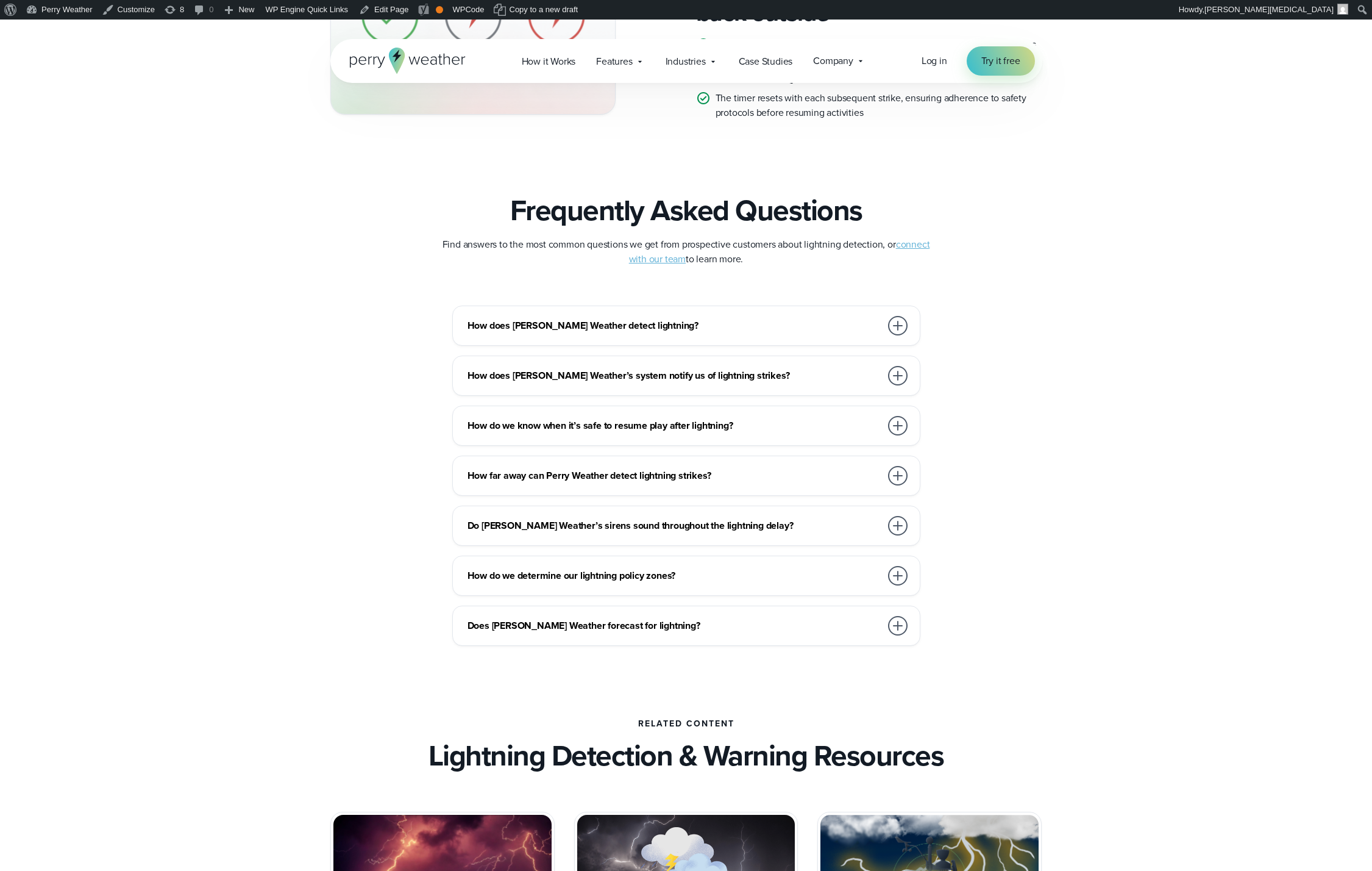
click at [674, 421] on h3 "How do we know when it’s safe to resume play after lightning?" at bounding box center [674, 425] width 413 height 15
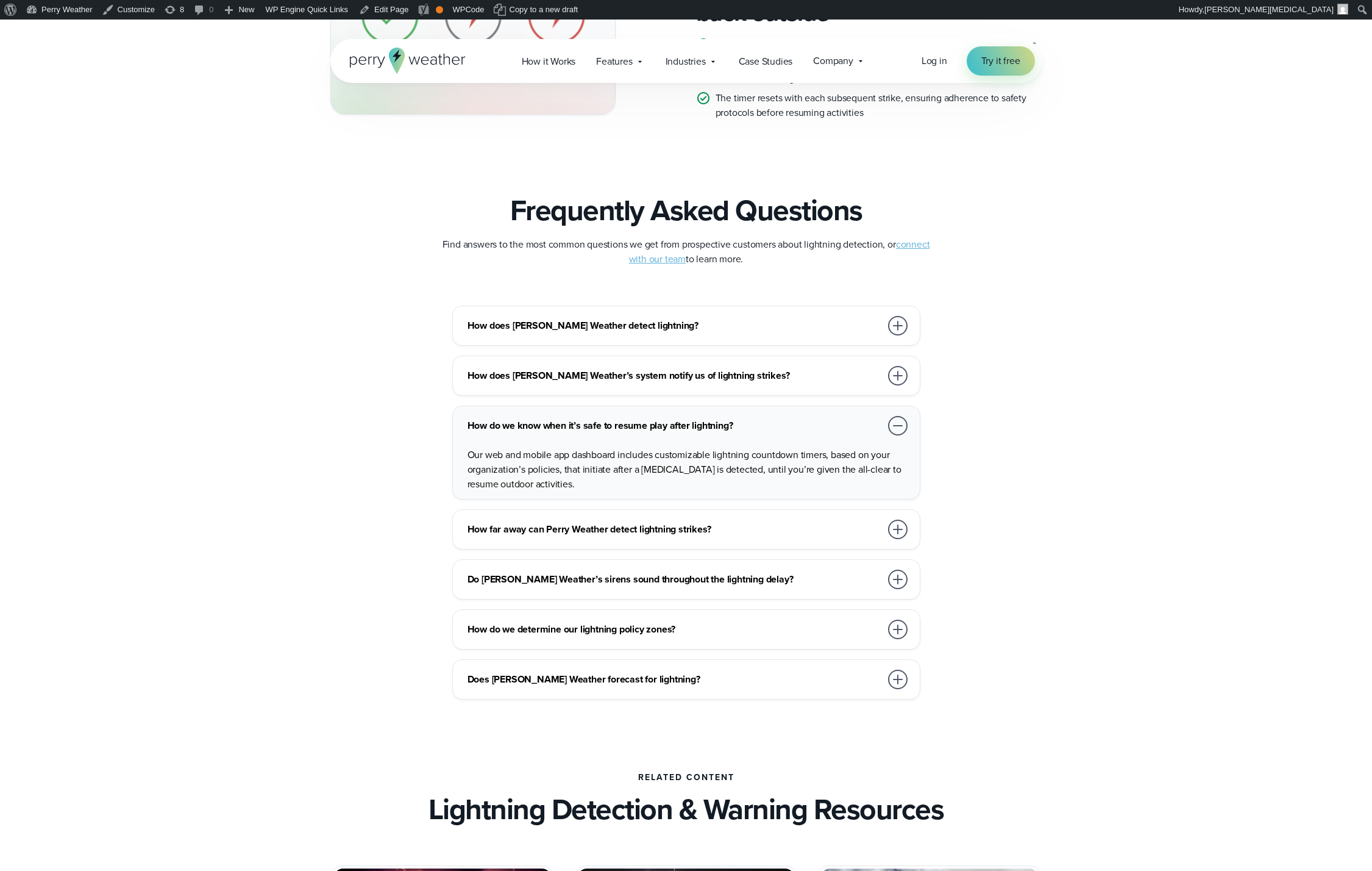
click at [685, 421] on h3 "How do we know when it’s safe to resume play after lightning?" at bounding box center [674, 425] width 413 height 15
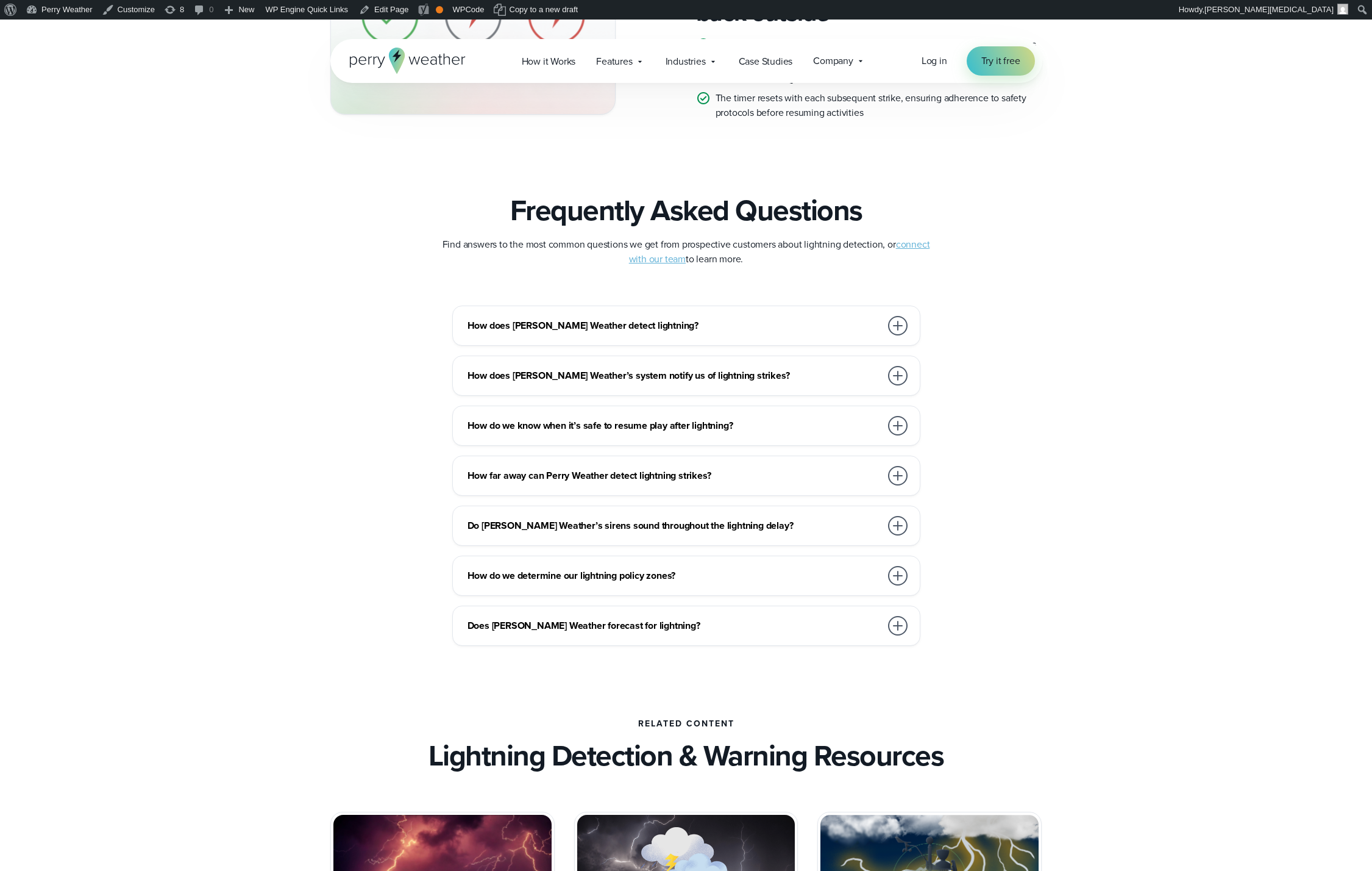
click at [680, 335] on div "How does [PERSON_NAME] Weather detect lightning?" at bounding box center [689, 325] width 443 height 24
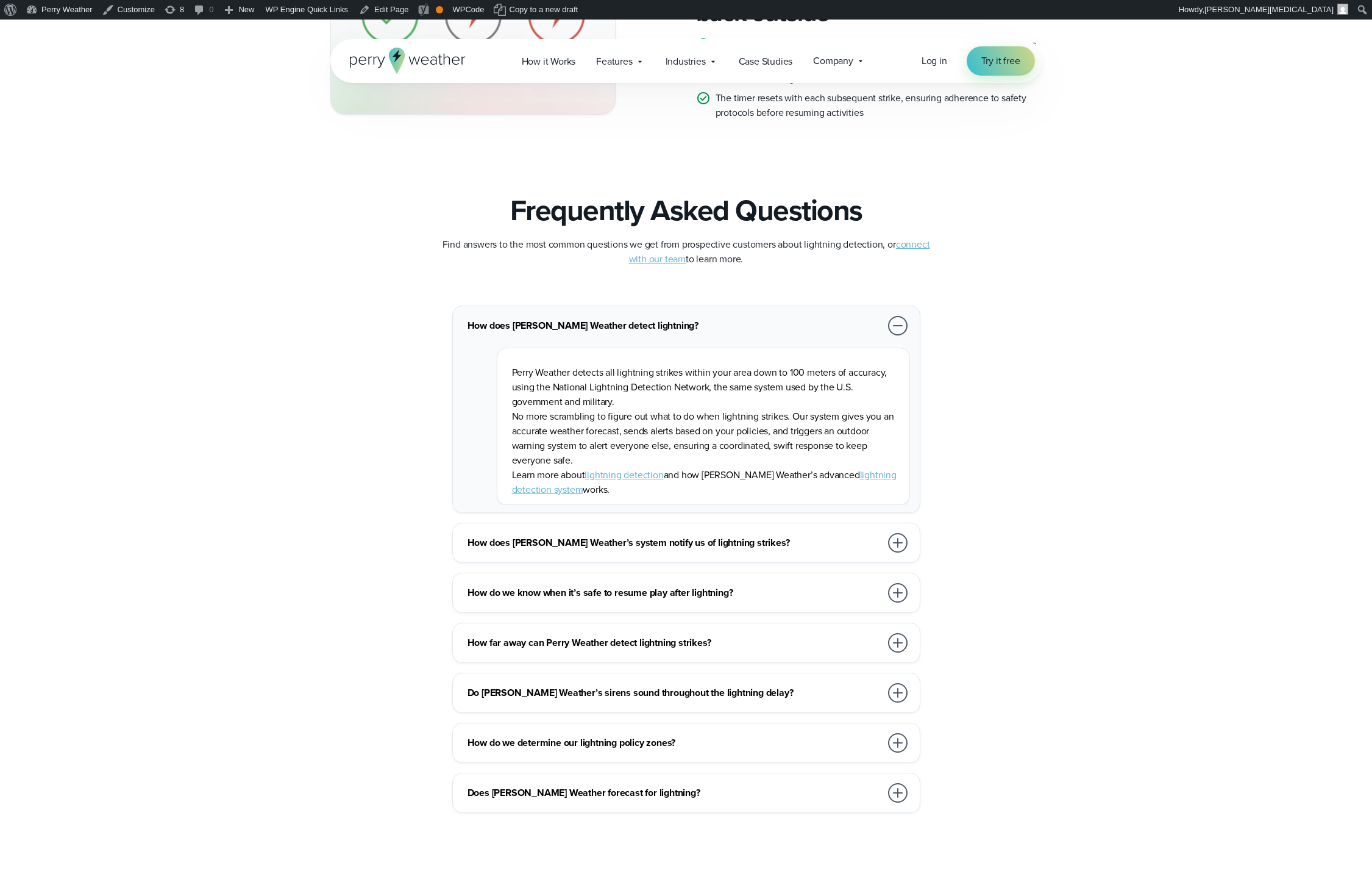
click at [682, 328] on h3 "How does [PERSON_NAME] Weather detect lightning?" at bounding box center [674, 325] width 413 height 15
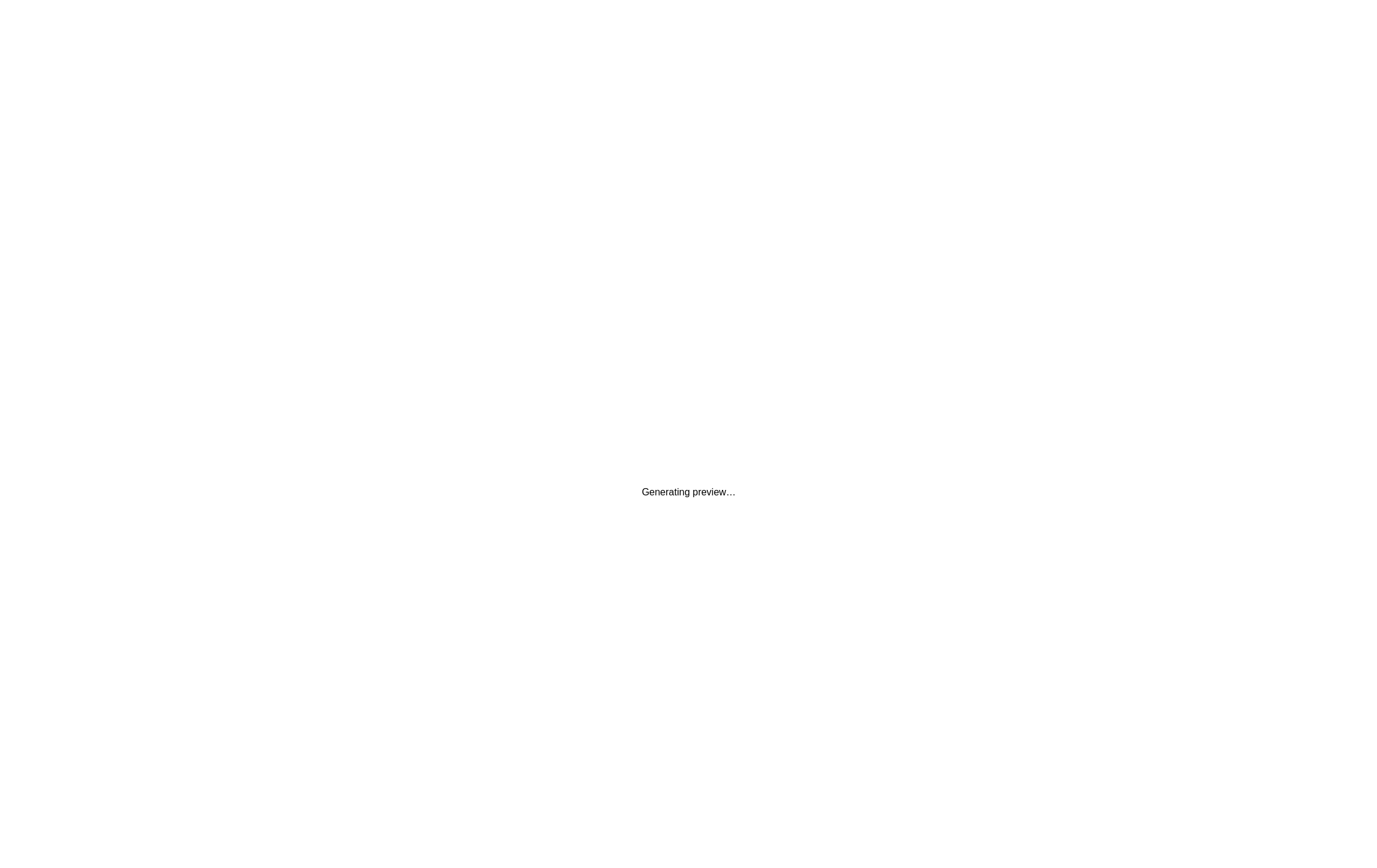
scroll to position [0, 0]
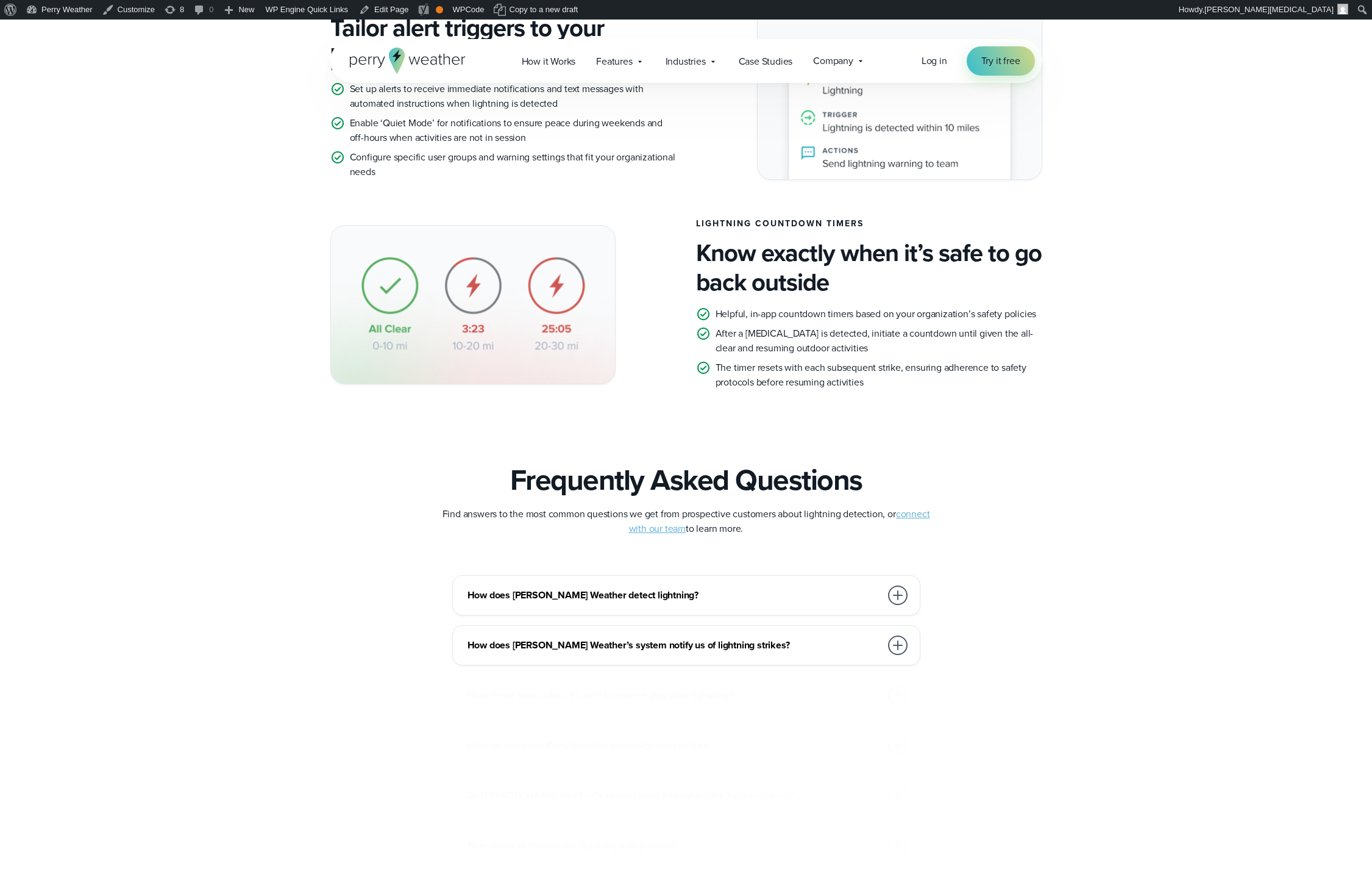
scroll to position [2029, 0]
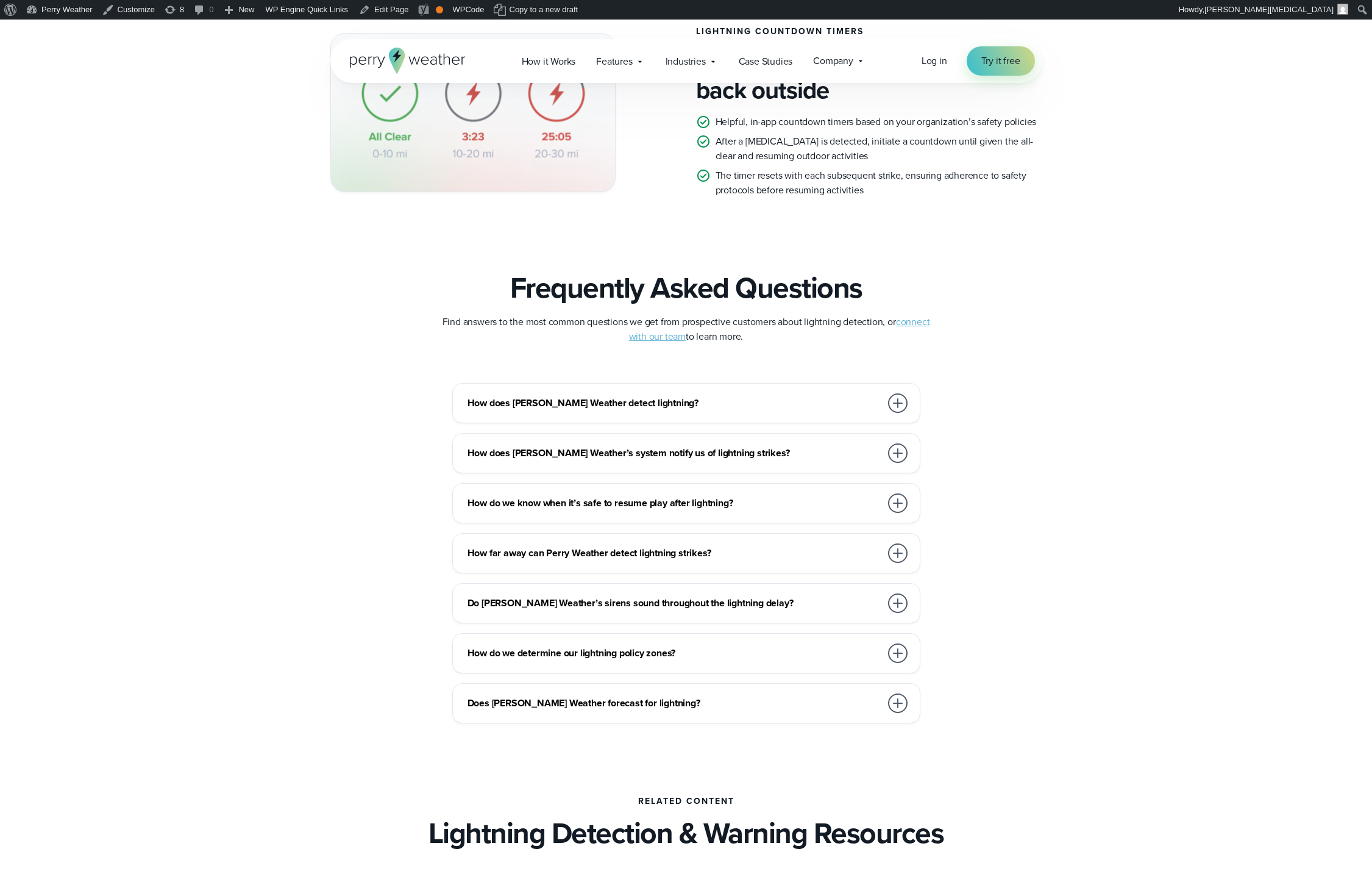
click at [640, 404] on h3 "How does [PERSON_NAME] Weather detect lightning?" at bounding box center [674, 403] width 413 height 15
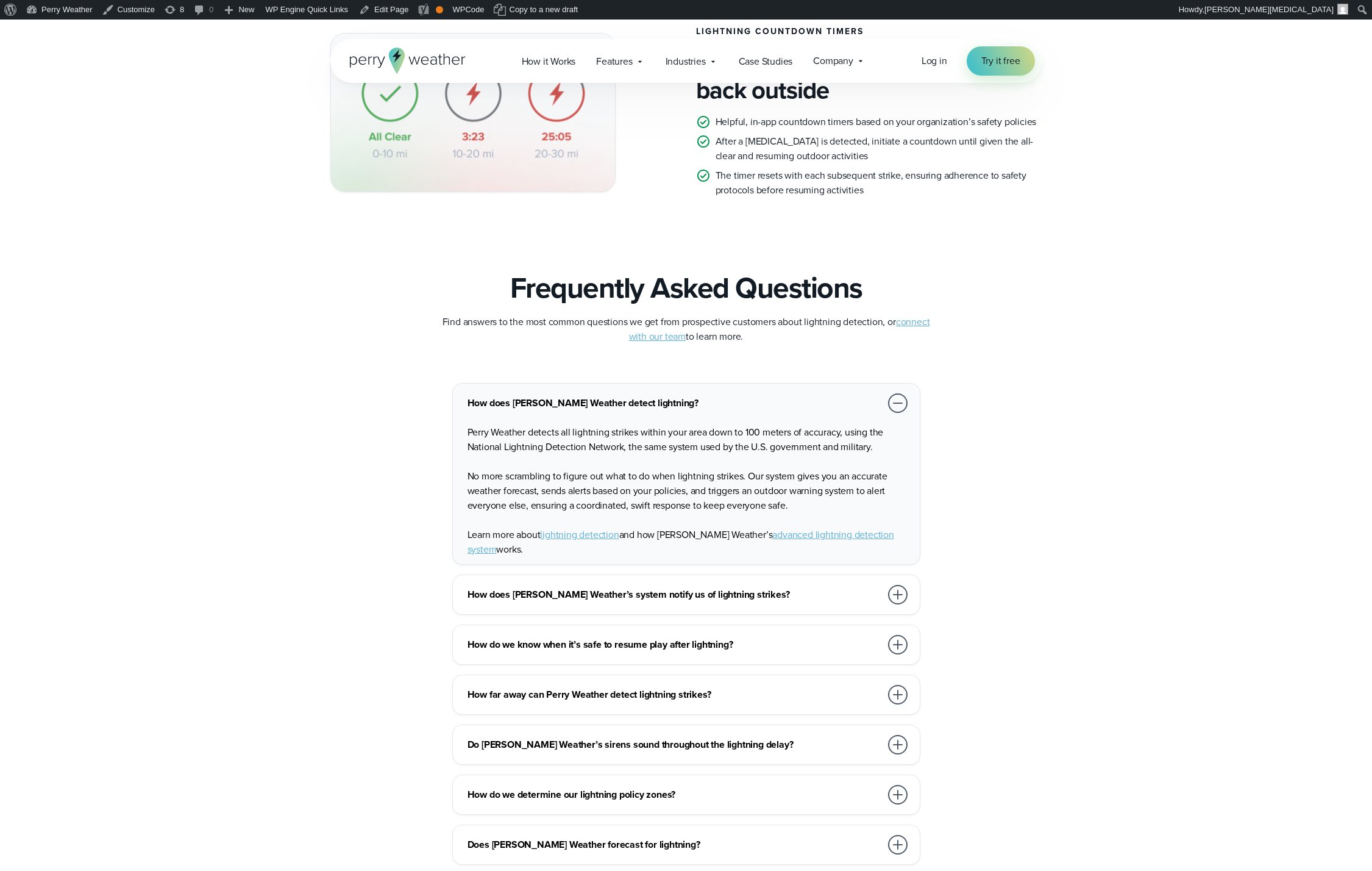
click at [683, 404] on h3 "How does [PERSON_NAME] Weather detect lightning?" at bounding box center [674, 403] width 413 height 15
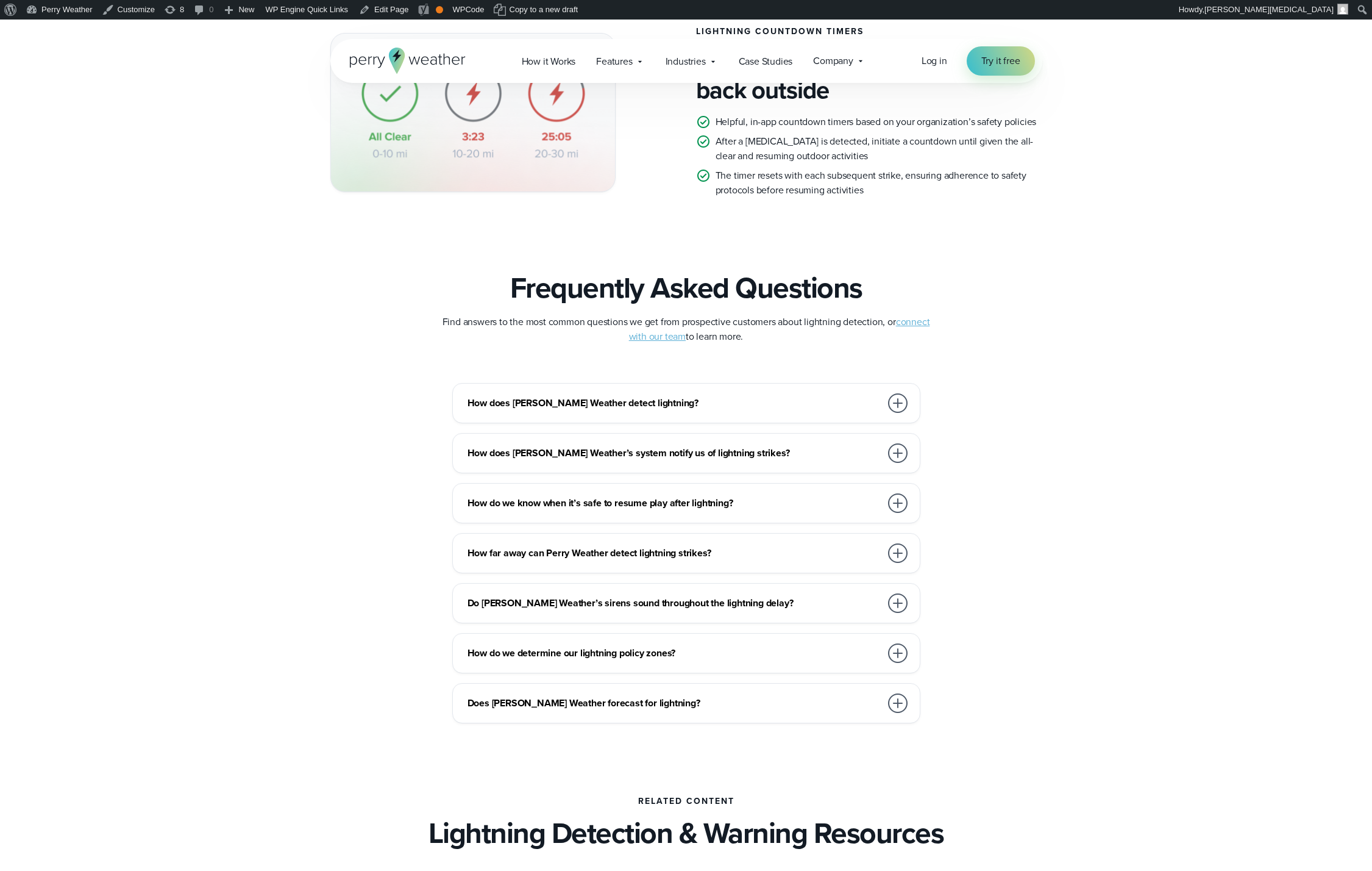
click at [658, 446] on h3 "How does [PERSON_NAME] Weather’s system notify us of lightning strikes?" at bounding box center [674, 453] width 413 height 15
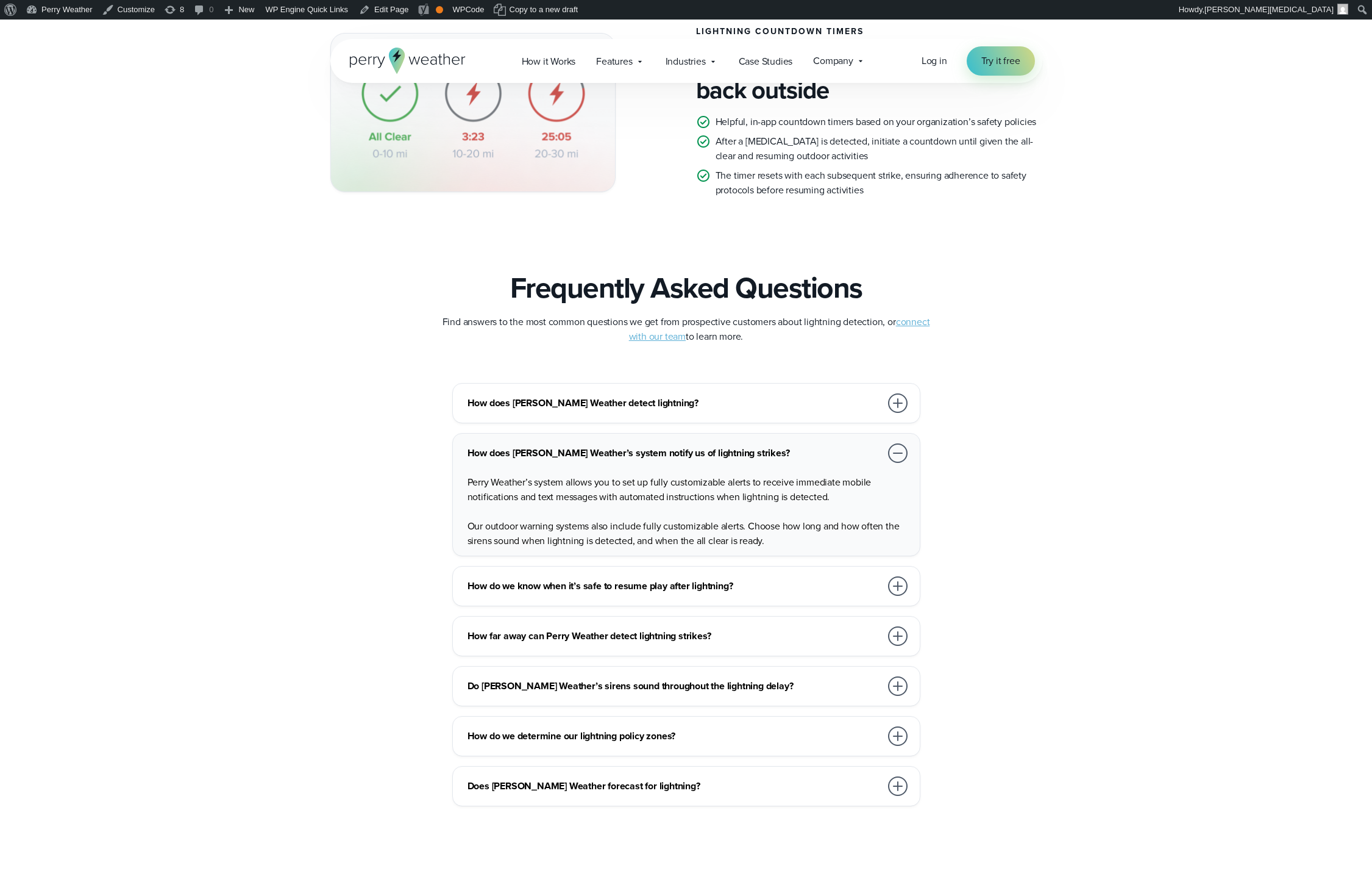
click at [660, 455] on h3 "How does [PERSON_NAME] Weather’s system notify us of lightning strikes?" at bounding box center [674, 453] width 413 height 15
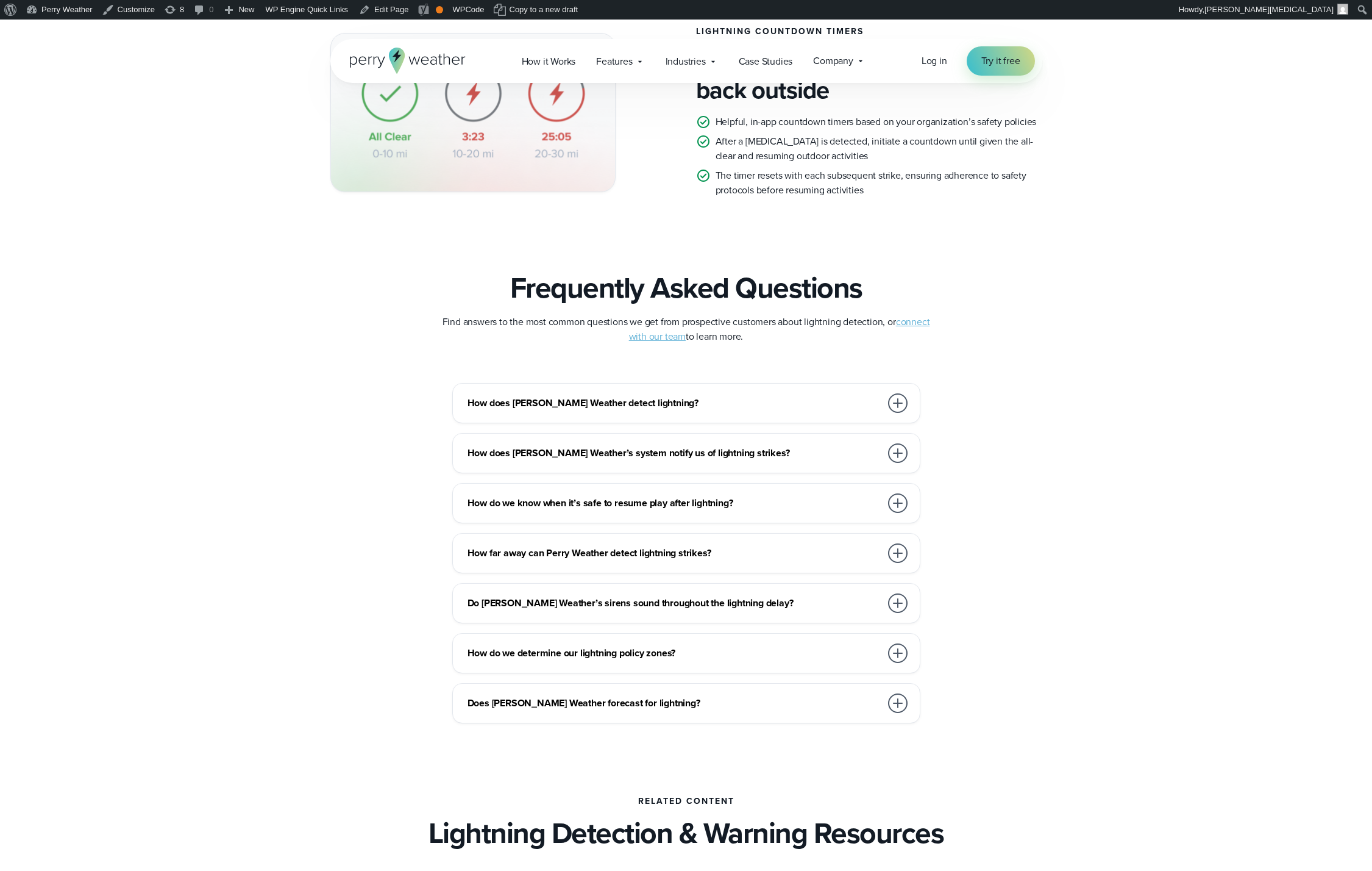
click at [637, 523] on div "How does [PERSON_NAME] Weather detect lightning? Perry Weather detects all ligh…" at bounding box center [686, 553] width 712 height 340
click at [648, 553] on h3 "How far away can Perry Weather detect lightning strikes?" at bounding box center [674, 552] width 413 height 15
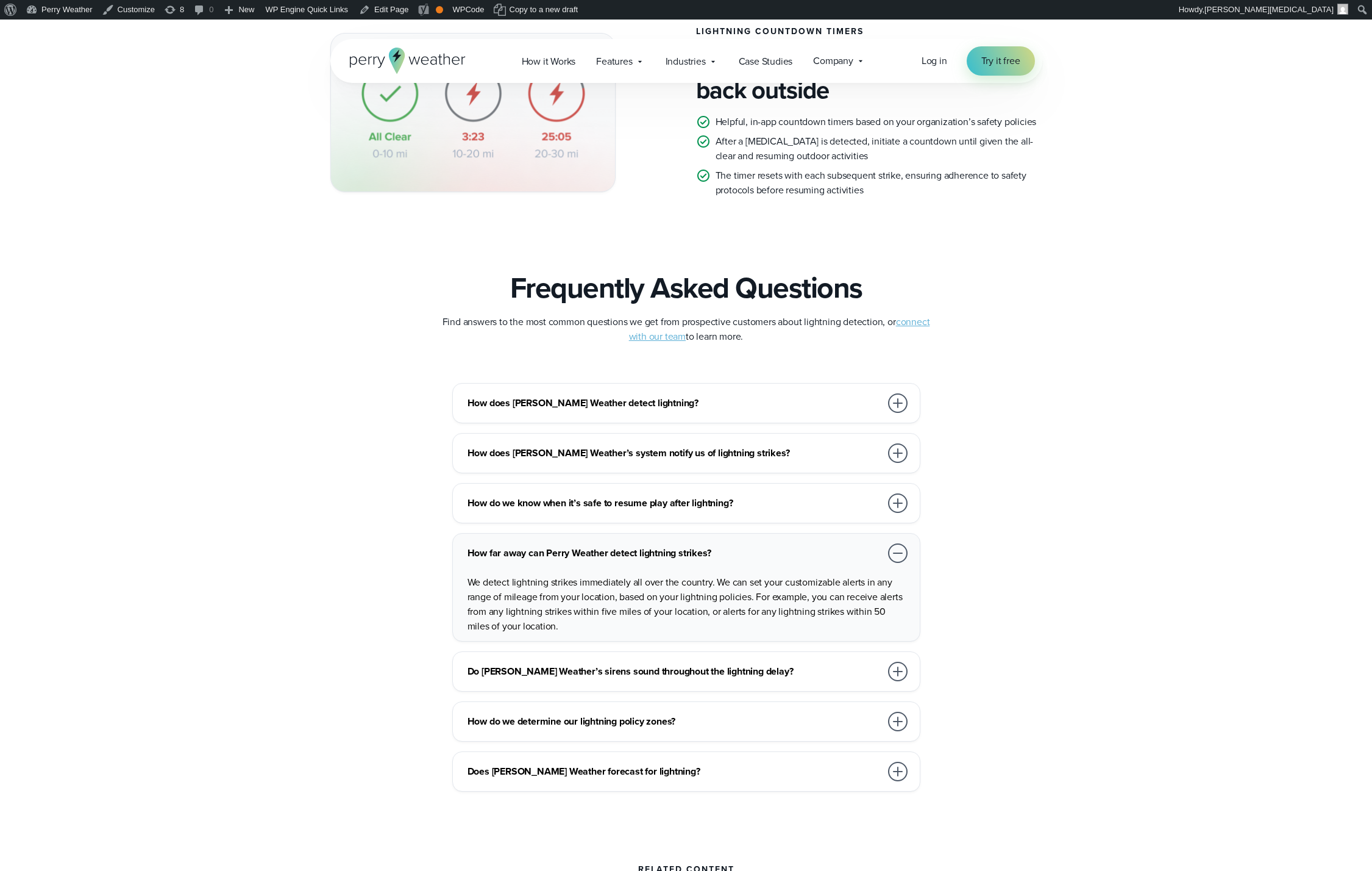
click at [643, 664] on h3 "Do [PERSON_NAME] Weather’s sirens sound throughout the lightning delay?" at bounding box center [674, 671] width 413 height 15
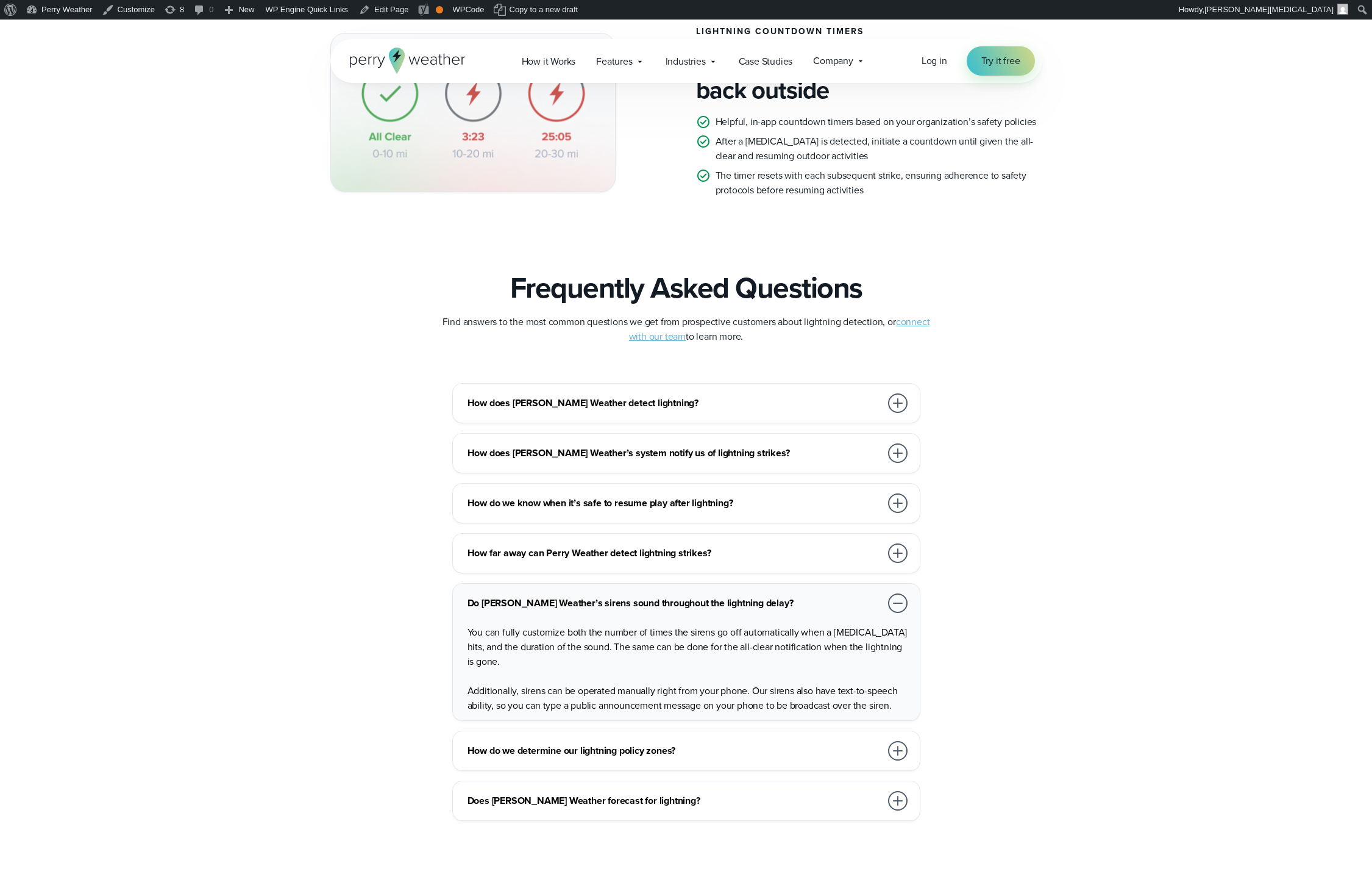
click at [682, 769] on div "How do we determine our lightning policy zones? Our team will help you every st…" at bounding box center [686, 750] width 468 height 40
click at [675, 802] on h3 "Does [PERSON_NAME] Weather forecast for lightning?" at bounding box center [674, 800] width 413 height 15
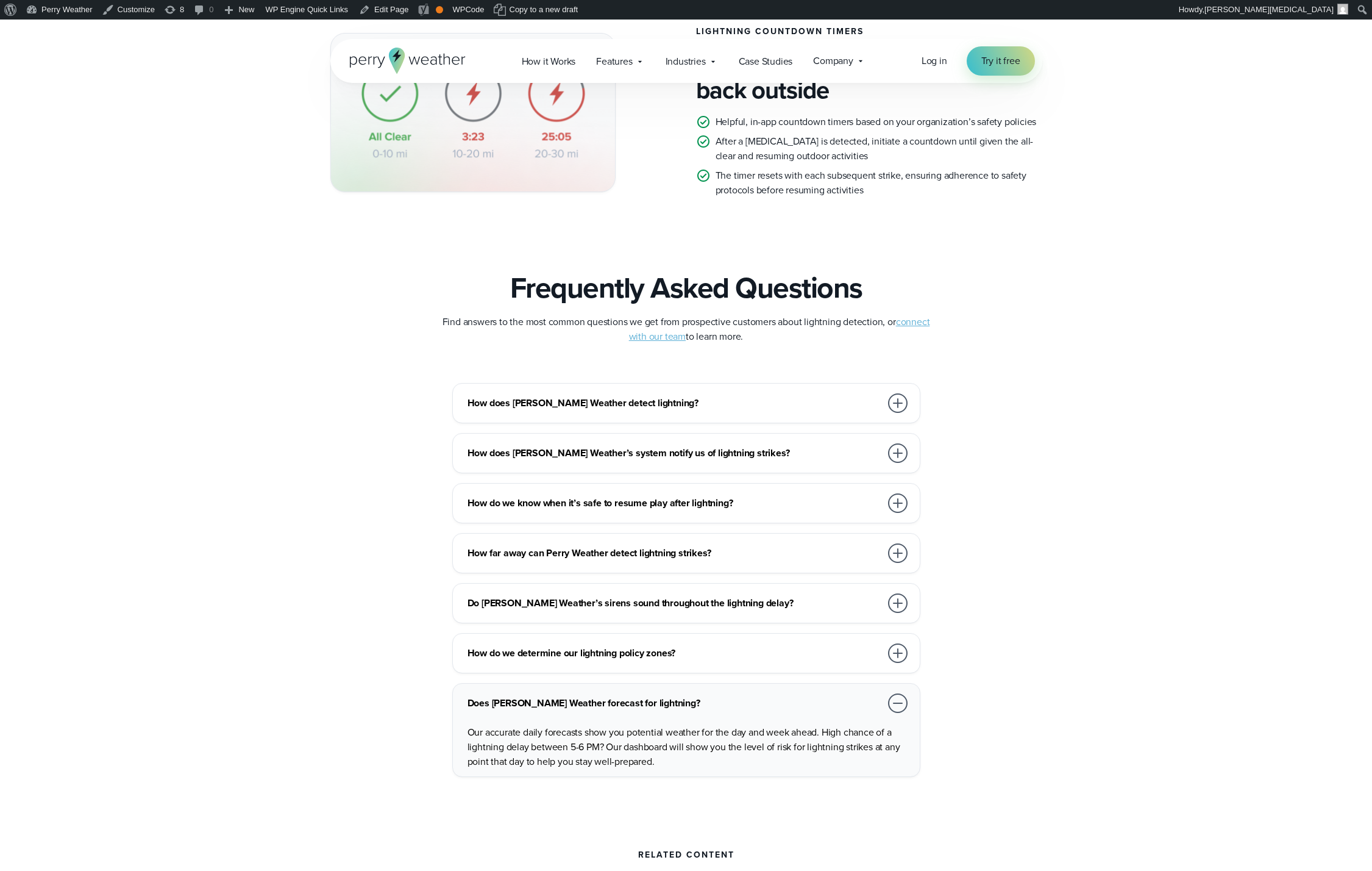
click at [678, 659] on h3 "How do we determine our lightning policy zones?" at bounding box center [674, 652] width 413 height 15
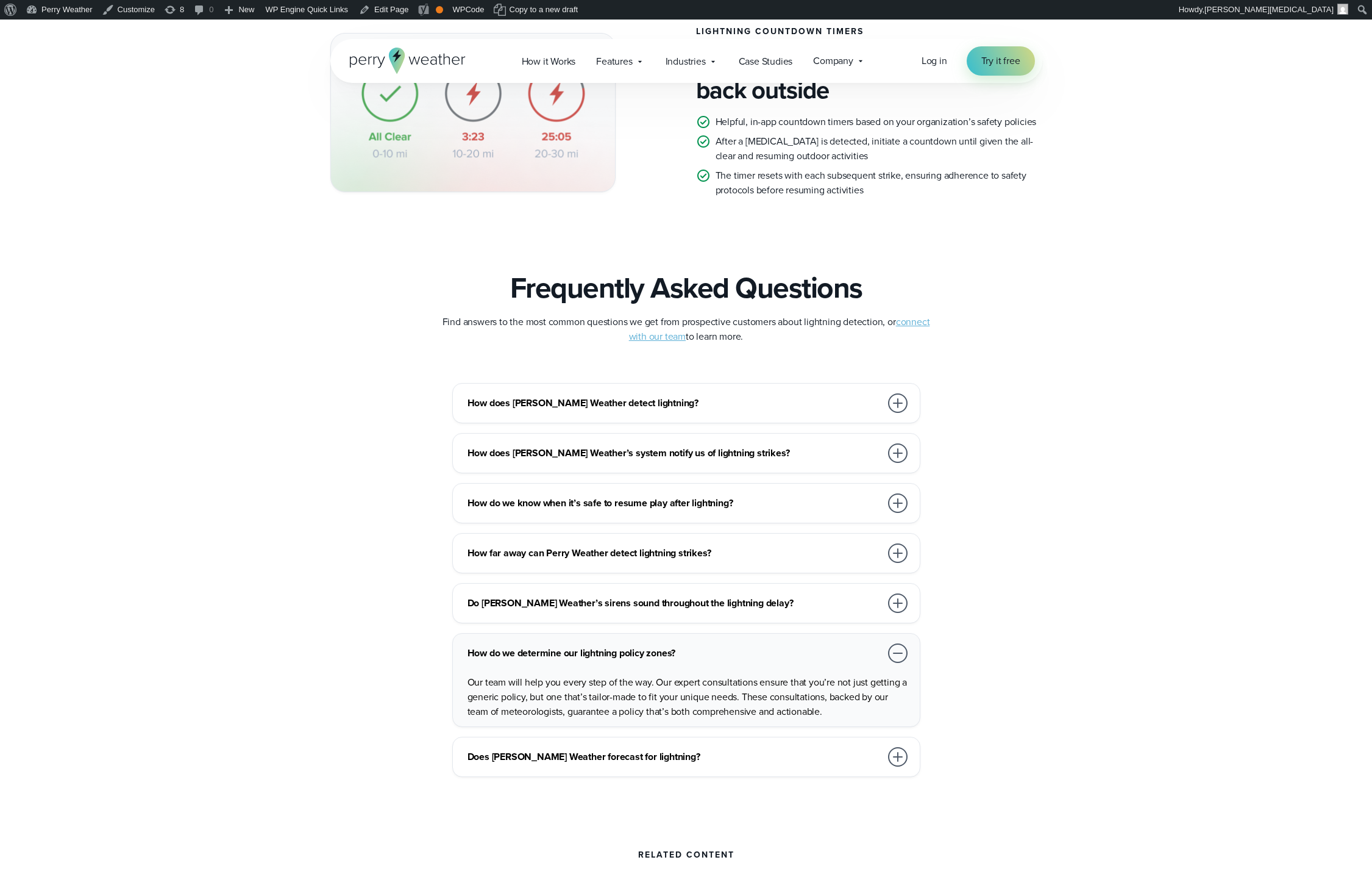
click at [670, 566] on div "How far away can Perry Weather detect lightning strikes? We detect lightning st…" at bounding box center [686, 553] width 468 height 40
click at [671, 502] on h3 "How do we know when it’s safe to resume play after lightning?" at bounding box center [674, 502] width 413 height 15
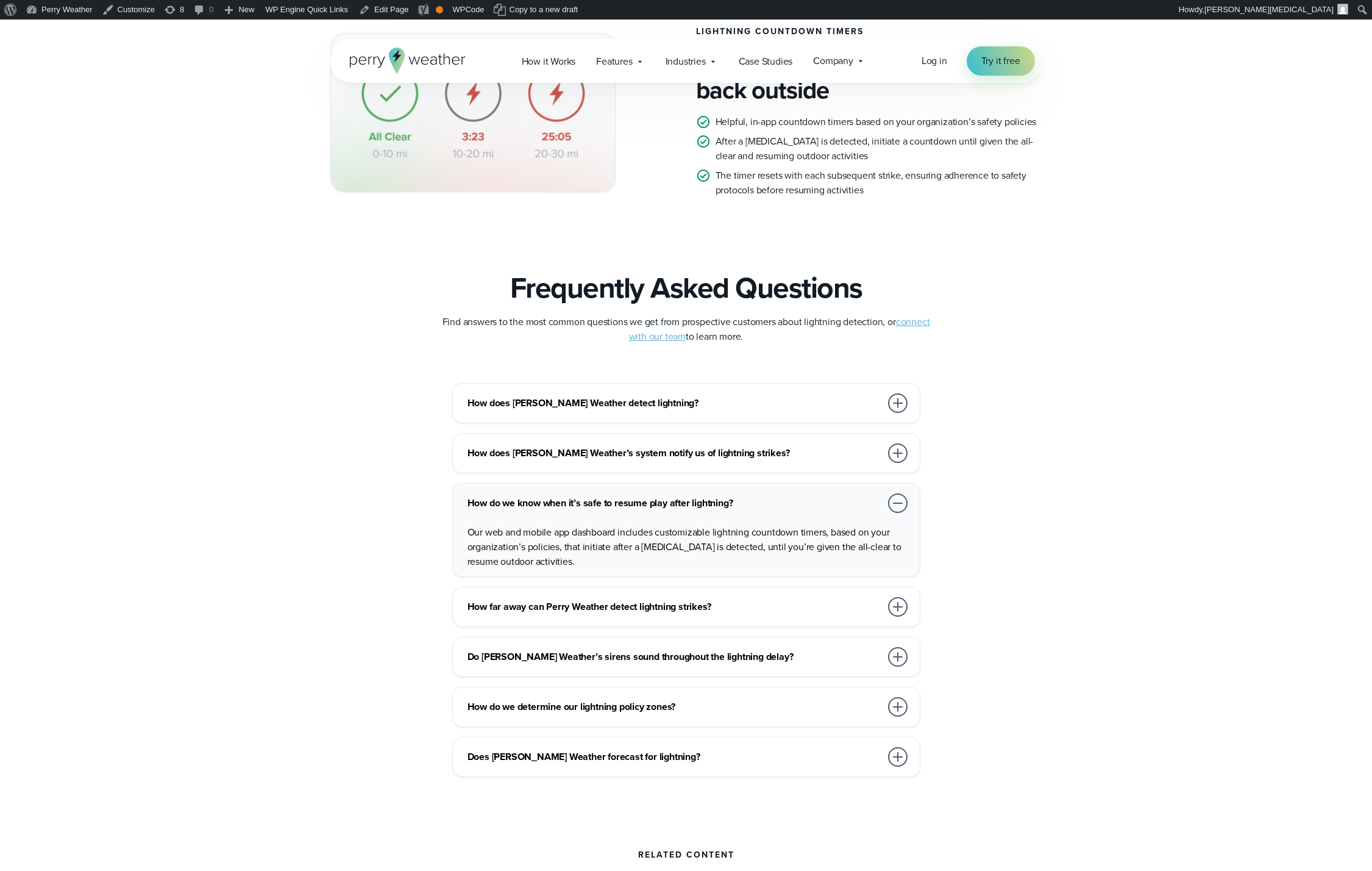
click at [671, 505] on h3 "How do we know when it’s safe to resume play after lightning?" at bounding box center [674, 502] width 413 height 15
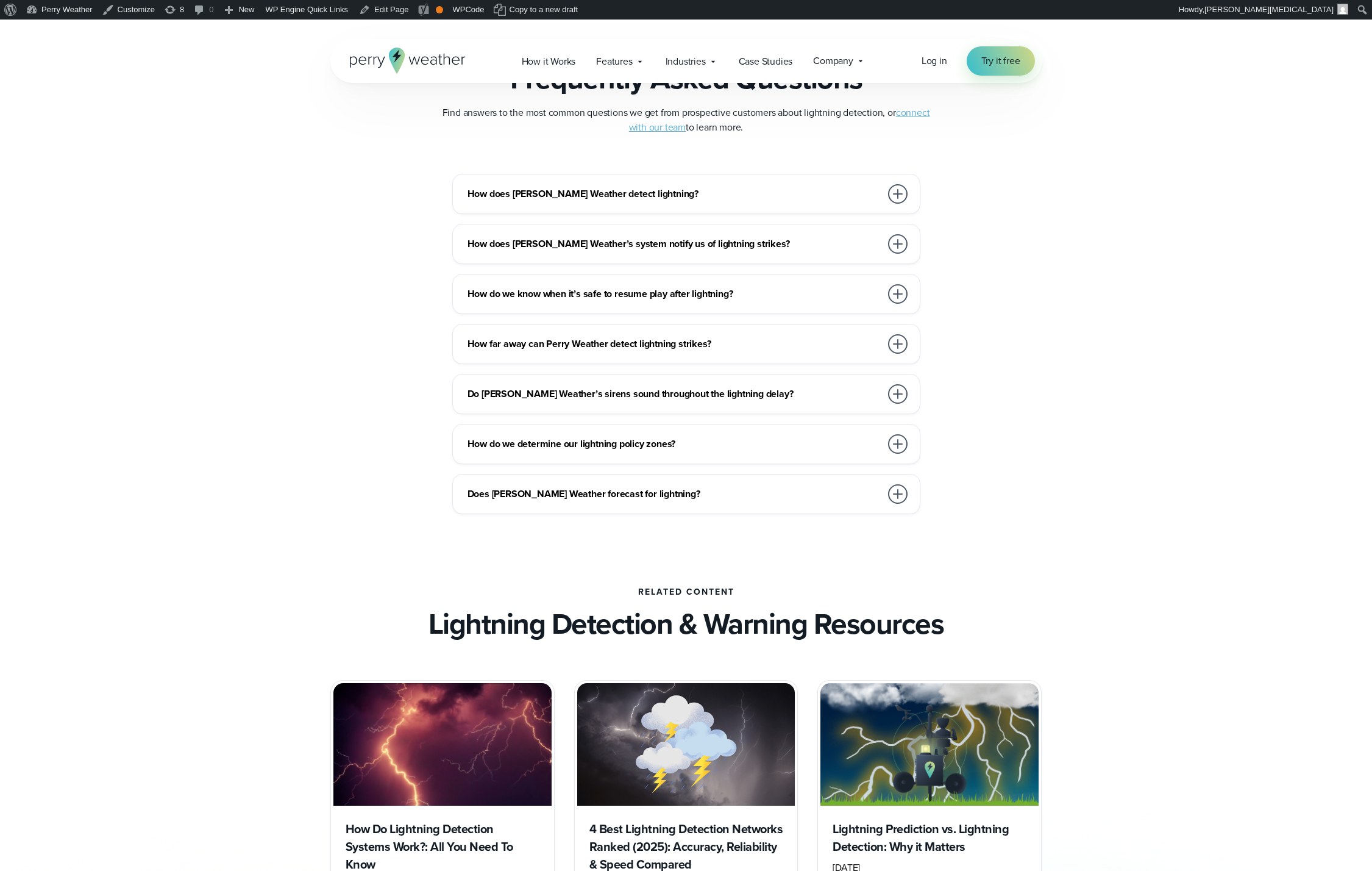
scroll to position [2055, 0]
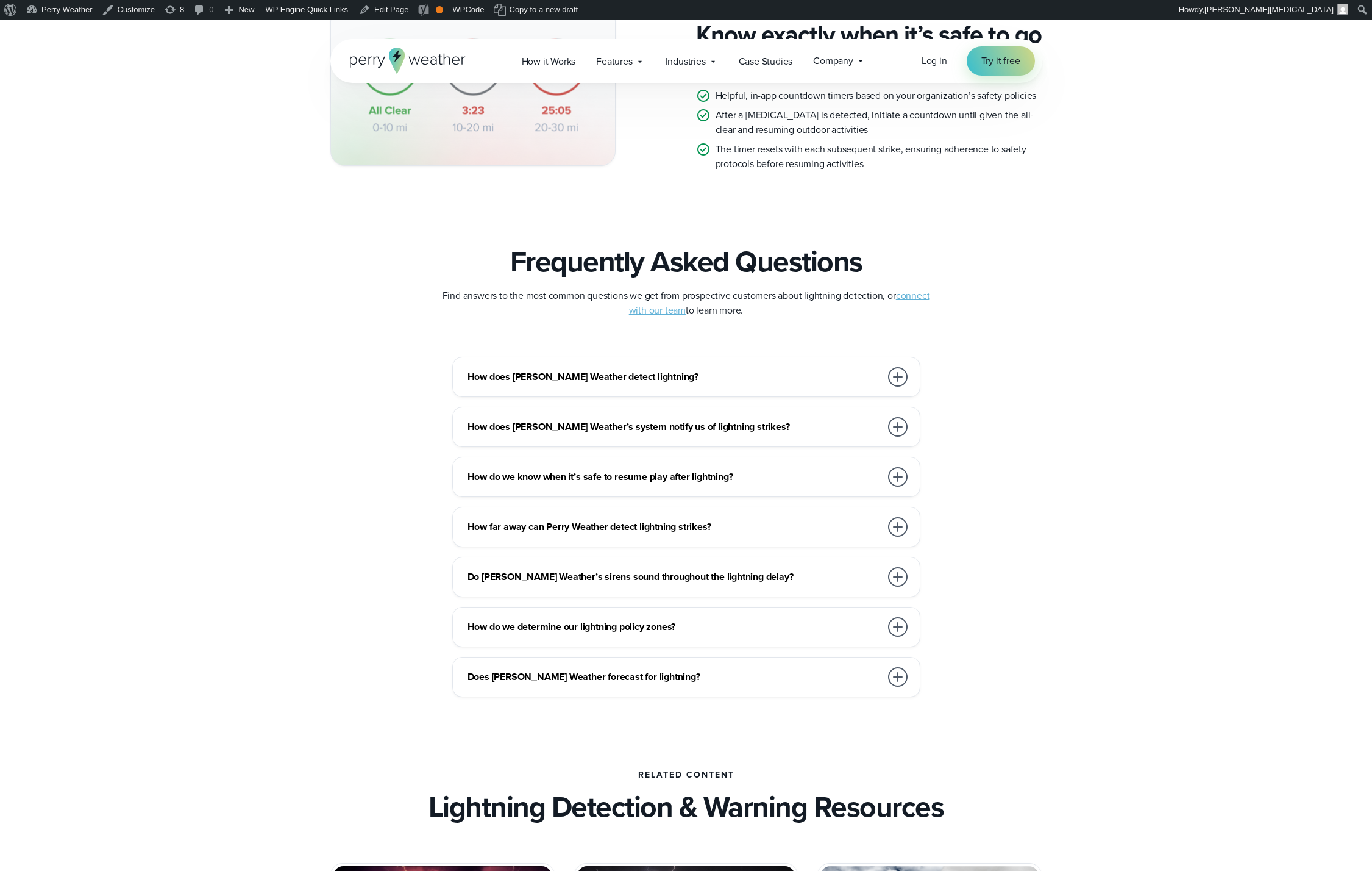
click at [671, 378] on h3 "How does [PERSON_NAME] Weather detect lightning?" at bounding box center [674, 376] width 413 height 15
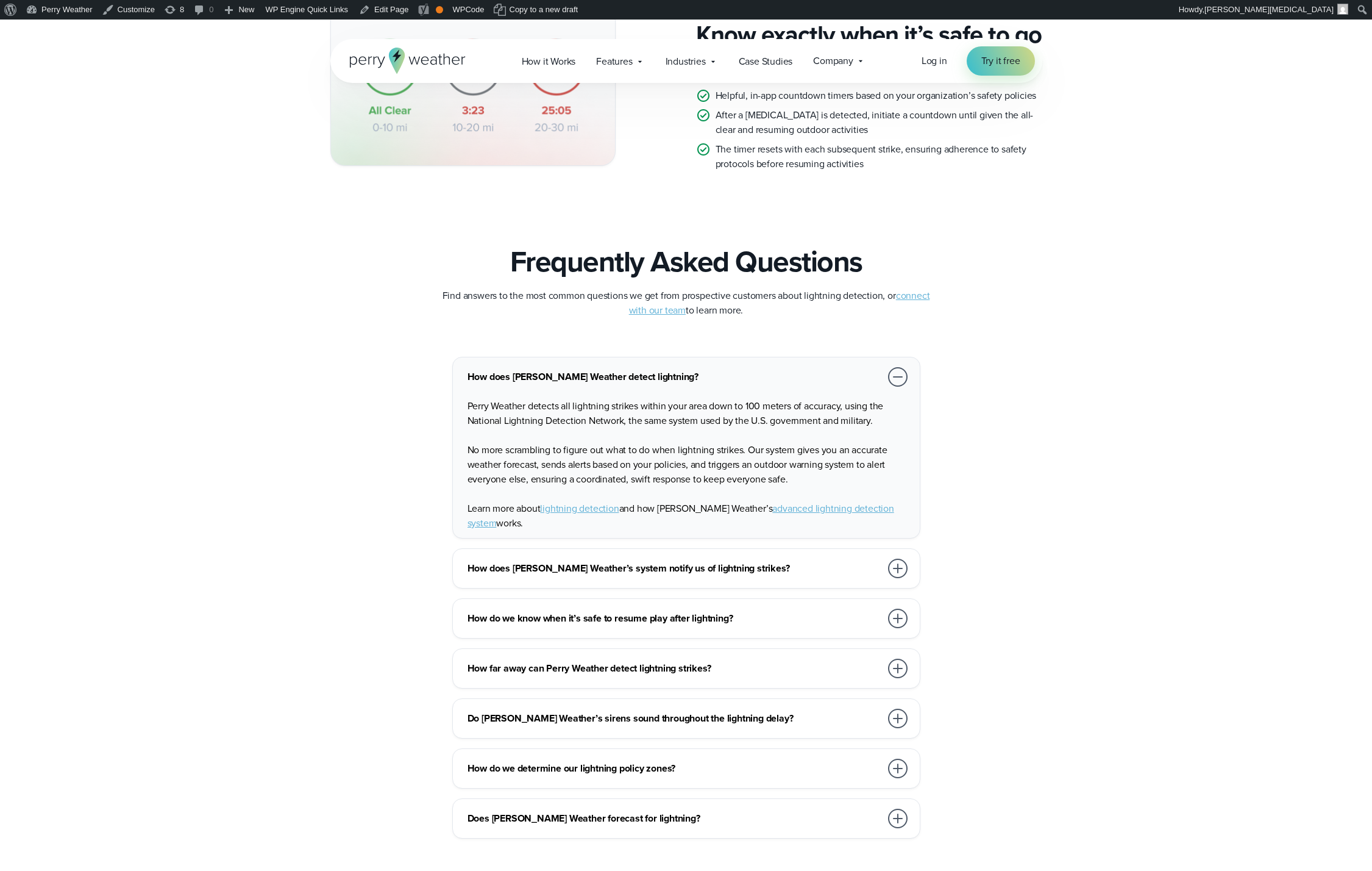
click at [672, 378] on h3 "How does [PERSON_NAME] Weather detect lightning?" at bounding box center [674, 376] width 413 height 15
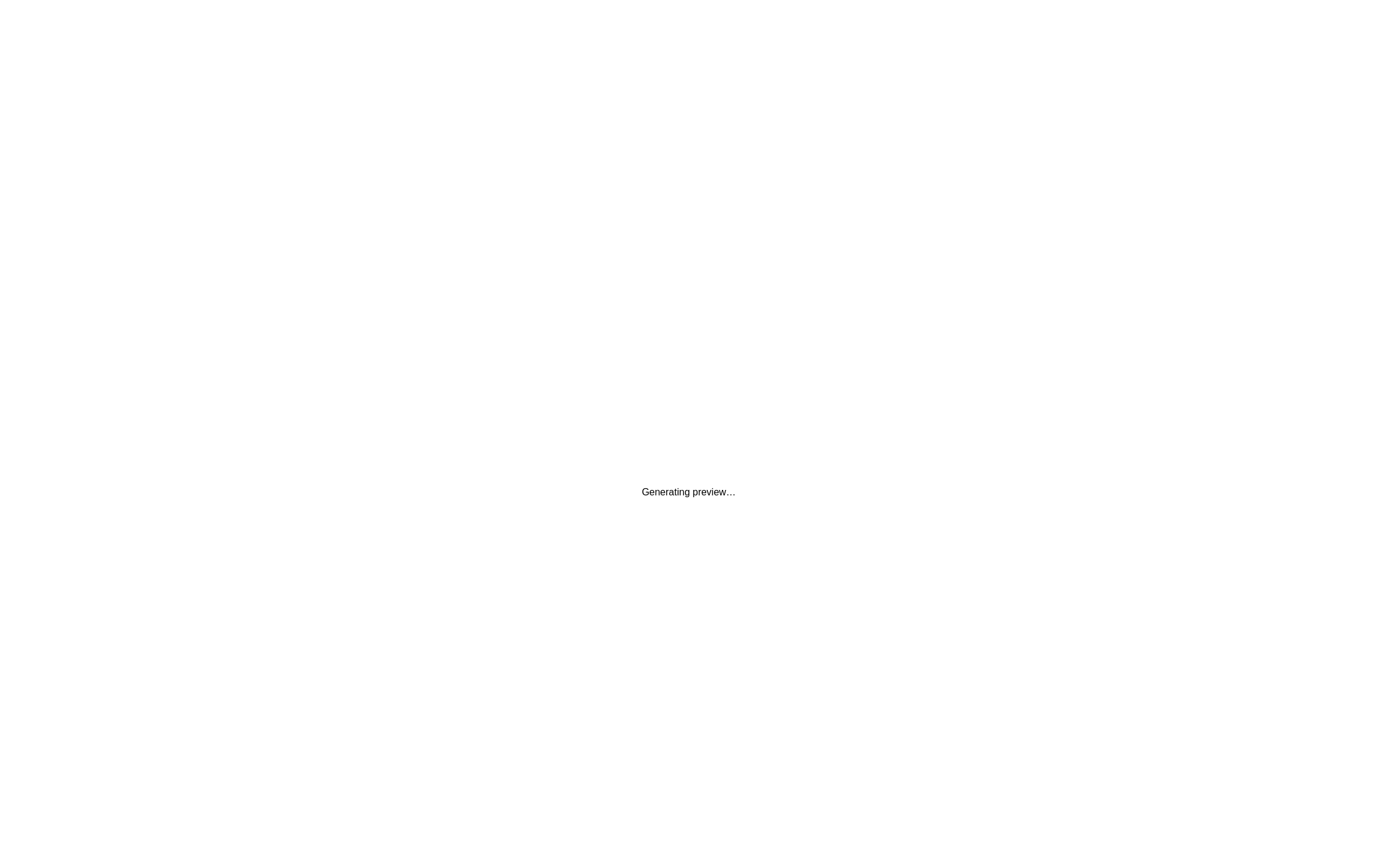
scroll to position [0, 0]
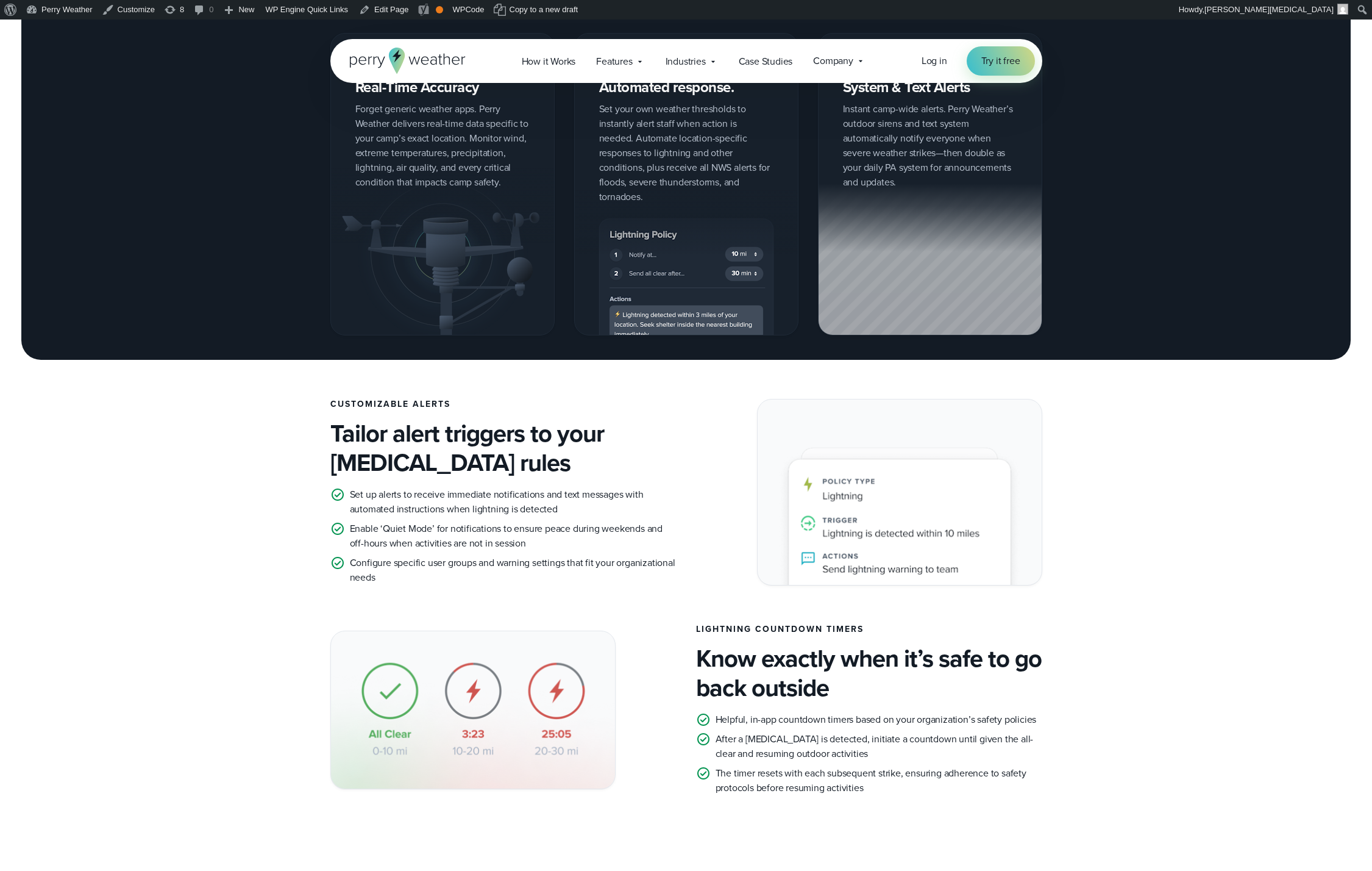
scroll to position [1430, 0]
click at [569, 505] on p "Set up alerts to receive immediate notifications and text messages with automat…" at bounding box center [513, 502] width 327 height 29
click at [590, 500] on p "Set up alerts to receive immediate notifications and text messages with automat…" at bounding box center [513, 502] width 327 height 29
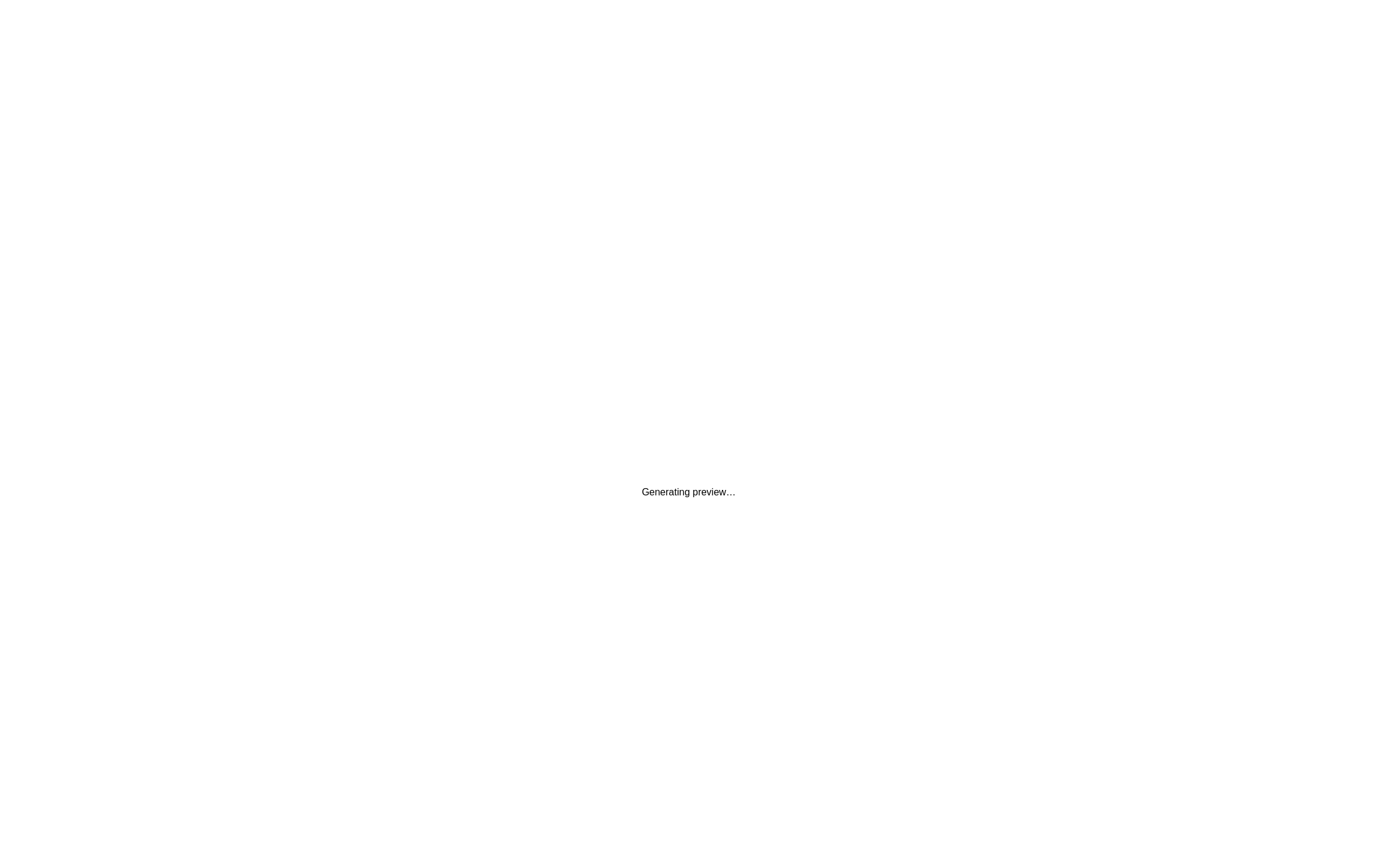
scroll to position [0, 0]
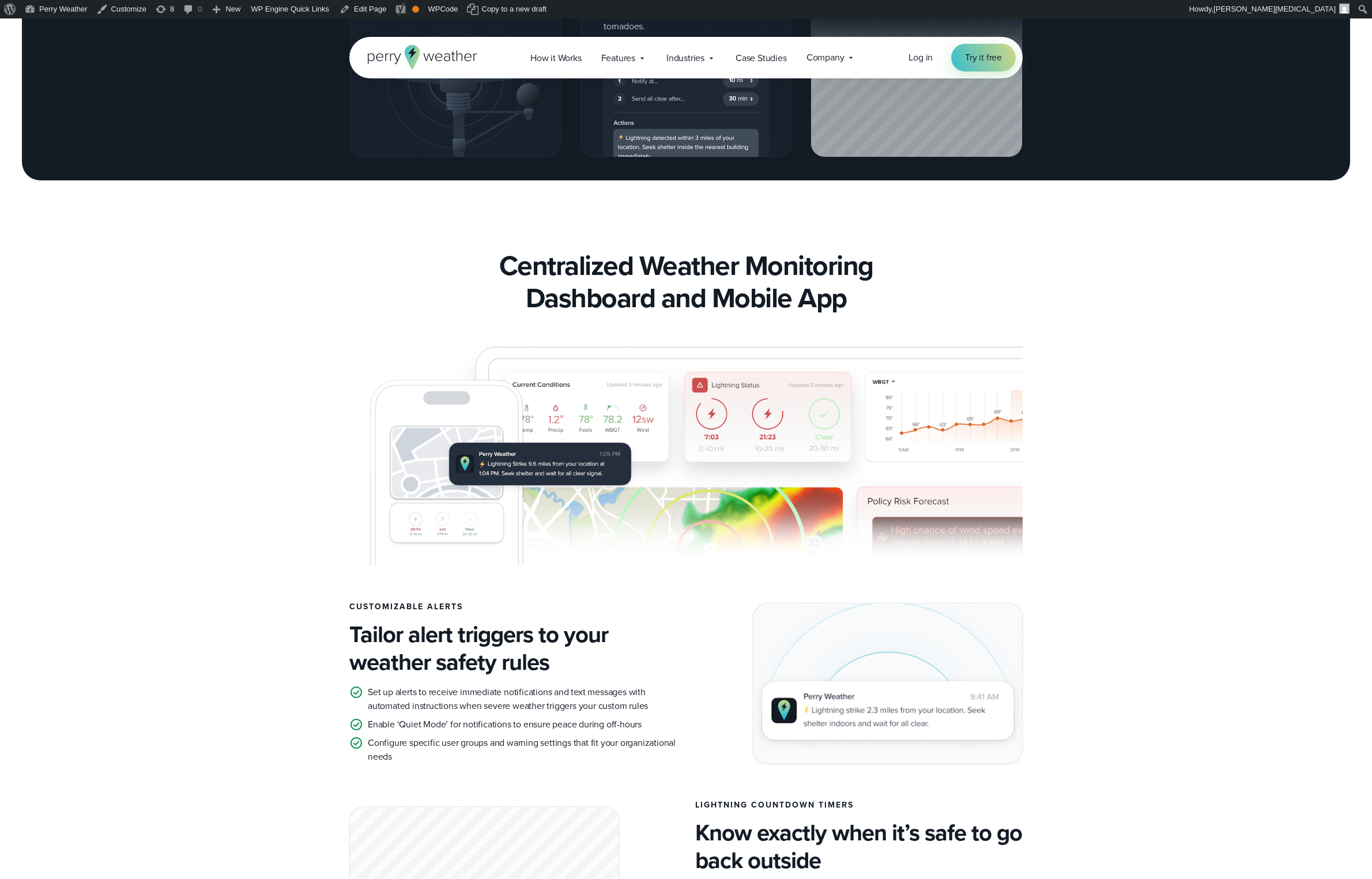
scroll to position [1511, 0]
click at [625, 60] on span "Features" at bounding box center [618, 58] width 34 height 14
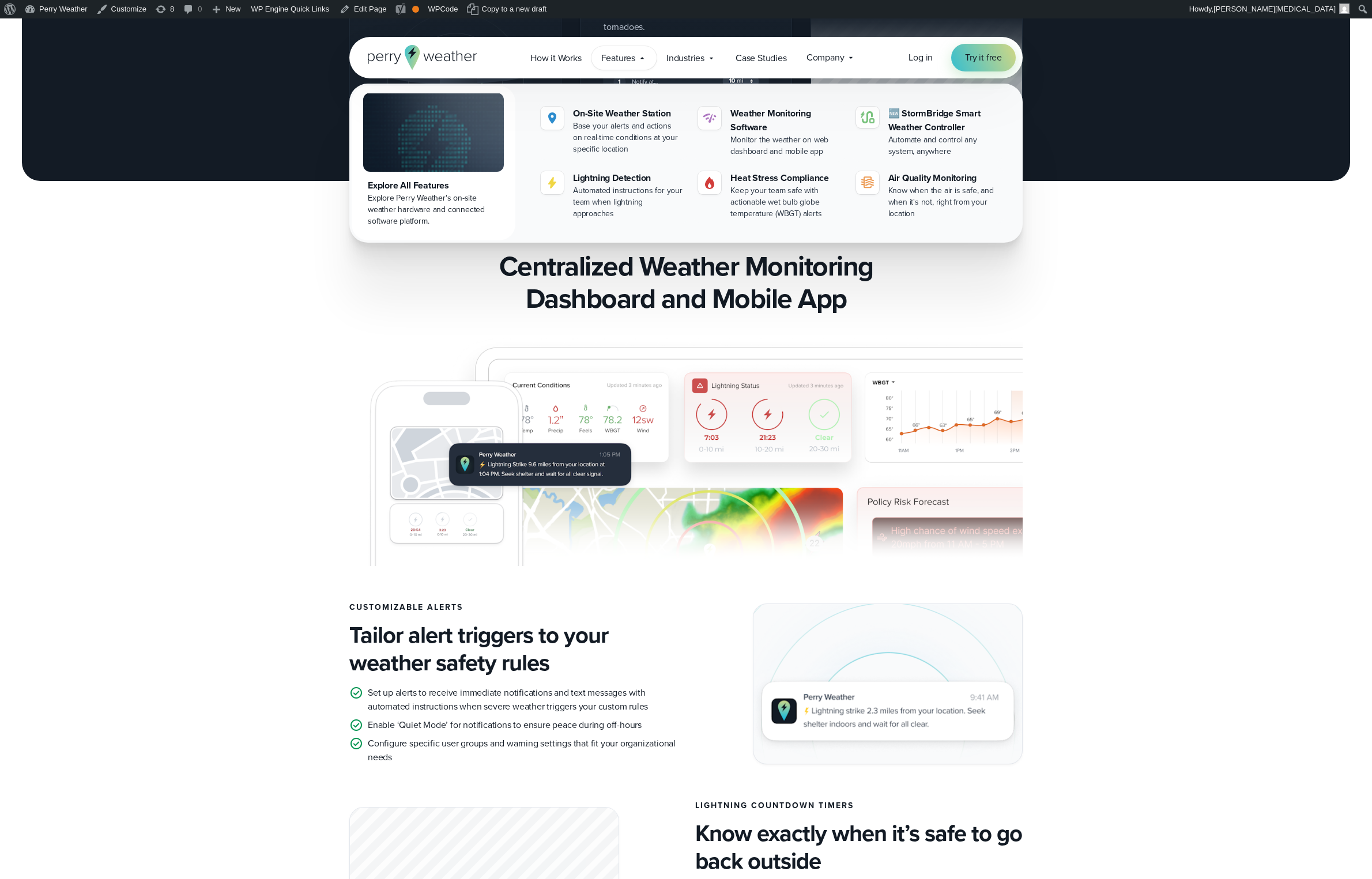
click at [418, 162] on img at bounding box center [433, 132] width 140 height 79
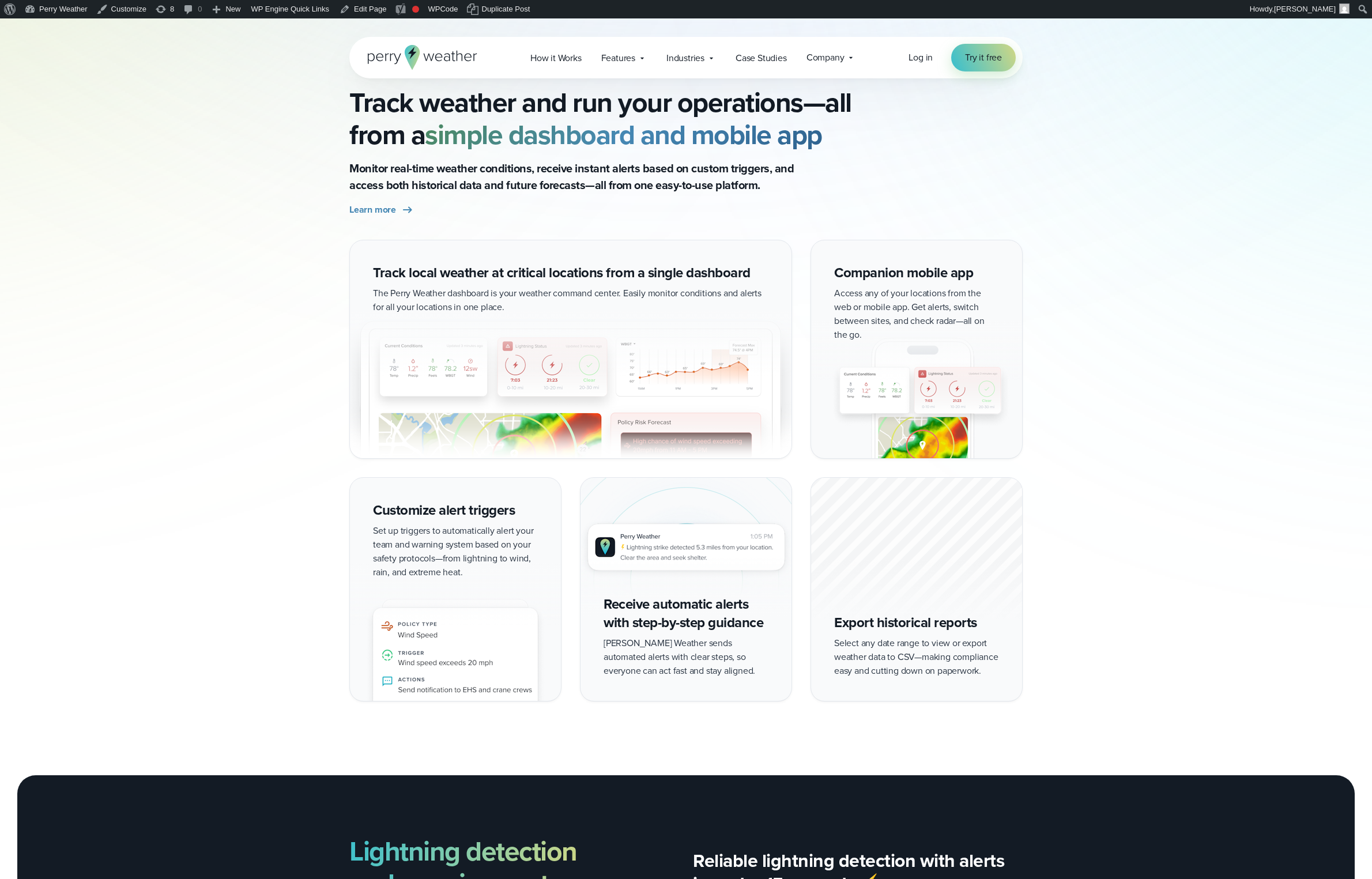
scroll to position [1094, 0]
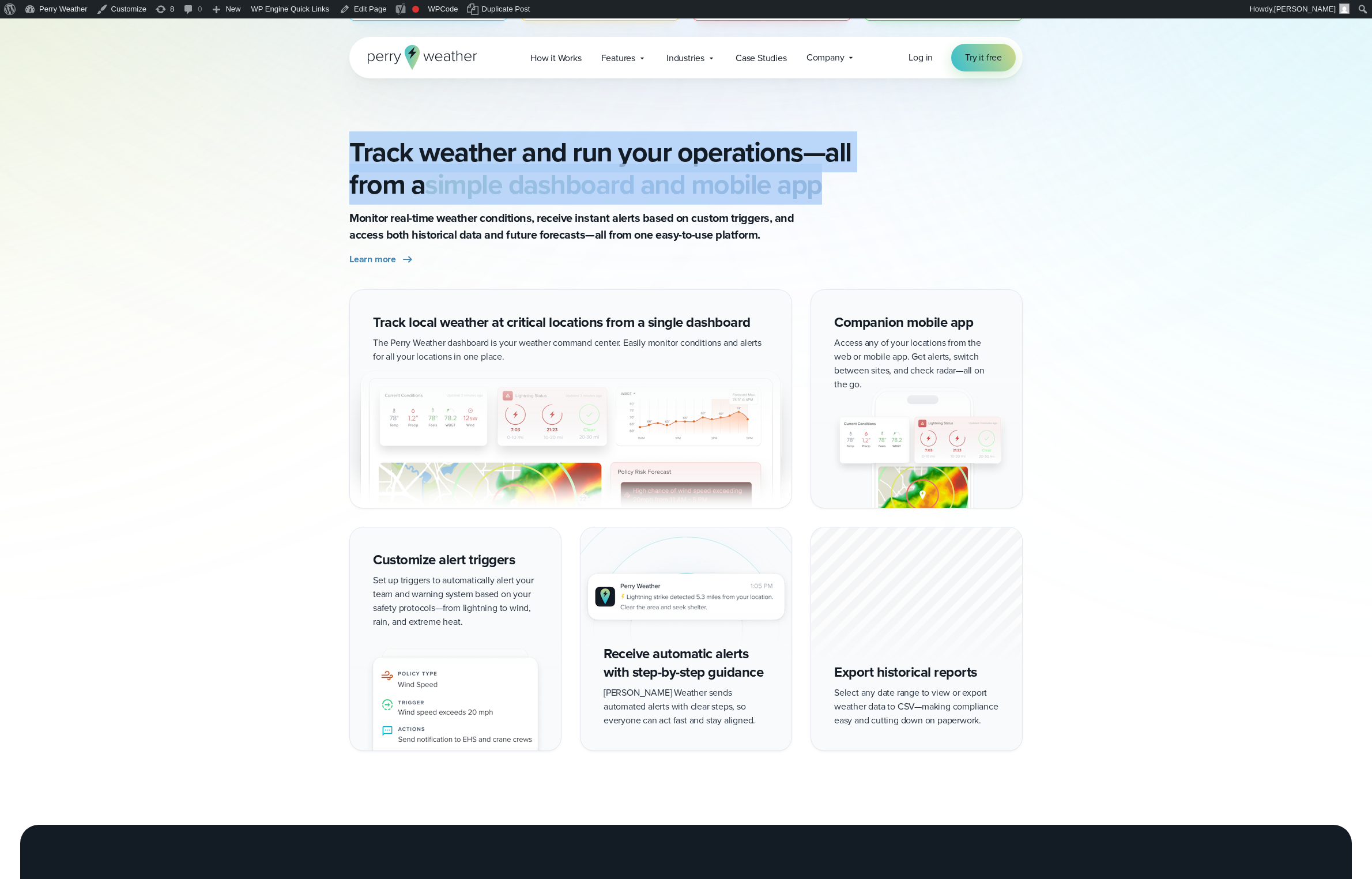
drag, startPoint x: 348, startPoint y: 144, endPoint x: 853, endPoint y: 177, distance: 506.1
click at [853, 177] on div "Track weather and run your operations—all from a simple dashboard and mobile ap…" at bounding box center [686, 201] width 830 height 131
copy h2 "Track weather and run your operations—all from a simple dashboard and mobile app"
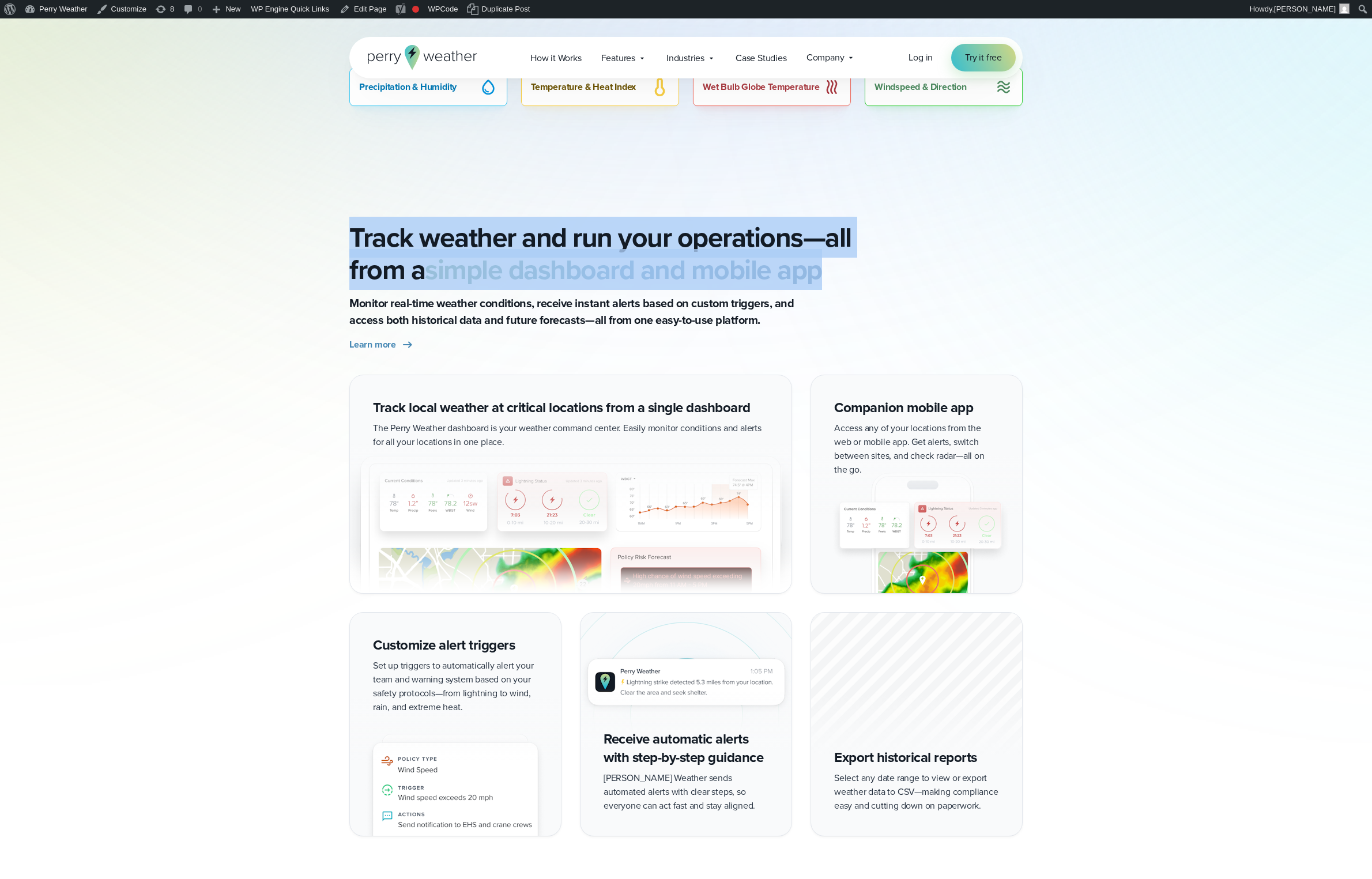
scroll to position [1007, 0]
click at [398, 259] on h2 "Track weather and run your operations—all from a simple dashboard and mobile app" at bounding box center [686, 255] width 673 height 64
drag, startPoint x: 354, startPoint y: 238, endPoint x: 855, endPoint y: 261, distance: 501.5
click at [855, 261] on h2 "Track weather and run your operations—all from a simple dashboard and mobile app" at bounding box center [686, 255] width 673 height 64
click at [650, 243] on h2 "Track weather and run your operations—all from a simple dashboard and mobile app" at bounding box center [686, 255] width 673 height 64
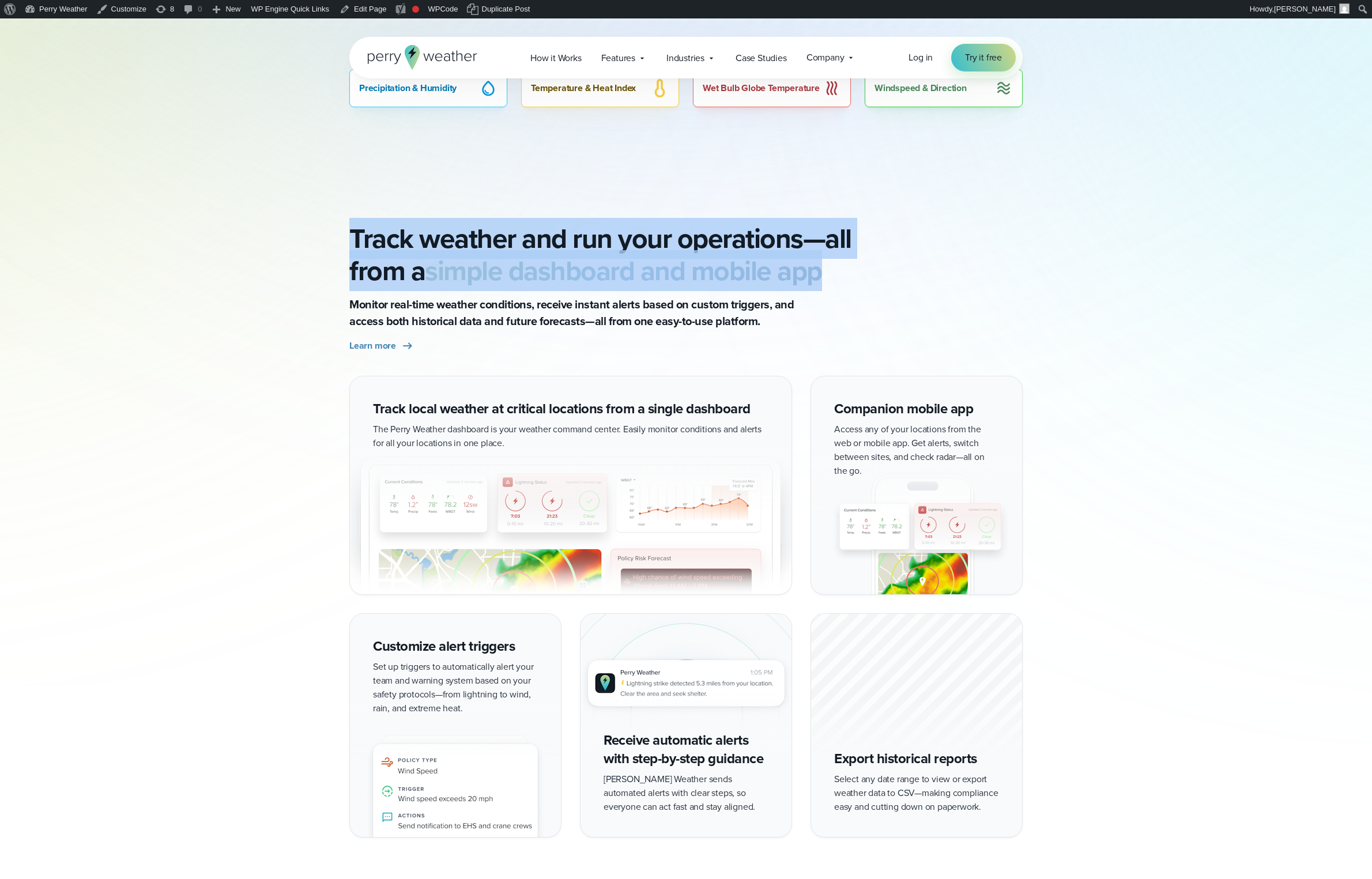
drag, startPoint x: 364, startPoint y: 235, endPoint x: 856, endPoint y: 274, distance: 493.5
click at [856, 274] on div "Track weather and run your operations—all from a simple dashboard and mobile ap…" at bounding box center [686, 287] width 830 height 131
copy h2 "Track weather and run your operations—all from a simple dashboard and mobile app"
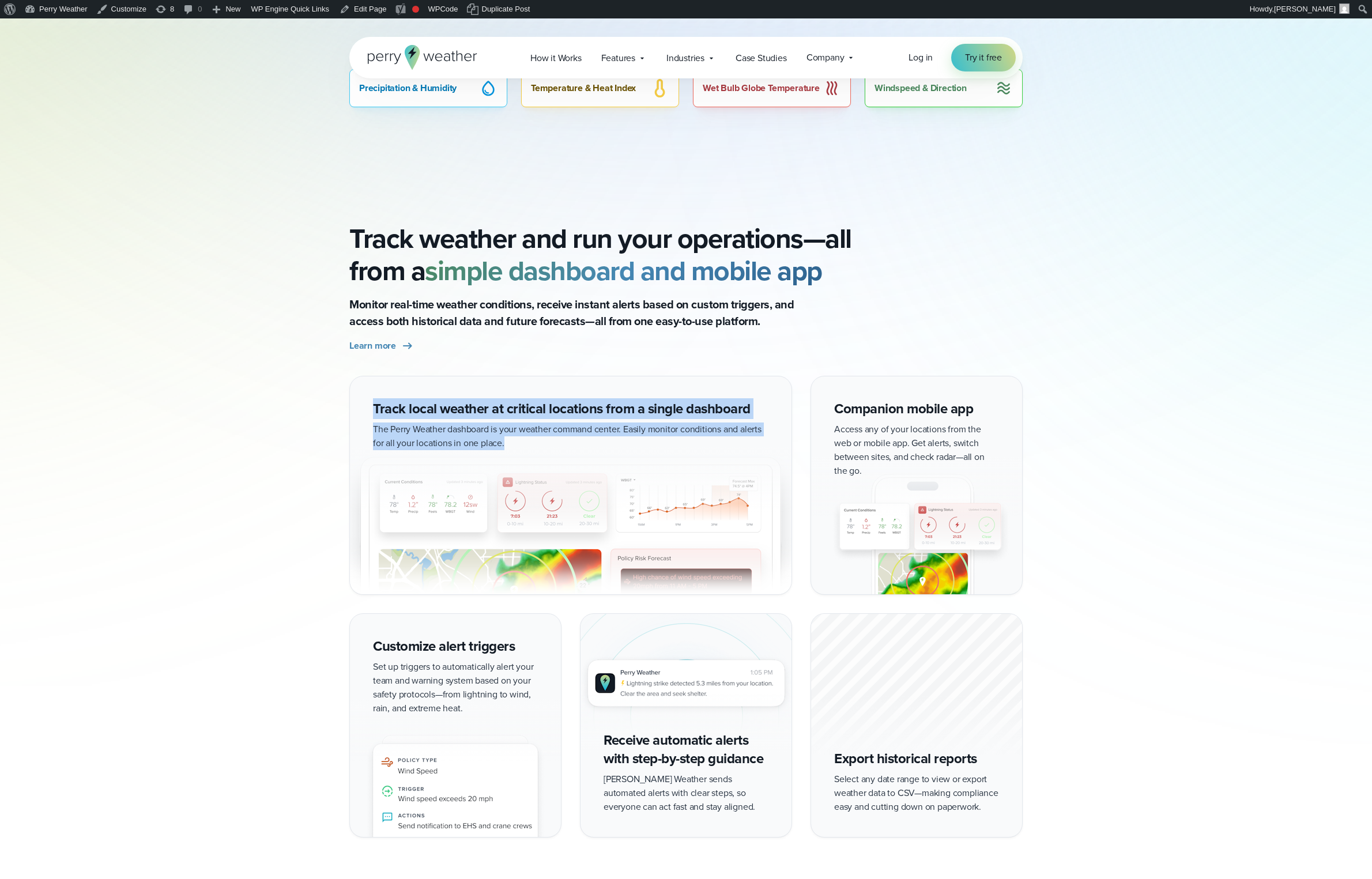
drag, startPoint x: 374, startPoint y: 405, endPoint x: 532, endPoint y: 440, distance: 161.8
click at [532, 440] on div "Track local weather at critical locations from a single dashboard The Perry Wea…" at bounding box center [570, 485] width 443 height 219
copy div "Track local weather at critical locations from a single dashboard The Perry Wea…"
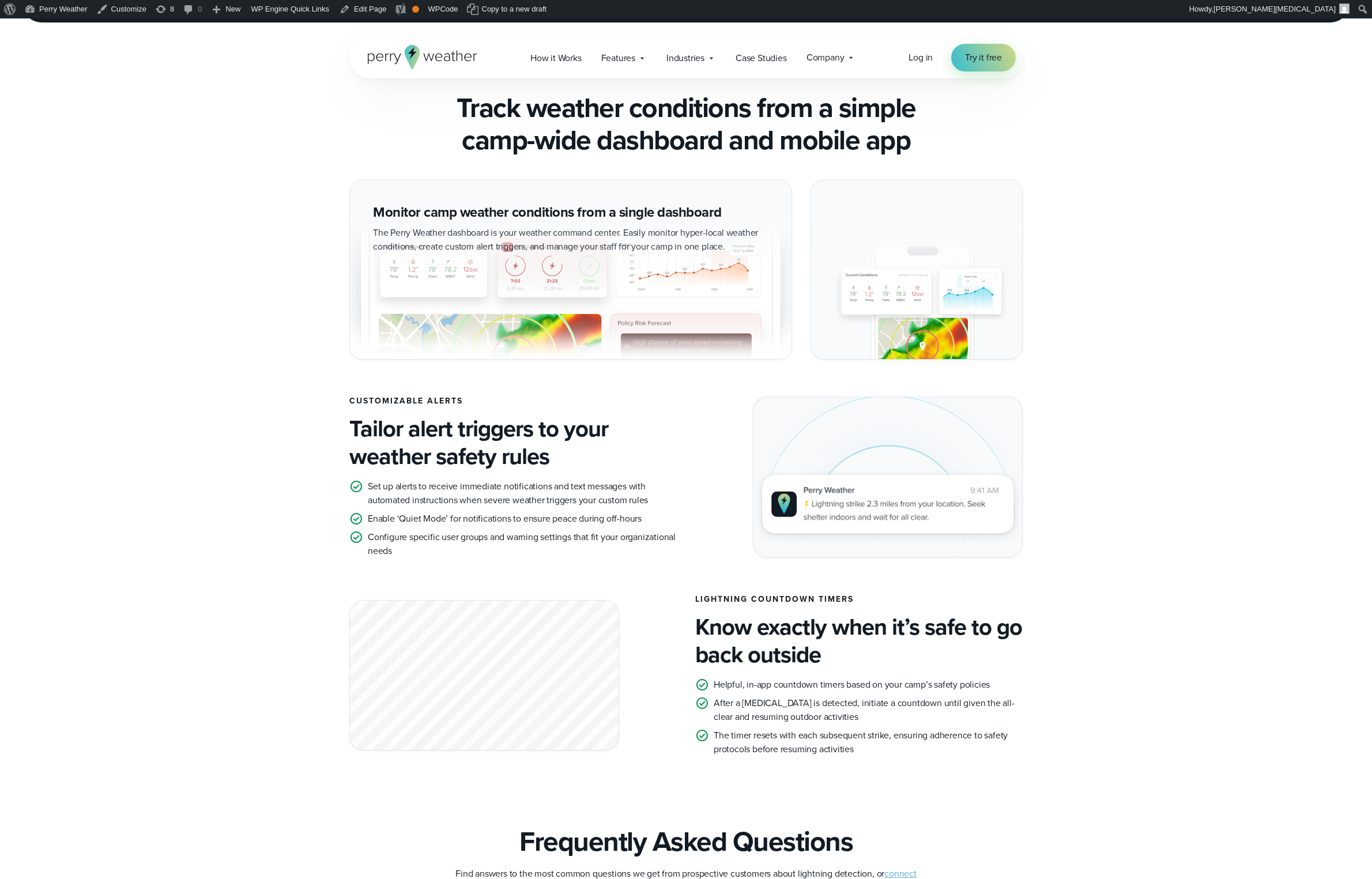
scroll to position [1668, 0]
